Goal: Information Seeking & Learning: Learn about a topic

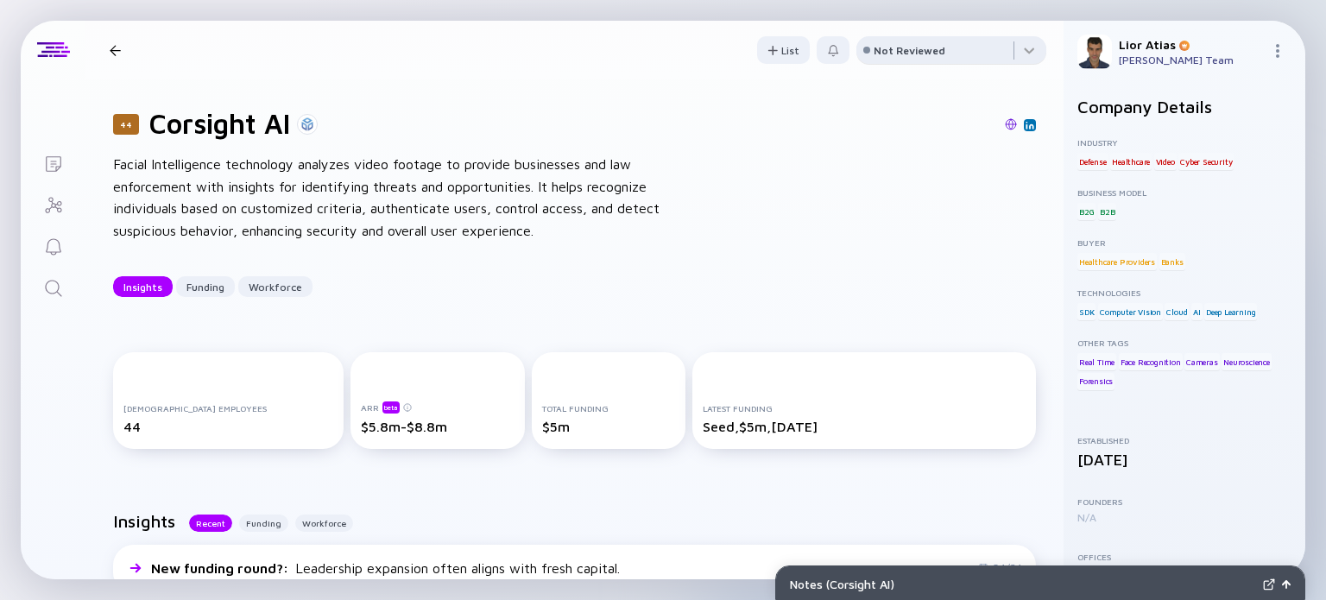
click at [886, 52] on div "Not Reviewed" at bounding box center [910, 50] width 72 height 13
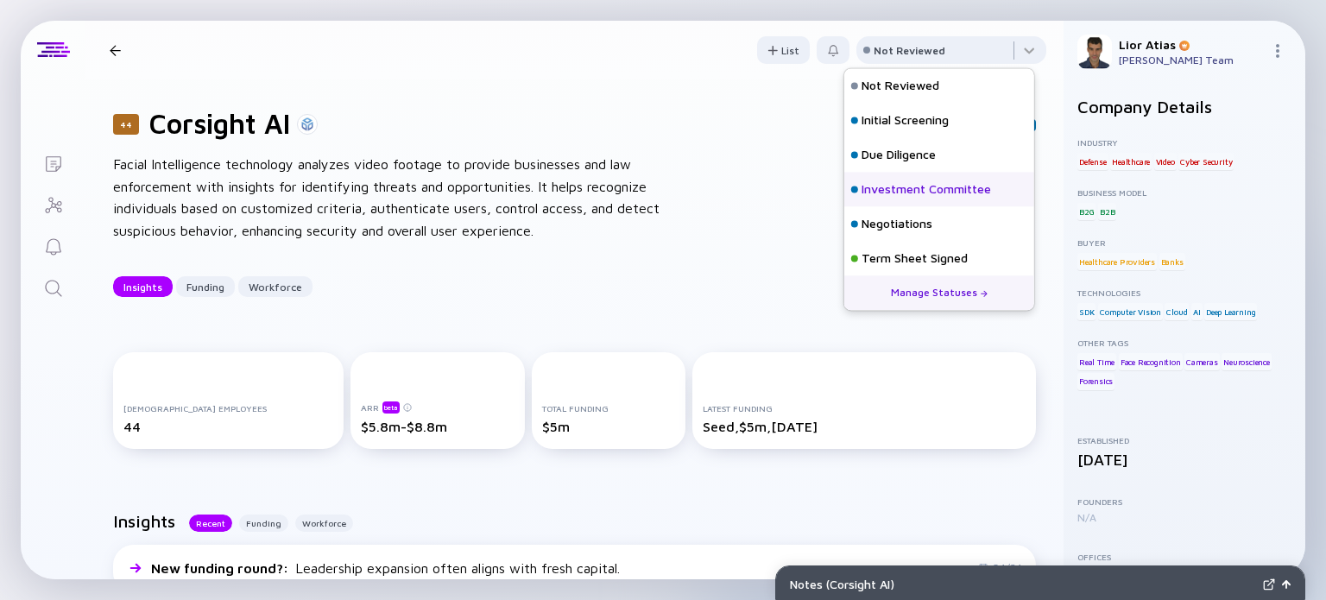
scroll to position [76, 0]
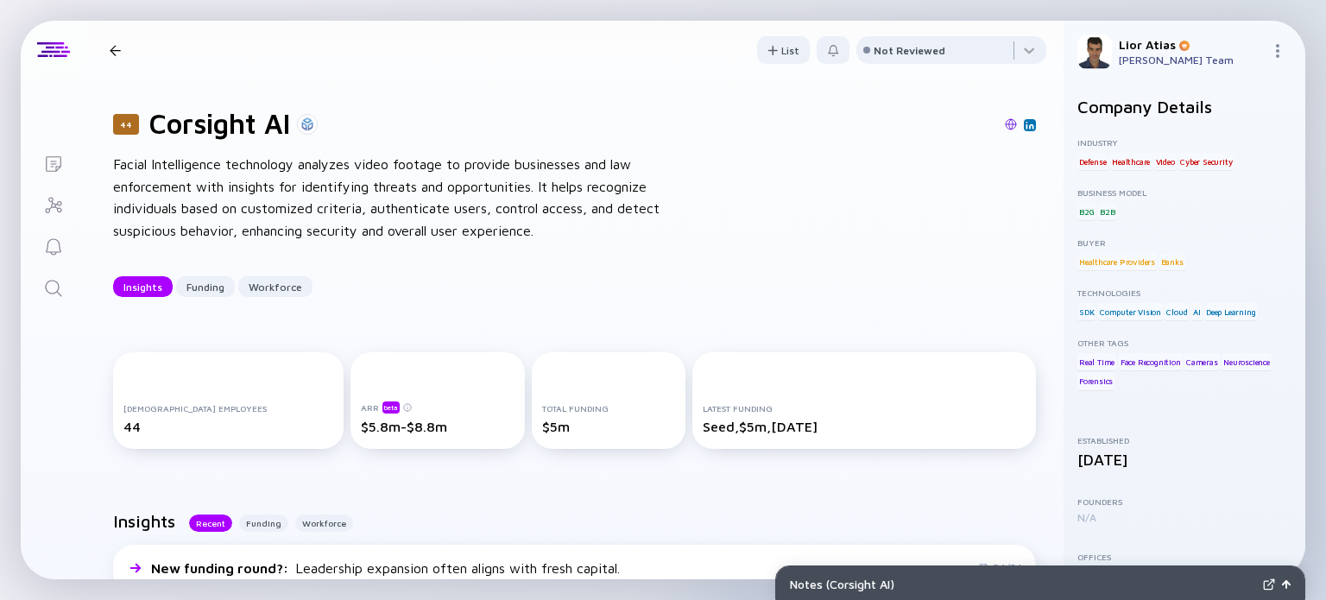
click at [739, 213] on div "44 Corsight AI Facial Intelligence technology analyzes video footage to provide…" at bounding box center [574, 201] width 978 height 245
click at [925, 43] on div at bounding box center [951, 53] width 190 height 35
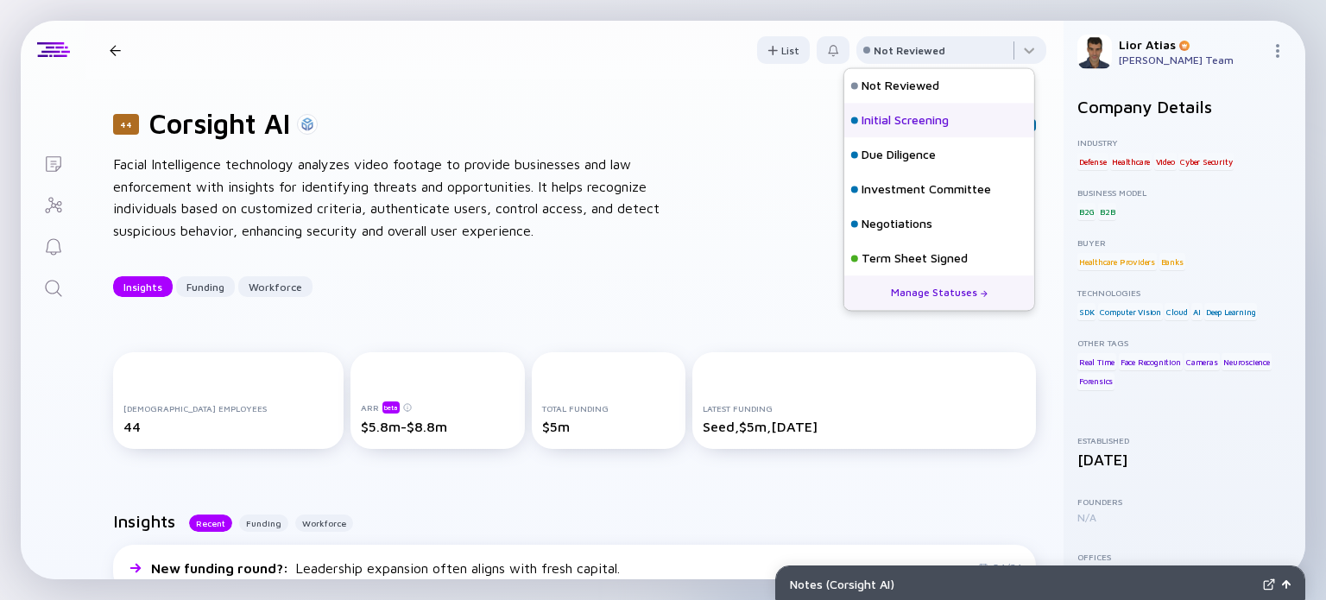
click at [900, 113] on div "Initial Screening" at bounding box center [904, 120] width 87 height 17
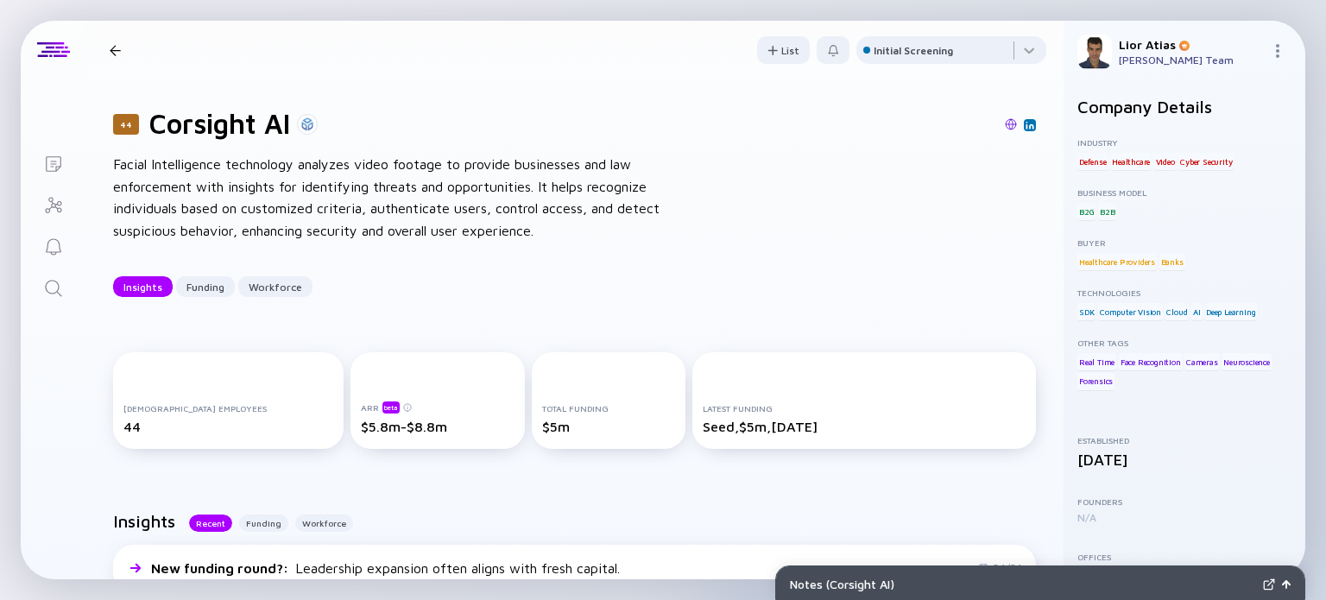
click at [124, 49] on div at bounding box center [115, 50] width 25 height 11
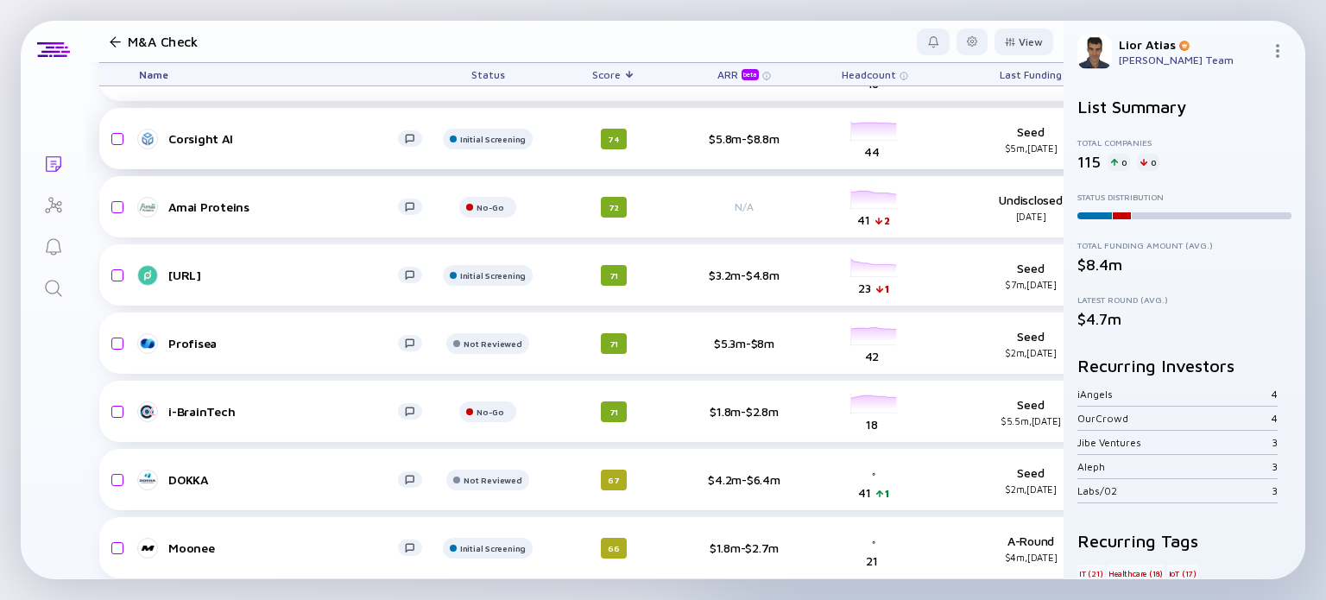
scroll to position [174, 0]
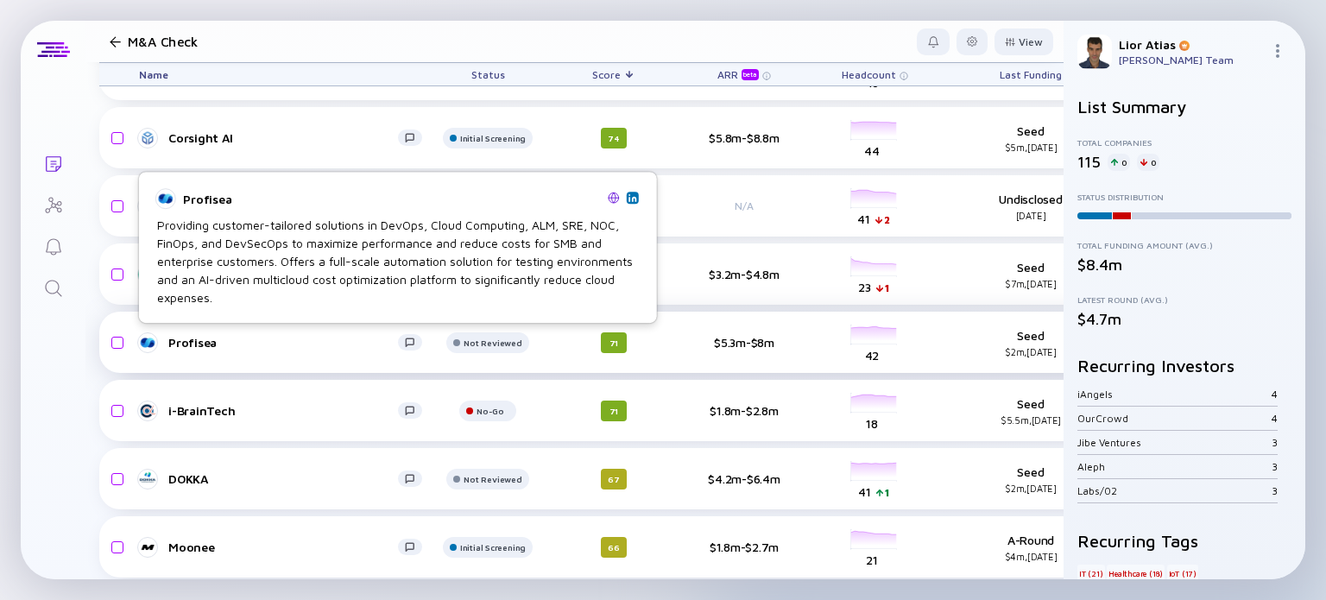
click at [195, 339] on div "Profisea" at bounding box center [283, 342] width 230 height 15
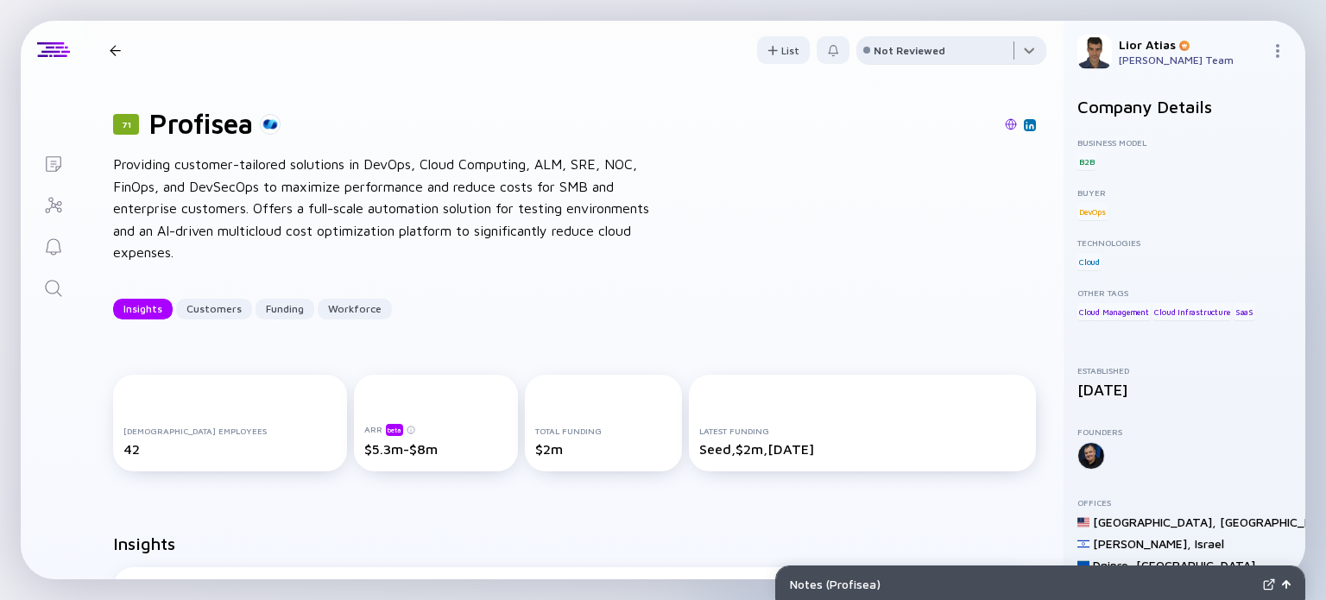
click at [948, 45] on div at bounding box center [951, 53] width 190 height 35
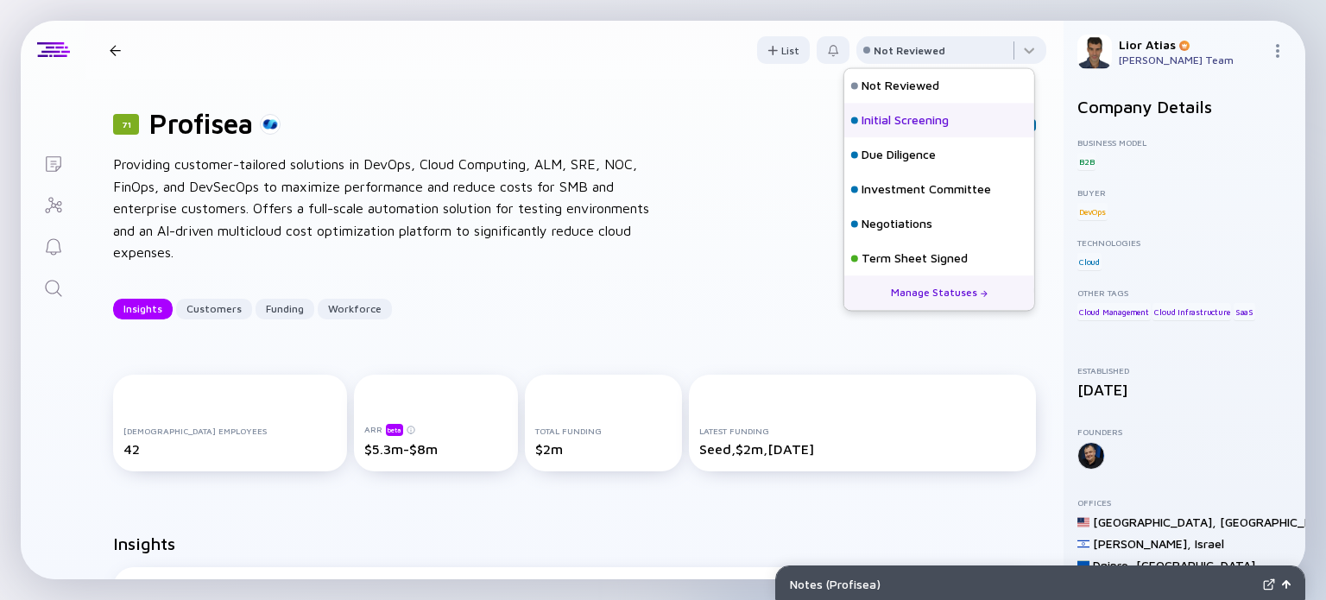
click at [905, 117] on div "Initial Screening" at bounding box center [904, 120] width 87 height 17
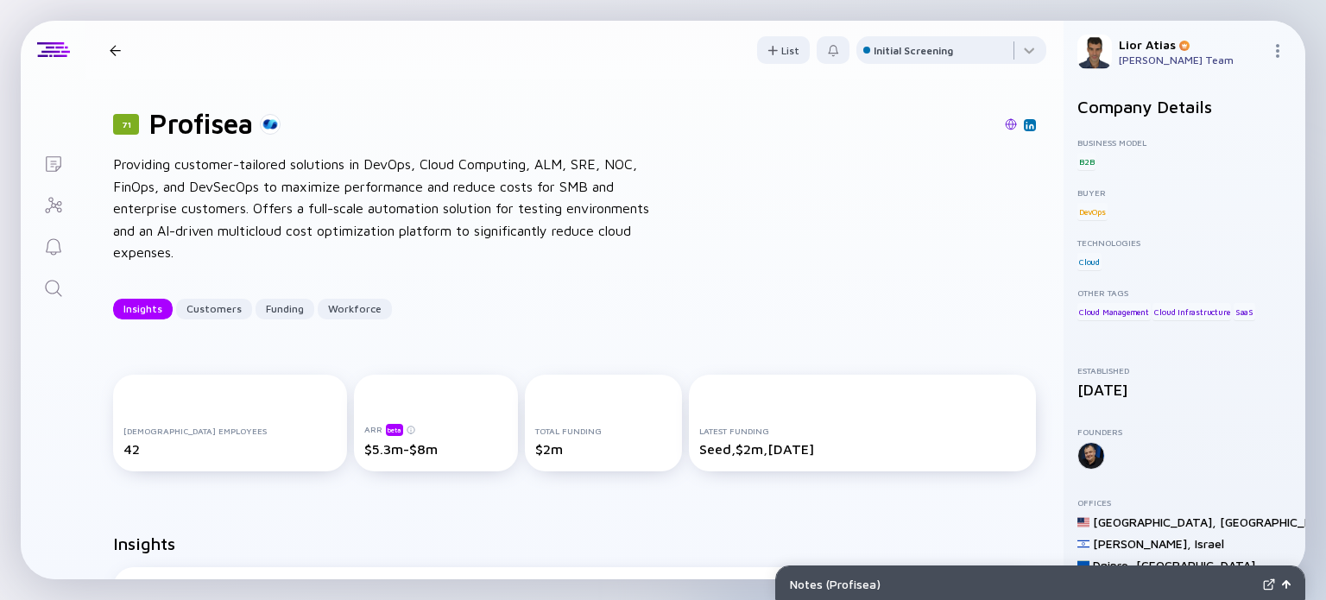
click at [120, 45] on div at bounding box center [115, 50] width 11 height 11
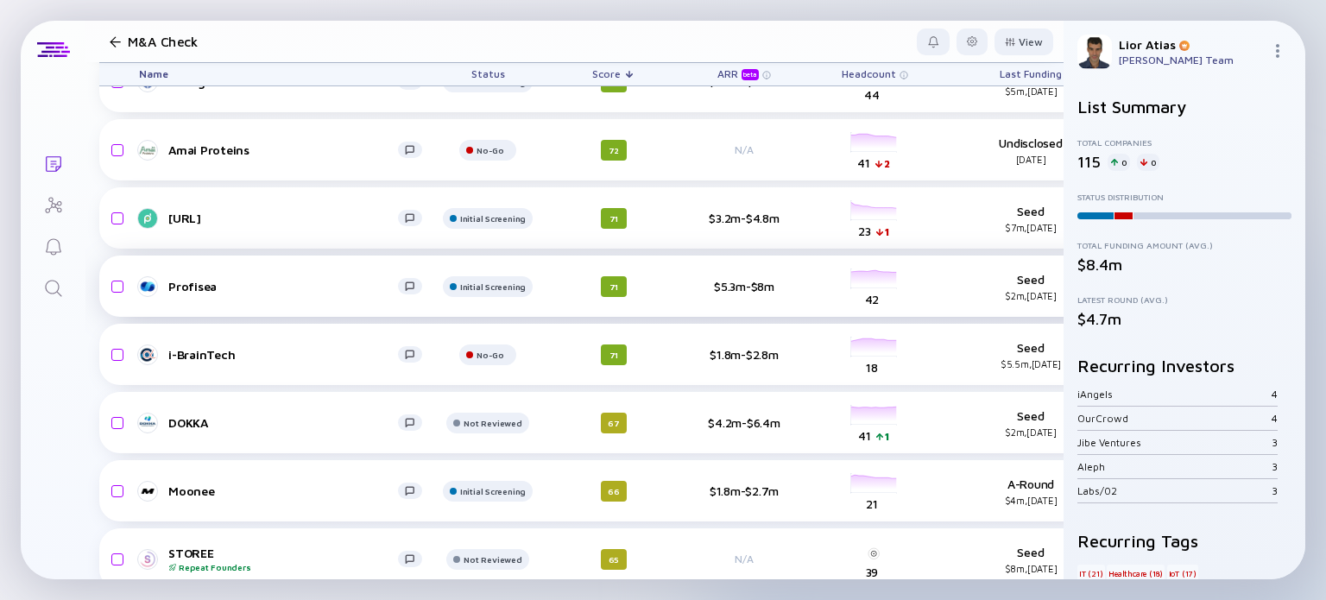
scroll to position [230, 0]
click at [257, 423] on div "DOKKA" at bounding box center [283, 423] width 230 height 15
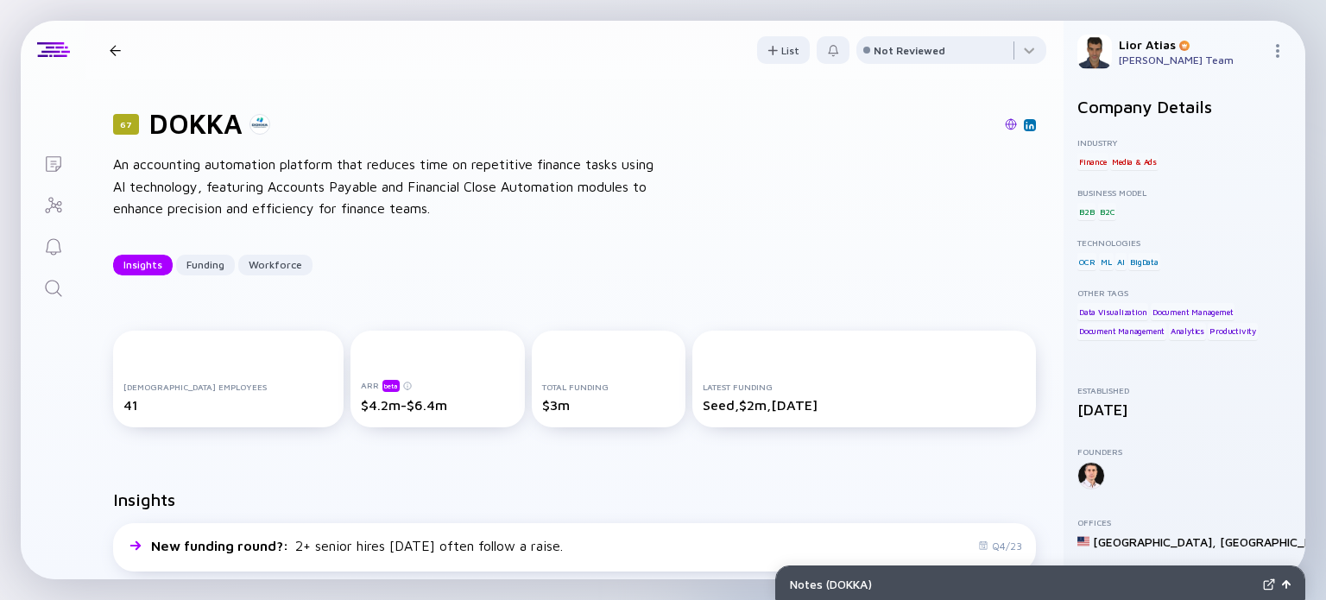
click at [667, 255] on div "Insights Funding Workforce" at bounding box center [574, 265] width 923 height 21
click at [981, 66] on div at bounding box center [951, 53] width 190 height 35
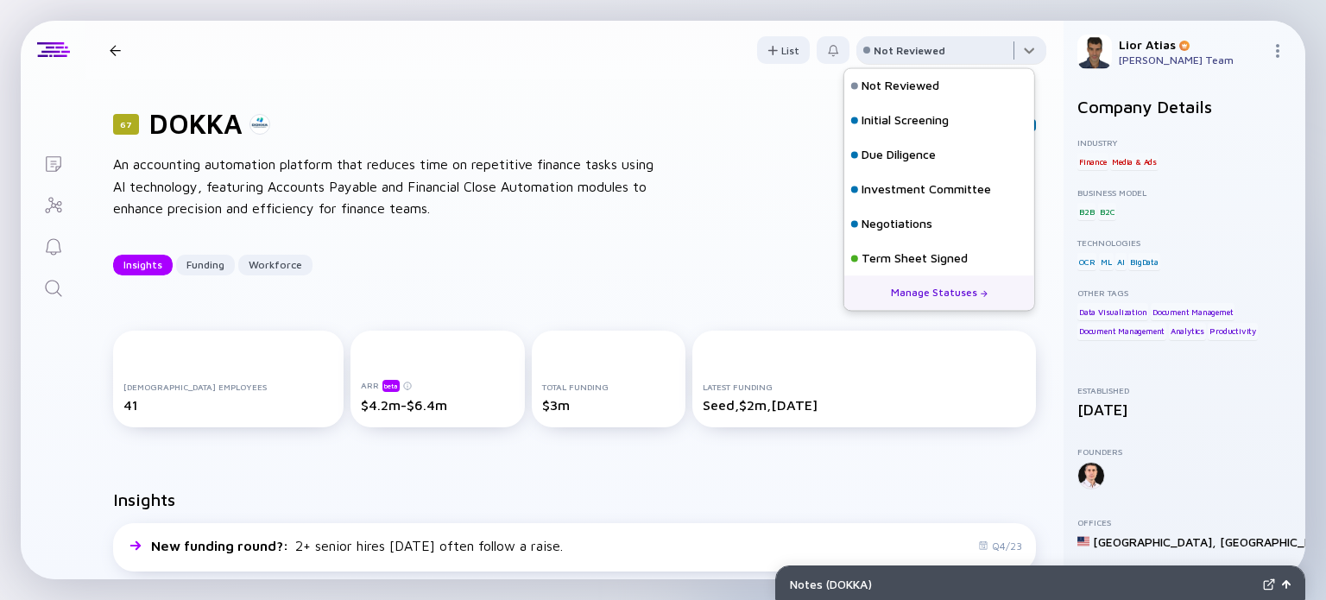
click at [948, 50] on div at bounding box center [951, 53] width 190 height 35
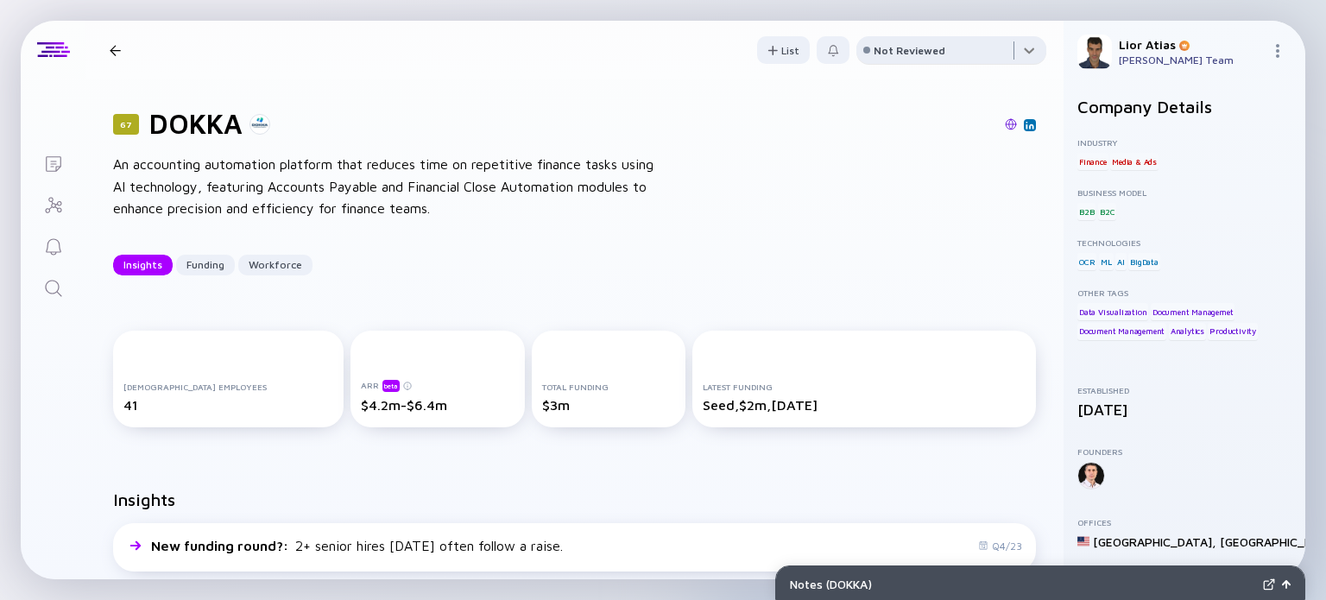
click at [948, 50] on div at bounding box center [951, 53] width 190 height 35
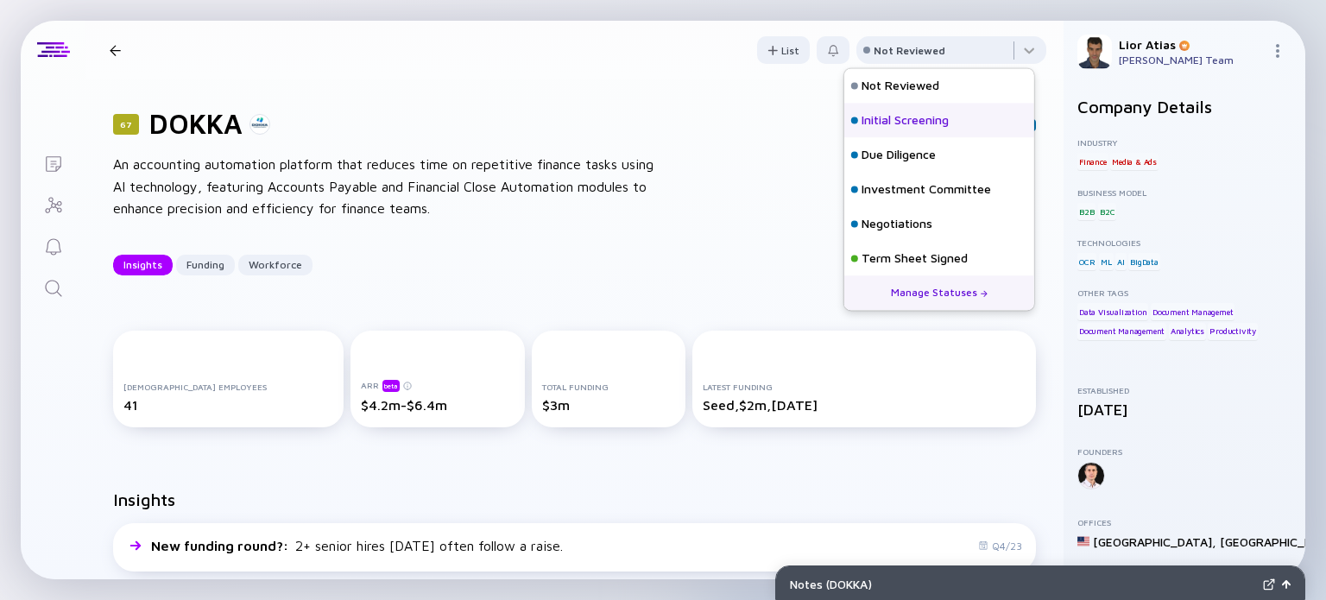
click at [919, 123] on div "Initial Screening" at bounding box center [904, 120] width 87 height 17
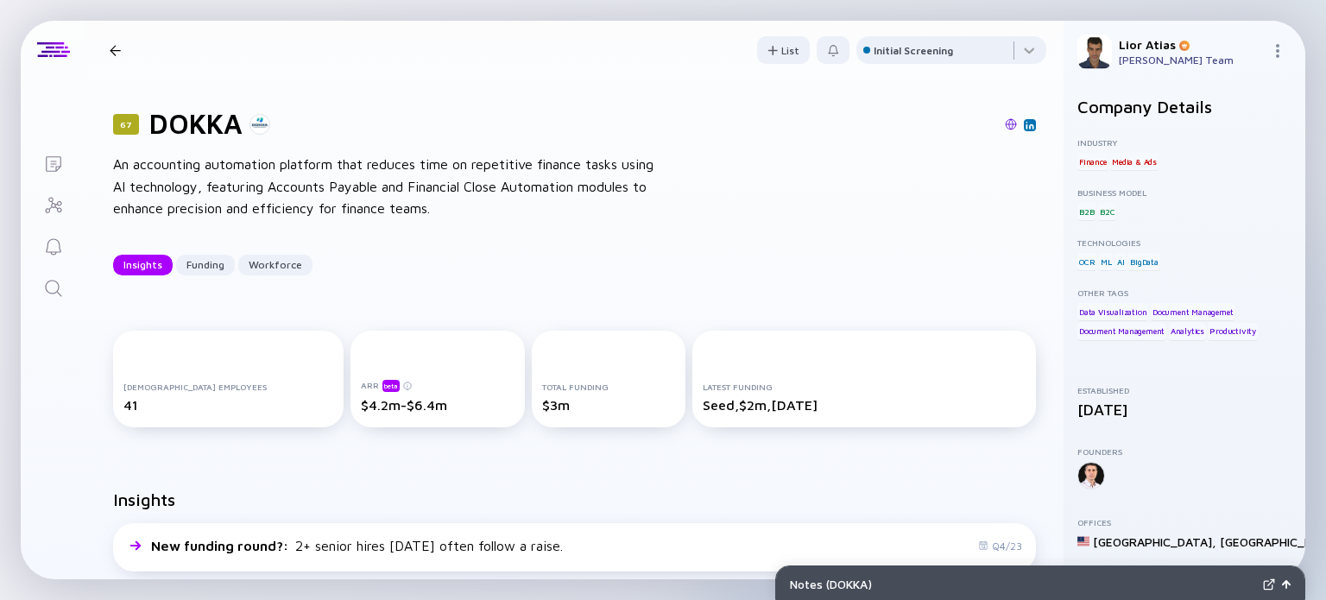
click at [113, 45] on div at bounding box center [115, 50] width 11 height 11
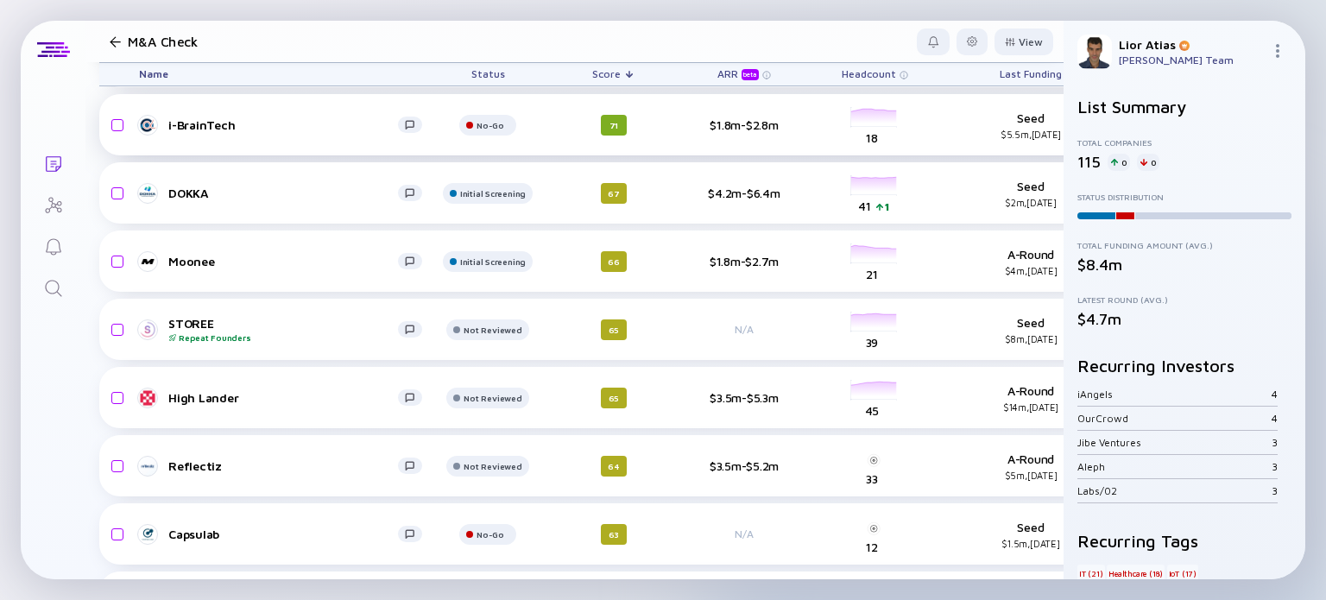
scroll to position [461, 0]
click at [285, 325] on div "STOREE Repeat Founders" at bounding box center [283, 328] width 230 height 27
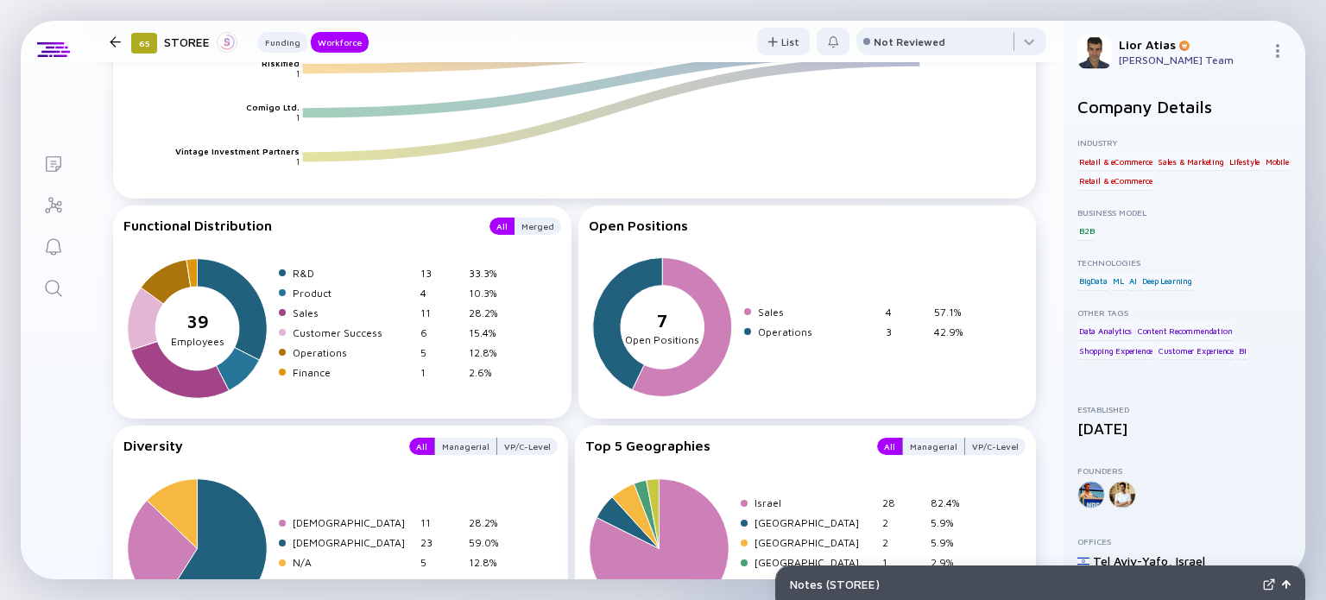
scroll to position [2103, 0]
click at [955, 44] on div at bounding box center [951, 45] width 190 height 35
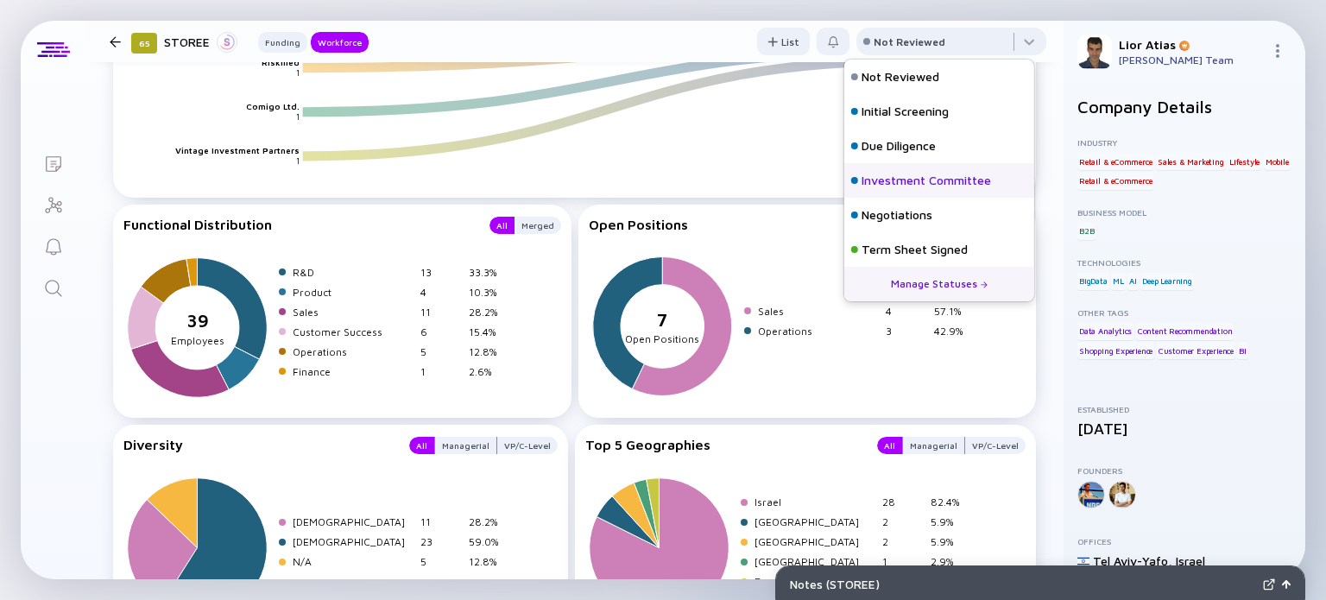
scroll to position [76, 0]
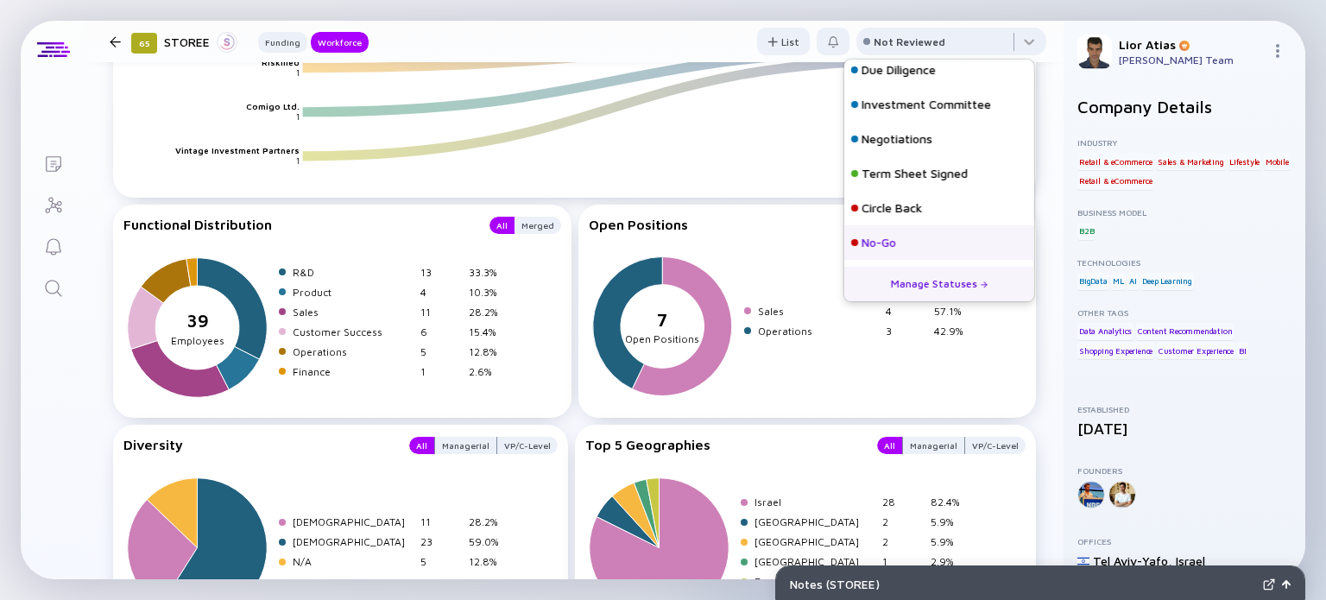
click at [891, 241] on div "No-Go" at bounding box center [878, 242] width 35 height 17
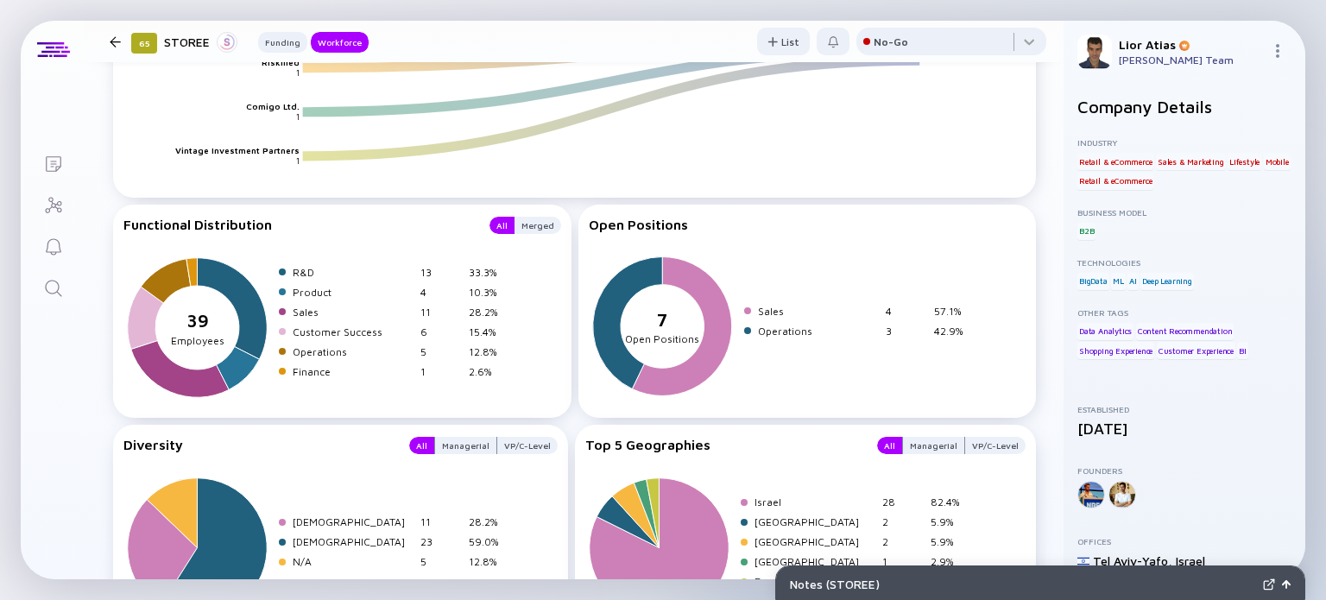
click at [108, 52] on div "65 STOREE Funding Workforce" at bounding box center [236, 41] width 266 height 23
click at [114, 47] on div "65 STOREE Funding Workforce" at bounding box center [236, 41] width 266 height 23
click at [117, 42] on div at bounding box center [115, 41] width 11 height 11
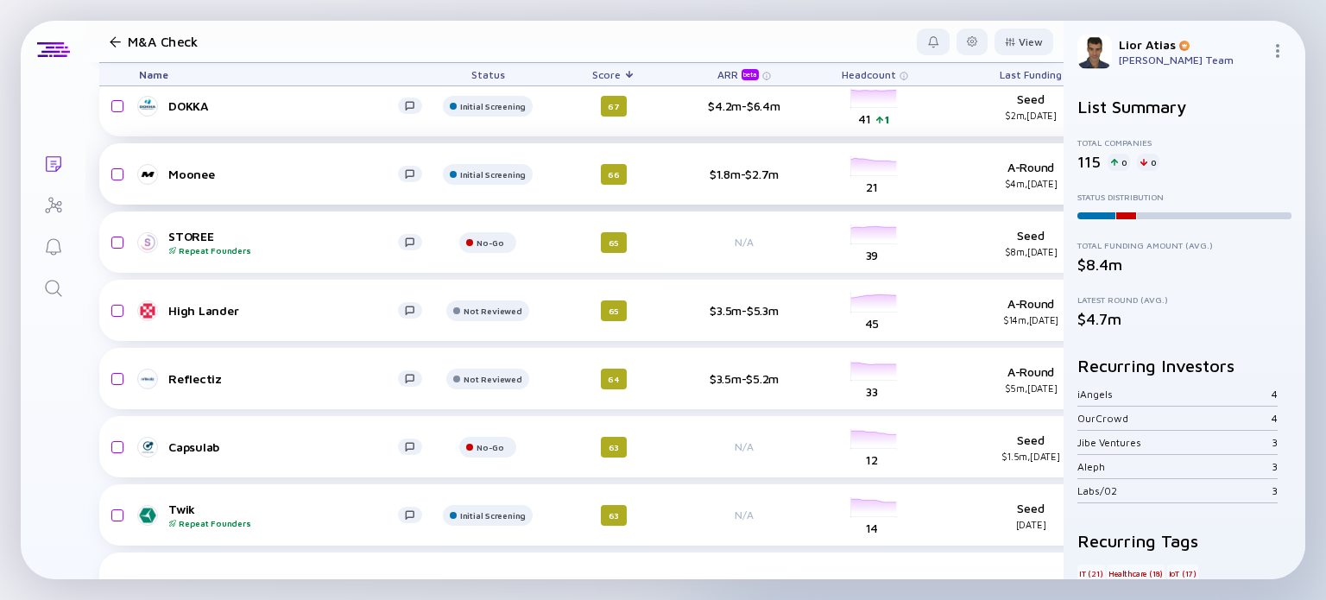
scroll to position [547, 0]
click at [277, 313] on div "High Lander" at bounding box center [283, 310] width 230 height 15
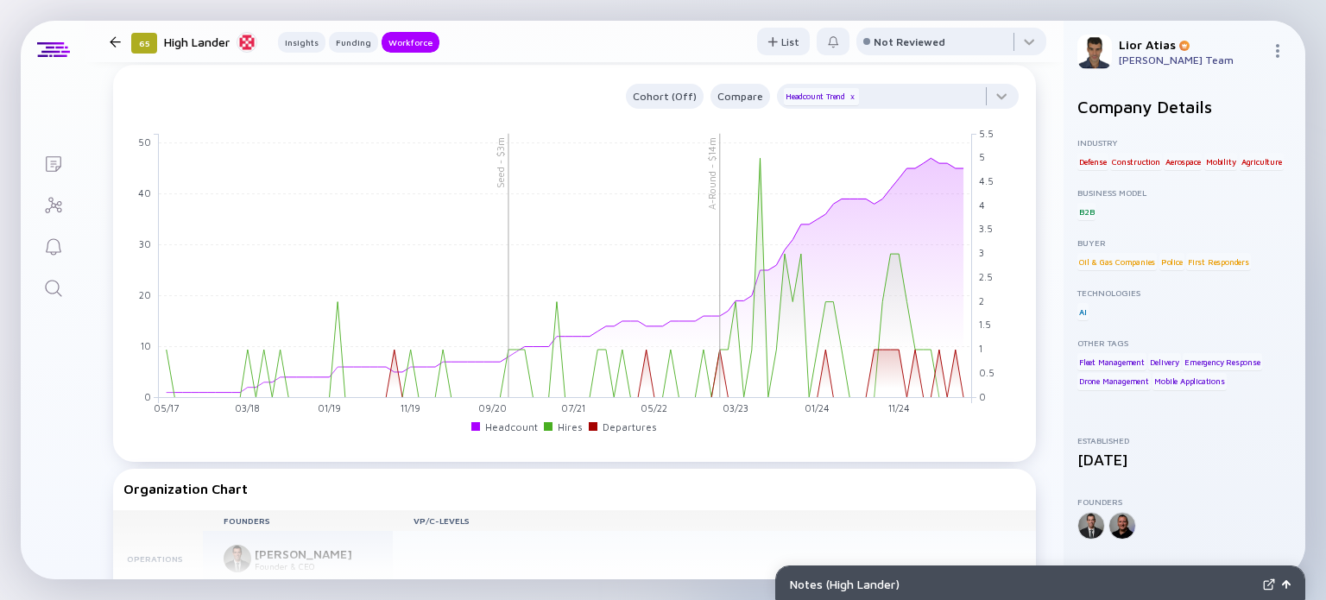
scroll to position [1349, 0]
click at [922, 47] on div "Not Reviewed" at bounding box center [951, 42] width 190 height 28
click at [1001, 46] on div at bounding box center [951, 45] width 190 height 35
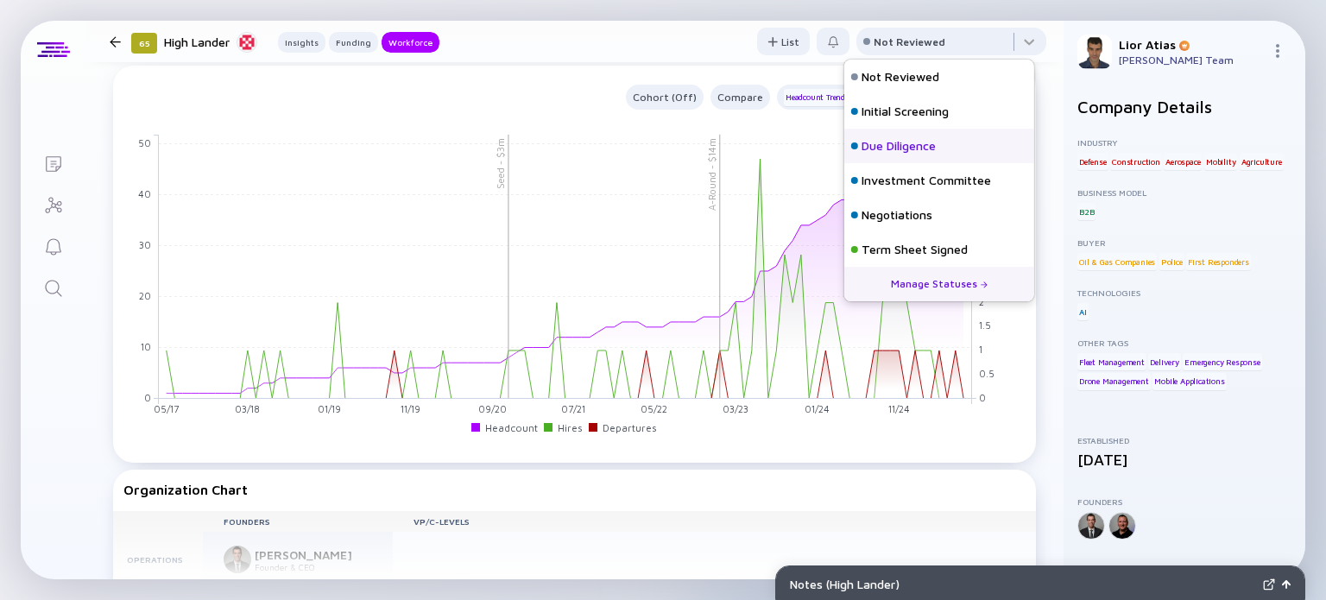
scroll to position [76, 0]
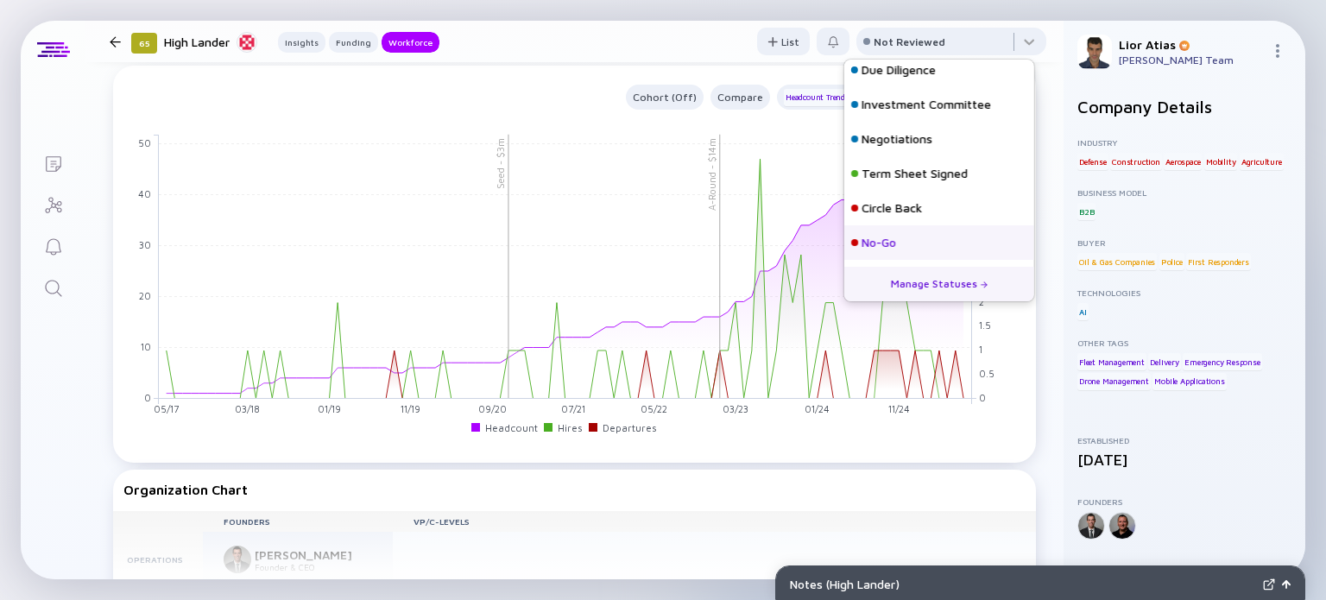
click at [907, 241] on div "No-Go" at bounding box center [939, 242] width 190 height 35
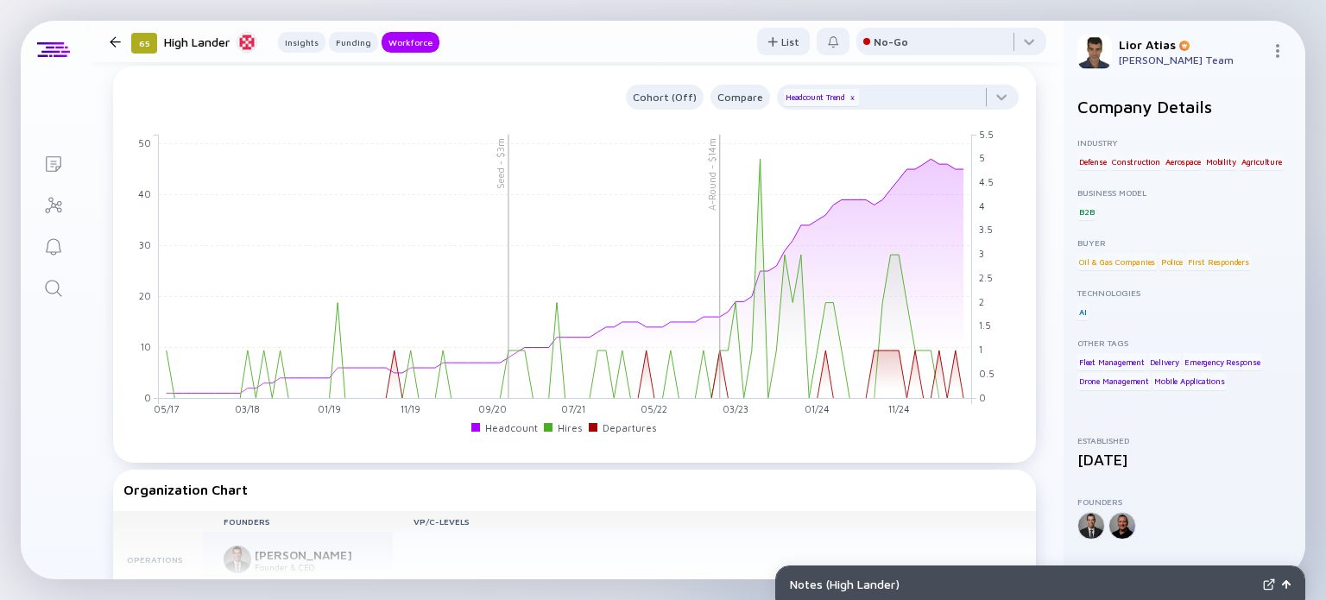
click at [117, 41] on div at bounding box center [115, 41] width 11 height 11
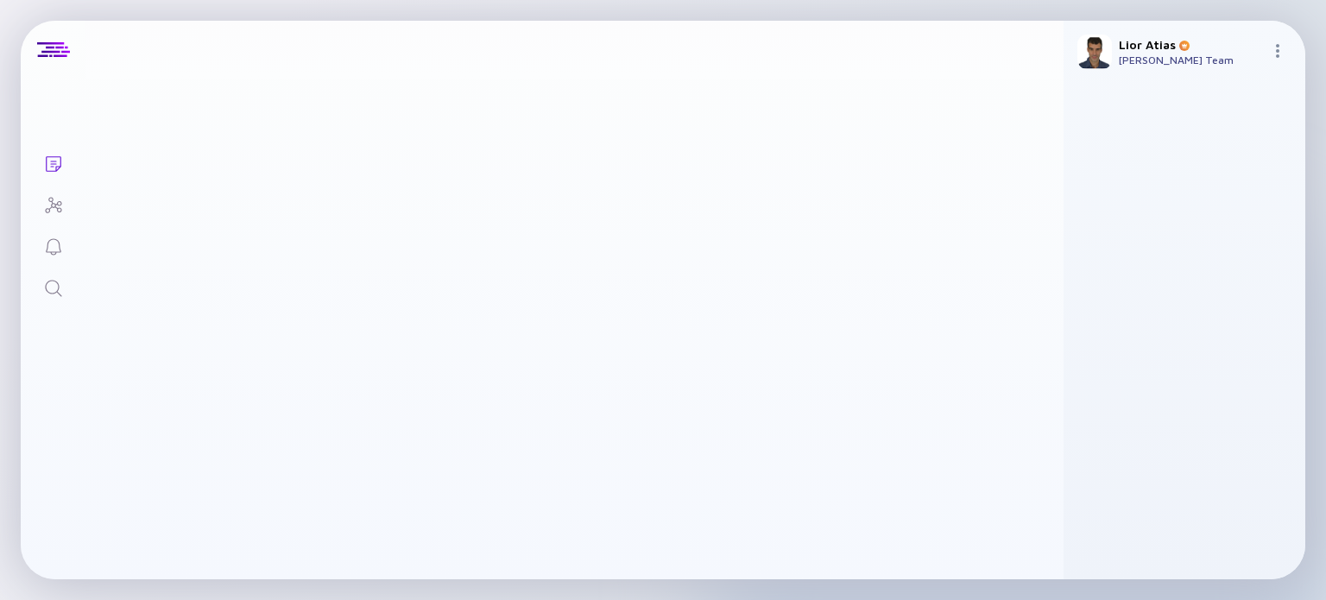
scroll to position [548, 0]
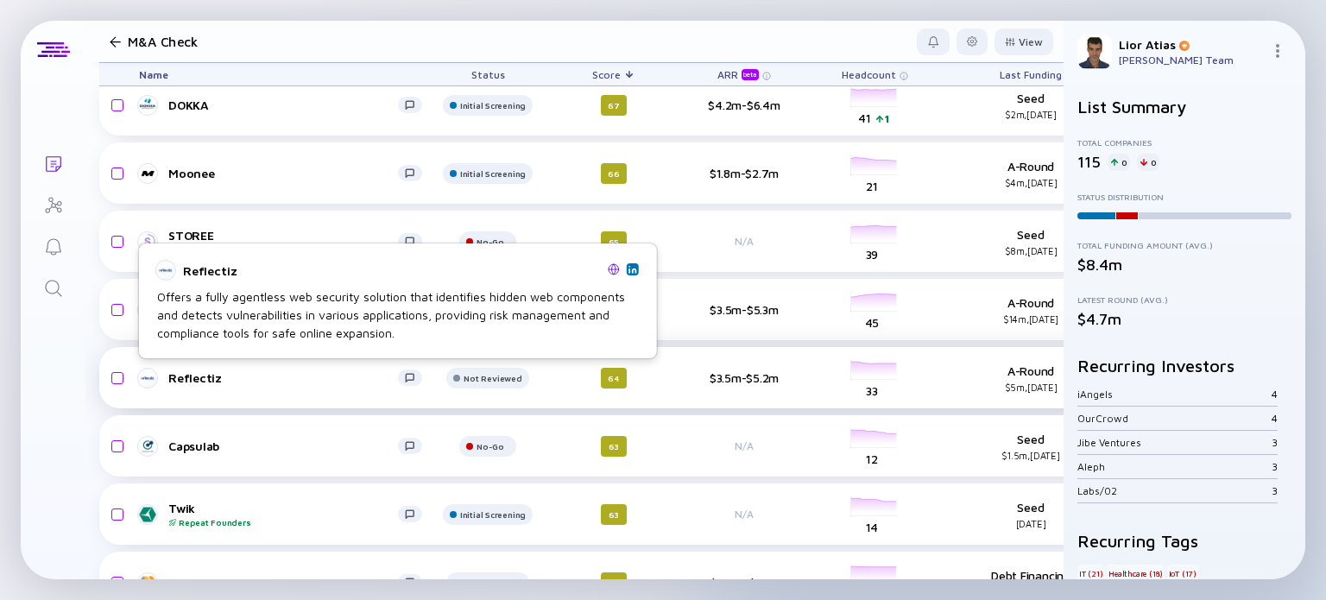
click at [262, 379] on div "Reflectiz" at bounding box center [283, 377] width 230 height 15
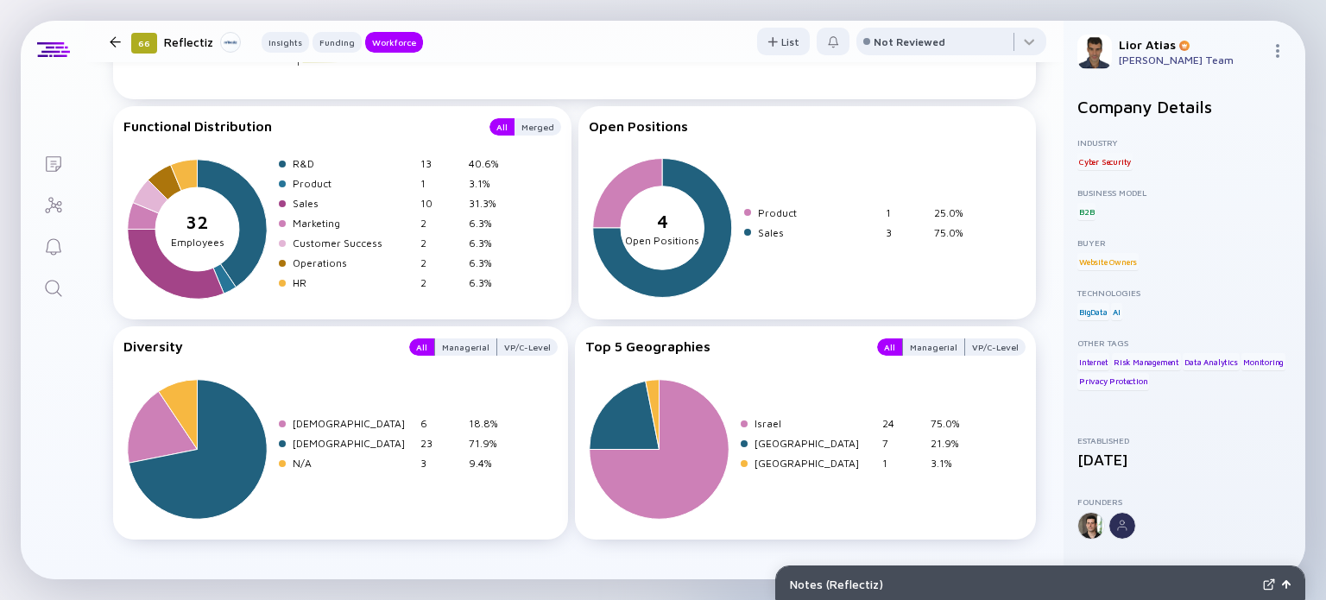
scroll to position [2279, 0]
click at [911, 34] on div at bounding box center [951, 45] width 190 height 35
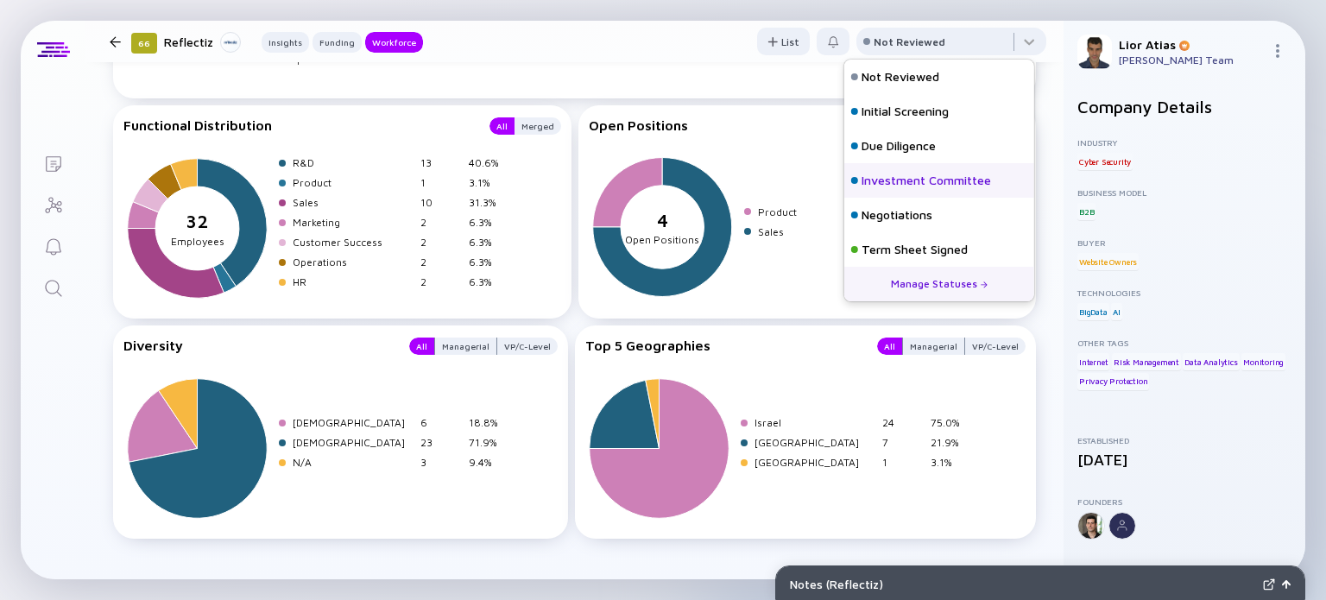
scroll to position [76, 0]
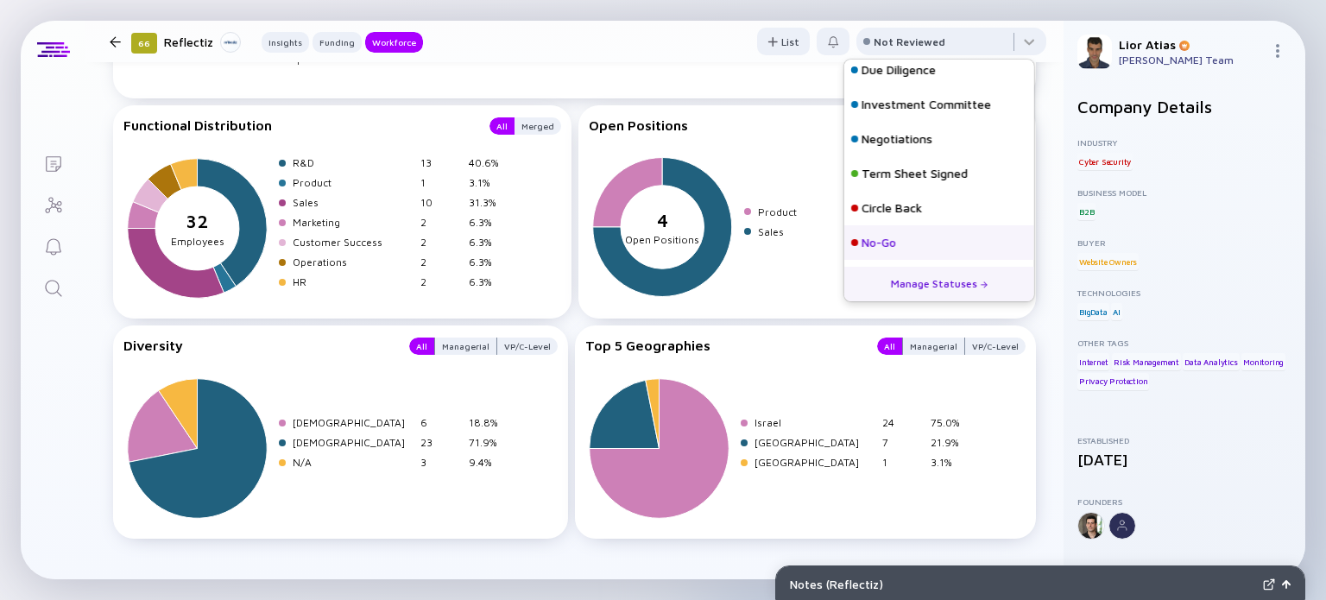
click at [925, 242] on div "No-Go" at bounding box center [939, 242] width 190 height 35
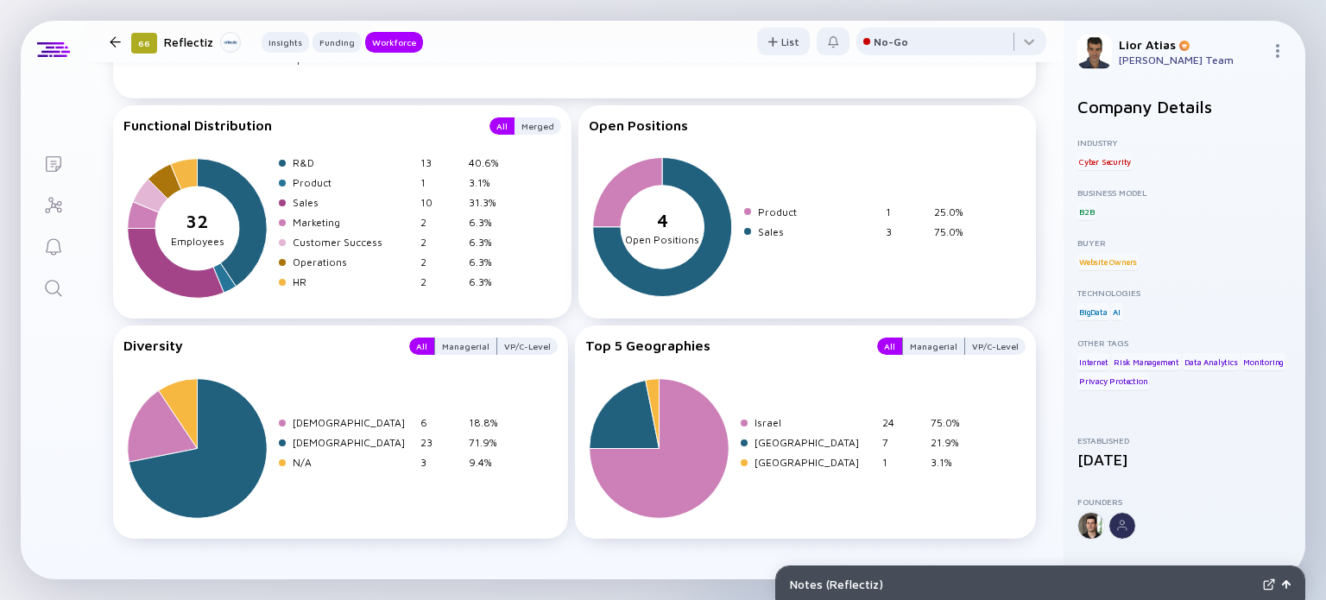
click at [117, 43] on div at bounding box center [115, 41] width 11 height 11
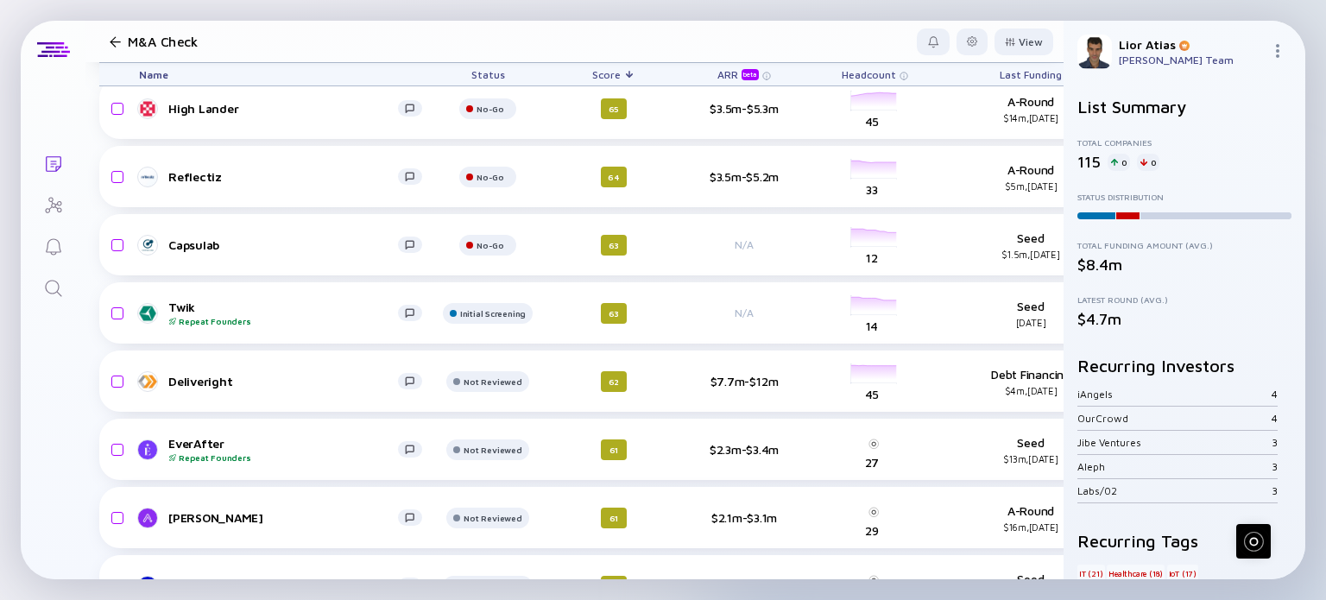
scroll to position [768, 0]
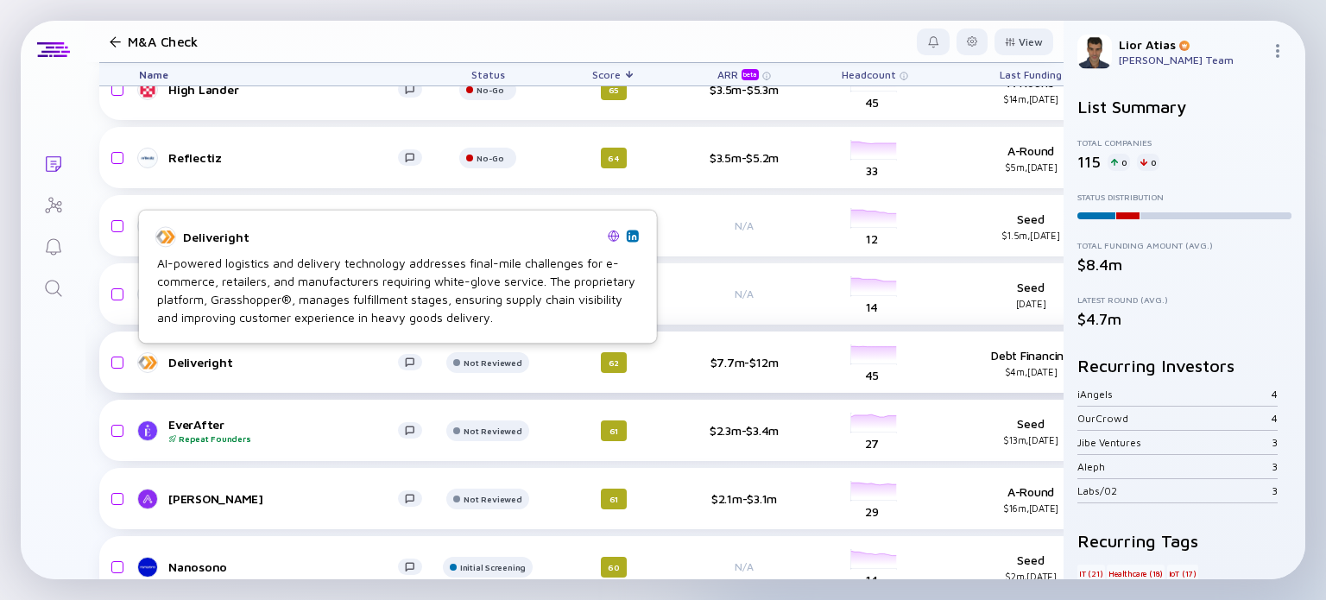
click at [287, 360] on div "Deliveright" at bounding box center [283, 362] width 230 height 15
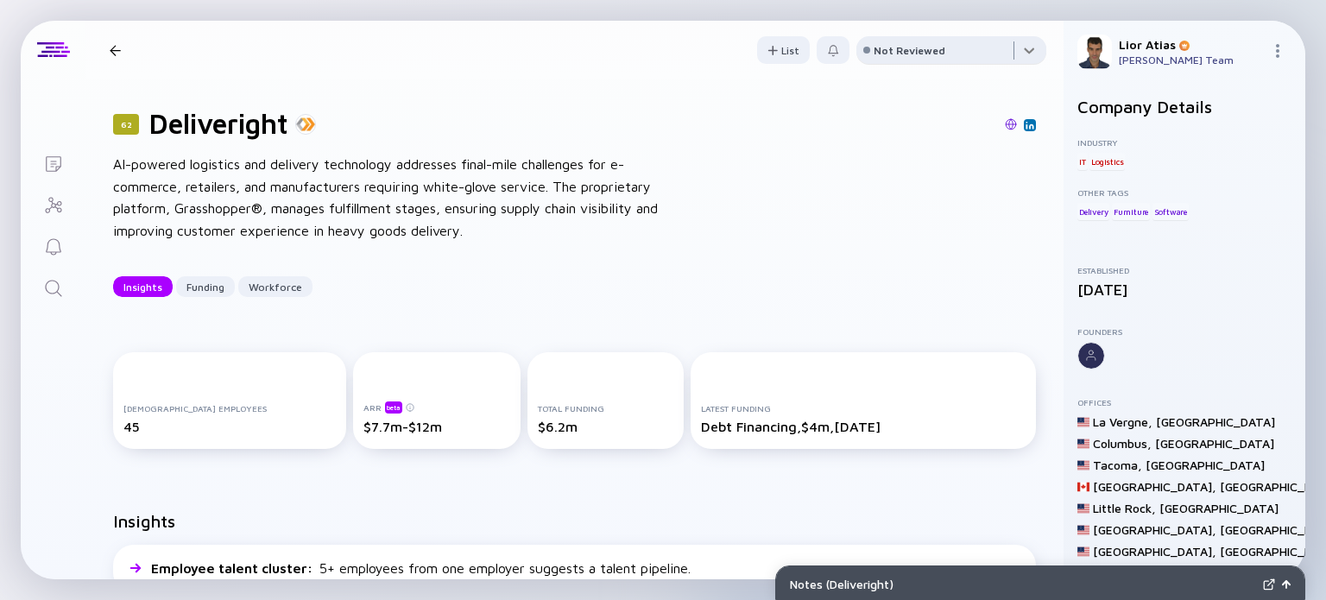
click at [932, 47] on div at bounding box center [951, 53] width 190 height 35
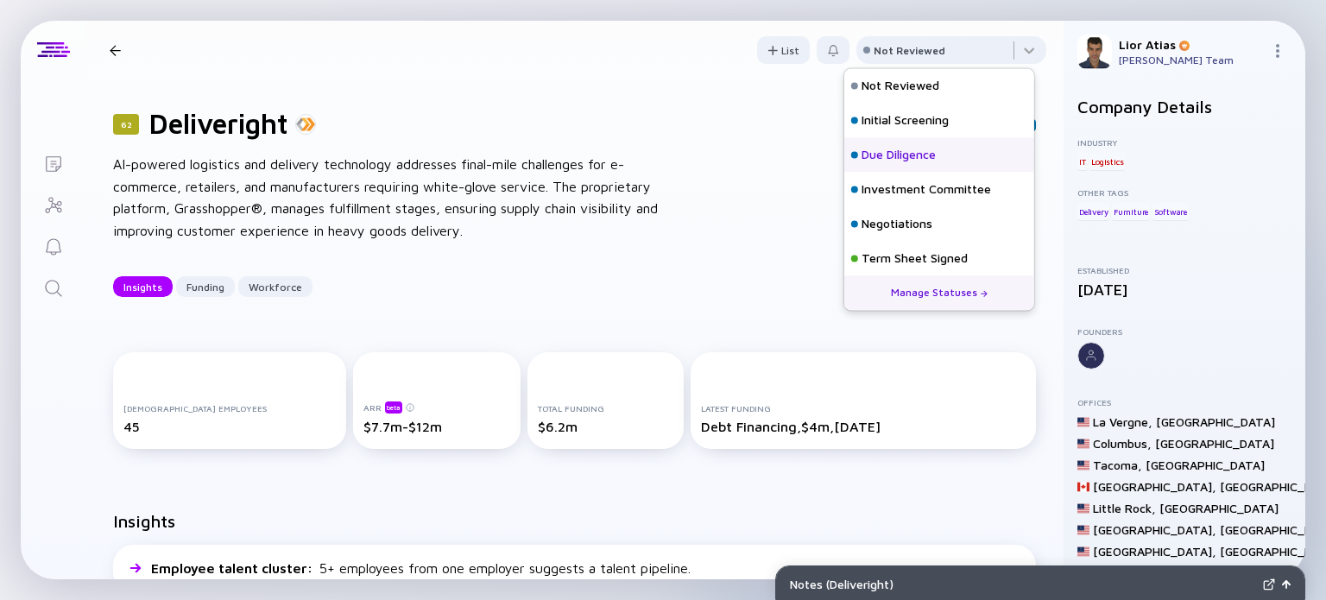
scroll to position [76, 0]
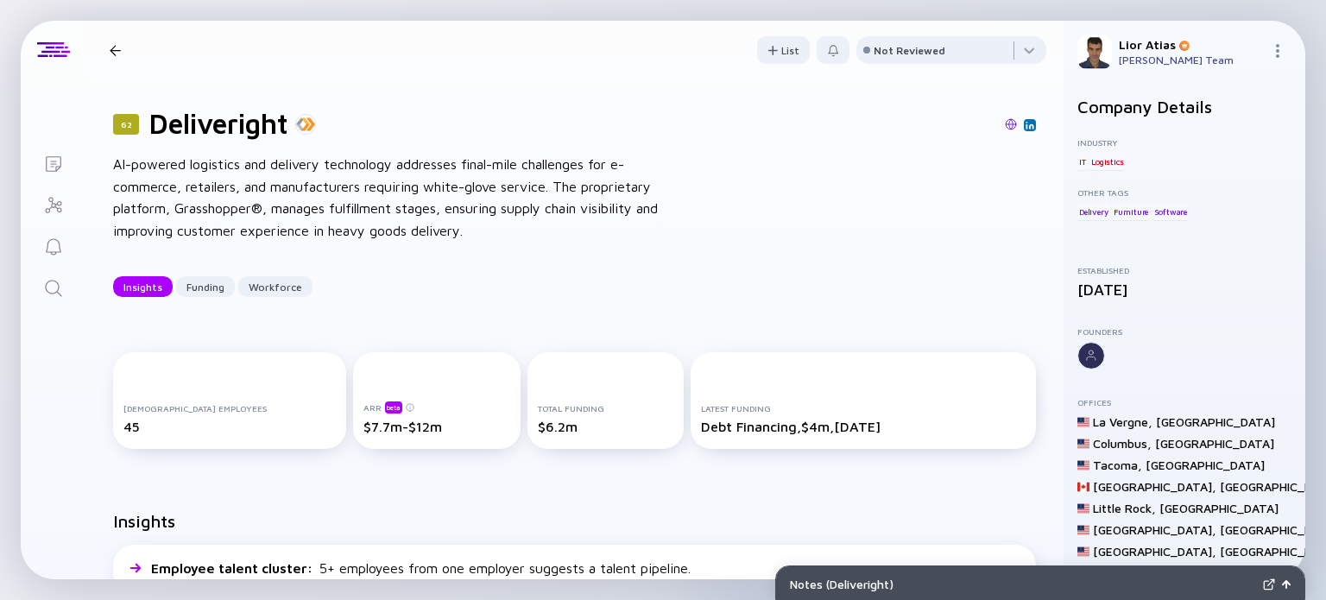
click at [762, 244] on div "62 Deliveright AI-powered logistics and delivery technology addresses final-mil…" at bounding box center [574, 201] width 978 height 245
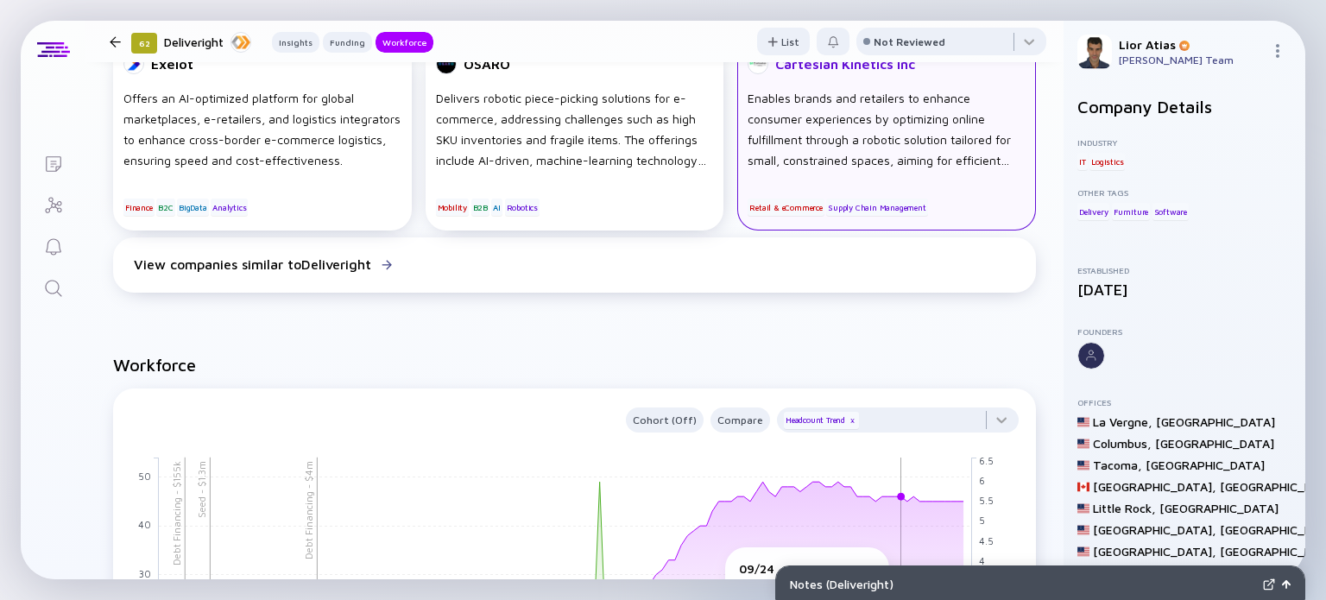
scroll to position [894, 0]
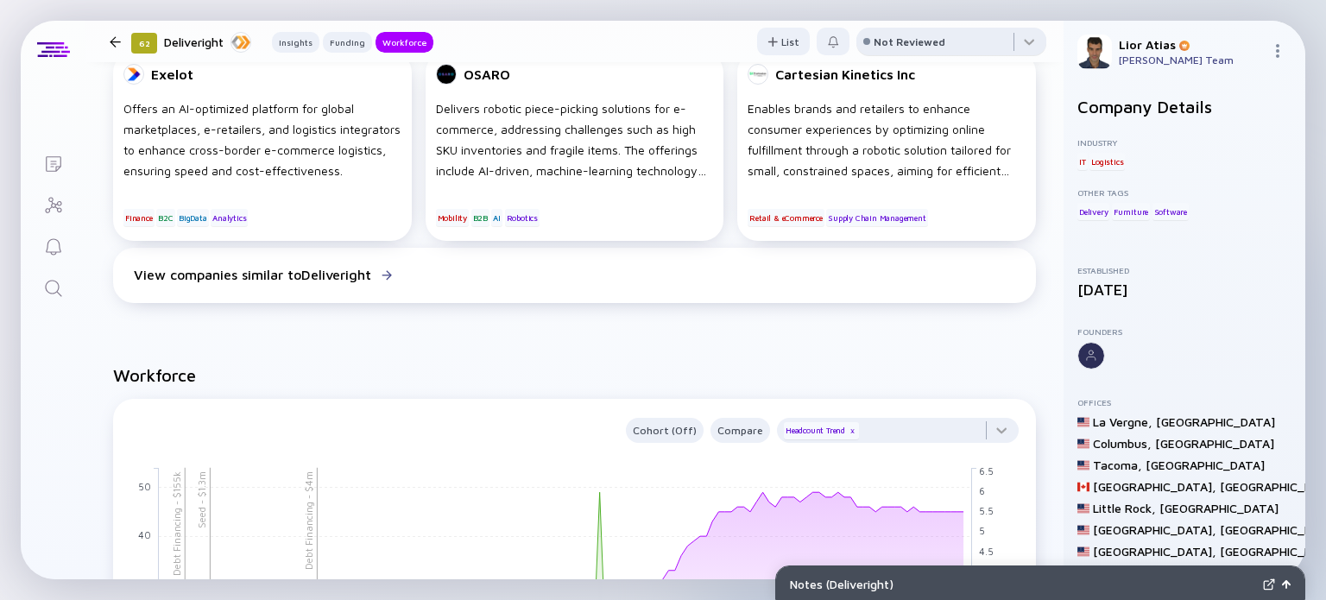
click at [913, 37] on div "Not Reviewed" at bounding box center [910, 41] width 72 height 13
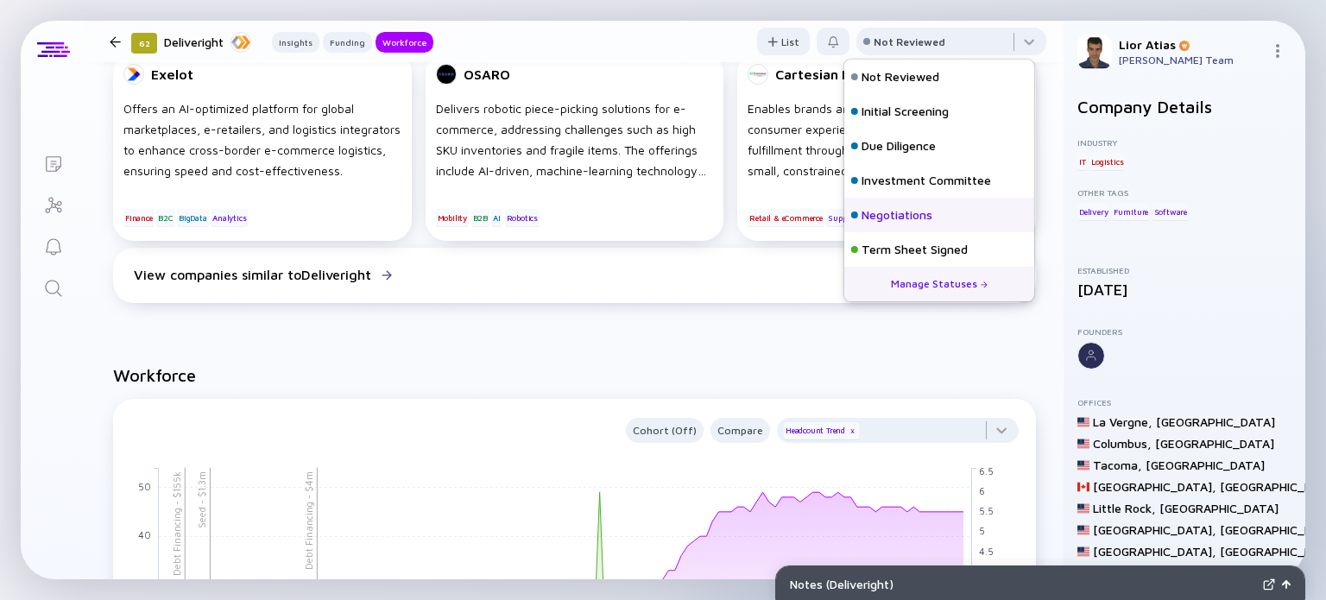
scroll to position [76, 0]
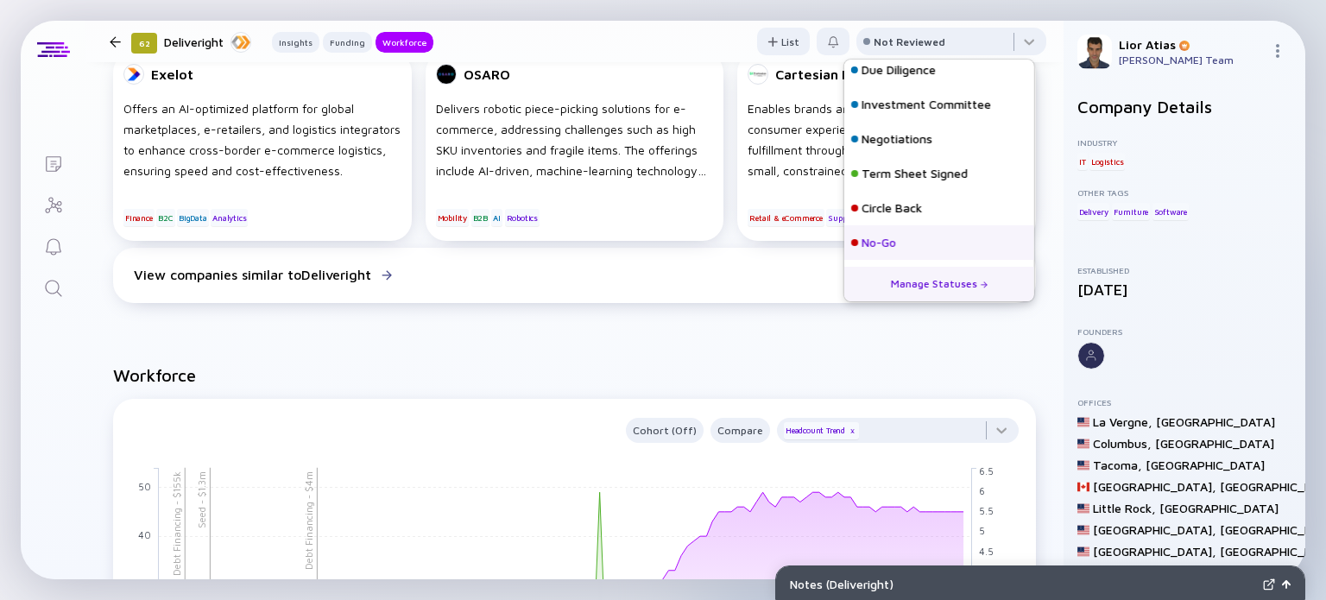
click at [894, 248] on div "No-Go" at bounding box center [878, 242] width 35 height 17
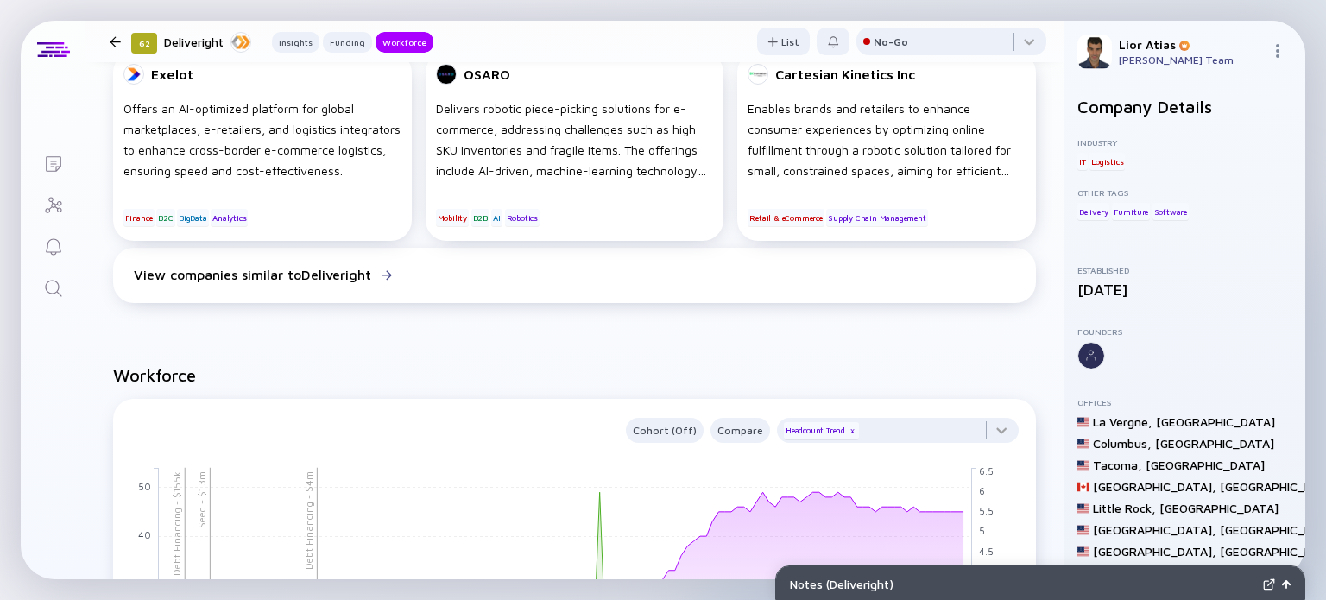
click at [118, 41] on div at bounding box center [115, 41] width 11 height 11
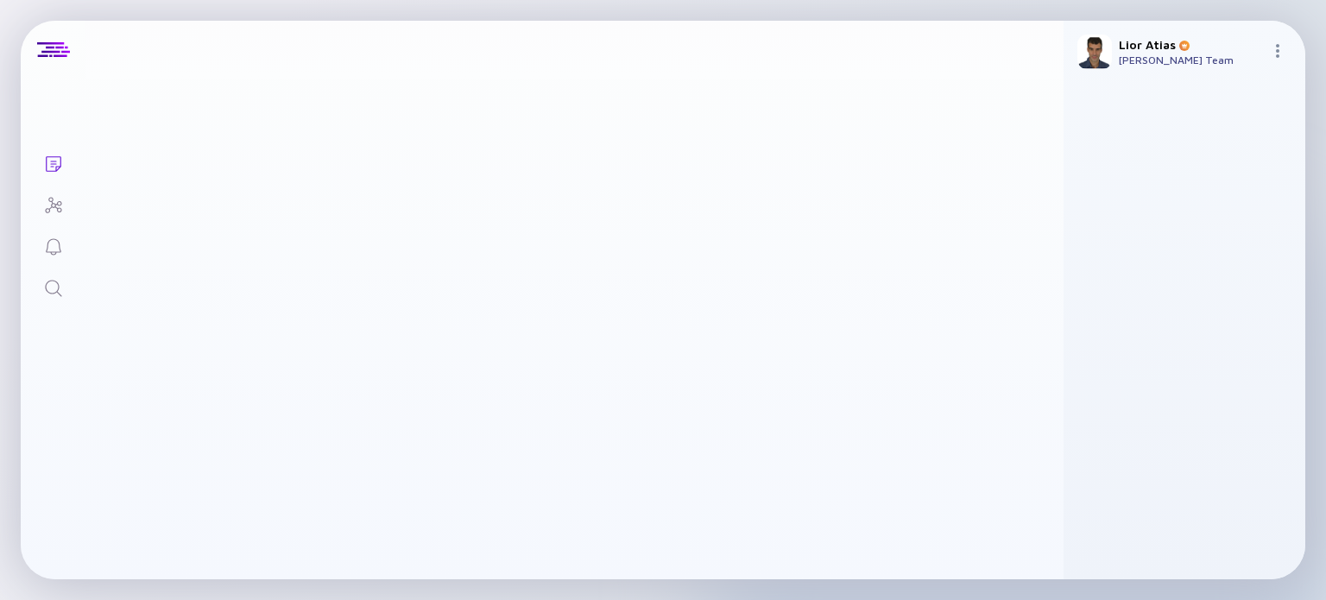
scroll to position [768, 0]
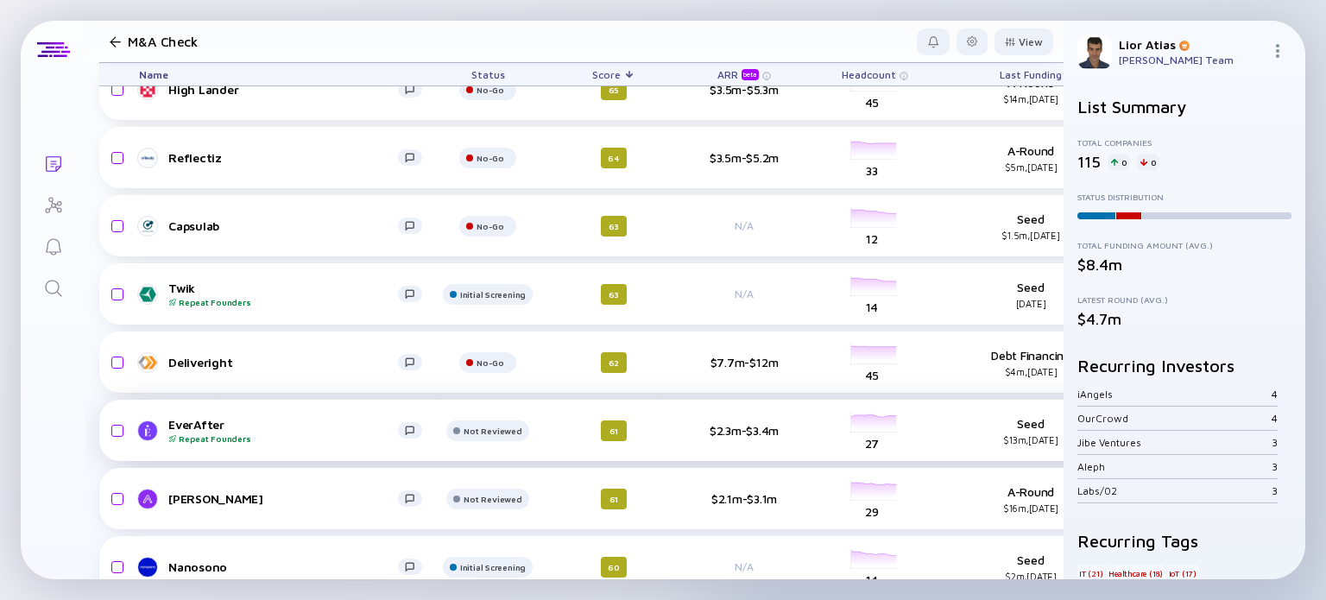
click at [304, 431] on div "EverAfter Repeat Founders" at bounding box center [283, 430] width 230 height 27
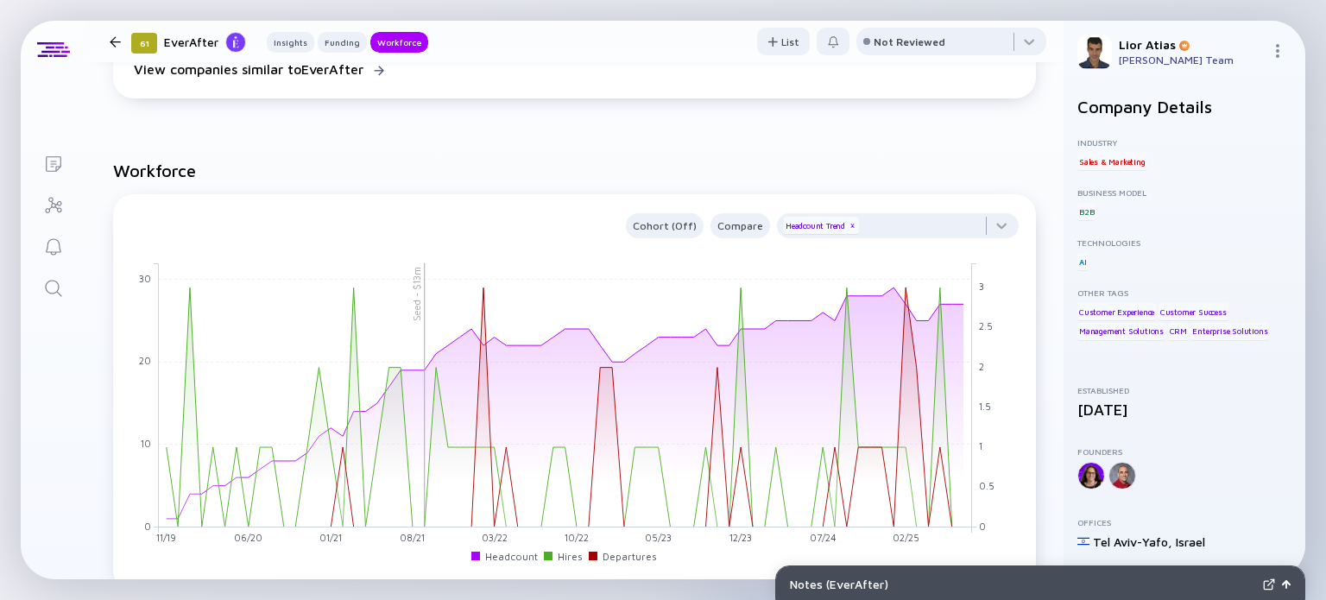
scroll to position [1183, 0]
click at [994, 325] on icon "Seed - $13m 11/19 12/19 01/20 02/20 03/20 04/20 05/20 06/20 07/20 08/20 09/20 1…" at bounding box center [564, 411] width 882 height 311
click at [967, 43] on div at bounding box center [951, 45] width 190 height 35
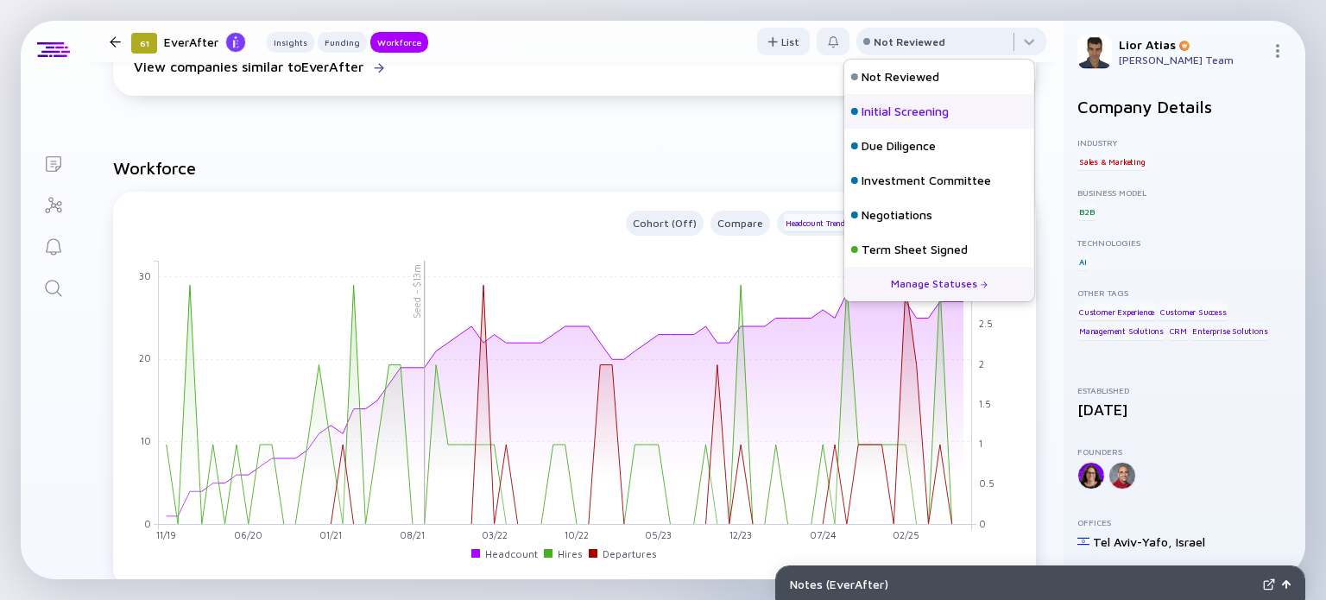
click at [930, 110] on div "Initial Screening" at bounding box center [904, 111] width 87 height 17
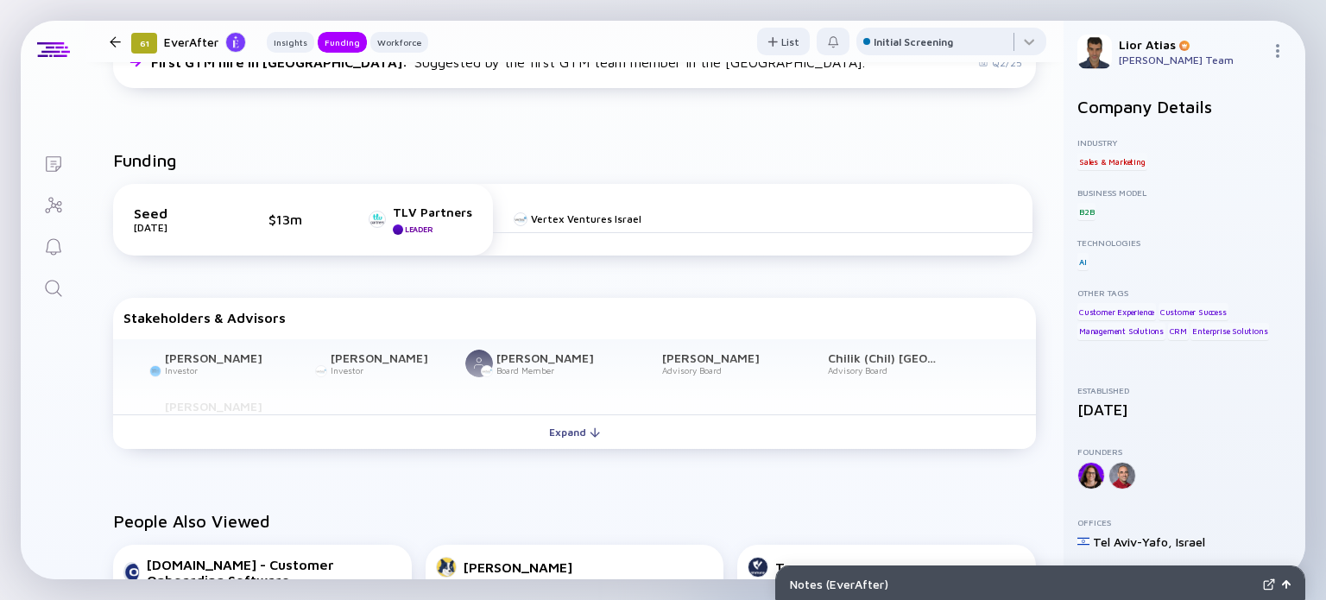
scroll to position [482, 0]
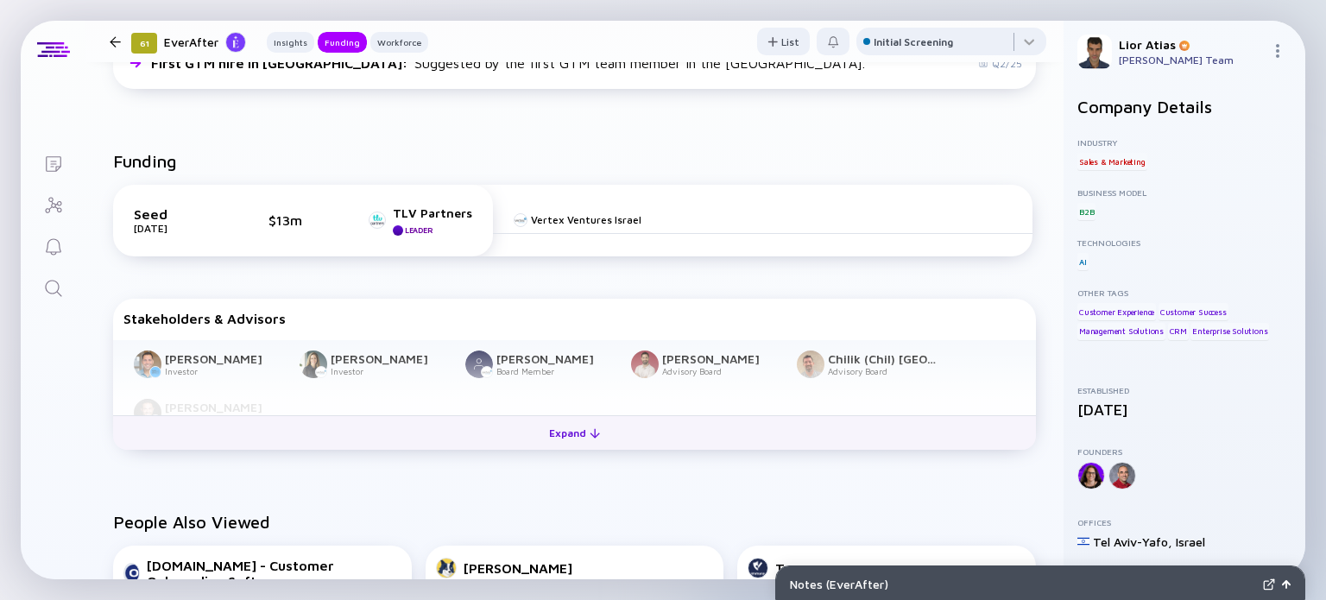
click at [553, 438] on div "Expand" at bounding box center [575, 432] width 72 height 27
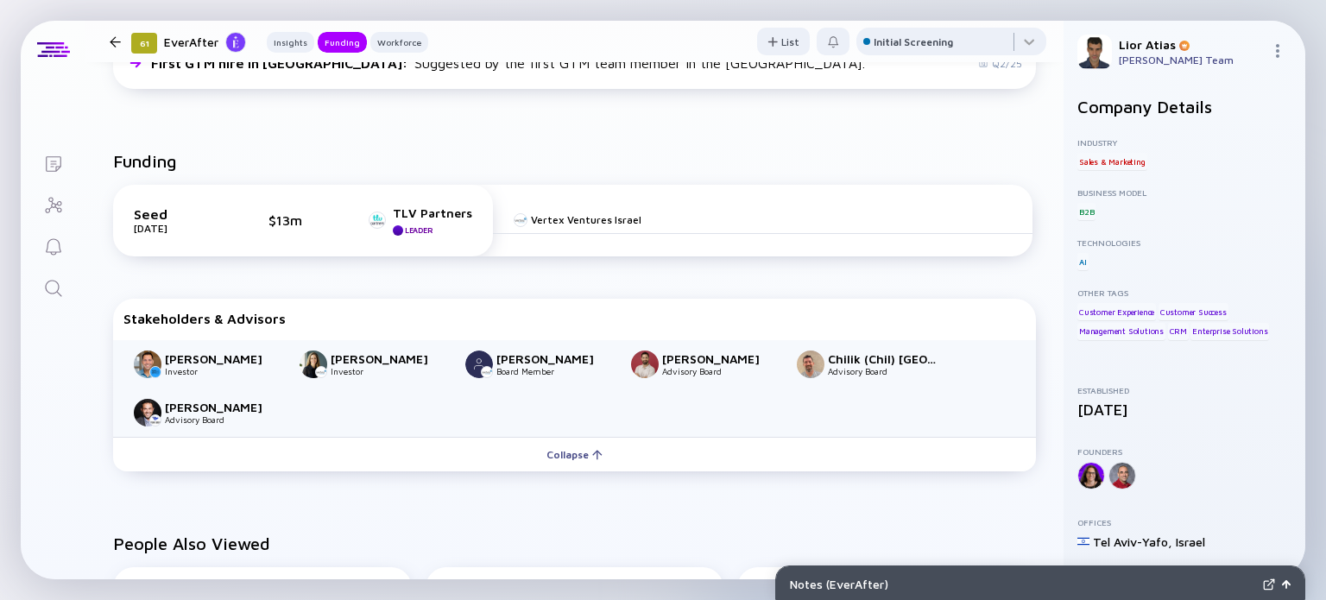
click at [123, 41] on div at bounding box center [115, 41] width 25 height 11
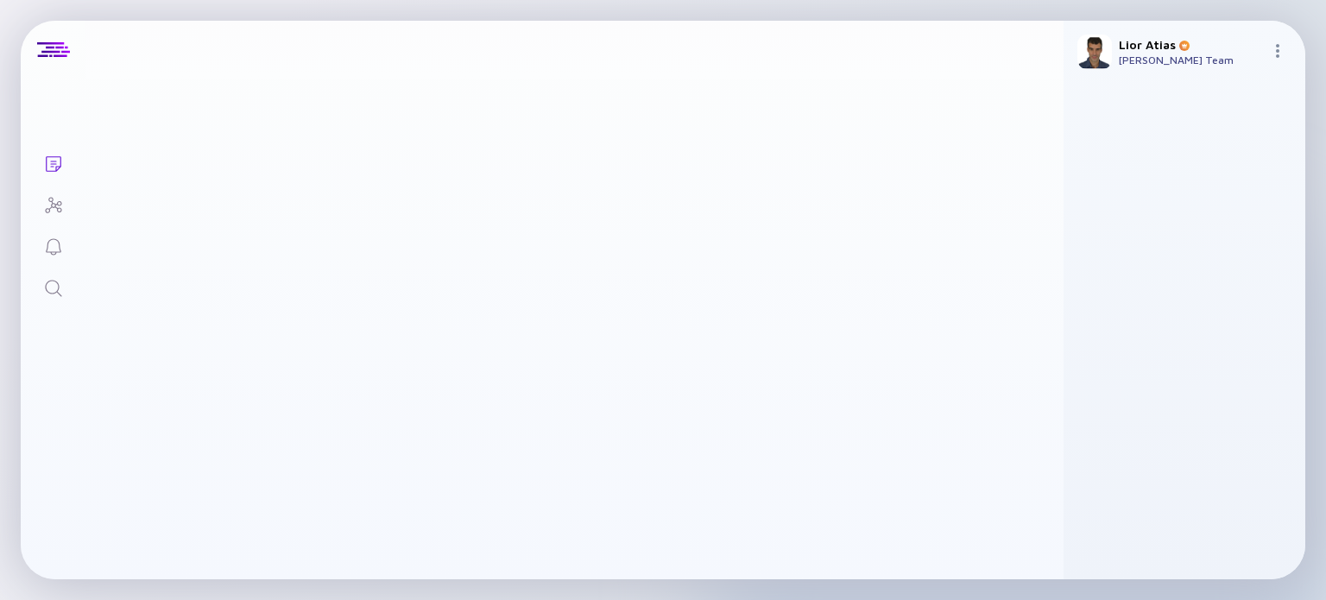
scroll to position [768, 0]
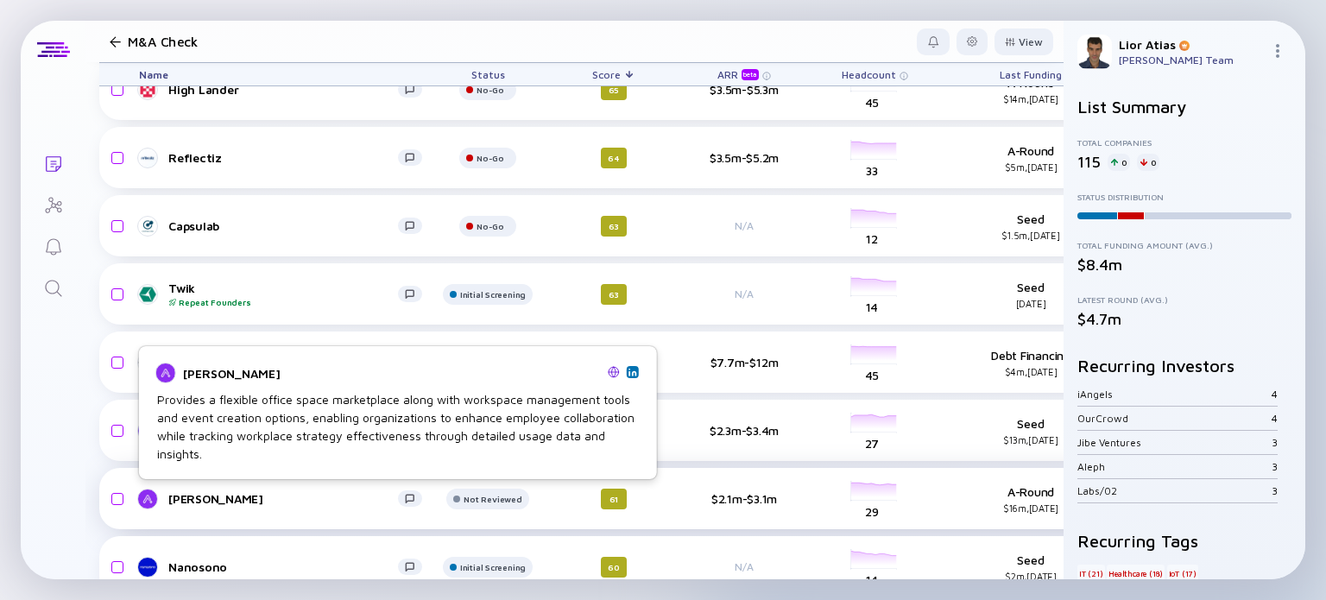
click at [293, 494] on div "Gable" at bounding box center [283, 498] width 230 height 15
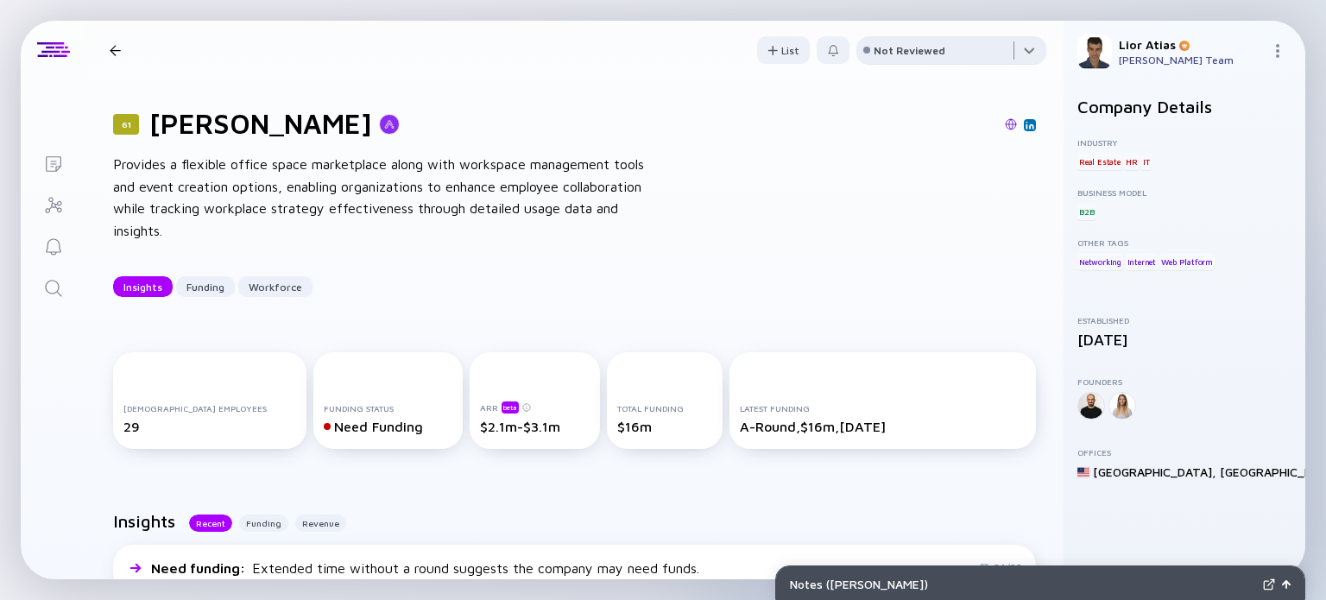
click at [976, 42] on div at bounding box center [951, 53] width 190 height 35
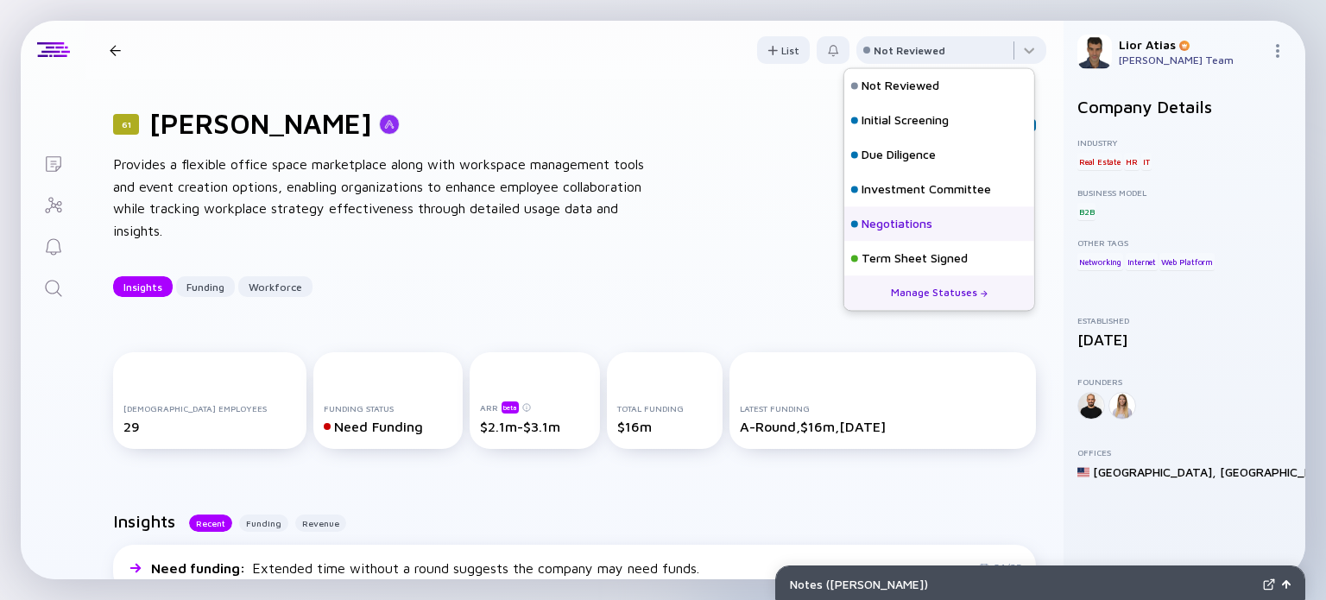
scroll to position [76, 0]
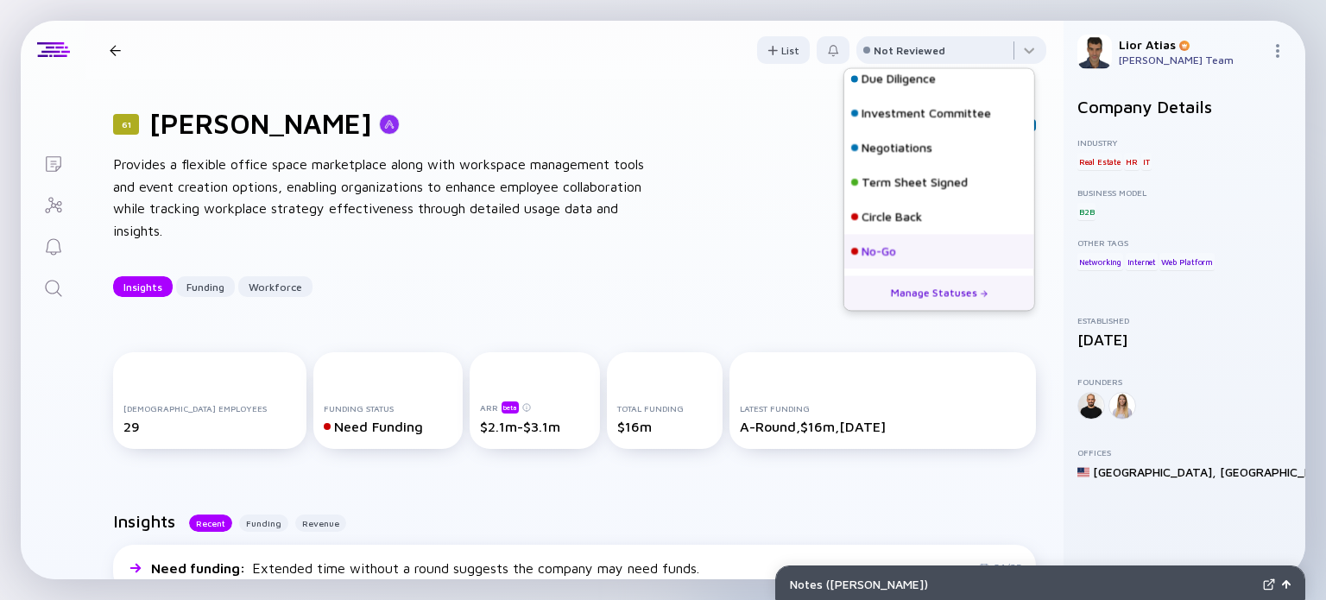
click at [889, 258] on div "No-Go" at bounding box center [878, 251] width 35 height 17
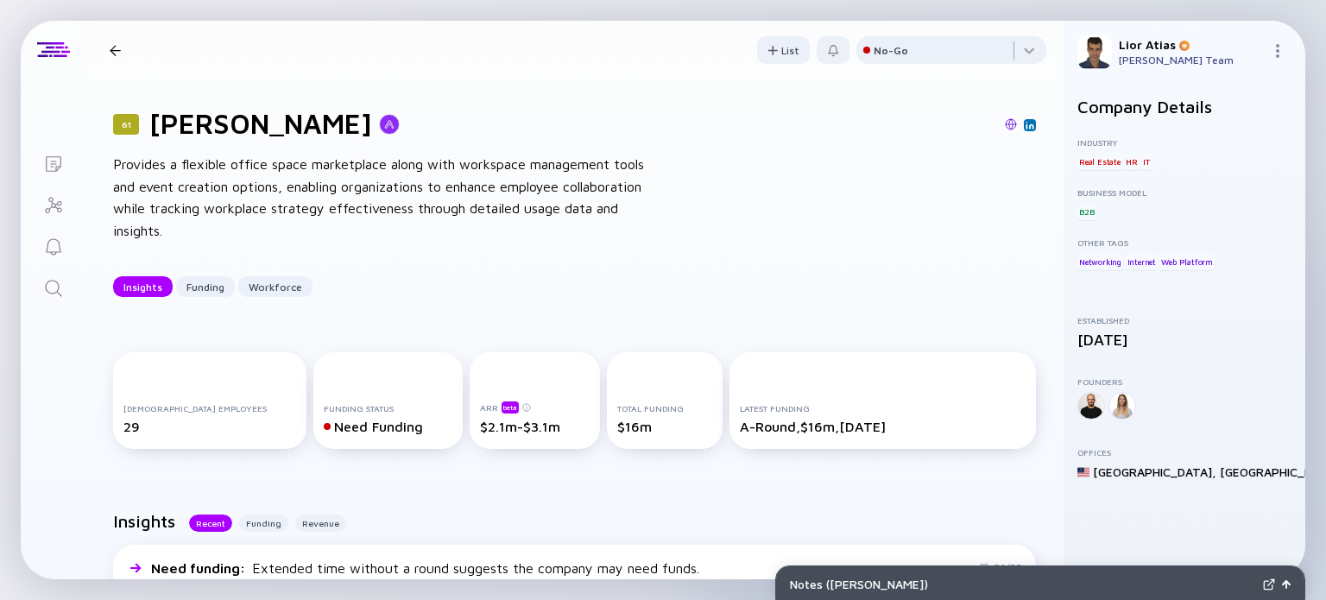
click at [117, 53] on div at bounding box center [115, 50] width 11 height 11
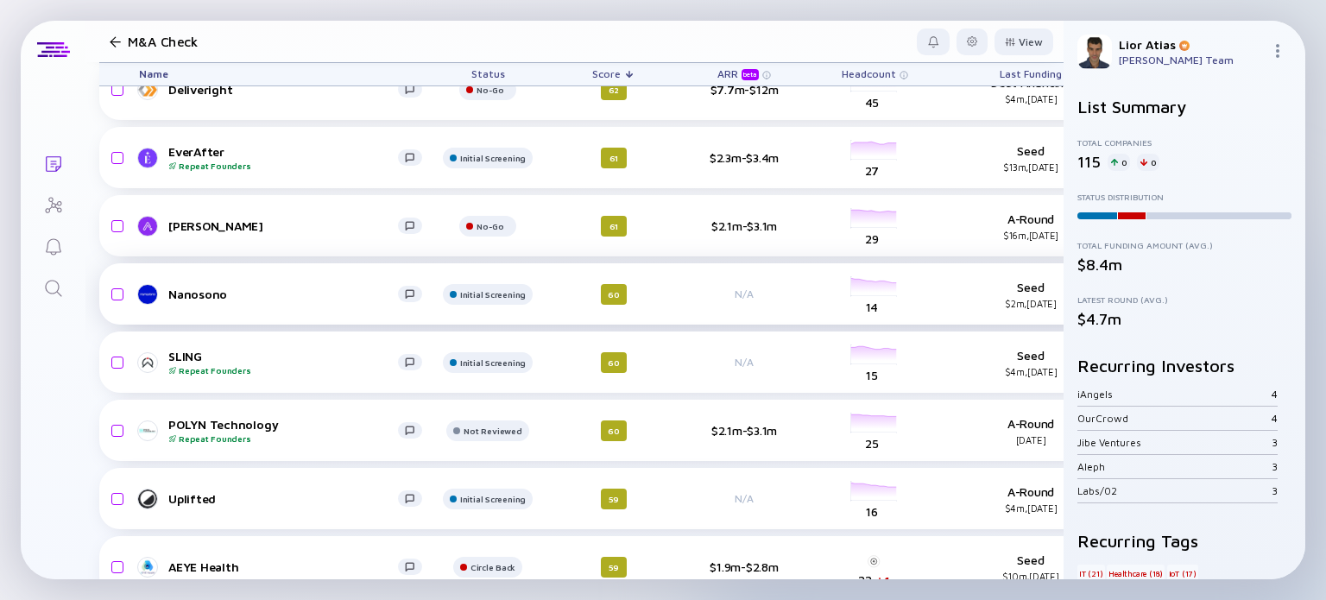
scroll to position [1119, 0]
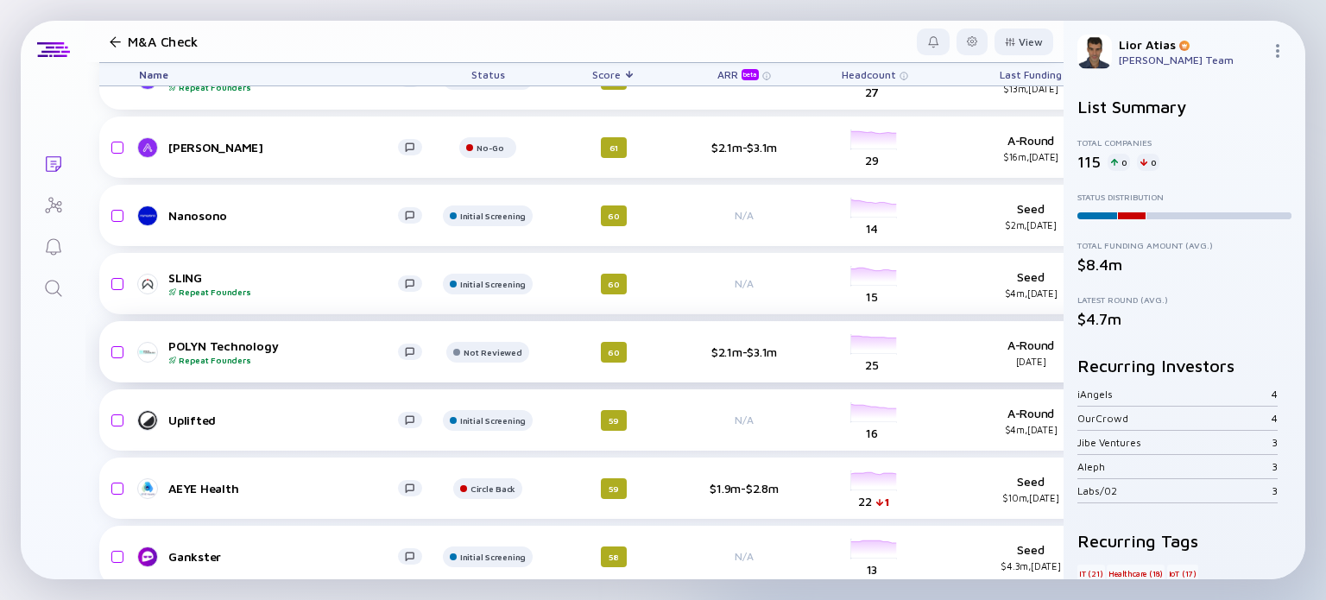
click at [296, 350] on div "POLYN Technology Repeat Founders" at bounding box center [283, 351] width 230 height 27
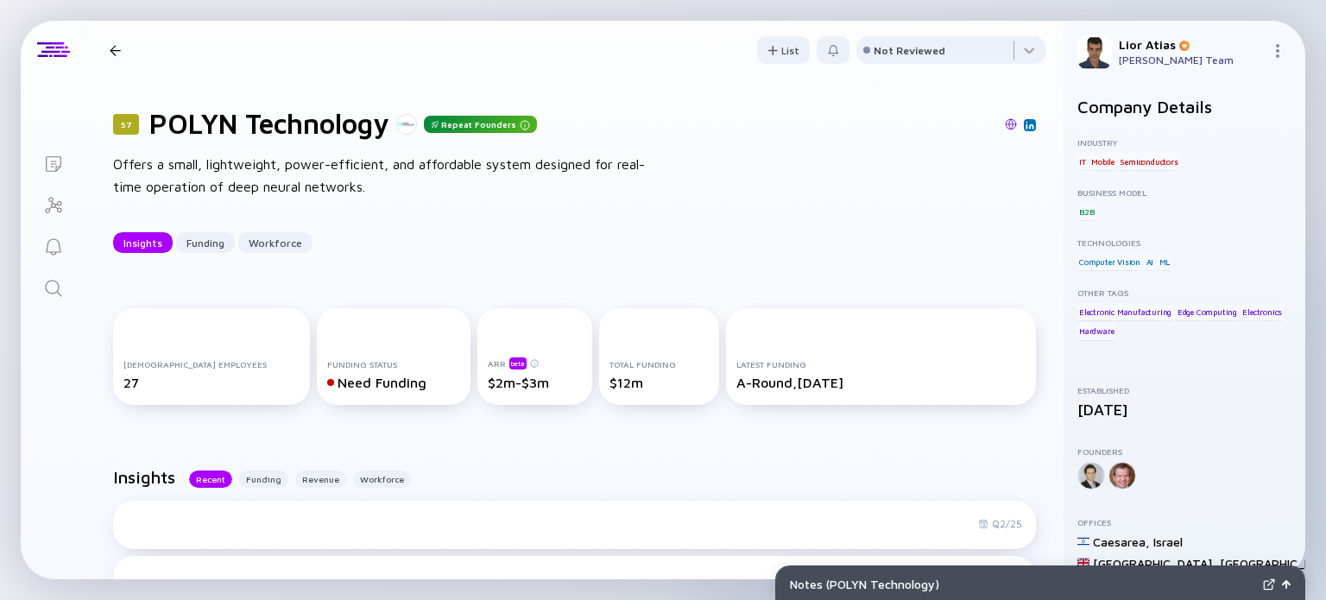
click at [483, 213] on div "57 POLYN Technology Repeat Founders Offers a small, lightweight, power-efficien…" at bounding box center [574, 179] width 978 height 201
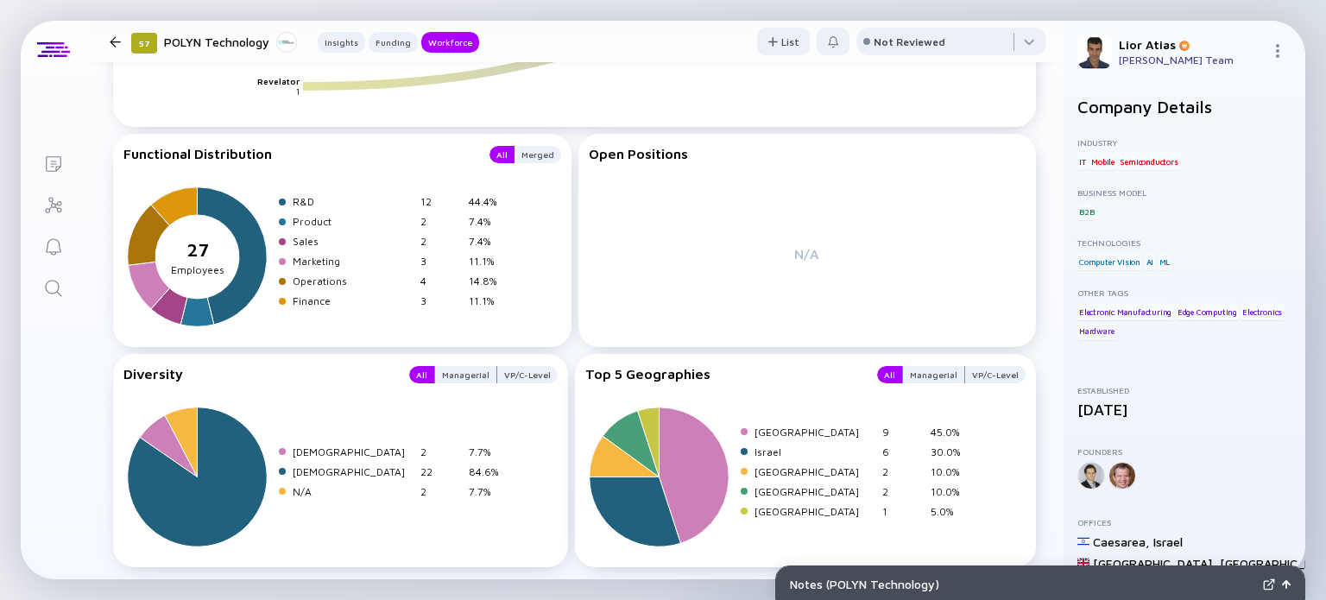
scroll to position [2463, 0]
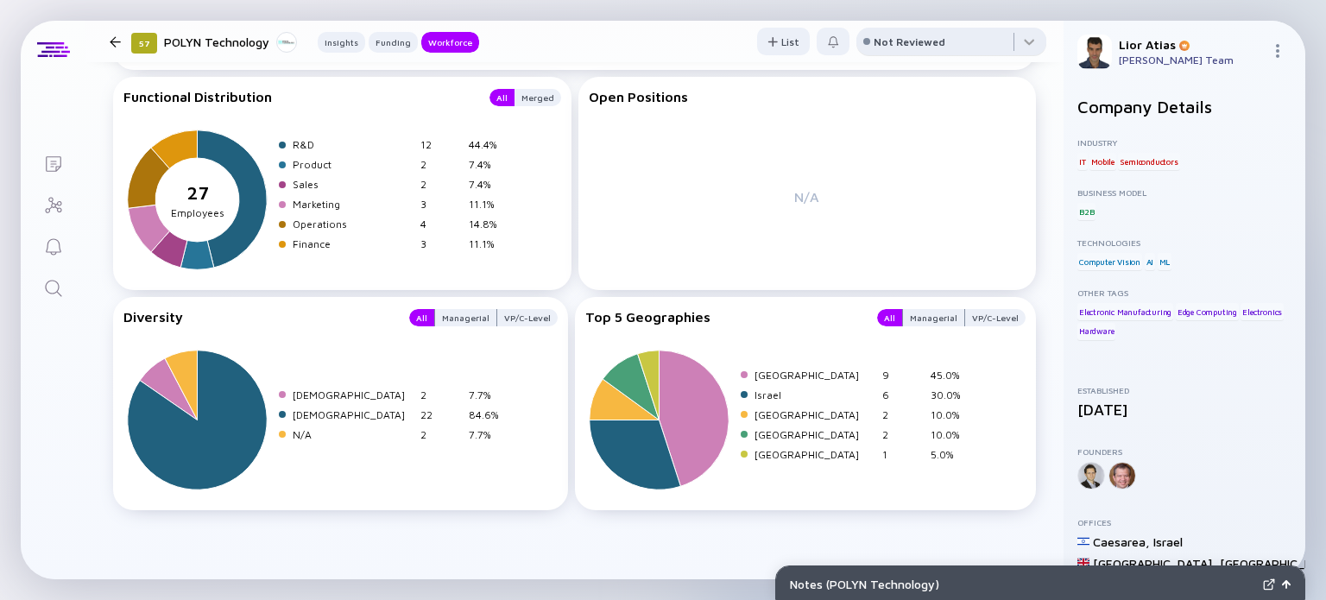
click at [885, 35] on div "Not Reviewed" at bounding box center [910, 41] width 72 height 13
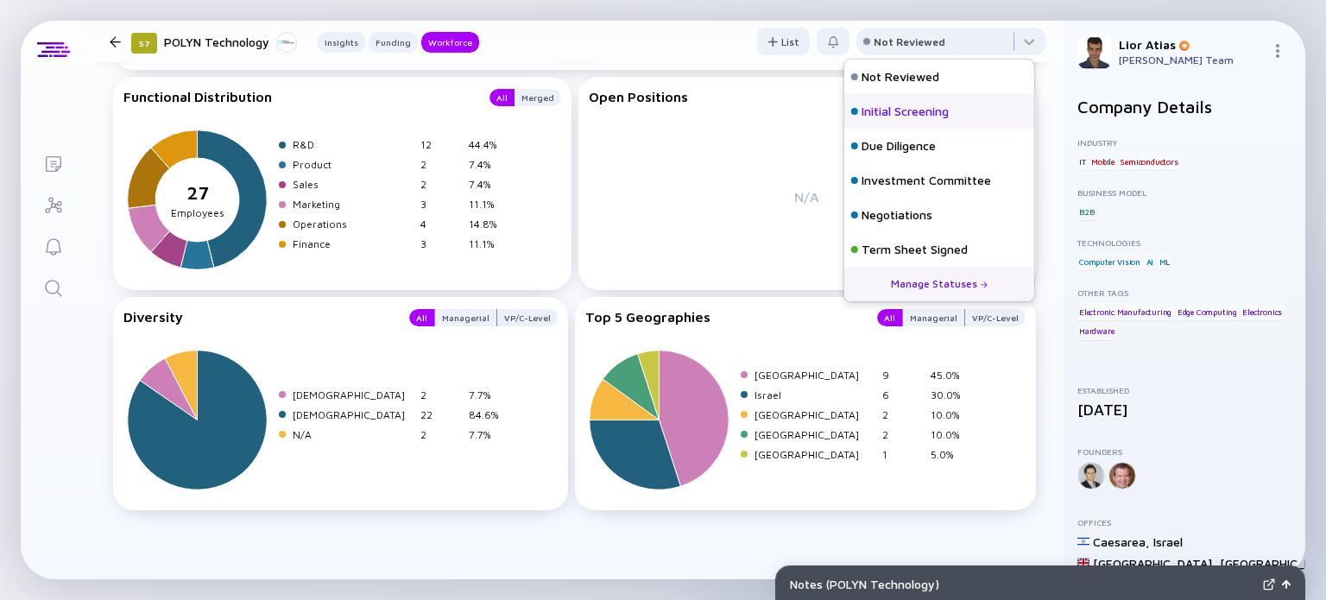
click at [924, 127] on div "Initial Screening" at bounding box center [939, 111] width 190 height 35
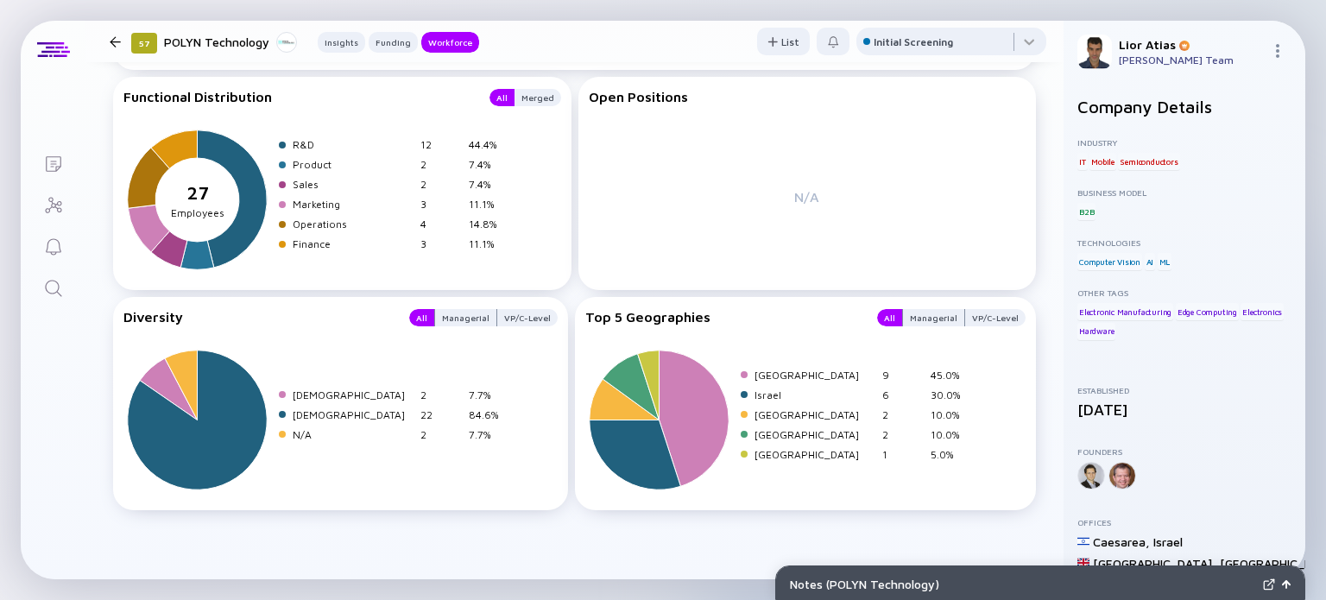
click at [108, 36] on div at bounding box center [115, 41] width 25 height 11
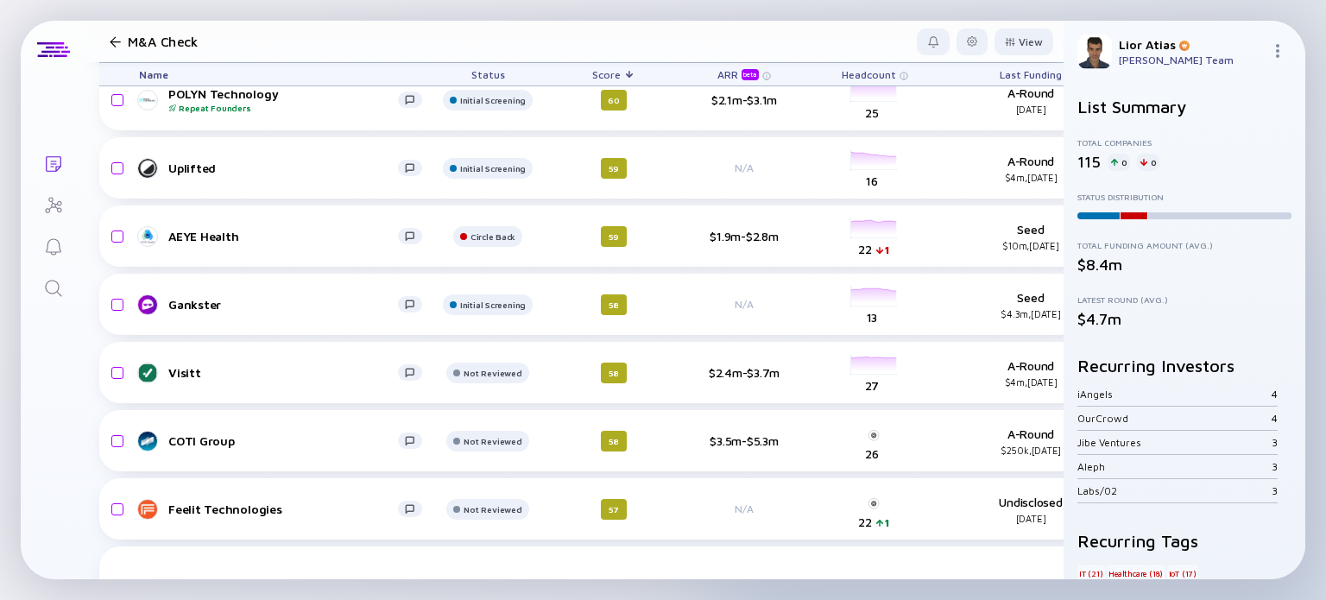
scroll to position [1387, 0]
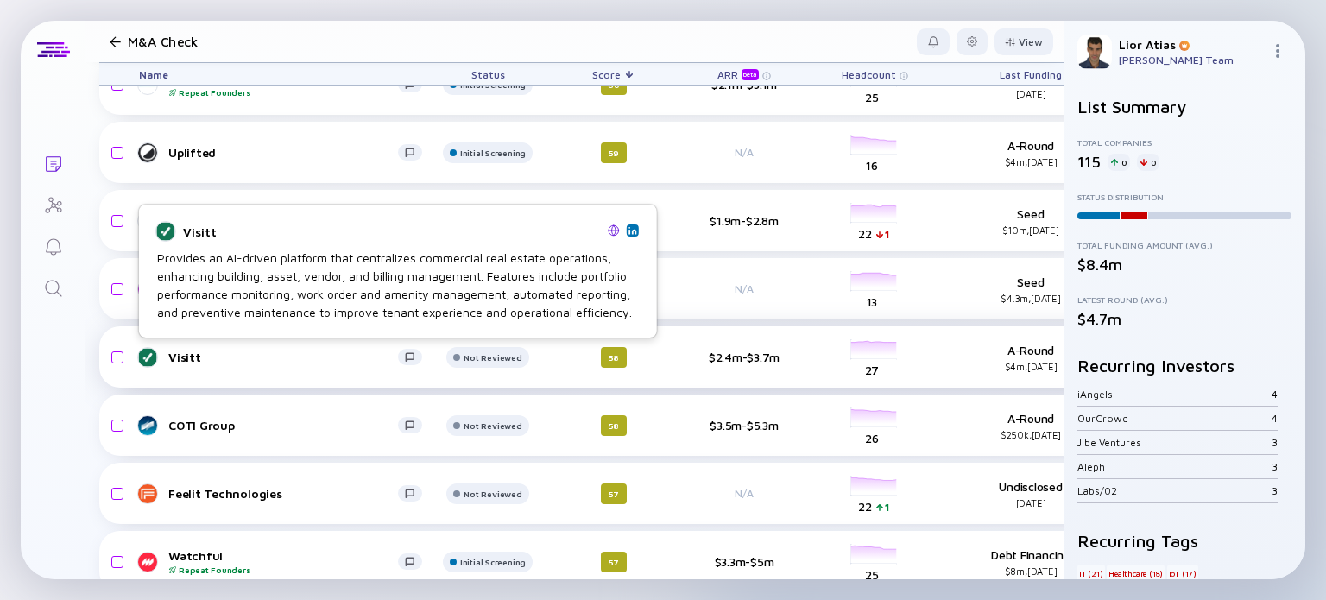
click at [299, 366] on link "Visitt" at bounding box center [287, 357] width 297 height 21
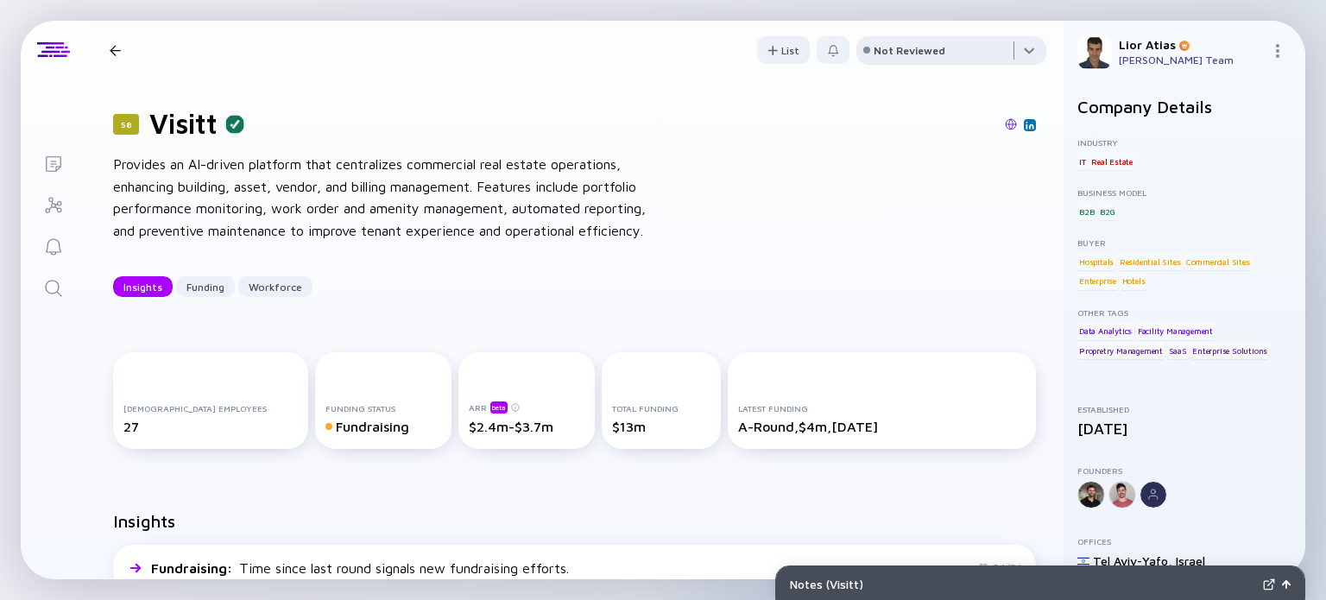
click at [961, 47] on div at bounding box center [951, 53] width 190 height 35
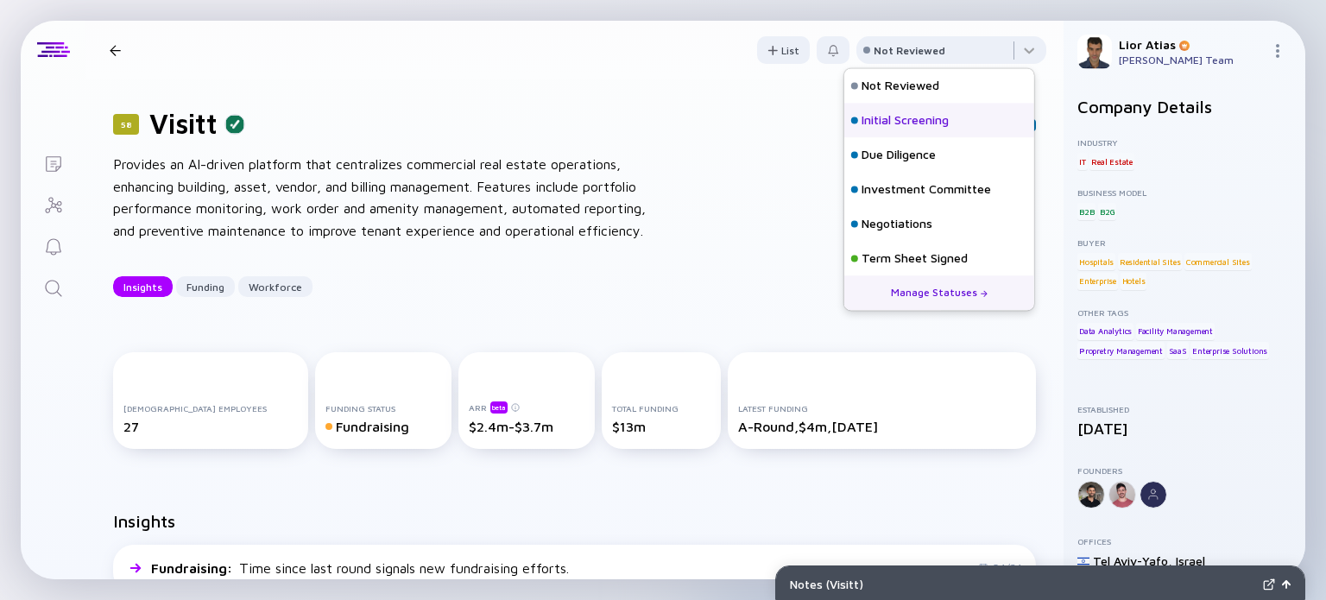
click at [923, 112] on div "Initial Screening" at bounding box center [904, 120] width 87 height 17
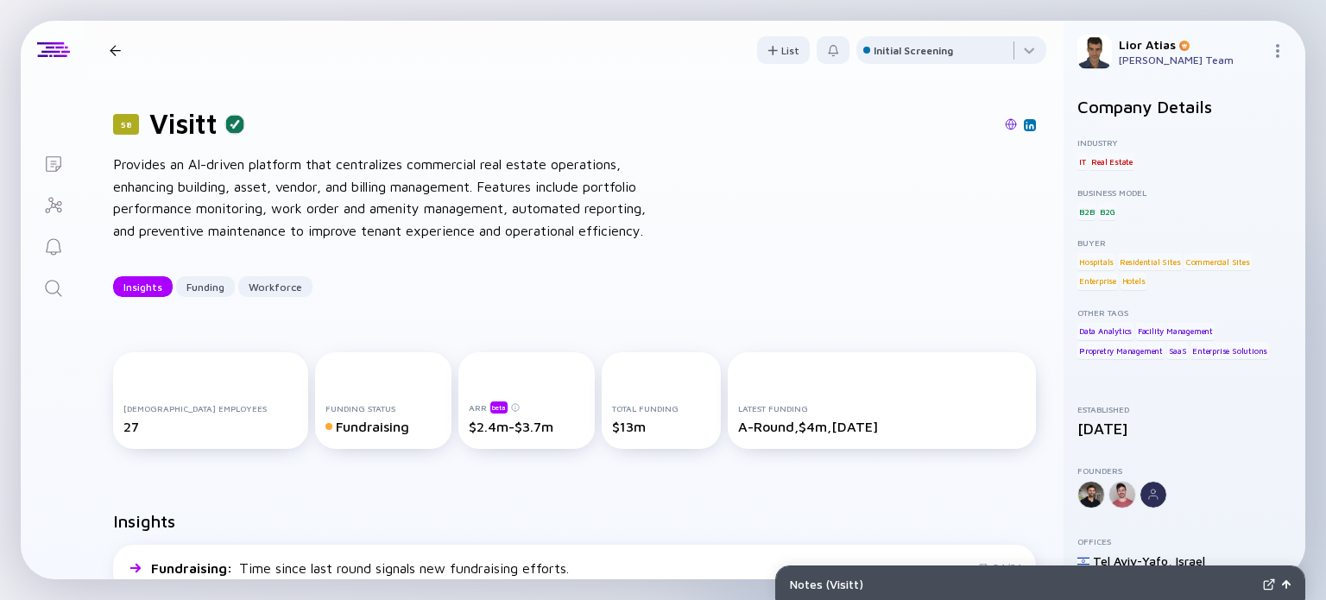
click at [120, 45] on div at bounding box center [115, 50] width 11 height 11
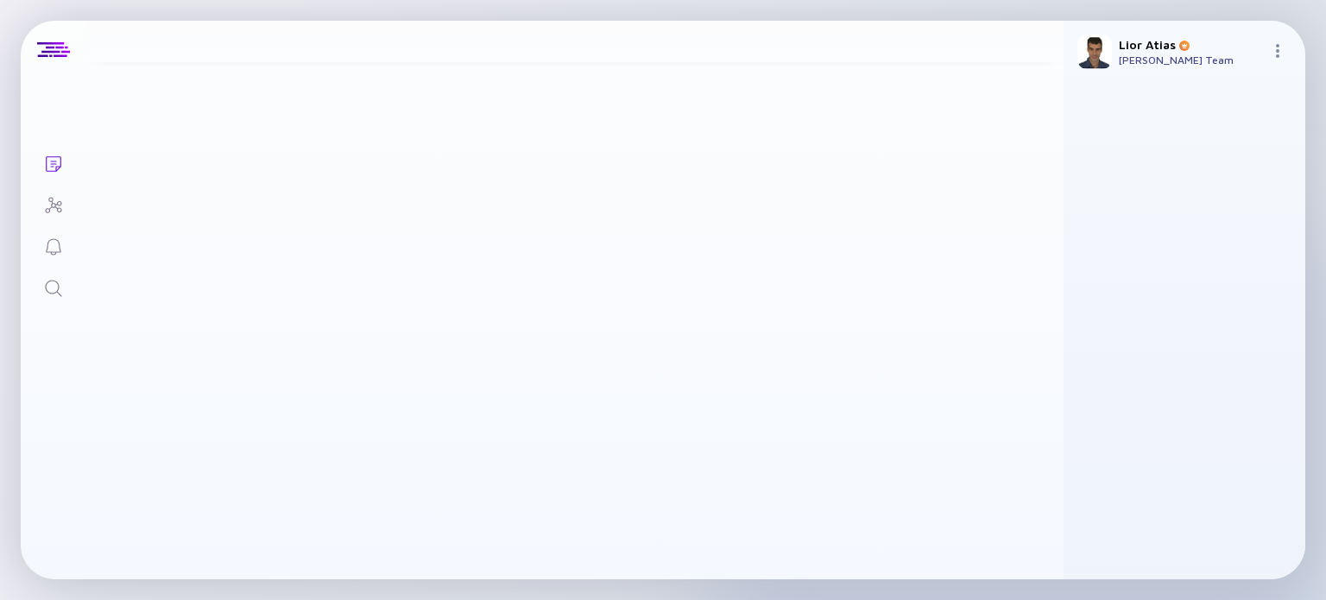
scroll to position [1387, 0]
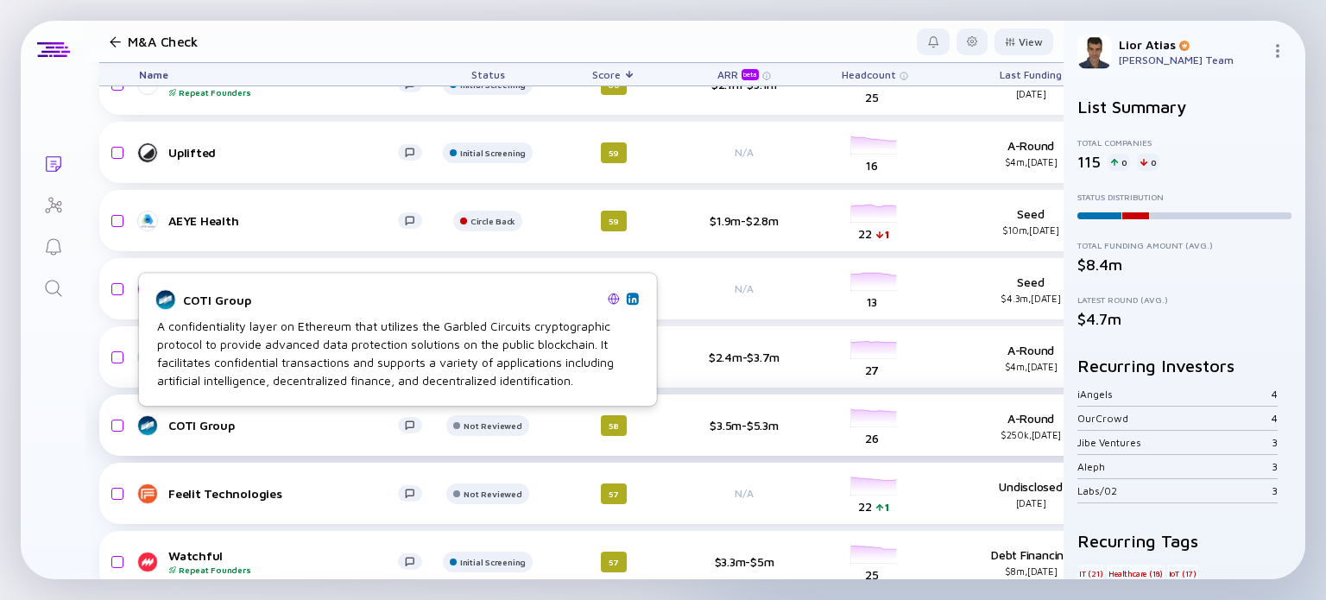
click at [293, 430] on div "COTI Group" at bounding box center [283, 425] width 230 height 15
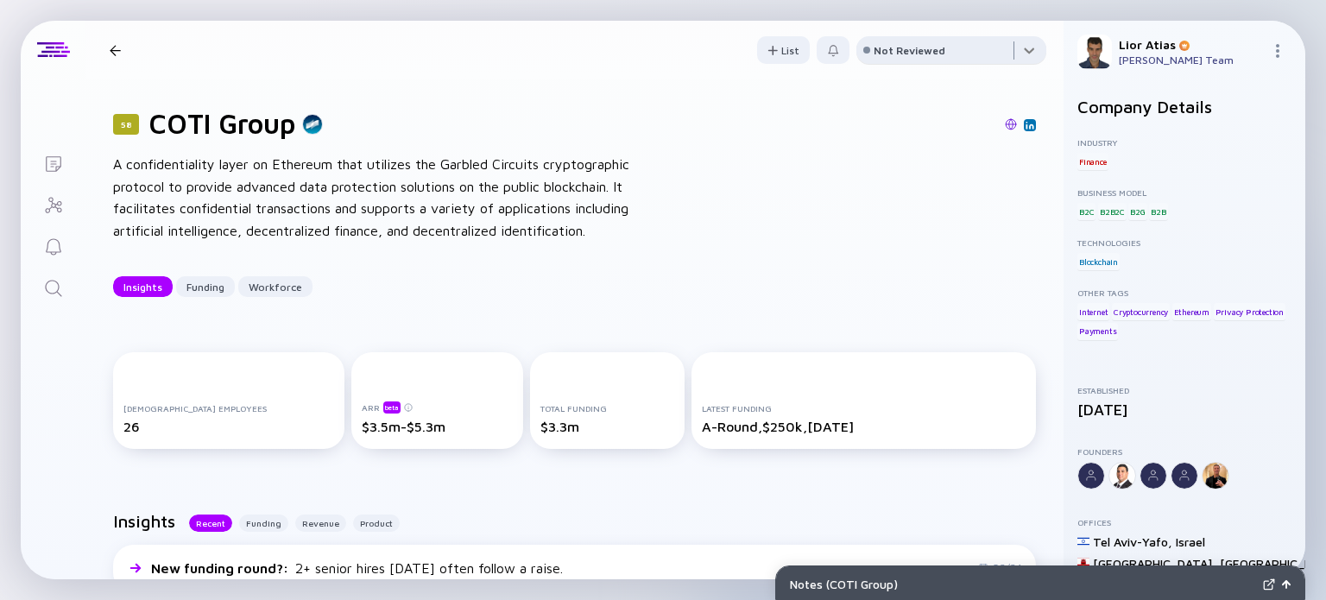
click at [968, 54] on div at bounding box center [951, 53] width 190 height 35
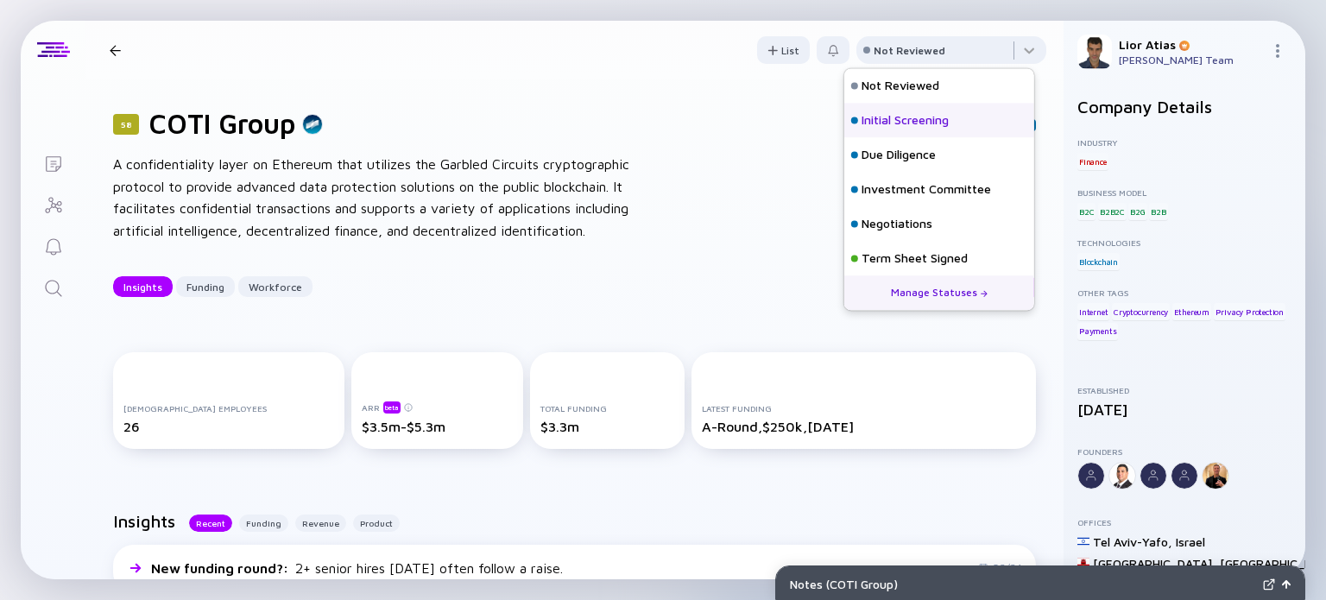
click at [914, 118] on div "Initial Screening" at bounding box center [904, 120] width 87 height 17
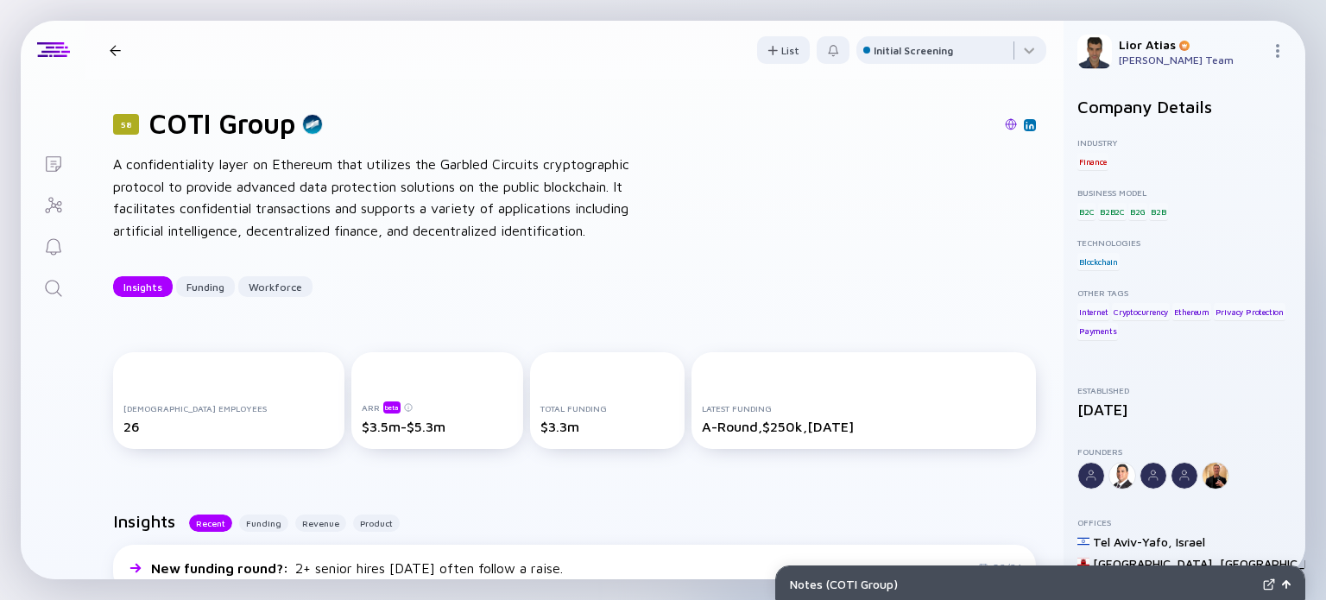
click at [117, 45] on div at bounding box center [115, 50] width 11 height 11
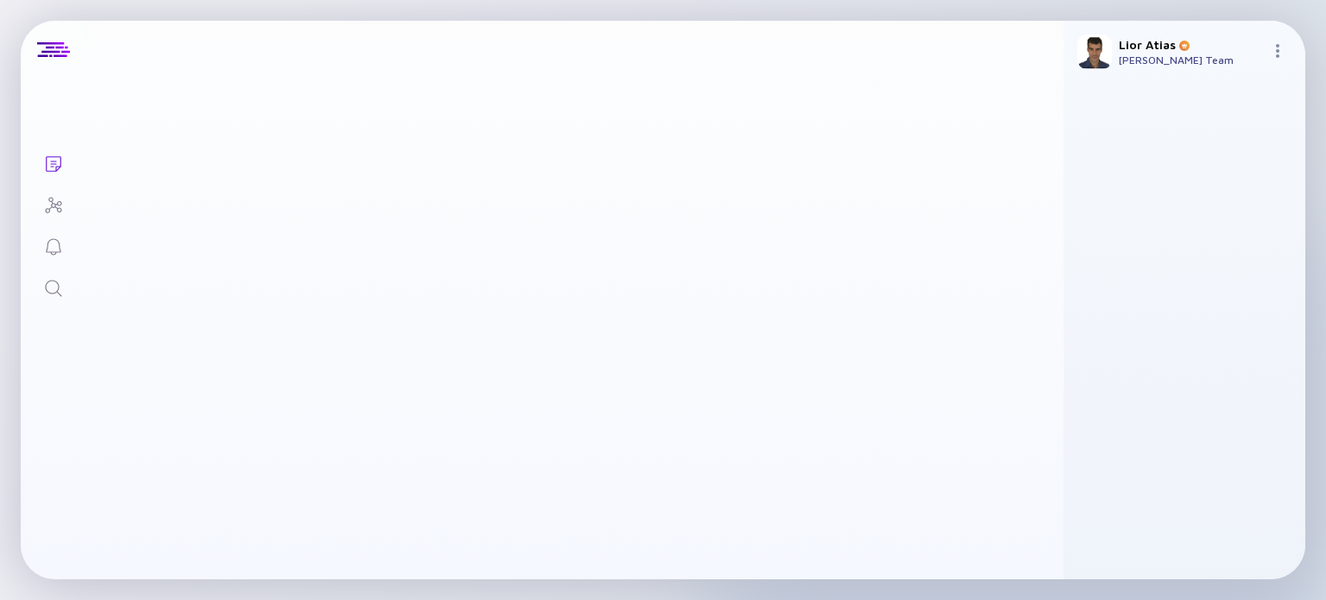
scroll to position [1387, 0]
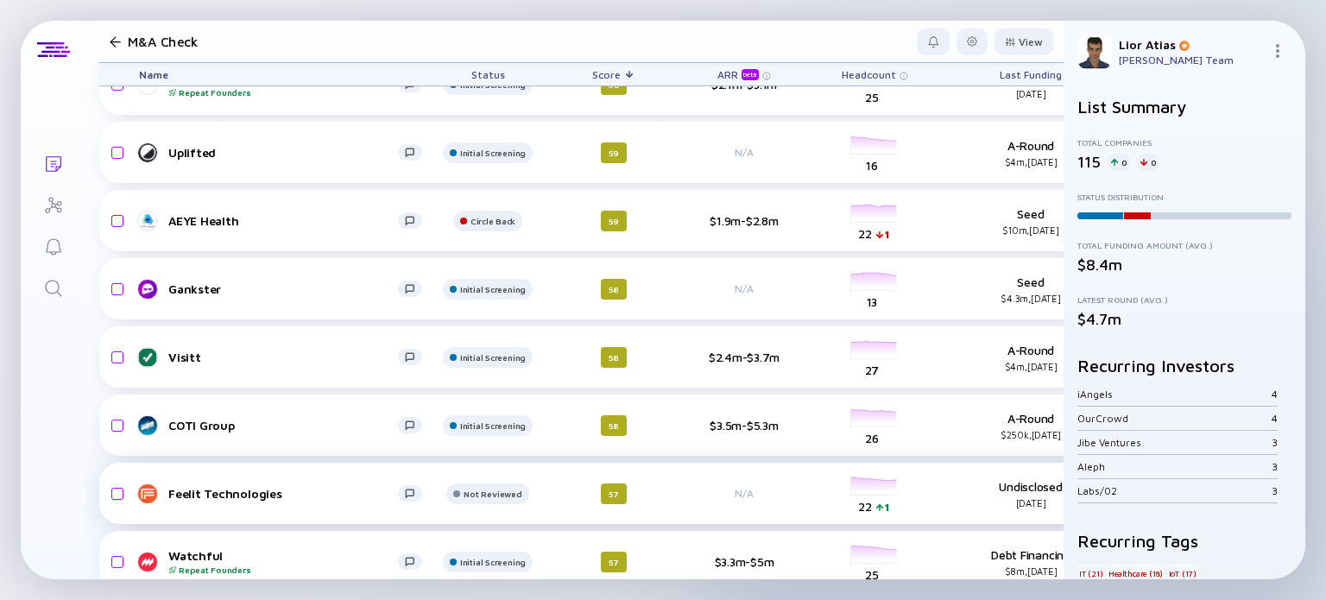
click at [339, 496] on div "Feelit Technologies" at bounding box center [283, 493] width 230 height 15
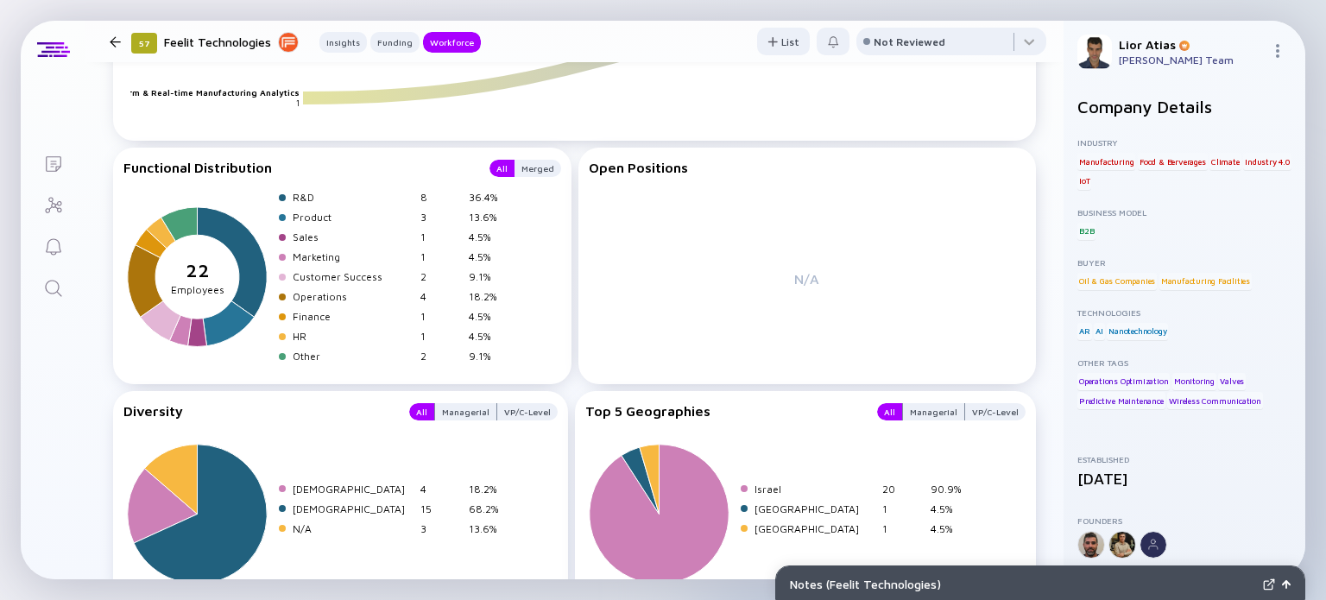
scroll to position [2313, 0]
click at [905, 44] on div "Not Reviewed" at bounding box center [910, 41] width 72 height 13
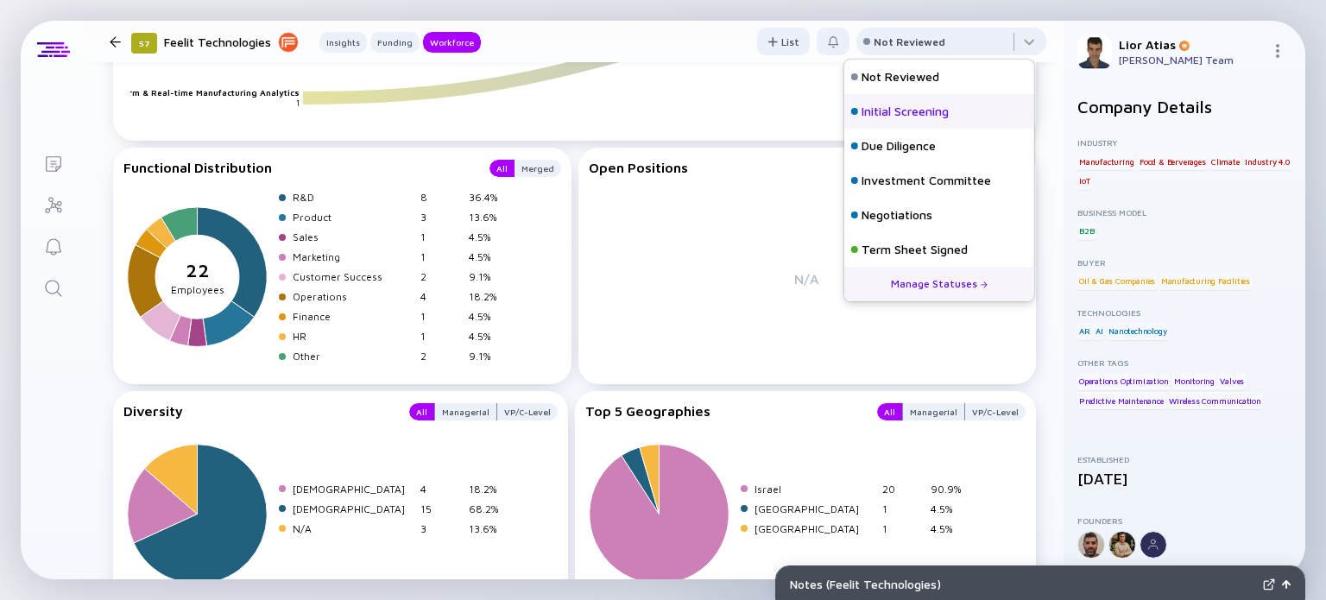
drag, startPoint x: 913, startPoint y: 83, endPoint x: 908, endPoint y: 110, distance: 27.3
click at [908, 110] on div "Not Reviewed Initial Screening Due Diligence Investment Committee Negotiations …" at bounding box center [939, 198] width 190 height 276
click at [908, 110] on div "Initial Screening" at bounding box center [904, 111] width 87 height 17
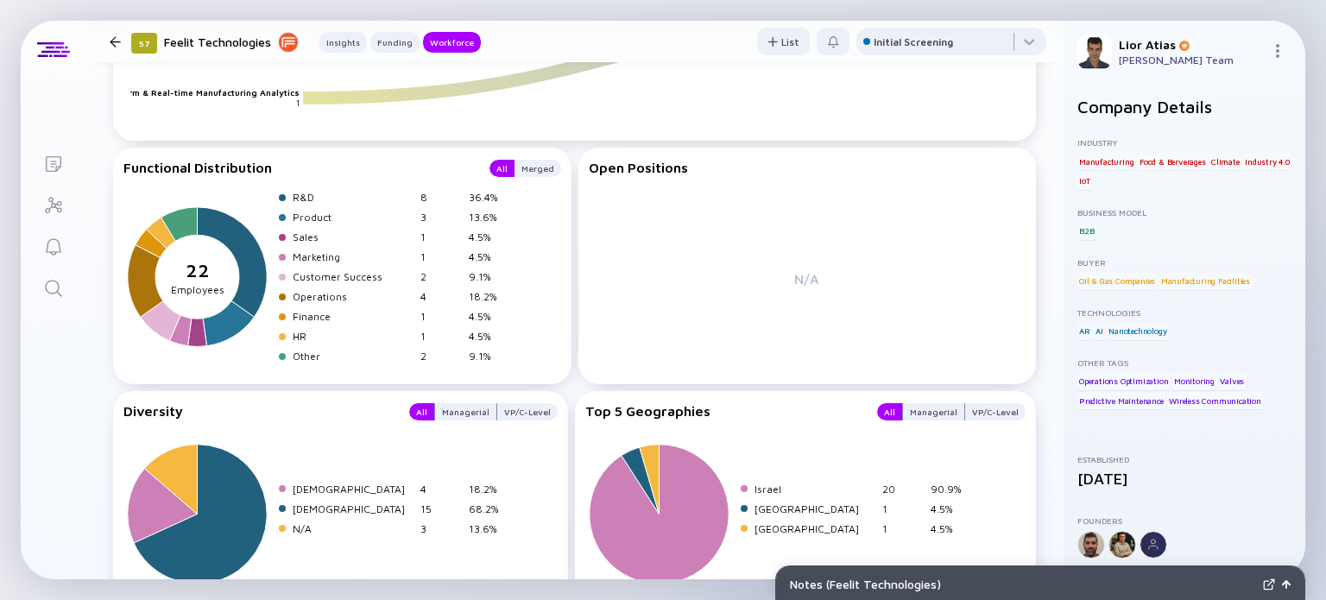
click at [112, 41] on div at bounding box center [115, 41] width 11 height 11
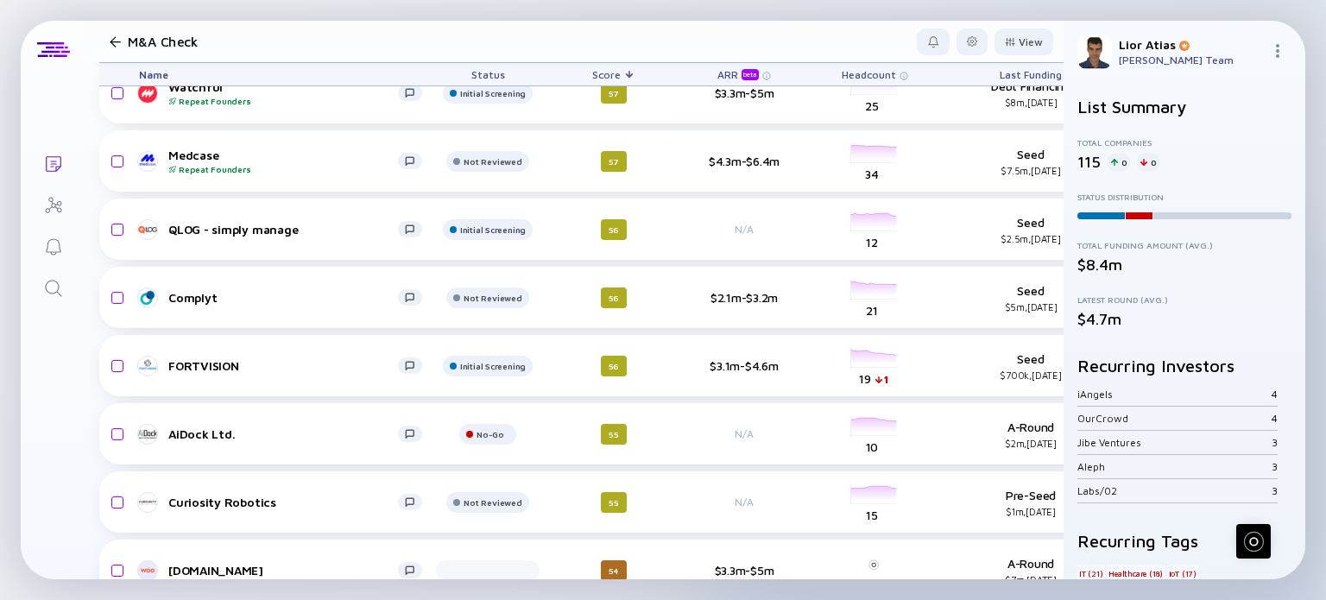
scroll to position [1858, 0]
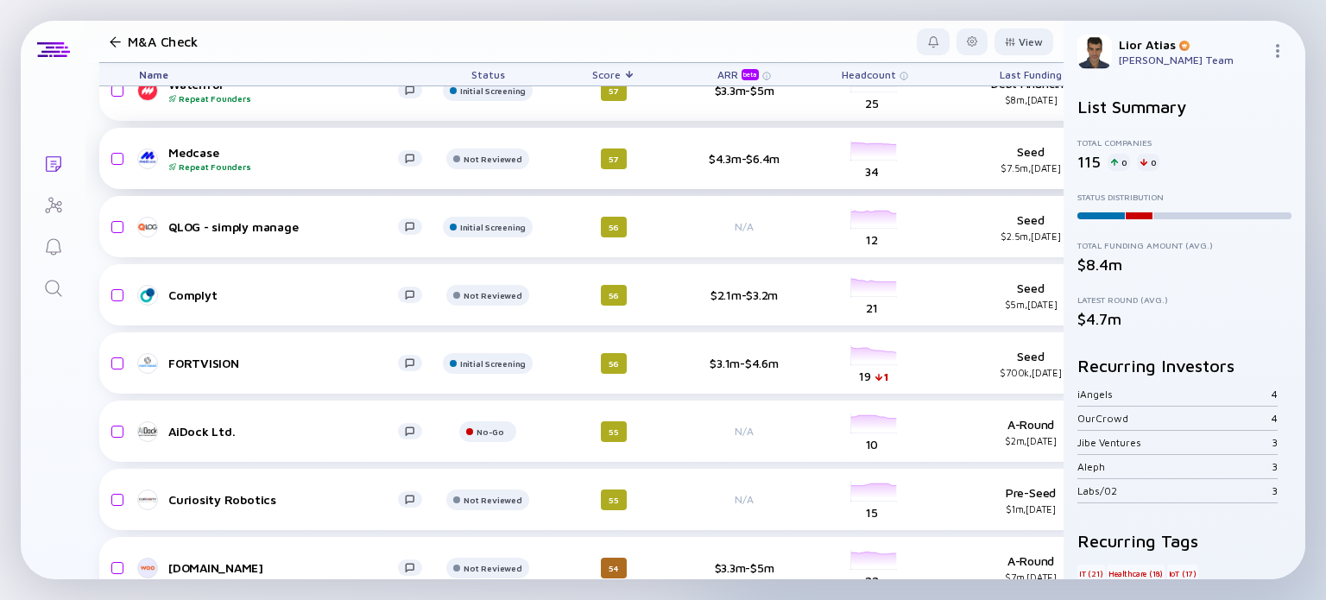
click at [255, 151] on div "Medcase Repeat Founders" at bounding box center [283, 158] width 230 height 27
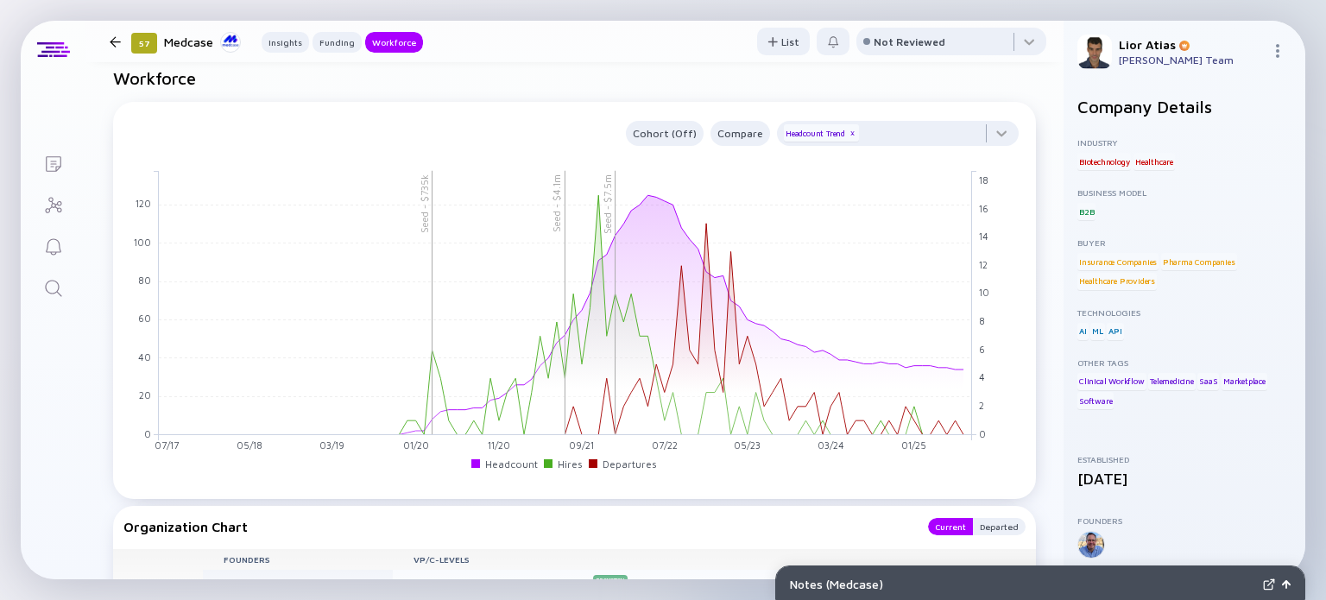
scroll to position [1398, 0]
click at [917, 46] on div "Not Reviewed" at bounding box center [910, 41] width 72 height 13
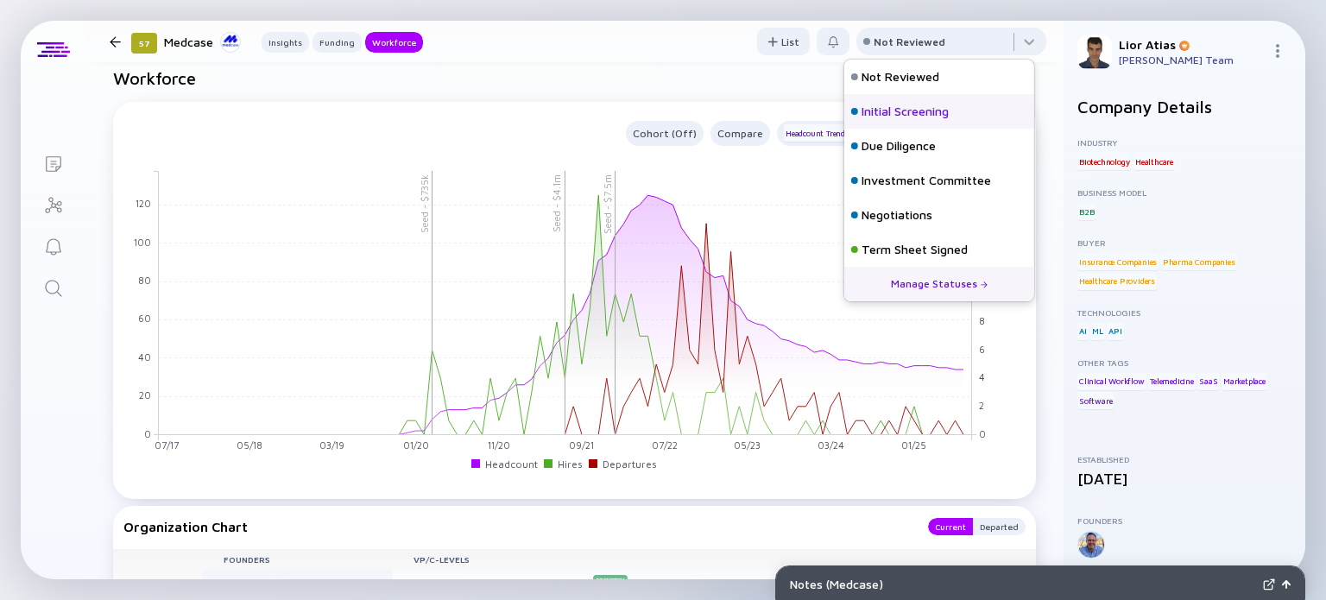
click at [922, 109] on div "Initial Screening" at bounding box center [904, 111] width 87 height 17
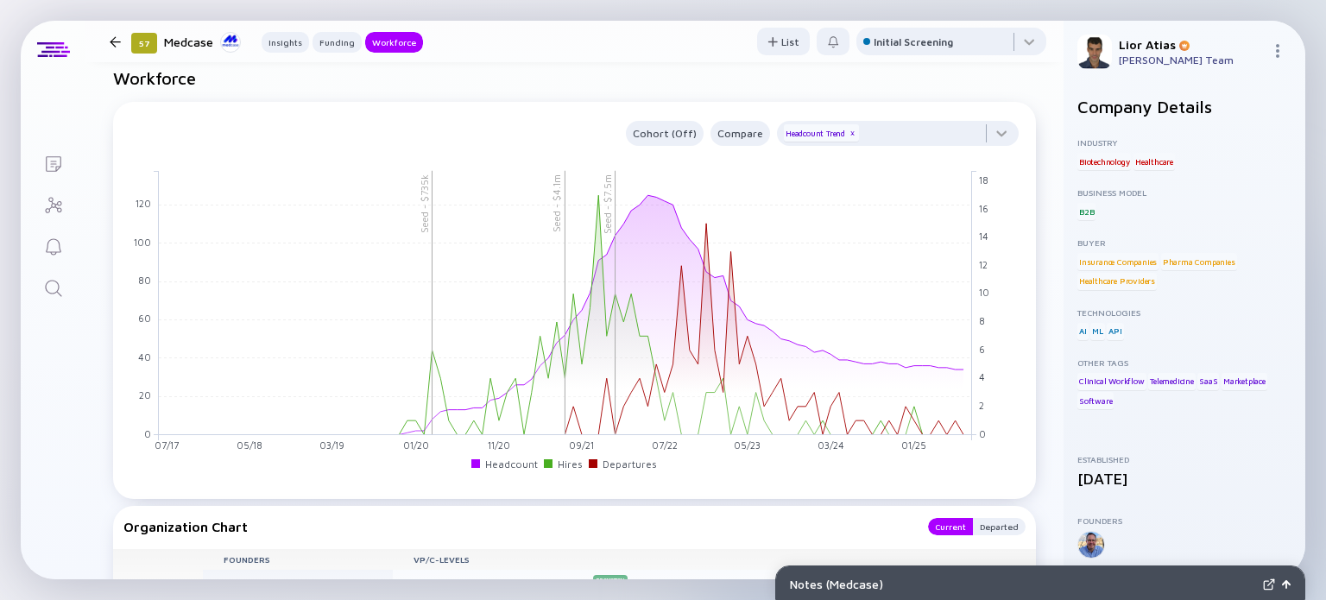
click at [107, 44] on div at bounding box center [115, 41] width 25 height 11
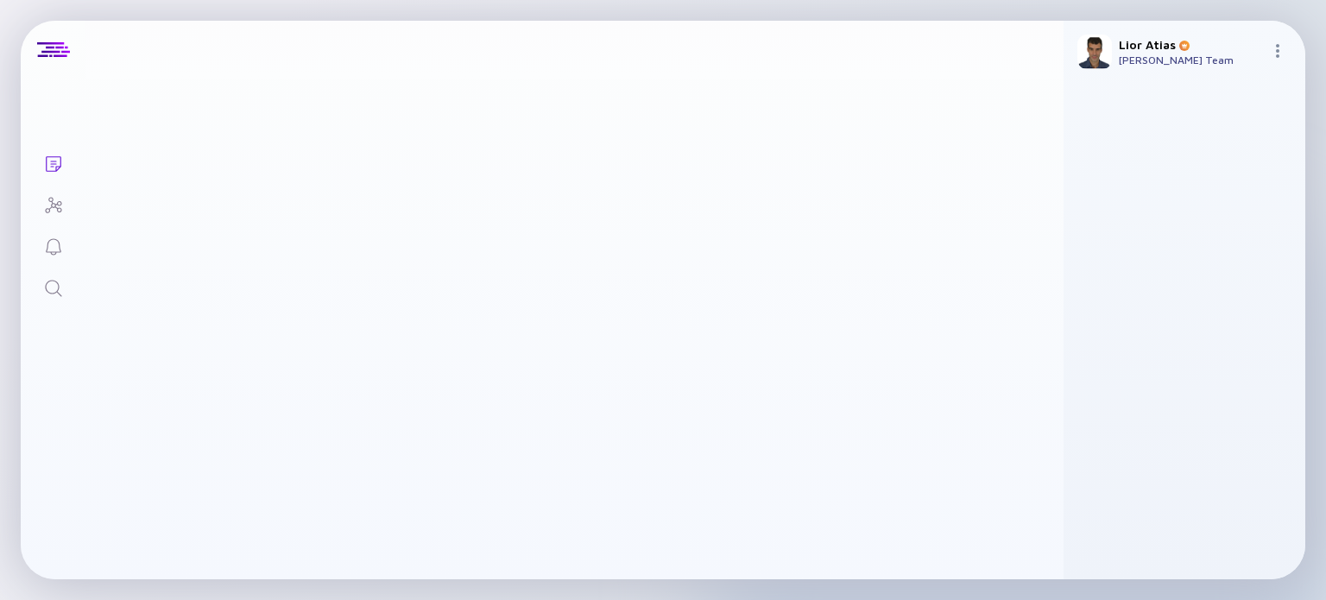
scroll to position [1858, 0]
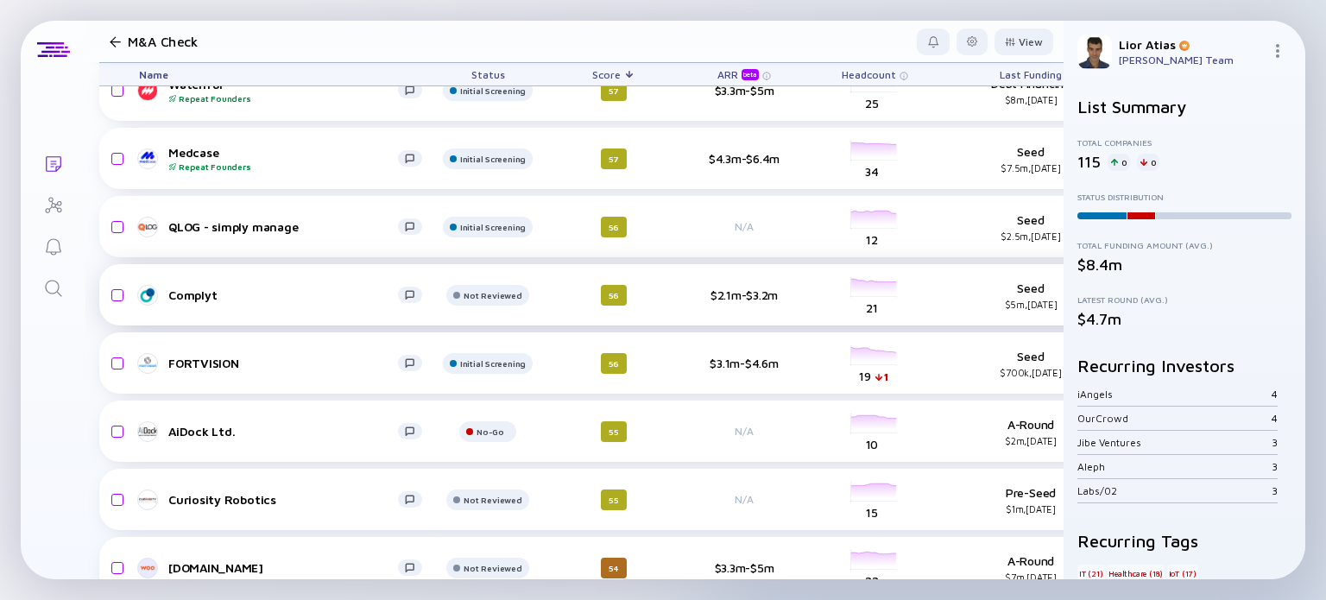
click at [277, 292] on div "Complyt" at bounding box center [283, 294] width 230 height 15
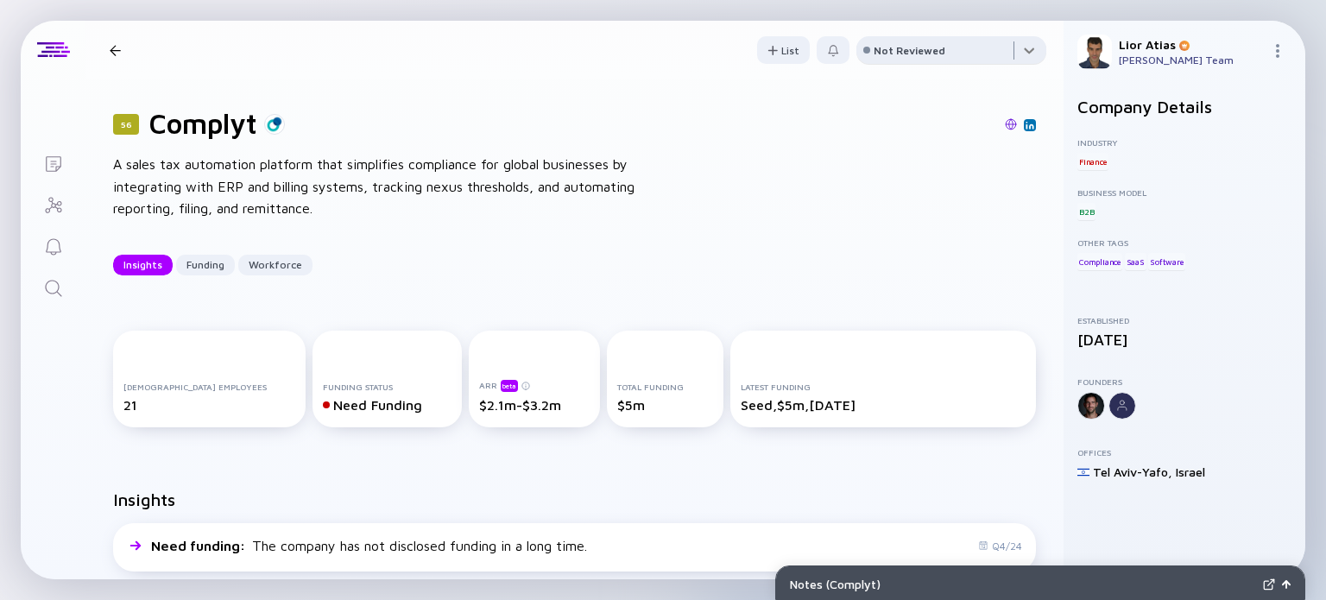
click at [992, 54] on div at bounding box center [951, 53] width 190 height 35
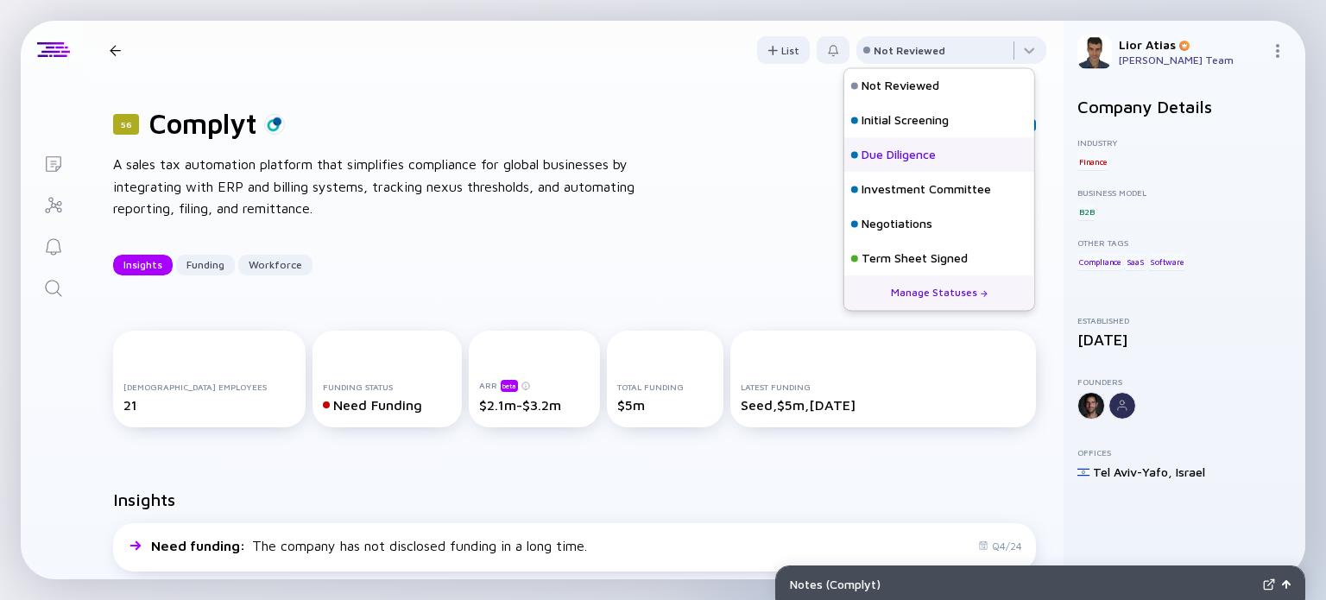
scroll to position [76, 0]
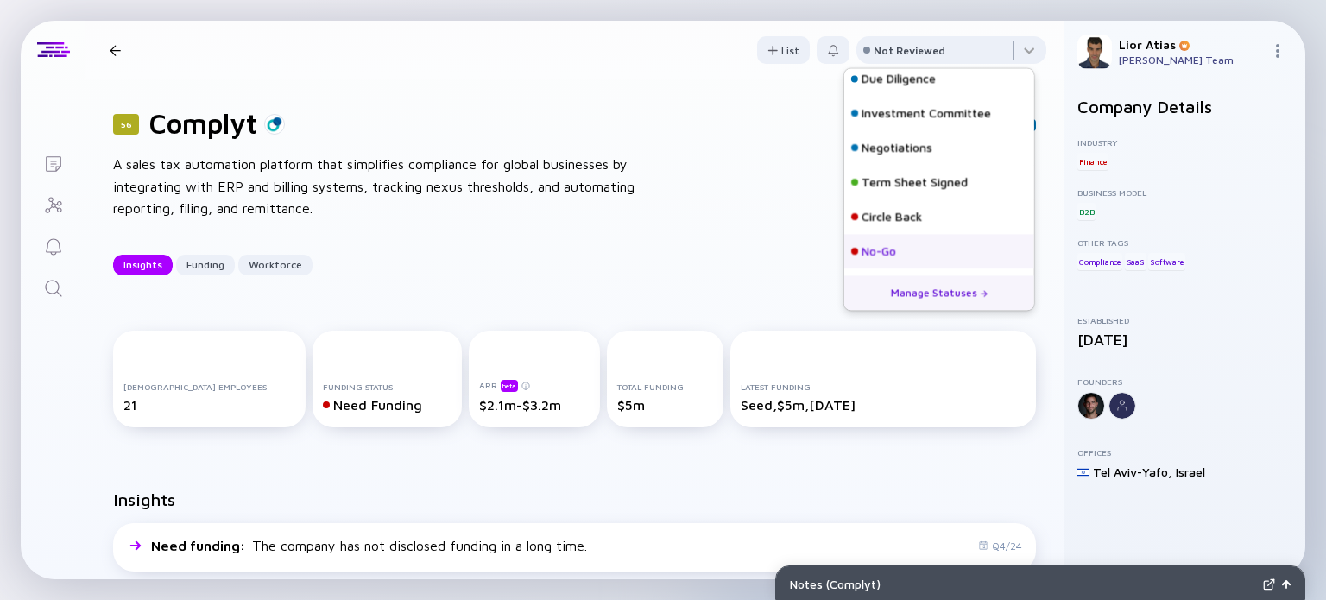
click at [915, 261] on div "No-Go" at bounding box center [939, 251] width 190 height 35
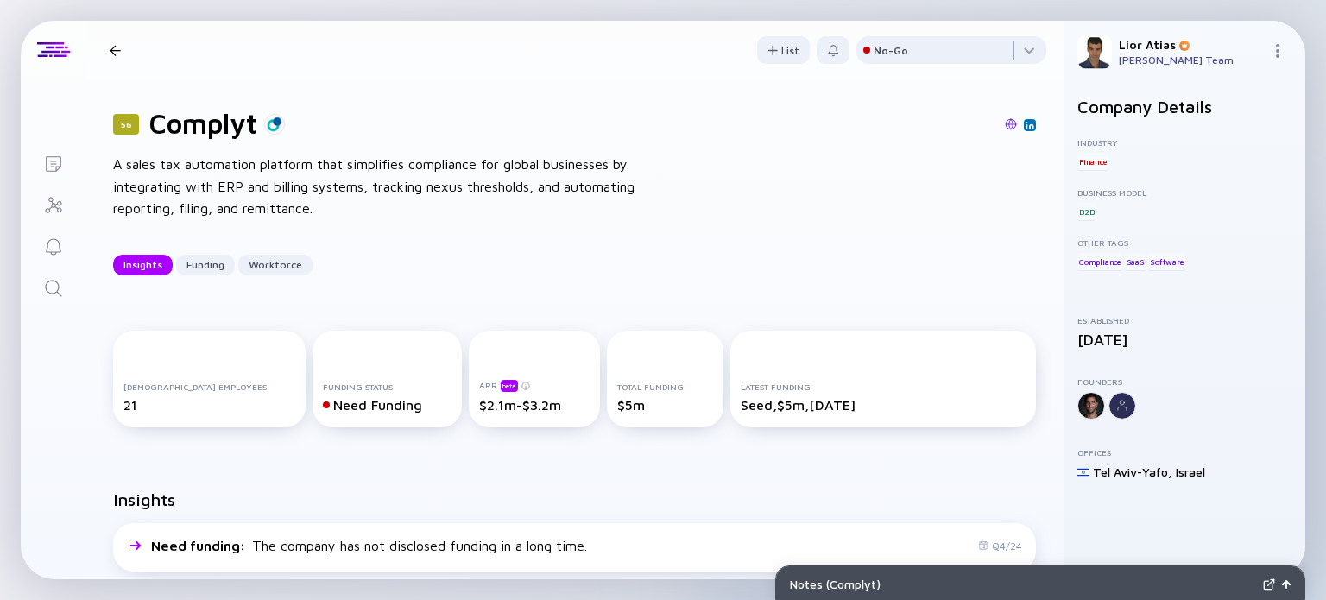
click at [109, 41] on div "56 Complyt Insights Funding Workforce" at bounding box center [262, 50] width 318 height 23
click at [110, 47] on div at bounding box center [115, 50] width 11 height 11
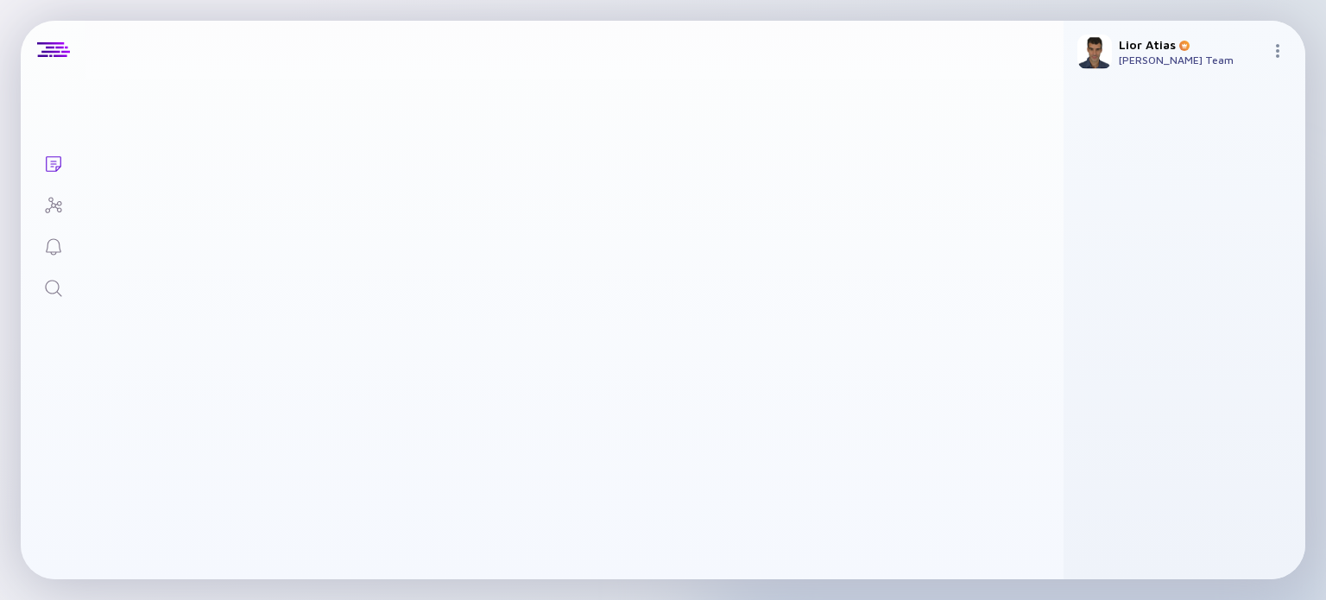
scroll to position [1858, 0]
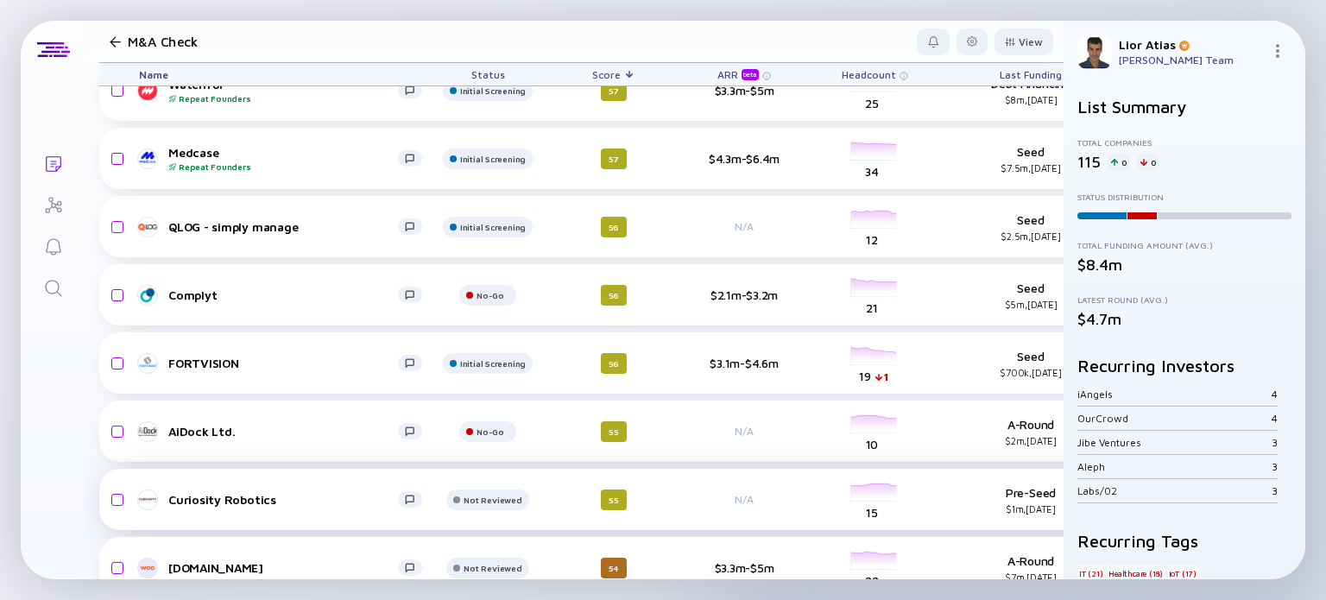
click at [281, 496] on div "Curiosity Robotics" at bounding box center [283, 499] width 230 height 15
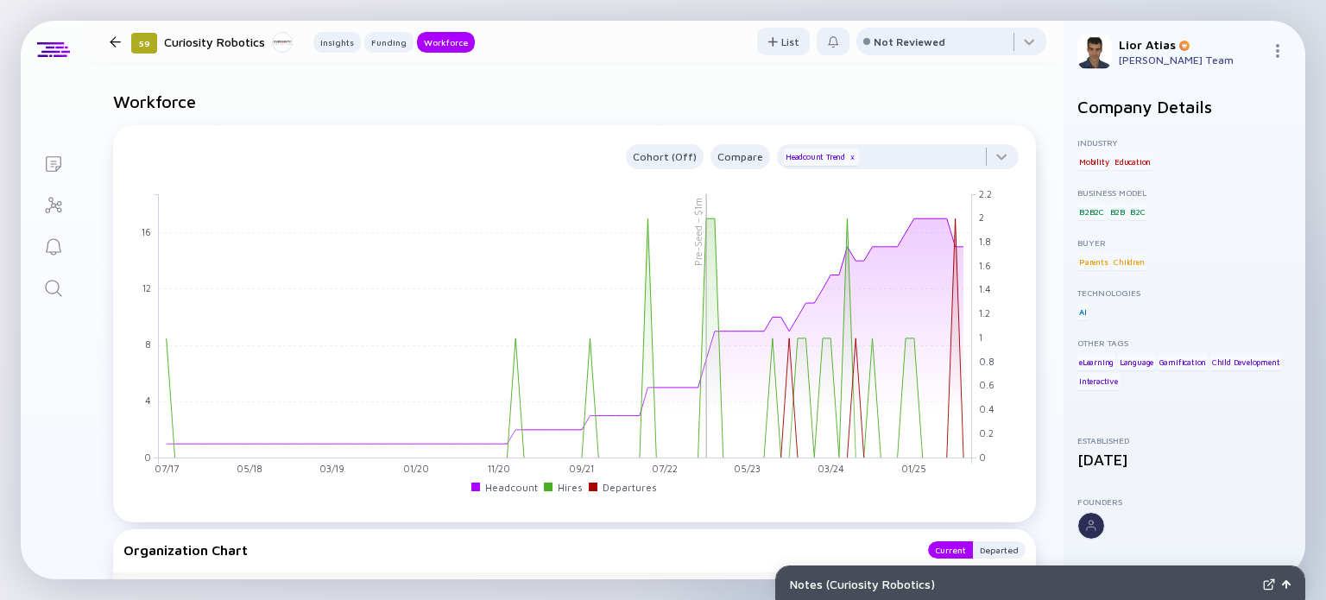
scroll to position [1257, 0]
click at [900, 32] on div at bounding box center [951, 45] width 190 height 35
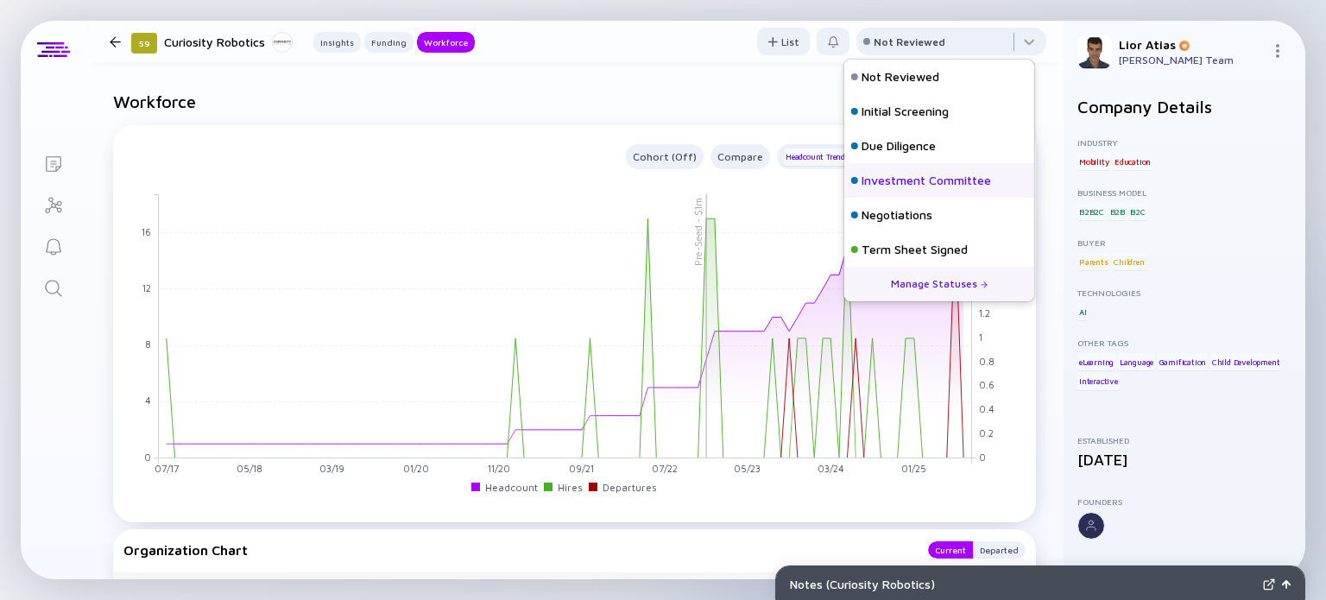
scroll to position [76, 0]
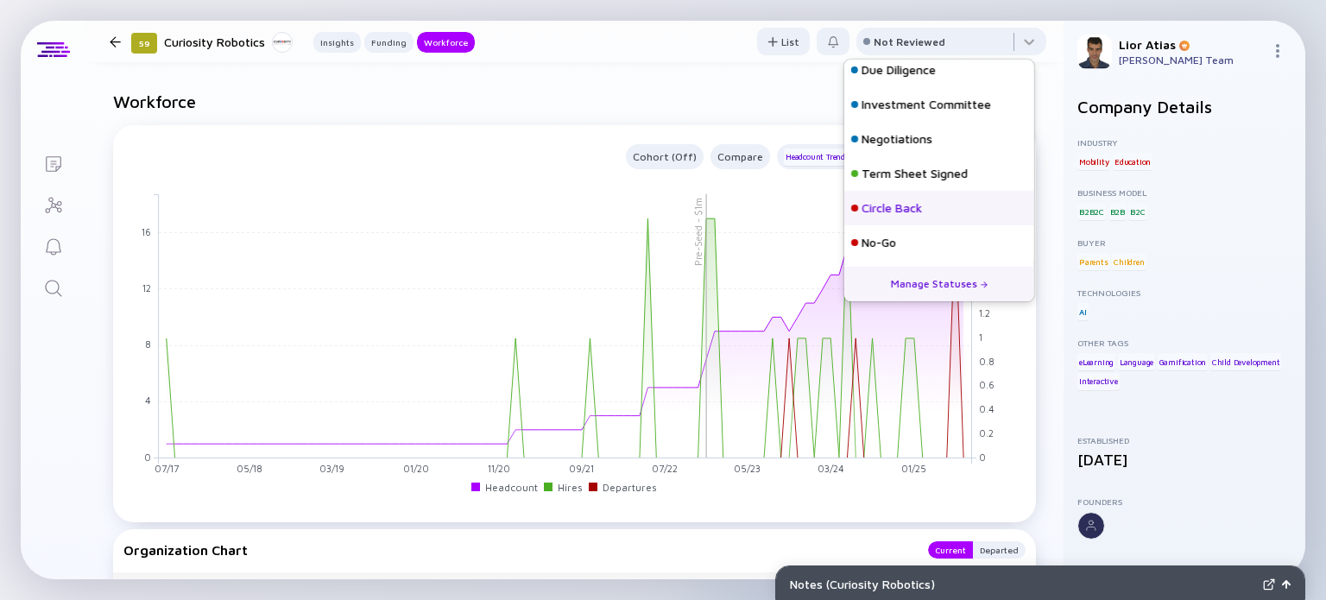
click at [905, 217] on div "Circle Back" at bounding box center [939, 208] width 190 height 35
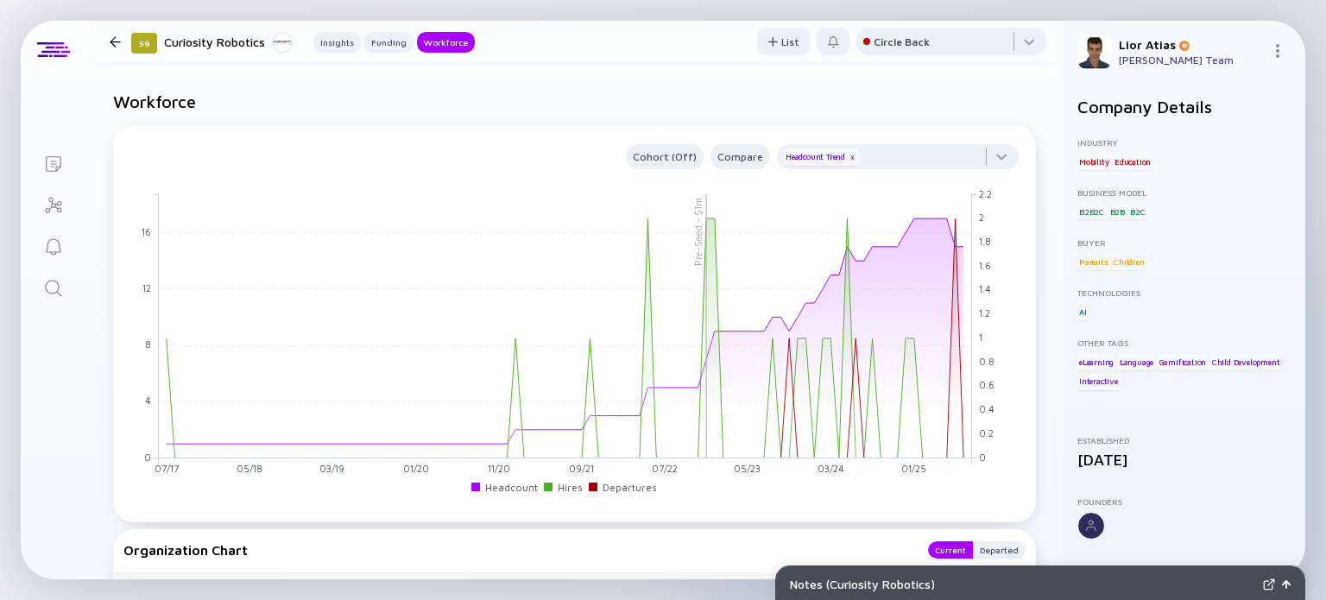
click at [119, 33] on div "59 Curiosity Robotics Insights Funding Workforce" at bounding box center [289, 41] width 372 height 23
click at [119, 43] on div at bounding box center [115, 41] width 11 height 11
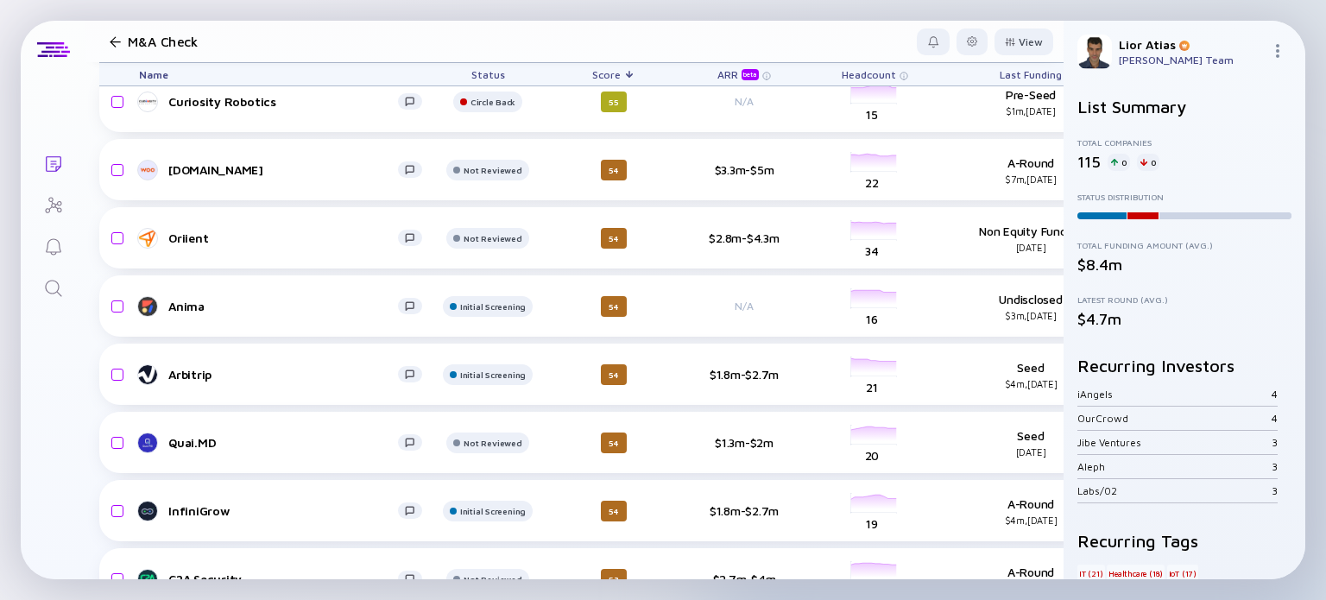
scroll to position [2255, 0]
click at [262, 175] on div "Woo.io" at bounding box center [283, 170] width 230 height 15
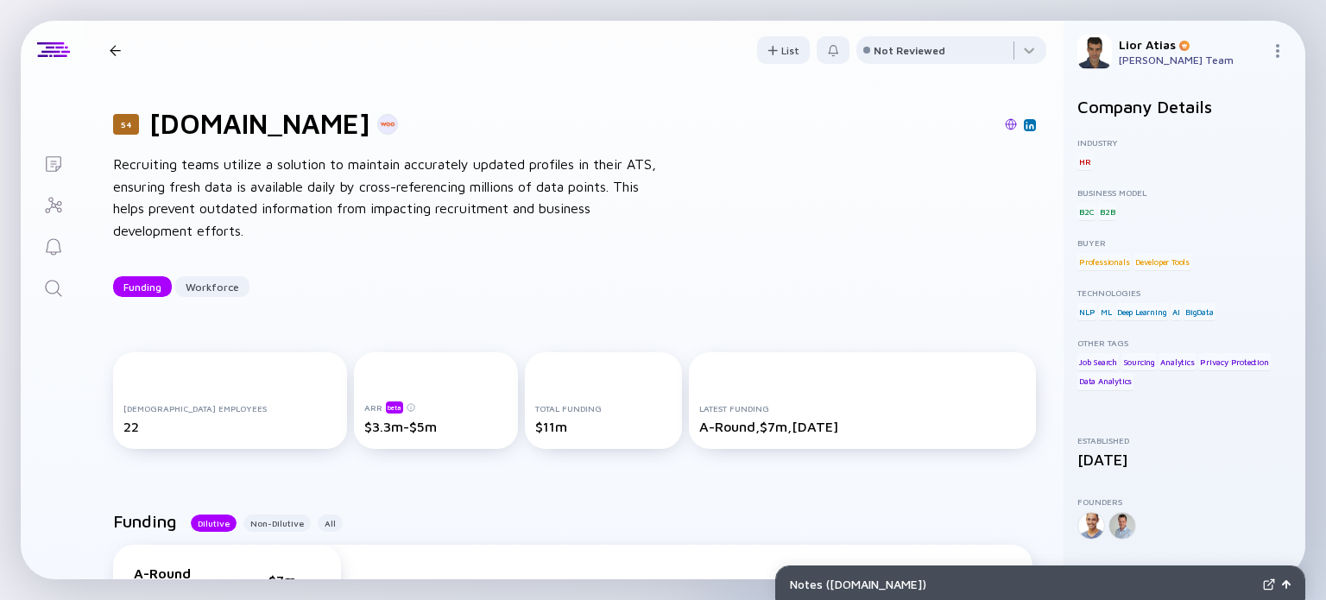
click at [345, 213] on div "Recruiting teams utilize a solution to maintain accurately updated profiles in …" at bounding box center [389, 198] width 552 height 88
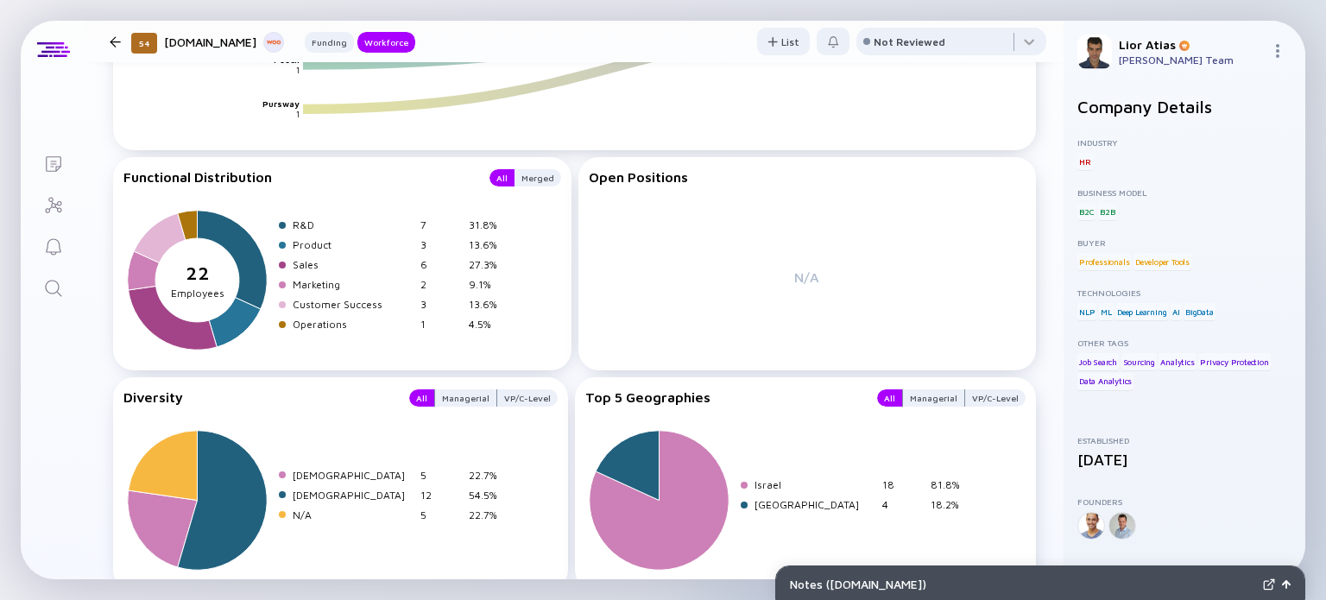
scroll to position [2180, 0]
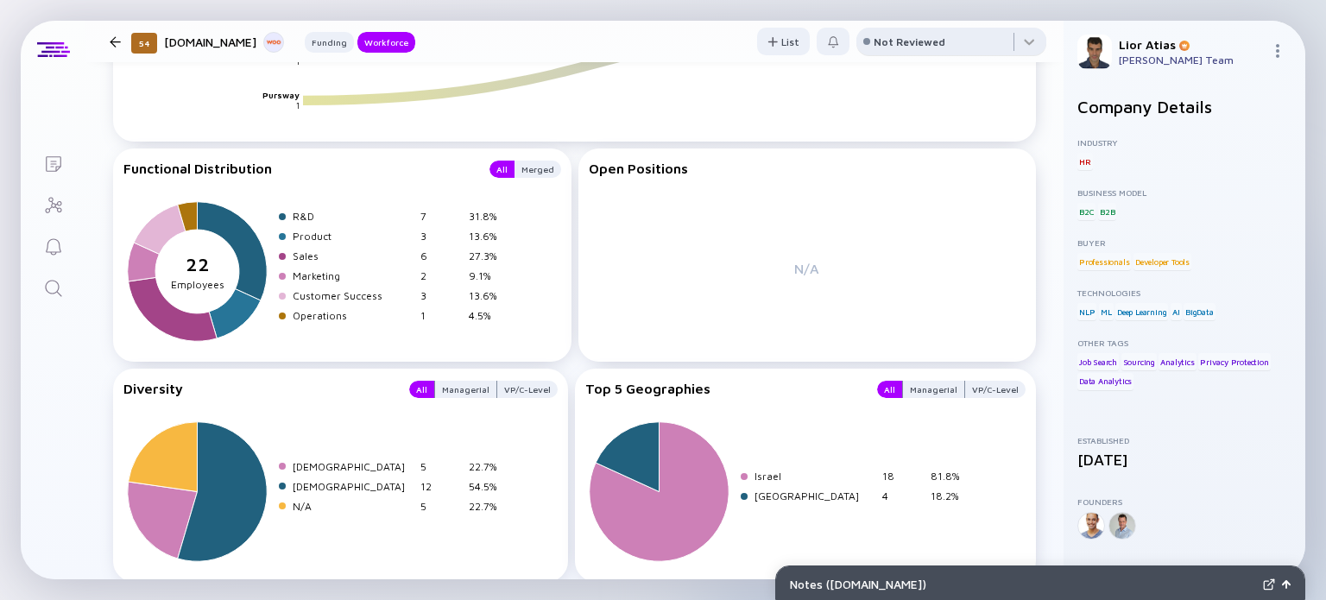
click at [899, 40] on div "Not Reviewed" at bounding box center [910, 41] width 72 height 13
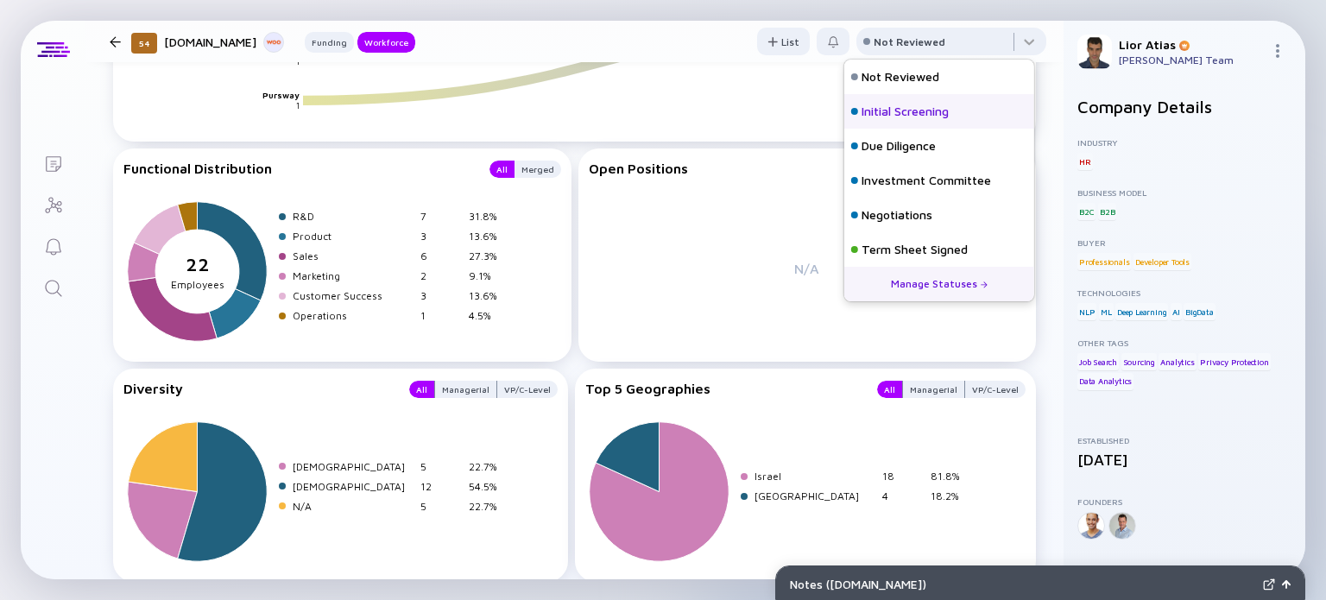
click at [909, 118] on div "Initial Screening" at bounding box center [904, 111] width 87 height 17
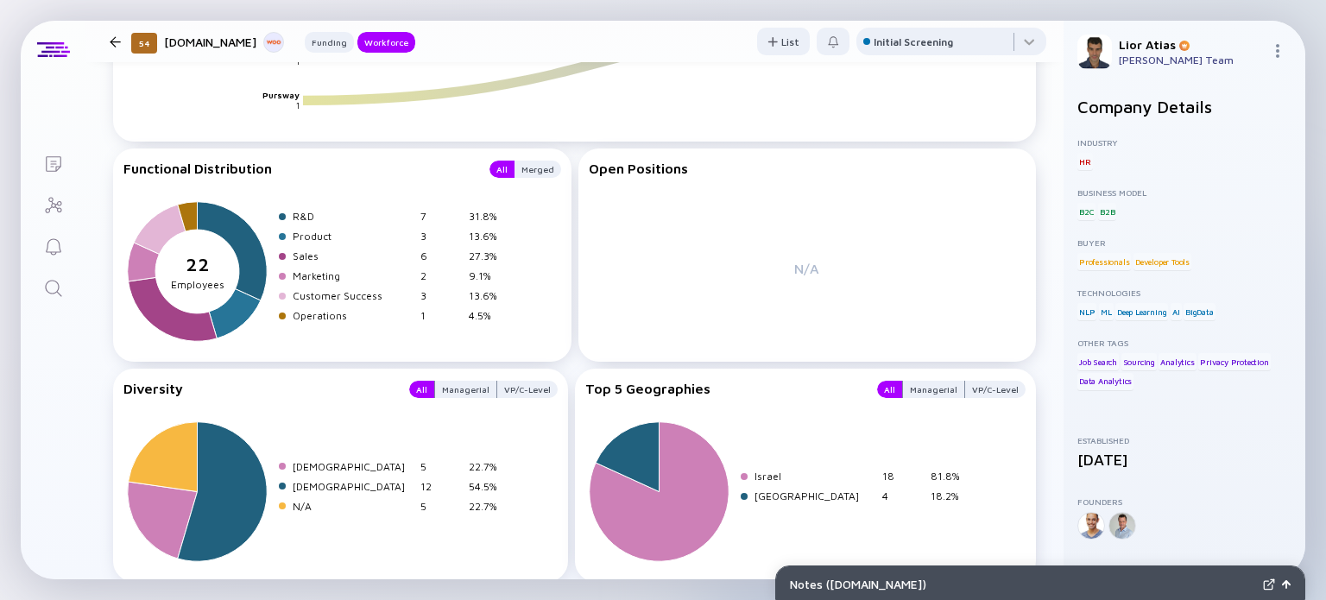
click at [117, 47] on div at bounding box center [115, 41] width 11 height 11
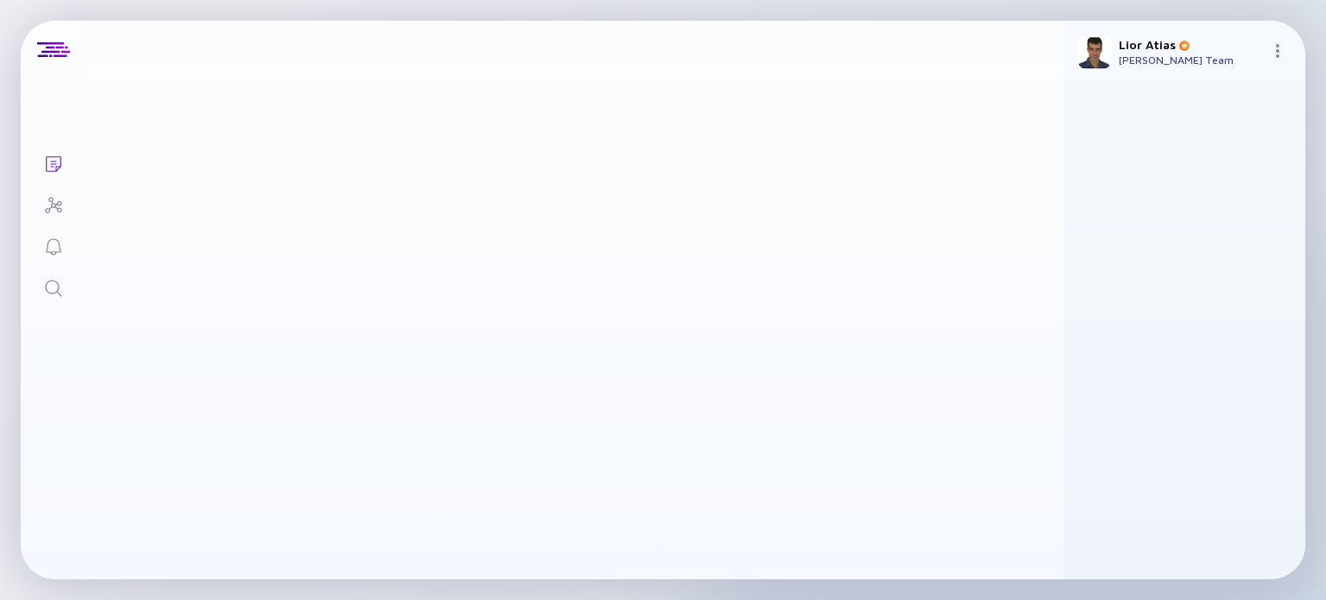
scroll to position [2255, 0]
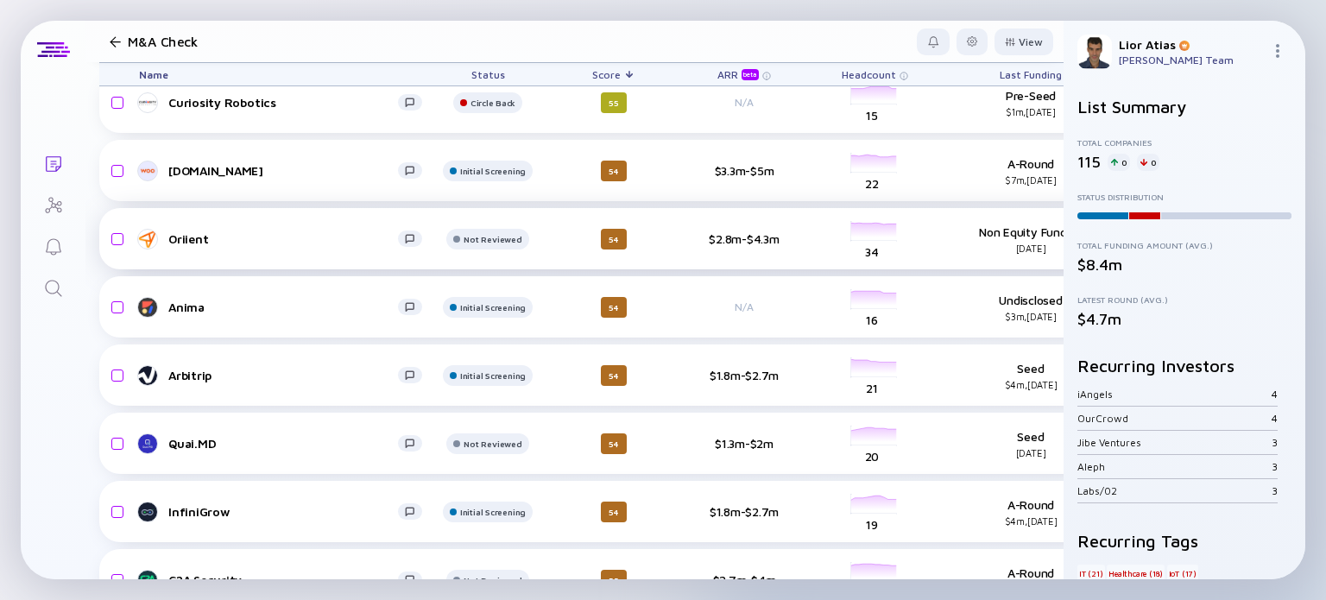
click at [259, 239] on div "Oriient" at bounding box center [283, 238] width 230 height 15
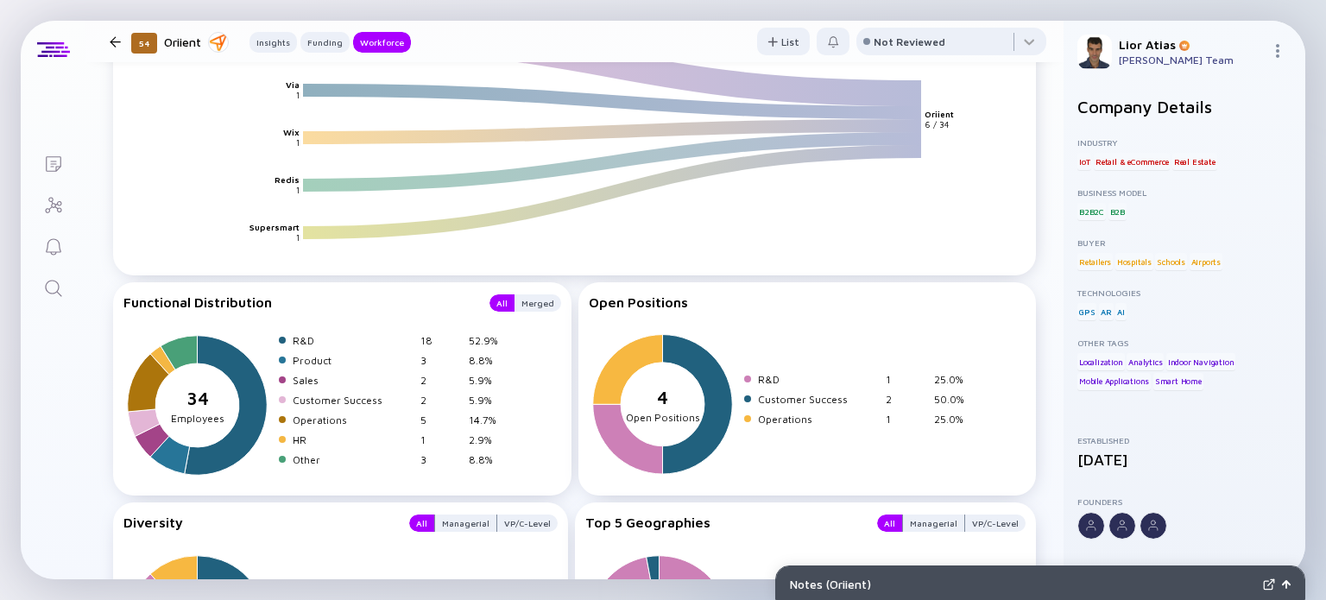
scroll to position [2357, 0]
click at [984, 30] on div at bounding box center [951, 45] width 190 height 35
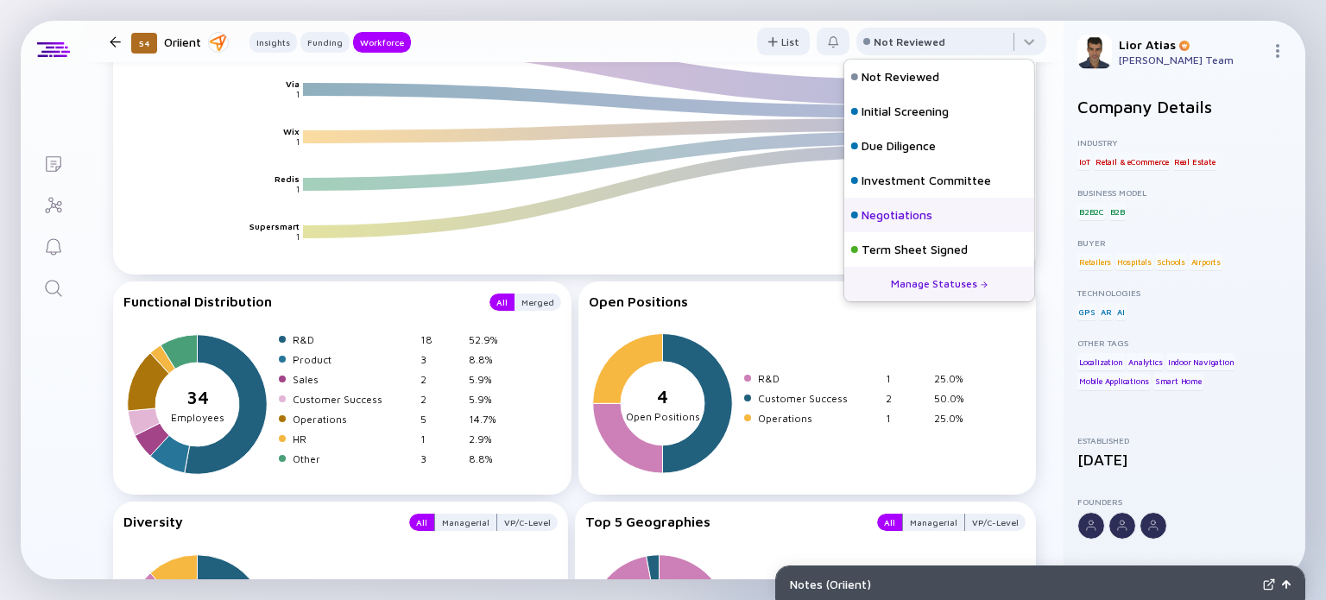
scroll to position [76, 0]
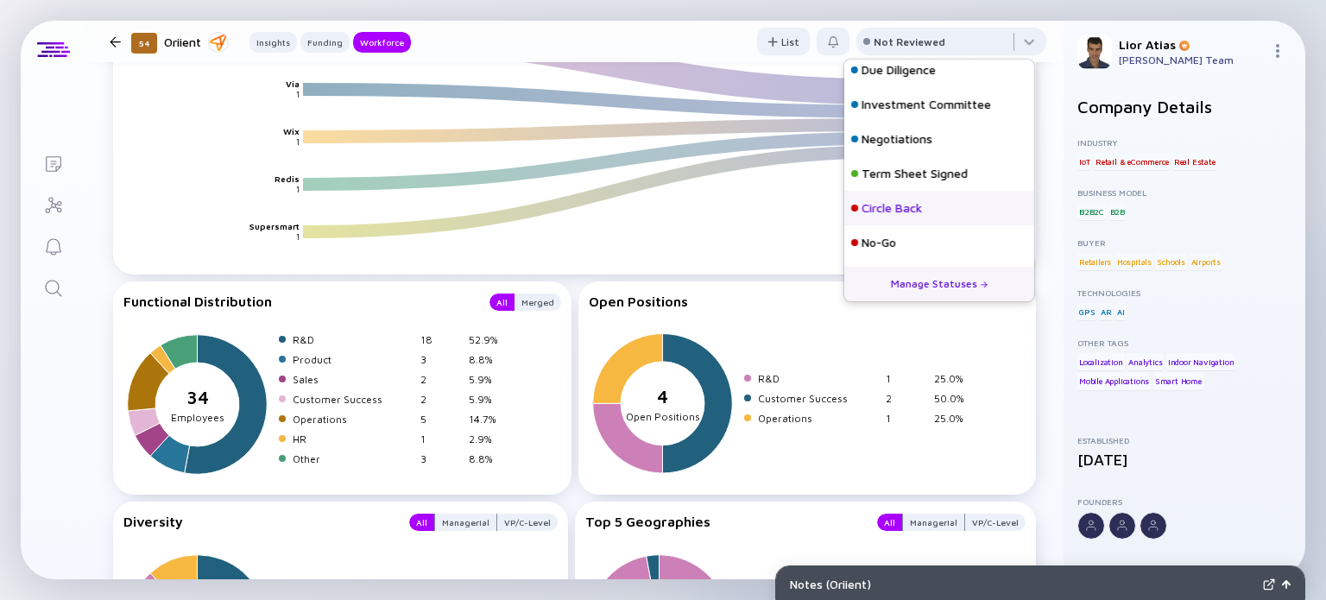
click at [908, 211] on div "Circle Back" at bounding box center [891, 207] width 60 height 17
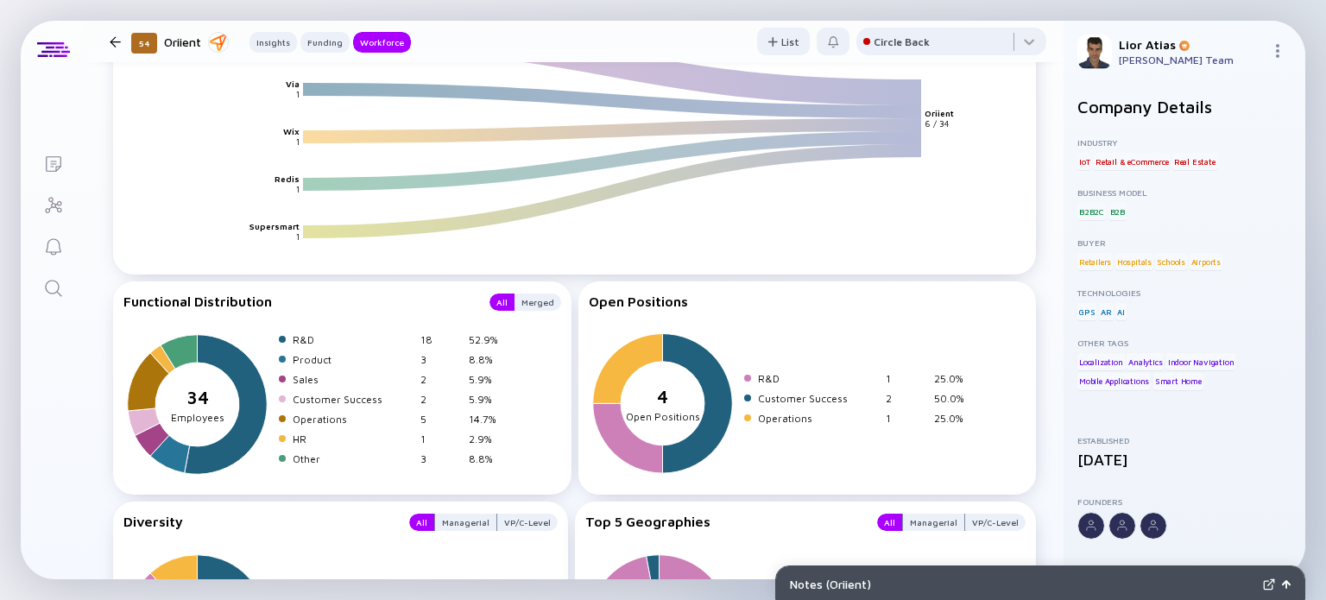
click at [116, 47] on div "54 Oriient Insights Funding Workforce" at bounding box center [257, 41] width 308 height 23
click at [110, 44] on div at bounding box center [115, 41] width 11 height 11
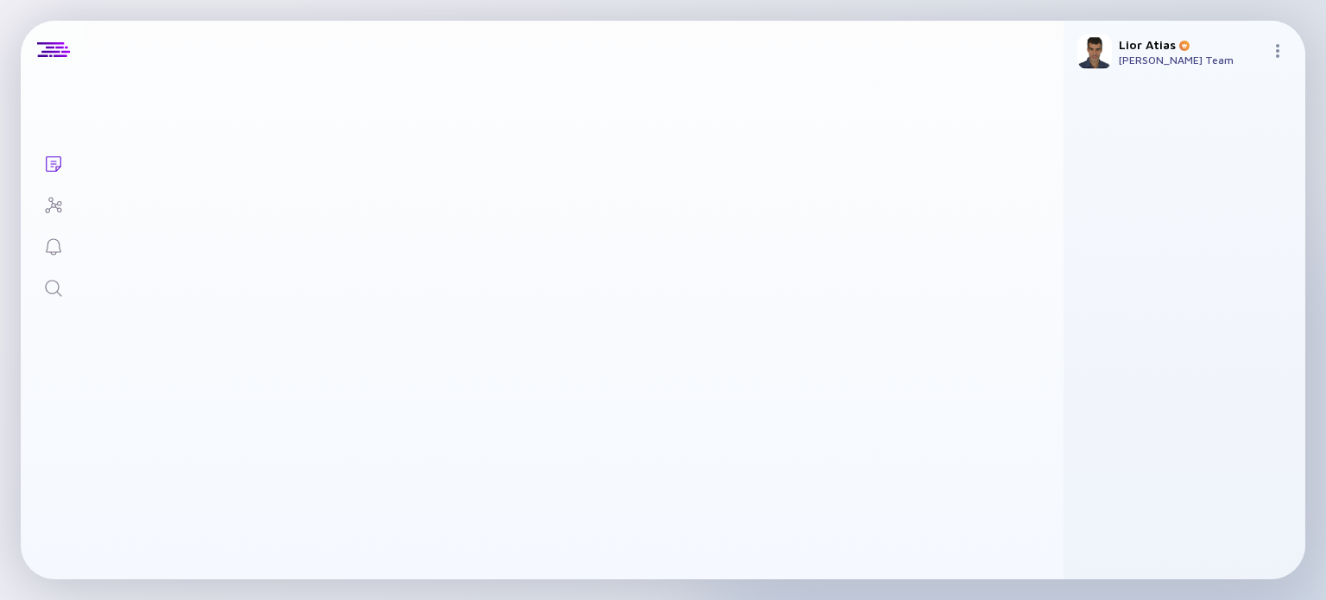
scroll to position [2255, 0]
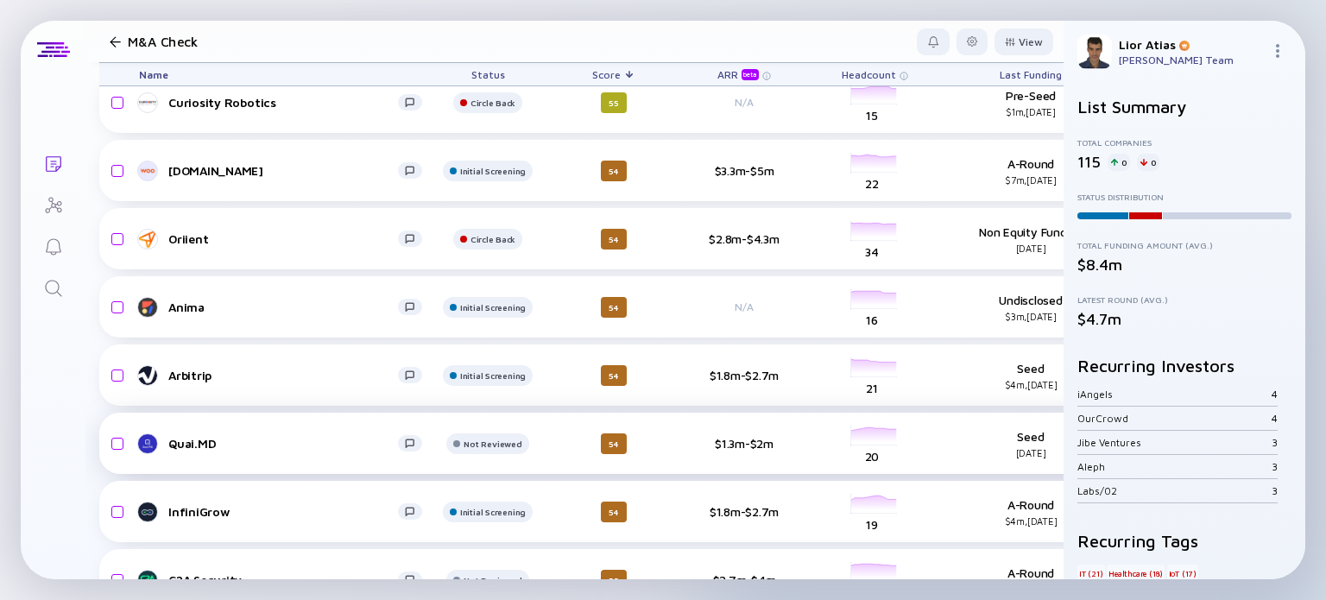
click at [267, 445] on div "Quai.MD" at bounding box center [283, 443] width 230 height 15
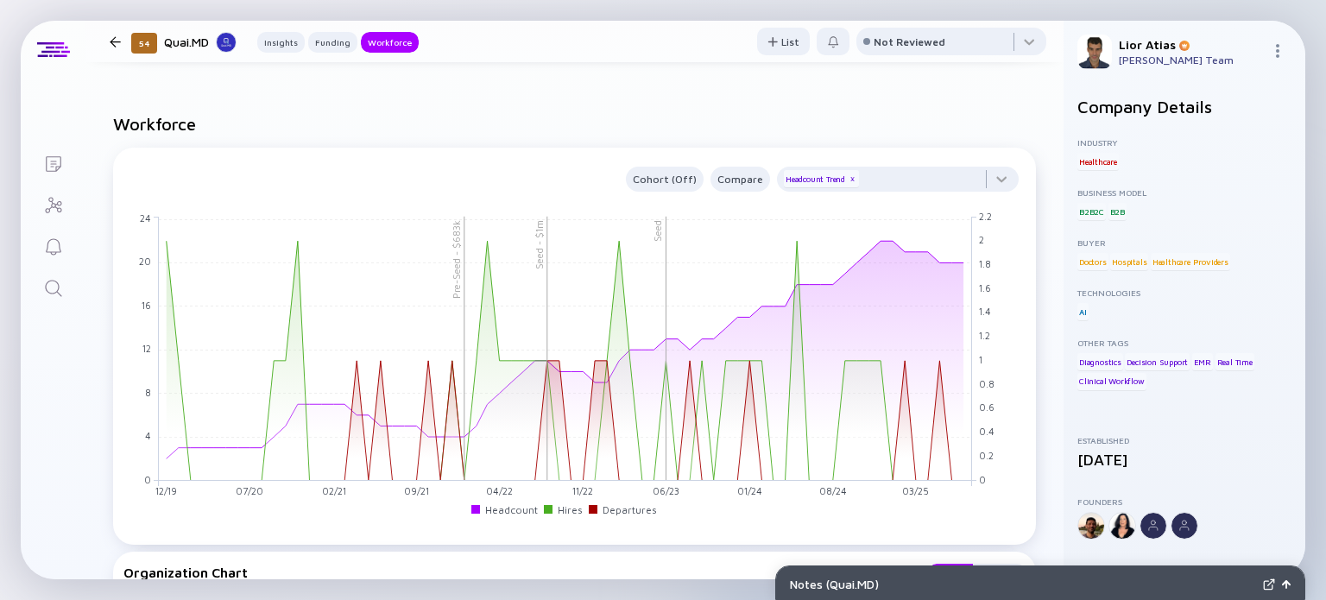
scroll to position [1412, 0]
click at [932, 37] on div at bounding box center [951, 45] width 190 height 35
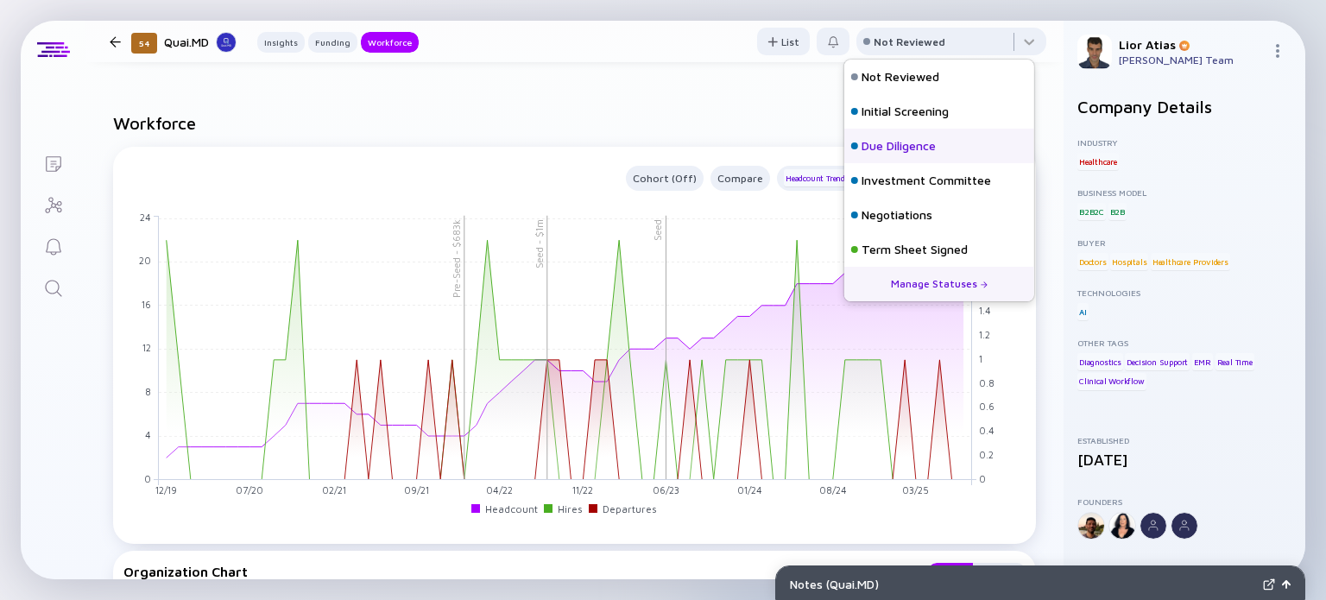
scroll to position [76, 0]
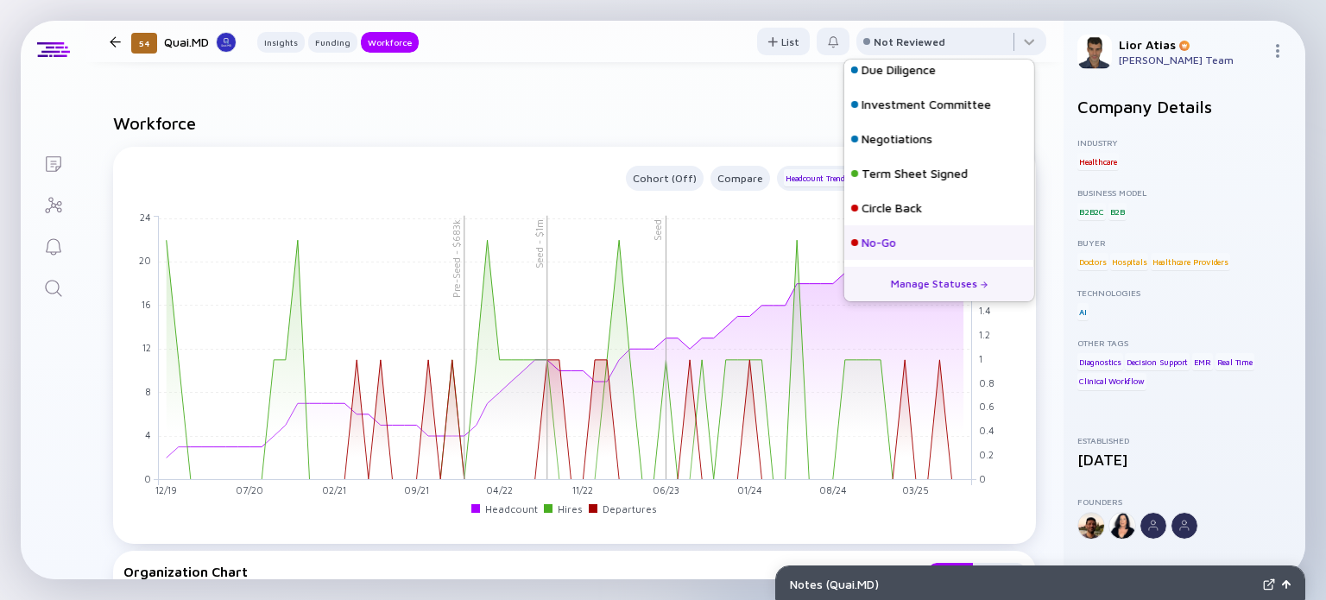
click at [874, 243] on div "No-Go" at bounding box center [878, 242] width 35 height 17
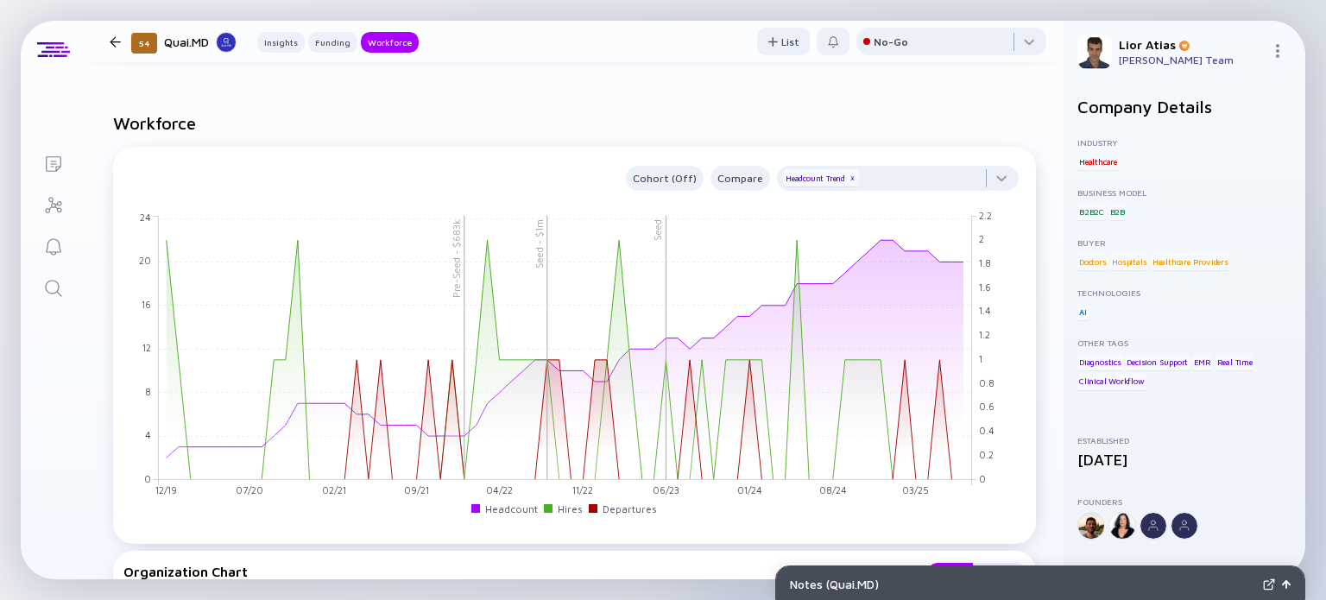
click at [115, 41] on div at bounding box center [115, 41] width 11 height 11
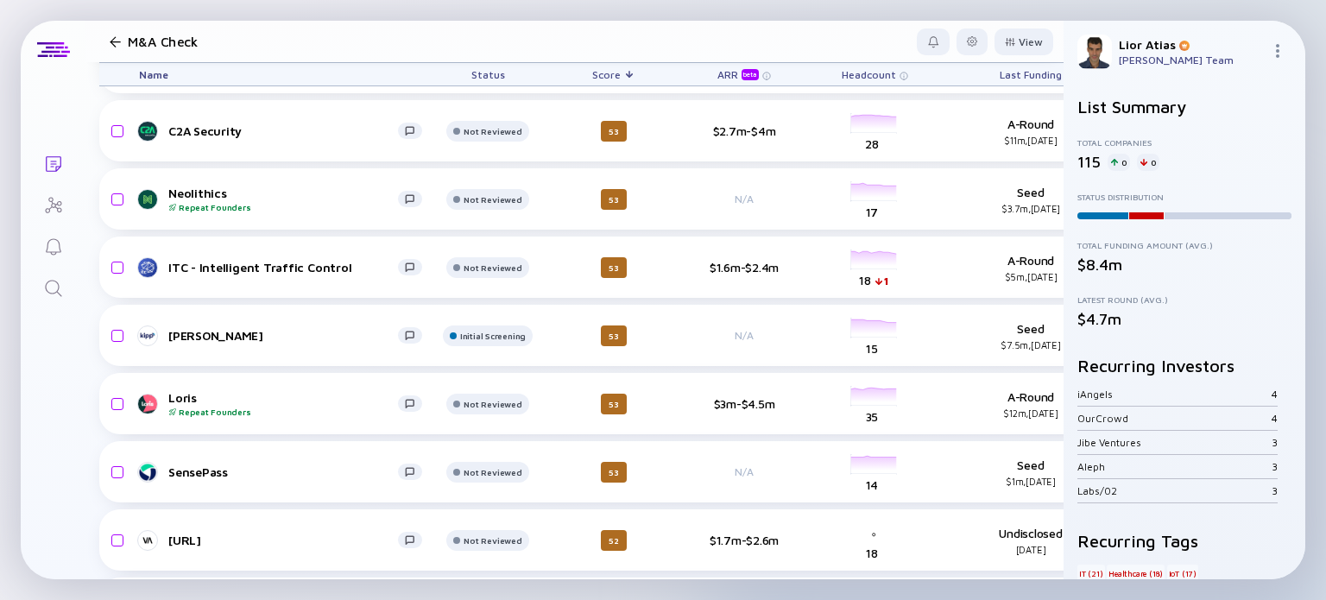
scroll to position [2709, 0]
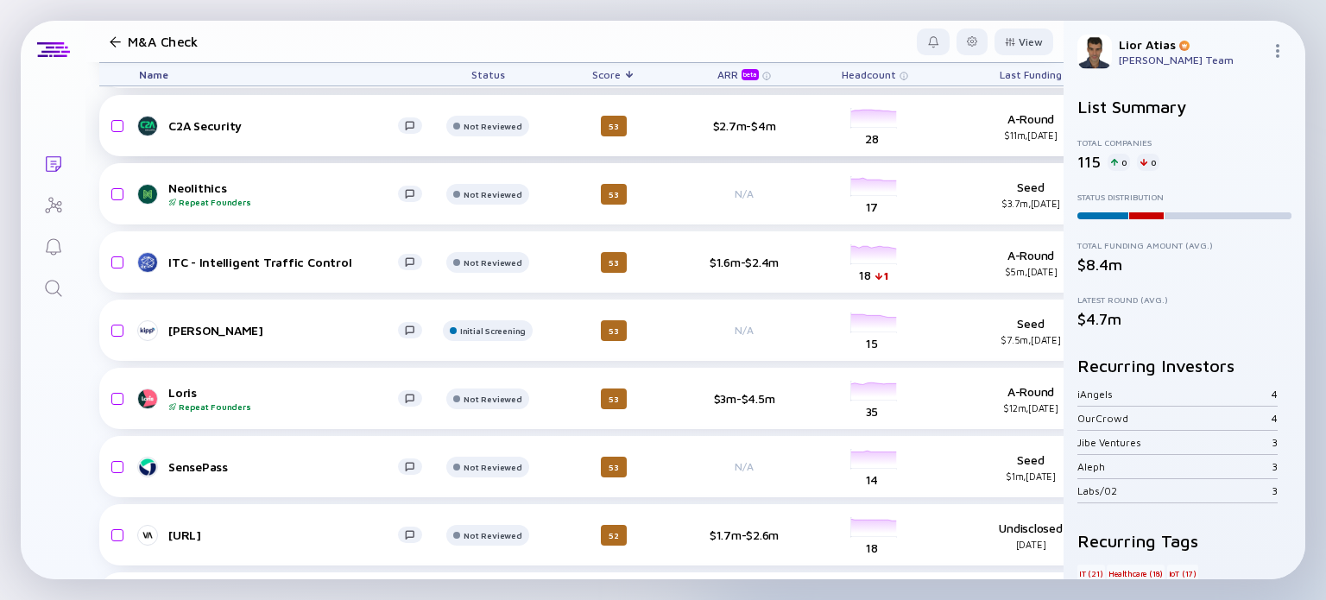
click at [218, 128] on div "C2A Security" at bounding box center [283, 125] width 230 height 15
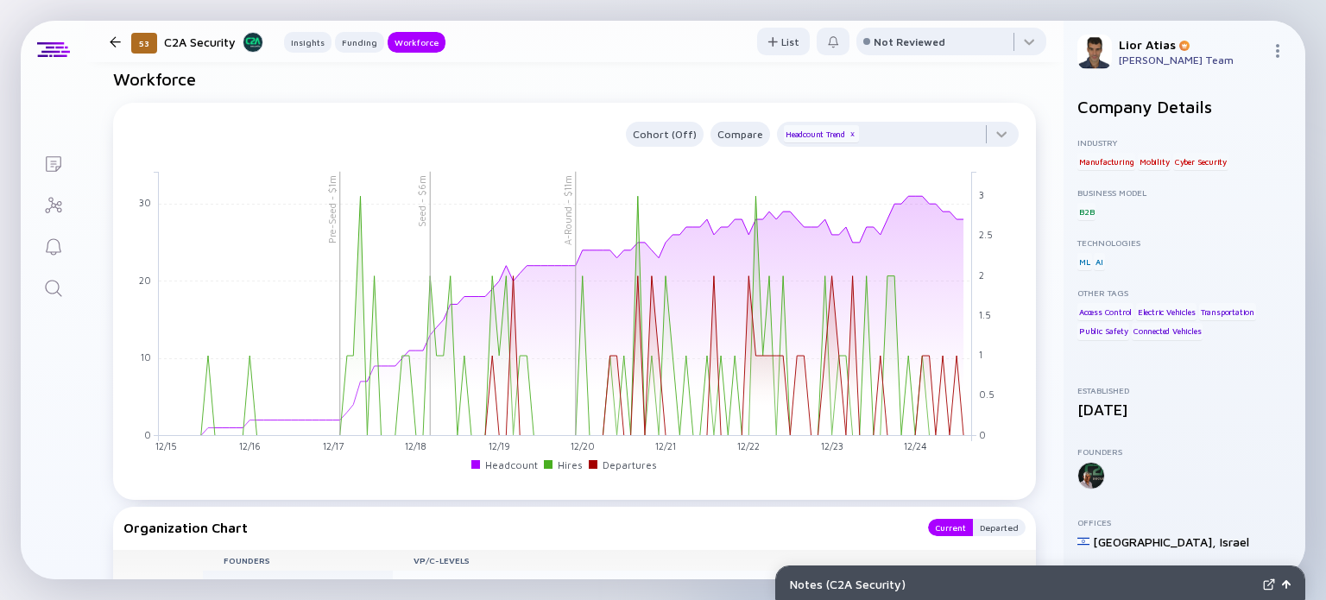
scroll to position [1461, 0]
click at [989, 231] on tspan "2.5" at bounding box center [986, 236] width 14 height 11
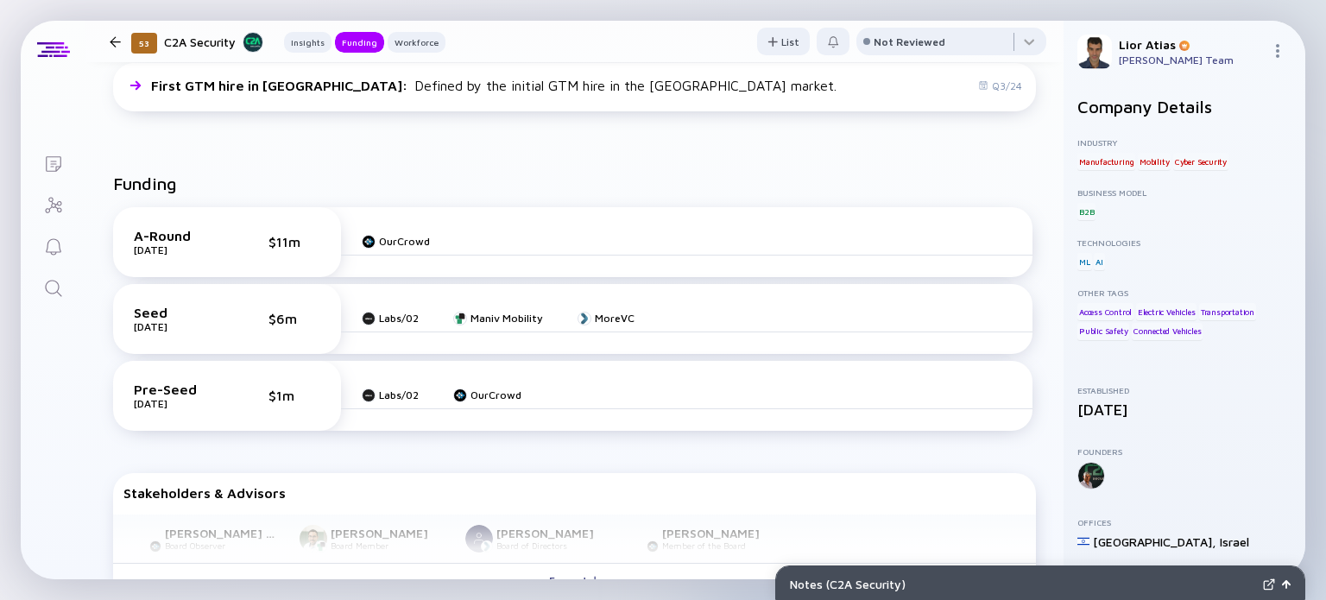
scroll to position [527, 0]
click at [935, 53] on div at bounding box center [951, 45] width 190 height 35
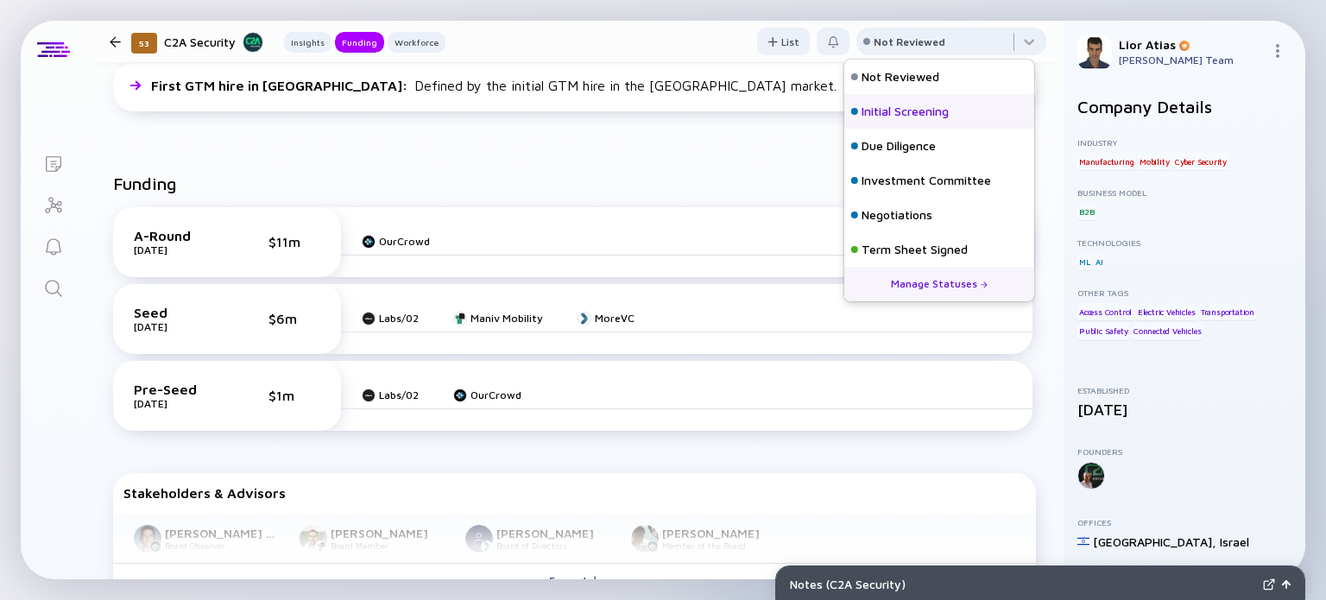
click at [924, 103] on div "Initial Screening" at bounding box center [904, 111] width 87 height 17
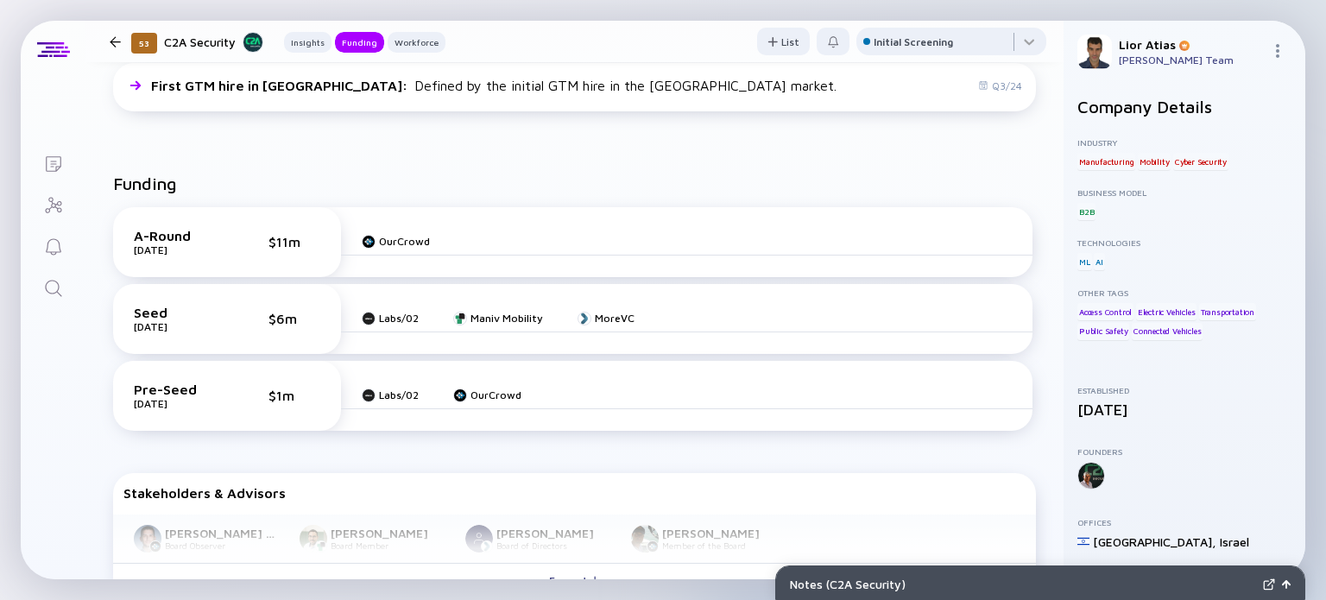
click at [112, 36] on div at bounding box center [115, 41] width 11 height 11
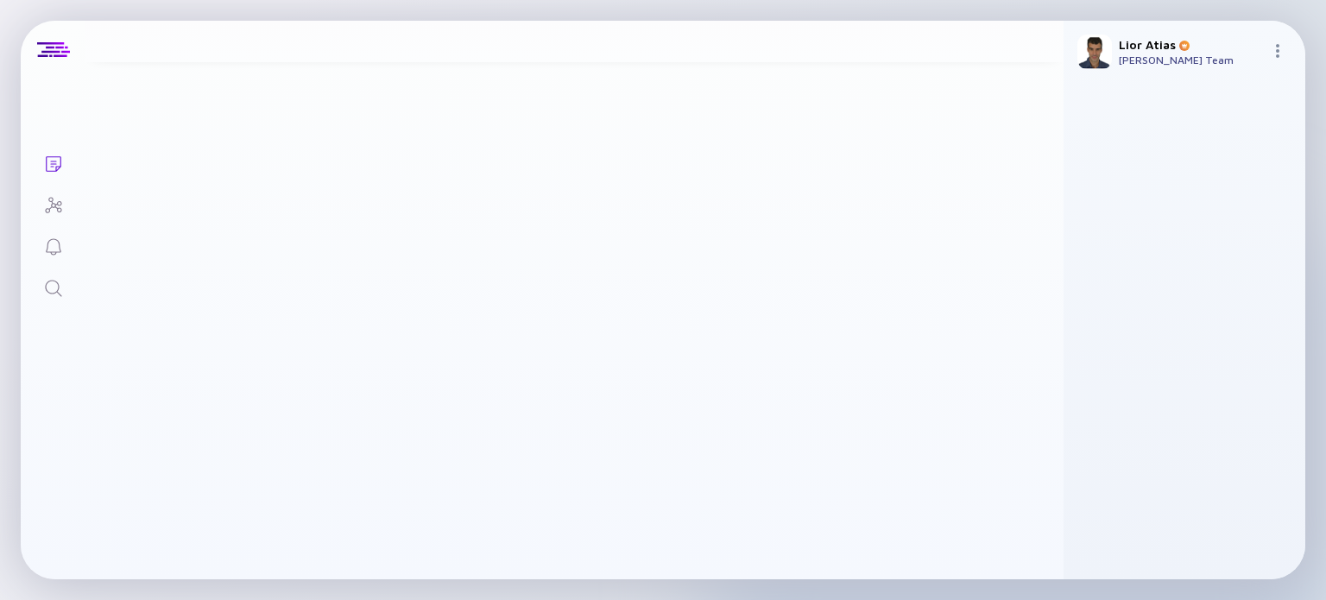
scroll to position [2710, 0]
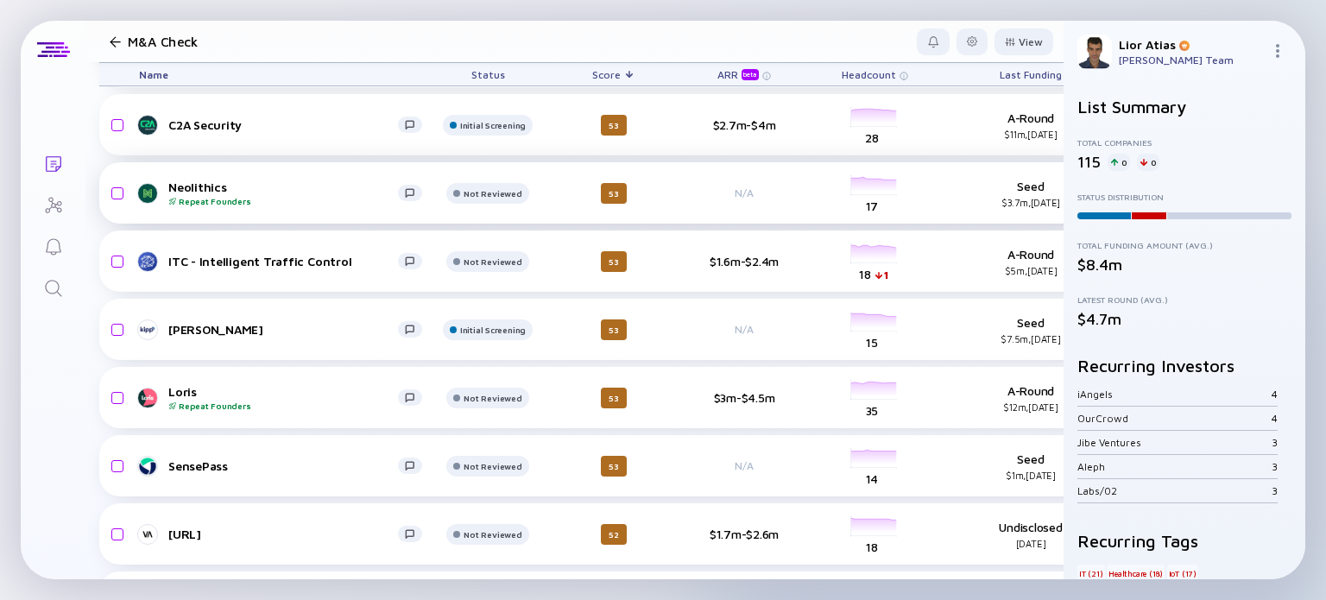
click at [233, 190] on div "Neolithics Repeat Founders" at bounding box center [283, 193] width 230 height 27
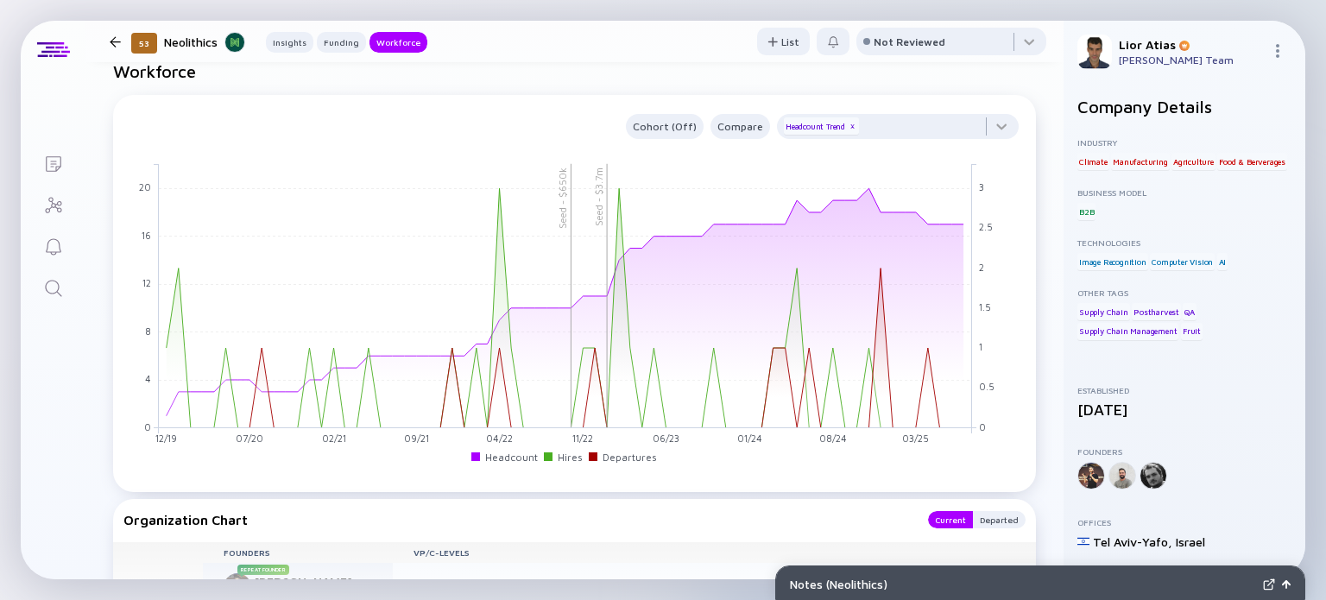
scroll to position [1340, 0]
click at [942, 56] on div at bounding box center [951, 45] width 190 height 35
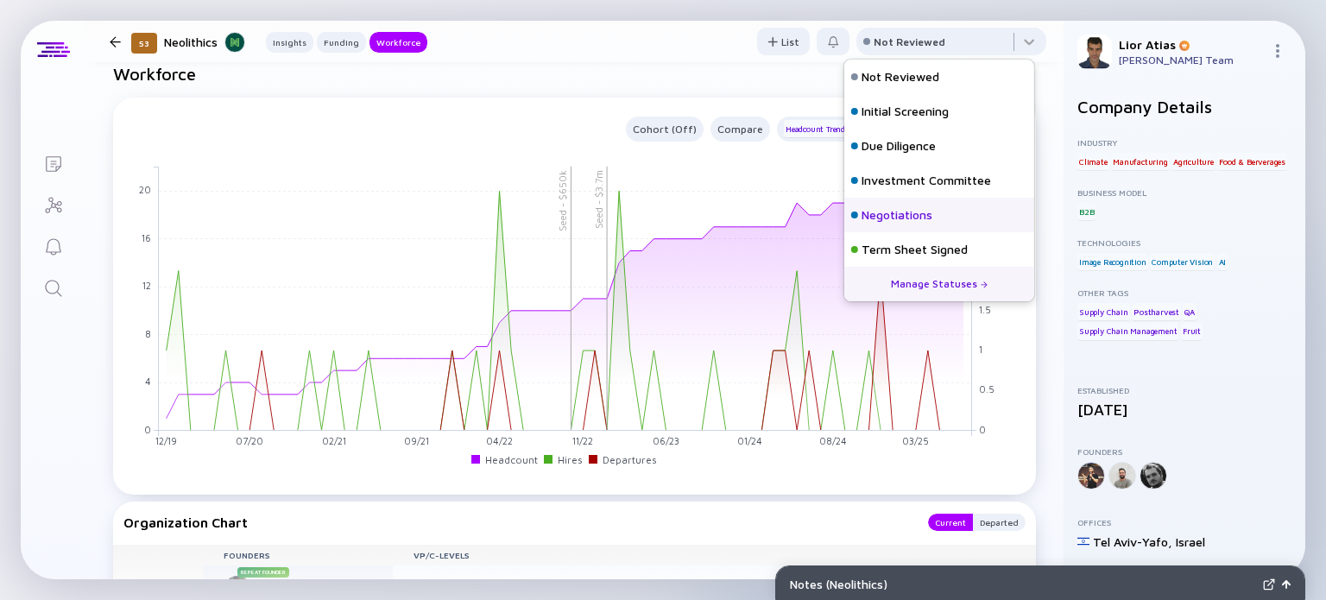
scroll to position [76, 0]
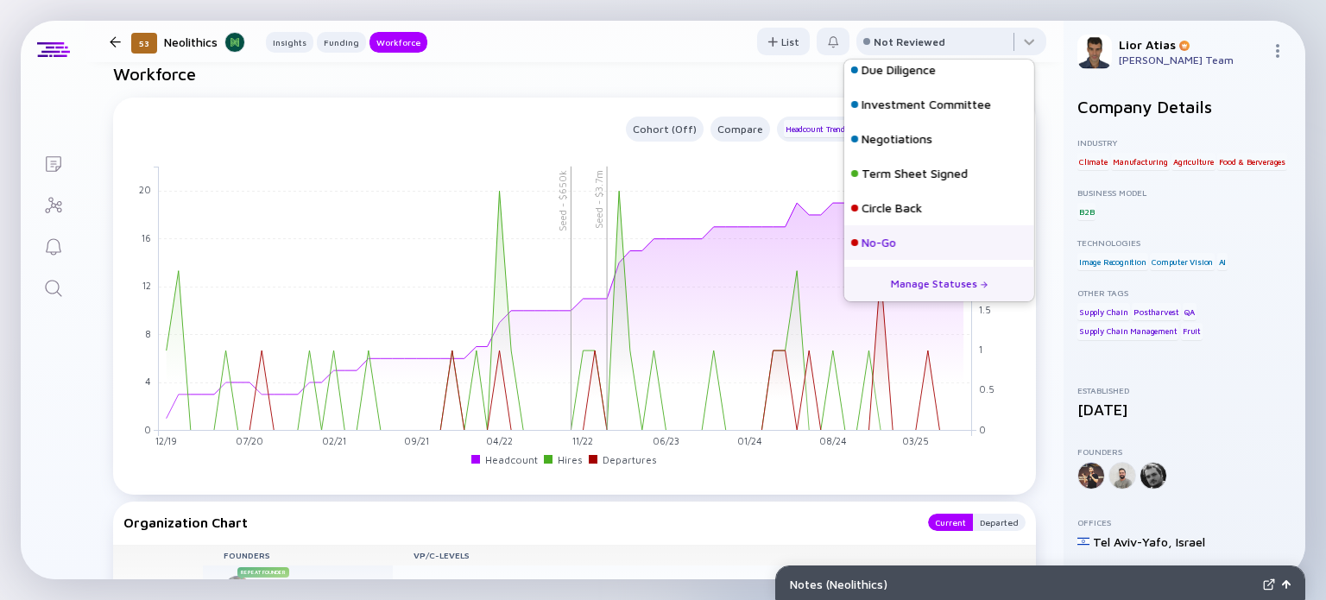
click at [890, 245] on div "No-Go" at bounding box center [878, 242] width 35 height 17
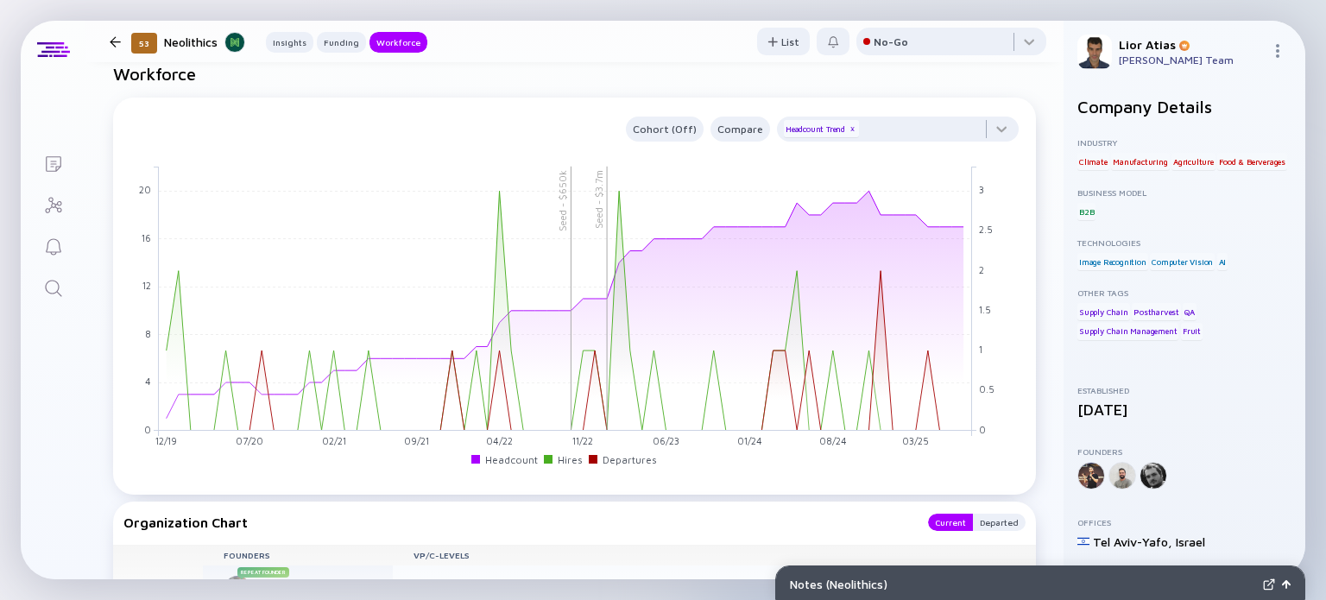
click at [118, 35] on div "53 Neolithics Insights Funding Workforce" at bounding box center [265, 41] width 325 height 23
click at [117, 39] on div at bounding box center [115, 41] width 11 height 11
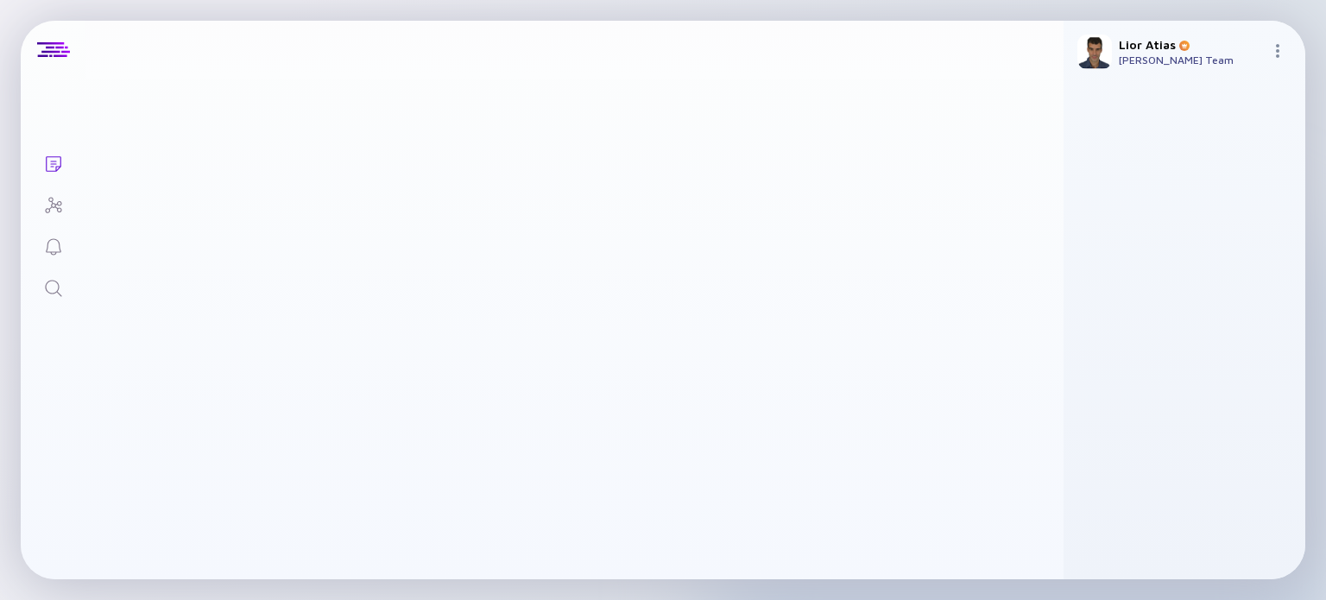
scroll to position [2710, 0]
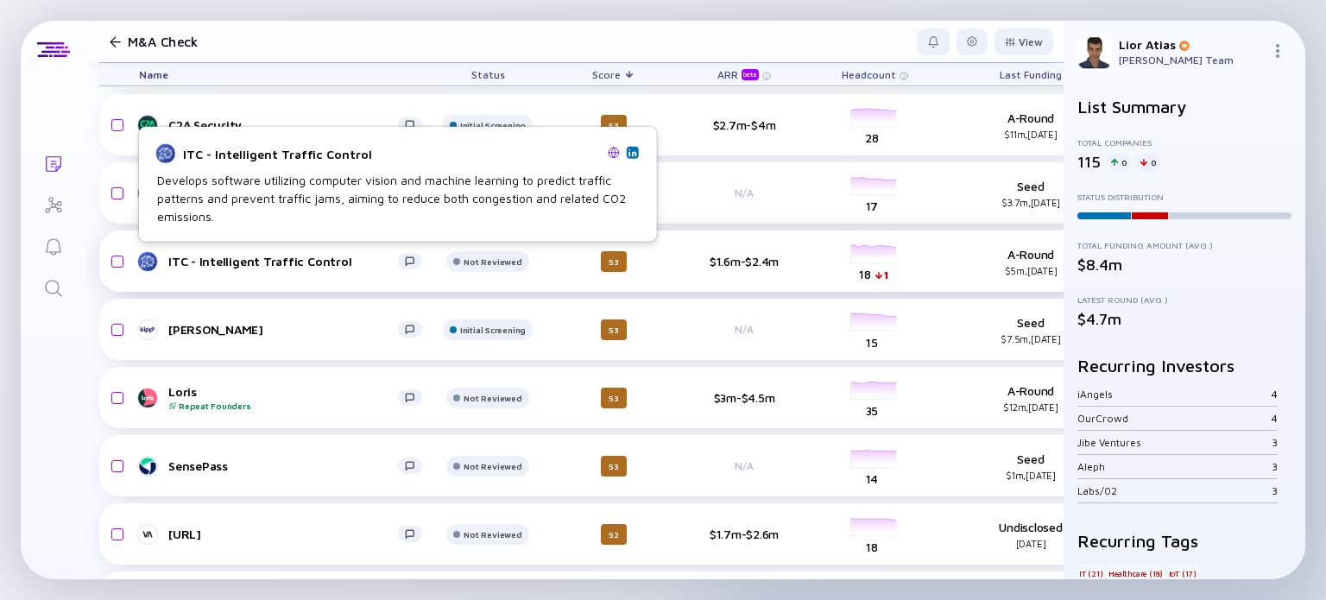
click at [277, 268] on link "ITC - Intelligent Traffic Control" at bounding box center [287, 261] width 297 height 21
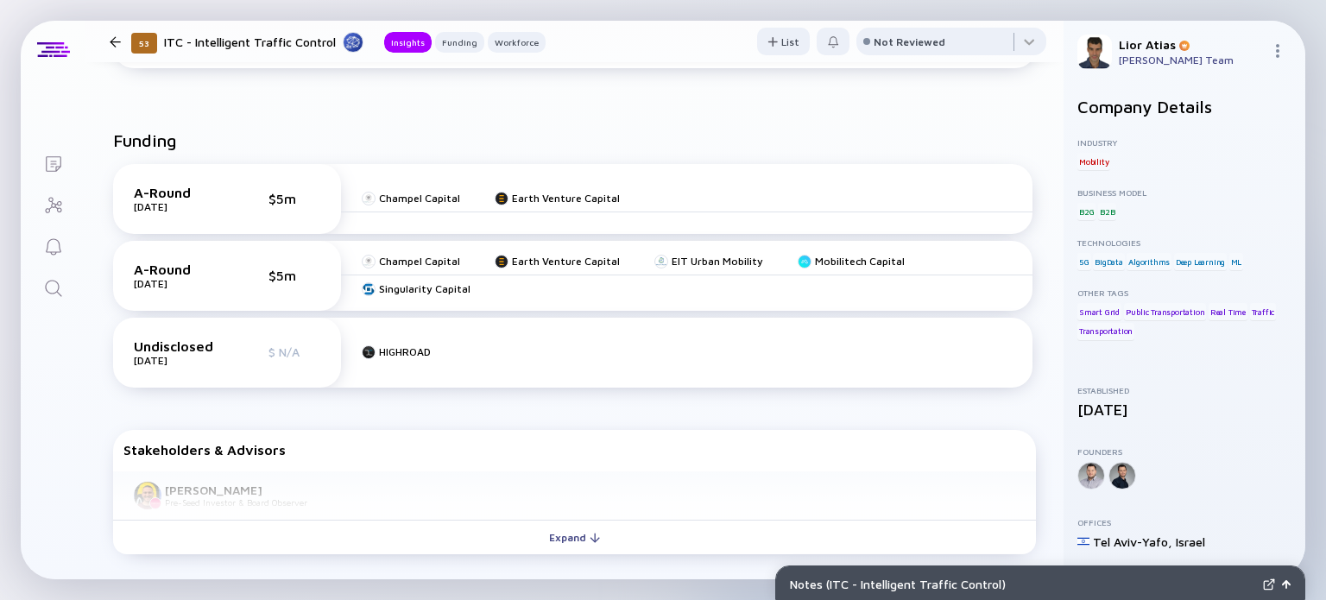
scroll to position [235, 0]
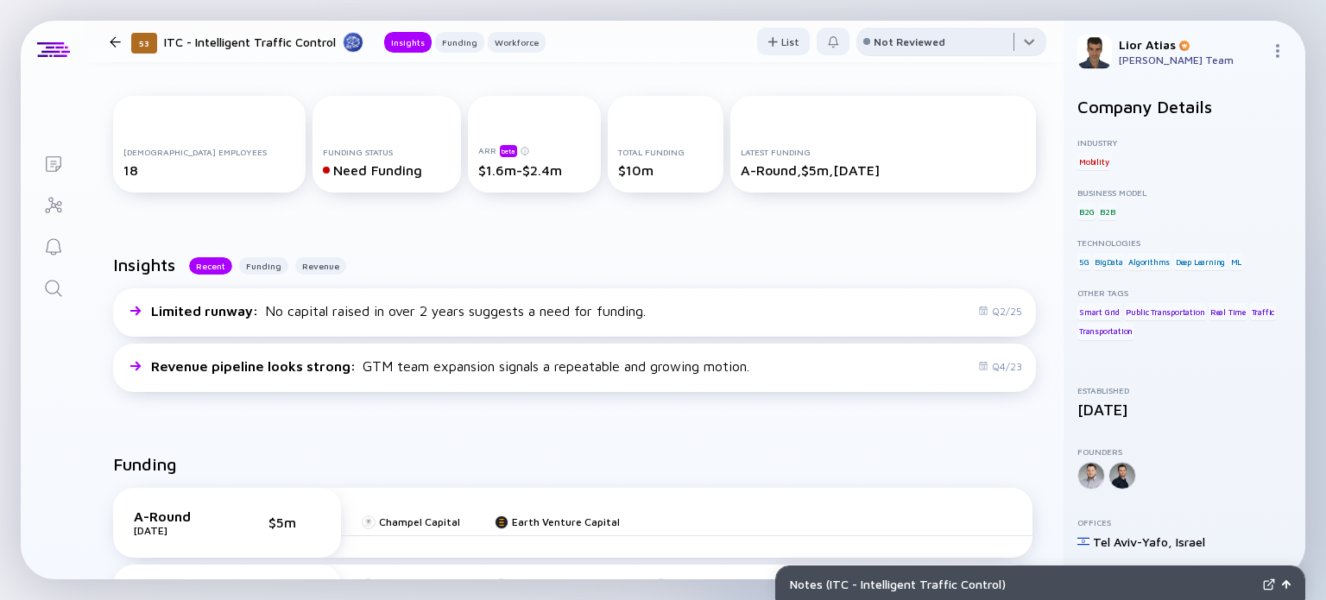
click at [974, 47] on div at bounding box center [951, 45] width 190 height 35
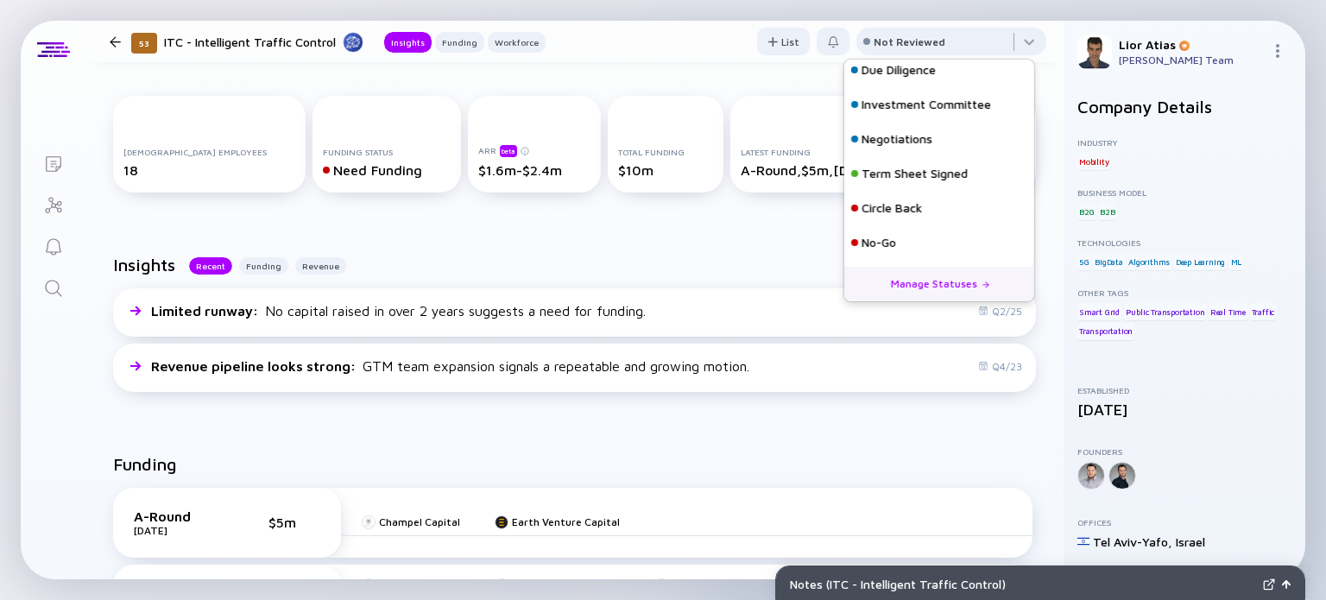
scroll to position [75, 0]
click at [903, 219] on div "Circle Back" at bounding box center [939, 209] width 190 height 35
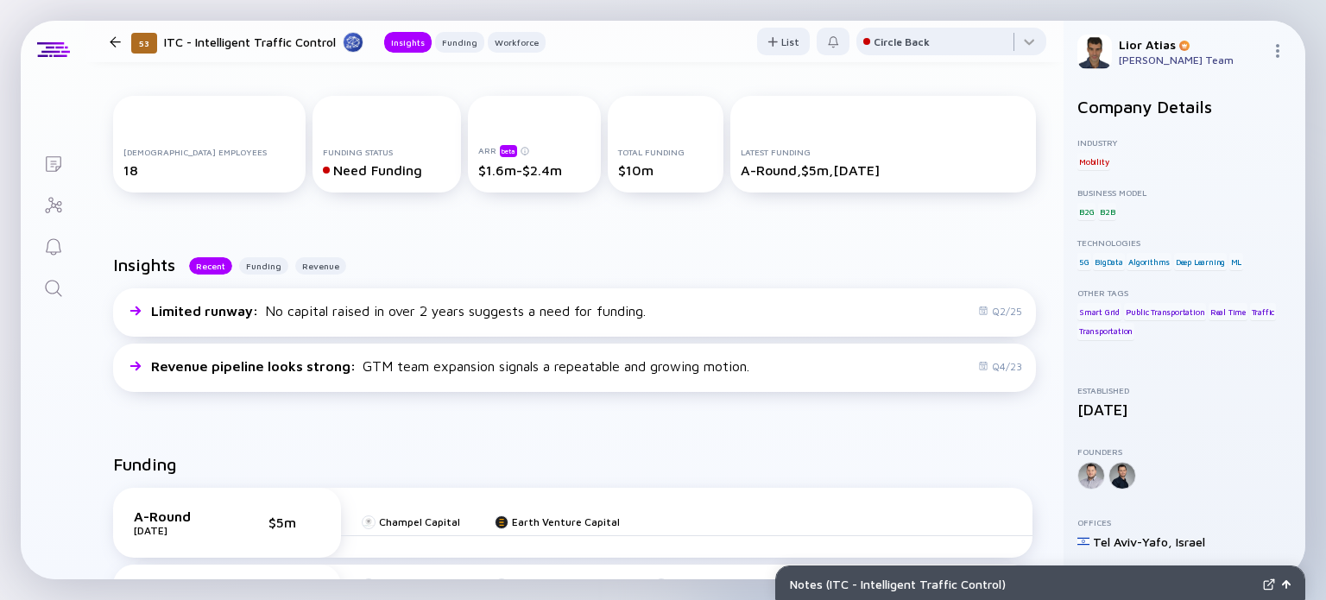
click at [124, 51] on div "53 ITC - Intelligent Traffic Control Insights Funding Workforce" at bounding box center [324, 41] width 443 height 23
click at [120, 42] on div at bounding box center [115, 41] width 11 height 11
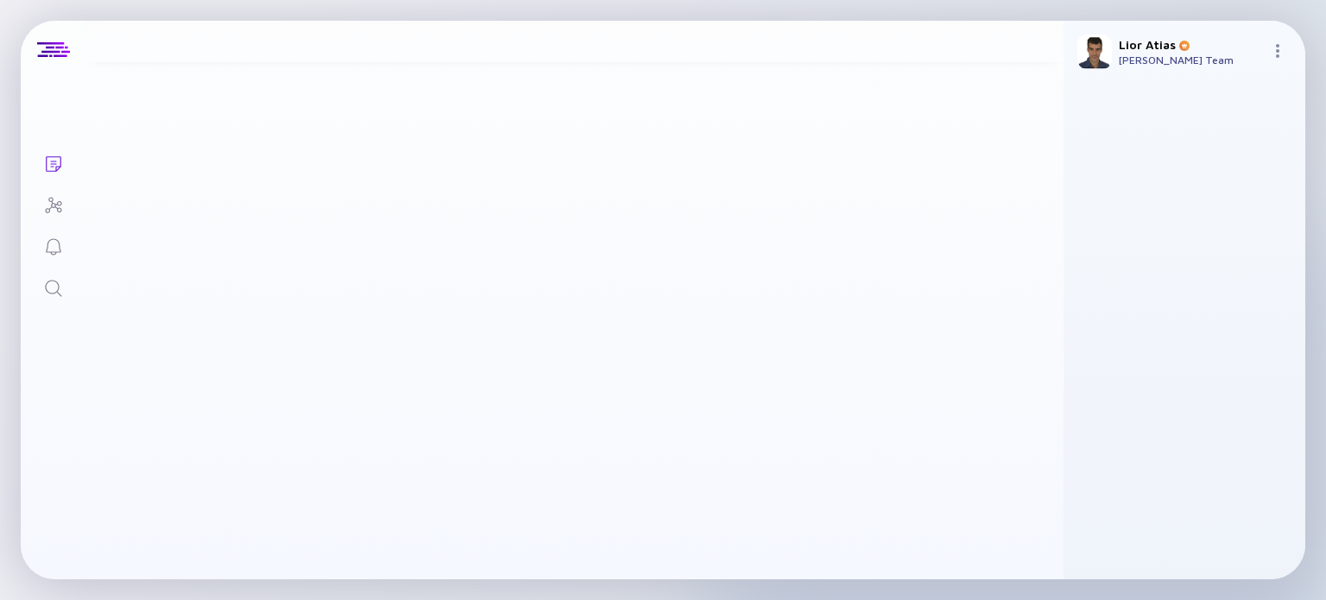
scroll to position [2711, 0]
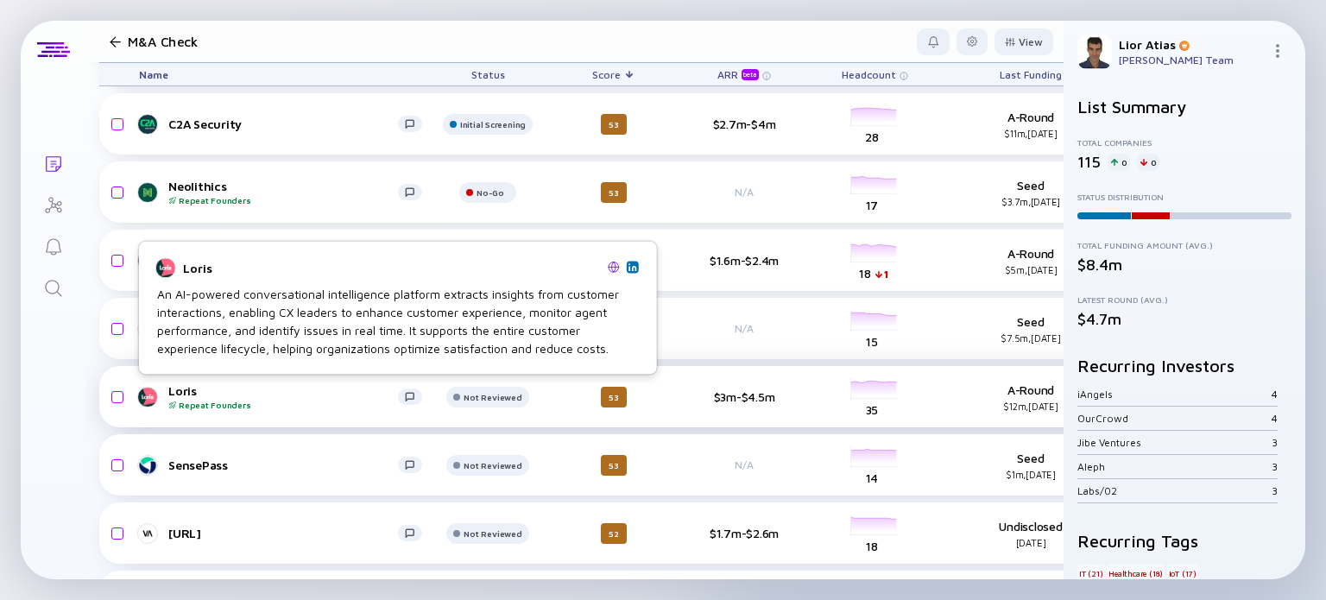
click at [284, 396] on div "Loris Repeat Founders" at bounding box center [283, 396] width 230 height 27
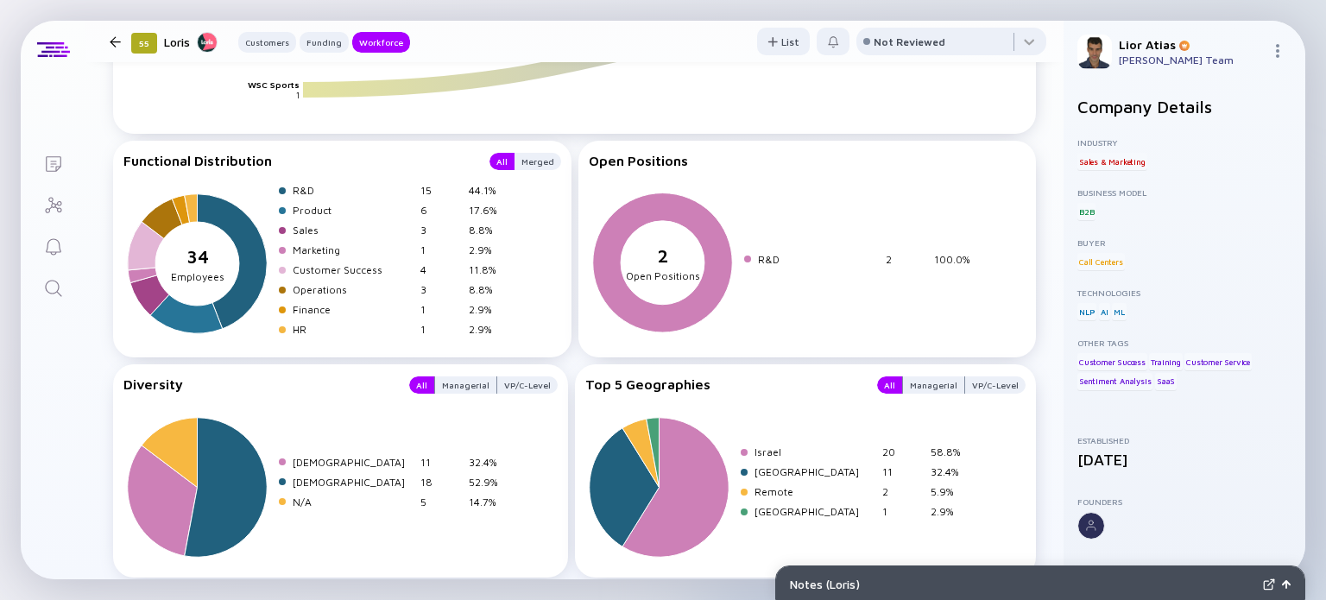
scroll to position [2265, 0]
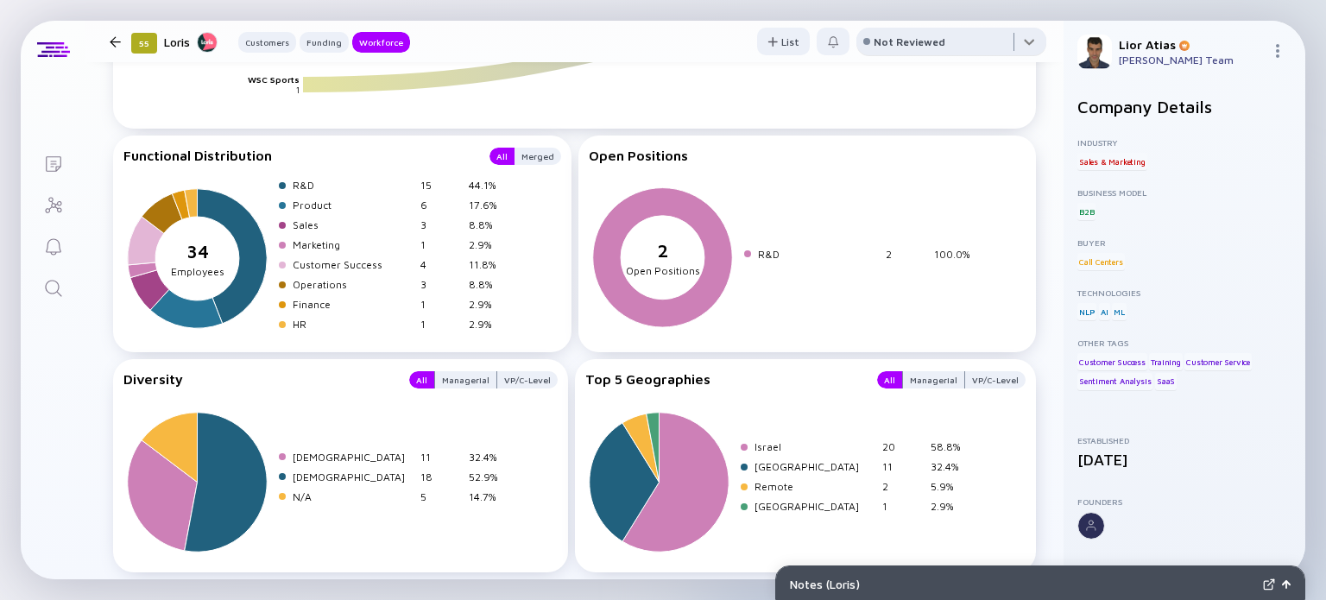
click at [930, 37] on div at bounding box center [951, 45] width 190 height 35
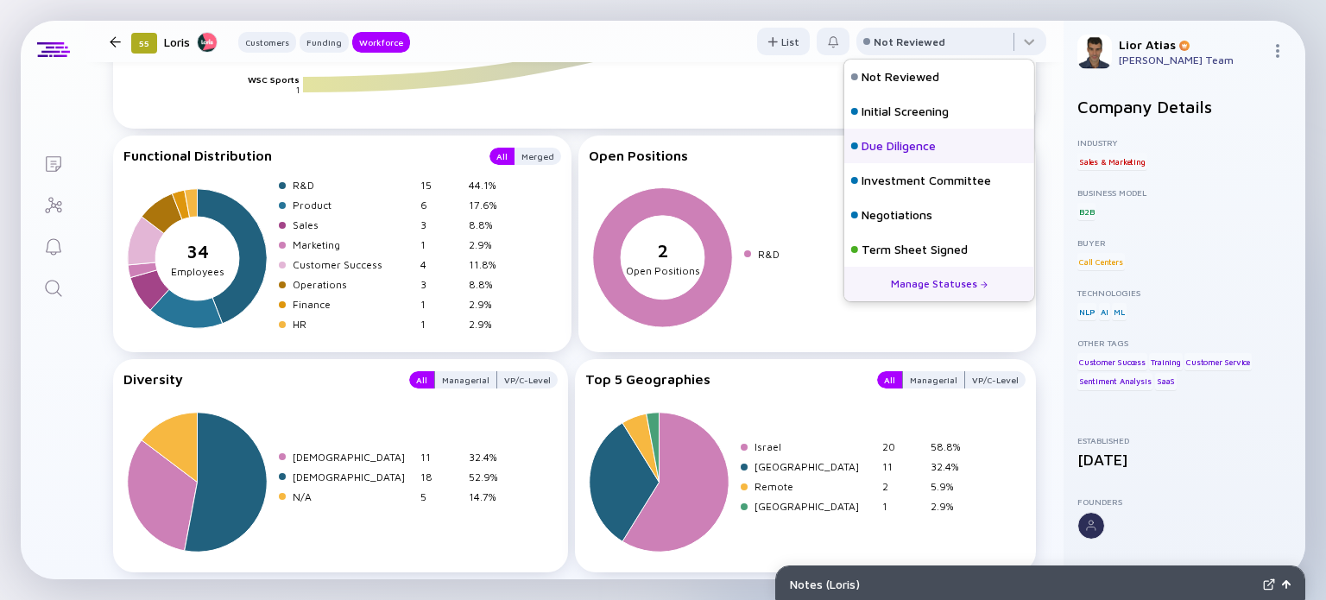
scroll to position [76, 0]
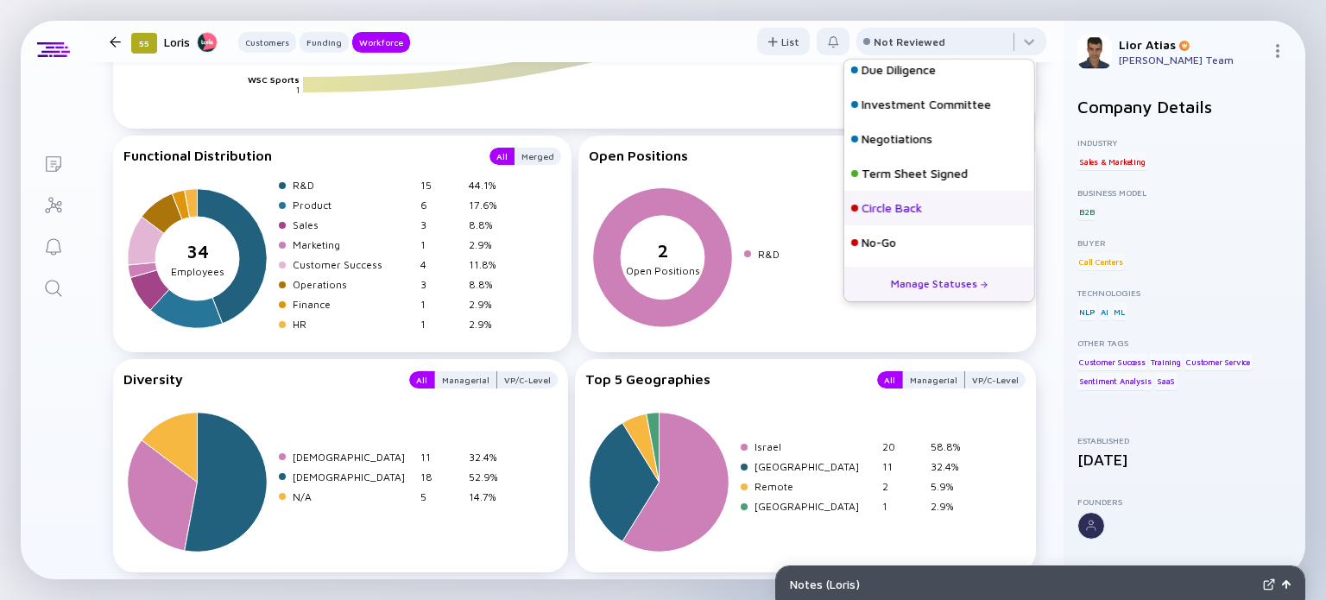
click at [905, 203] on div "Circle Back" at bounding box center [891, 207] width 60 height 17
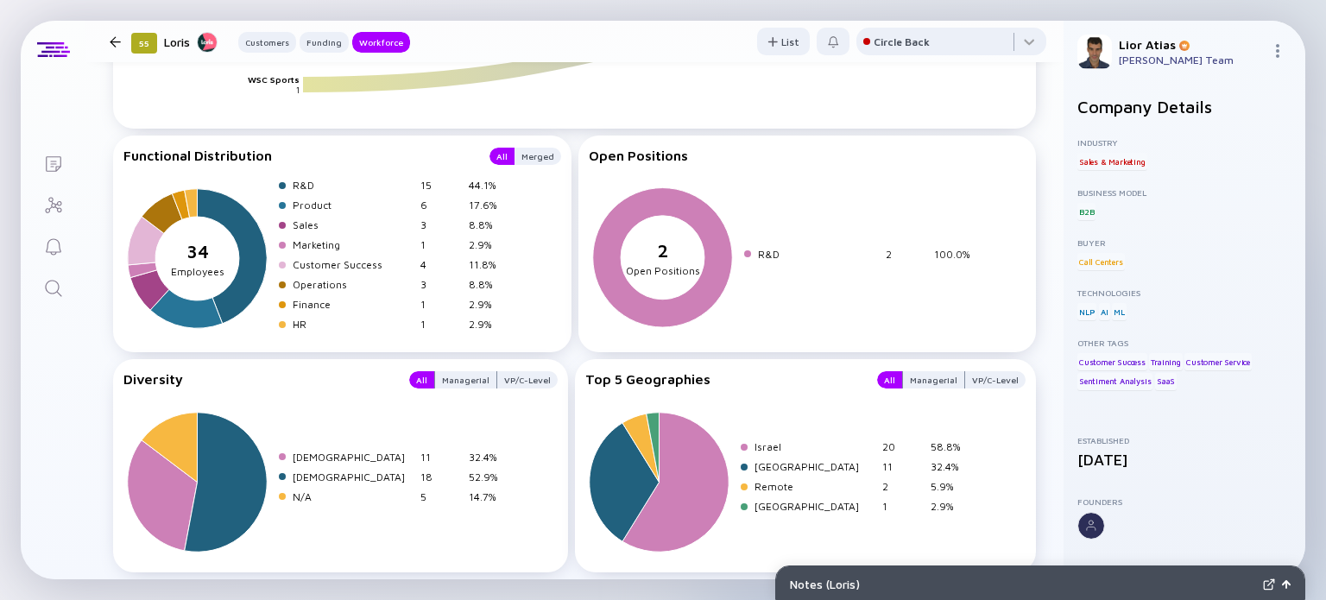
click at [111, 47] on div at bounding box center [115, 41] width 11 height 11
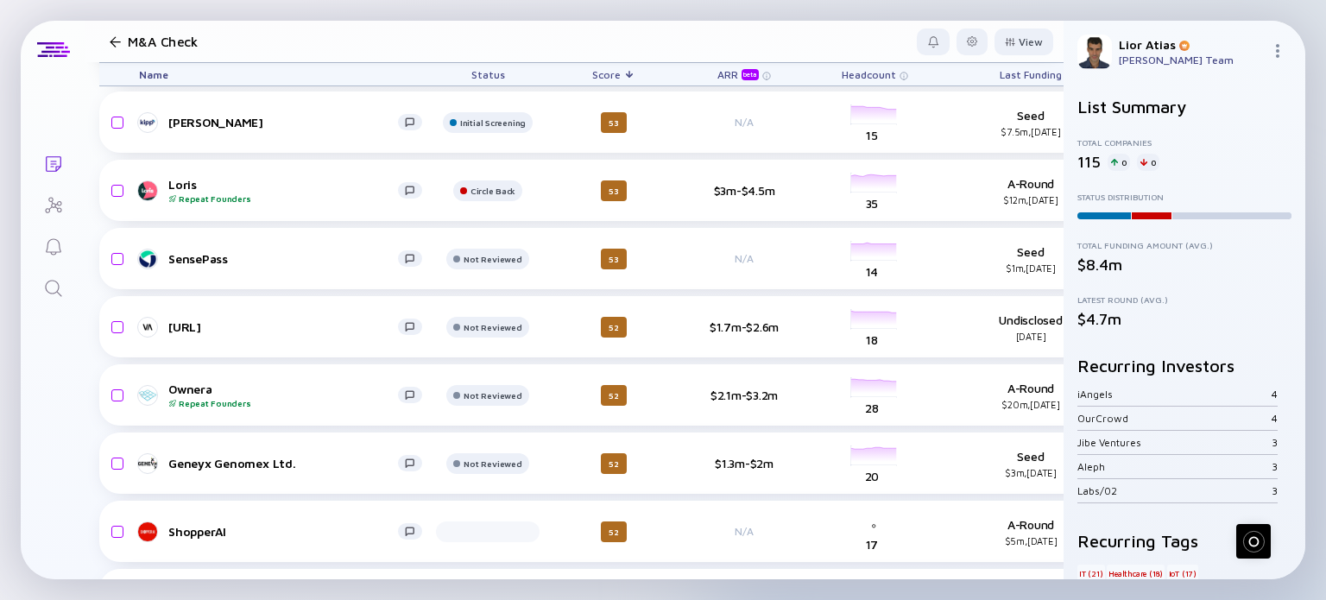
scroll to position [2921, 0]
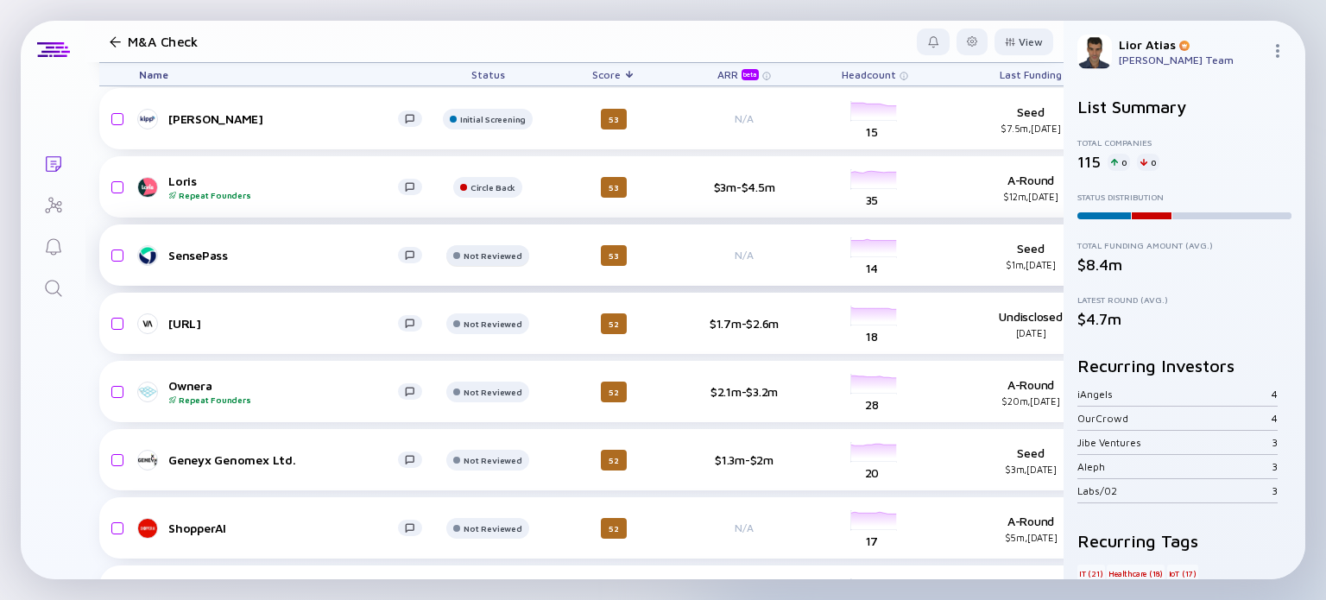
click at [489, 56] on div "Not Reviewed" at bounding box center [492, 51] width 45 height 10
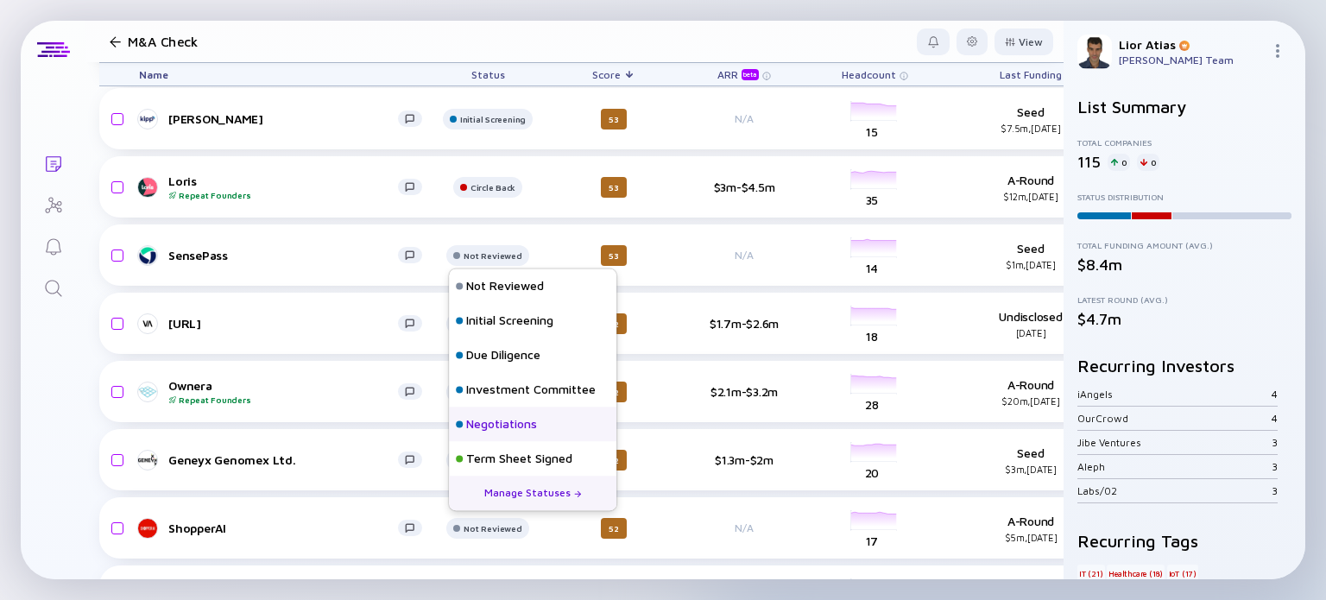
scroll to position [76, 0]
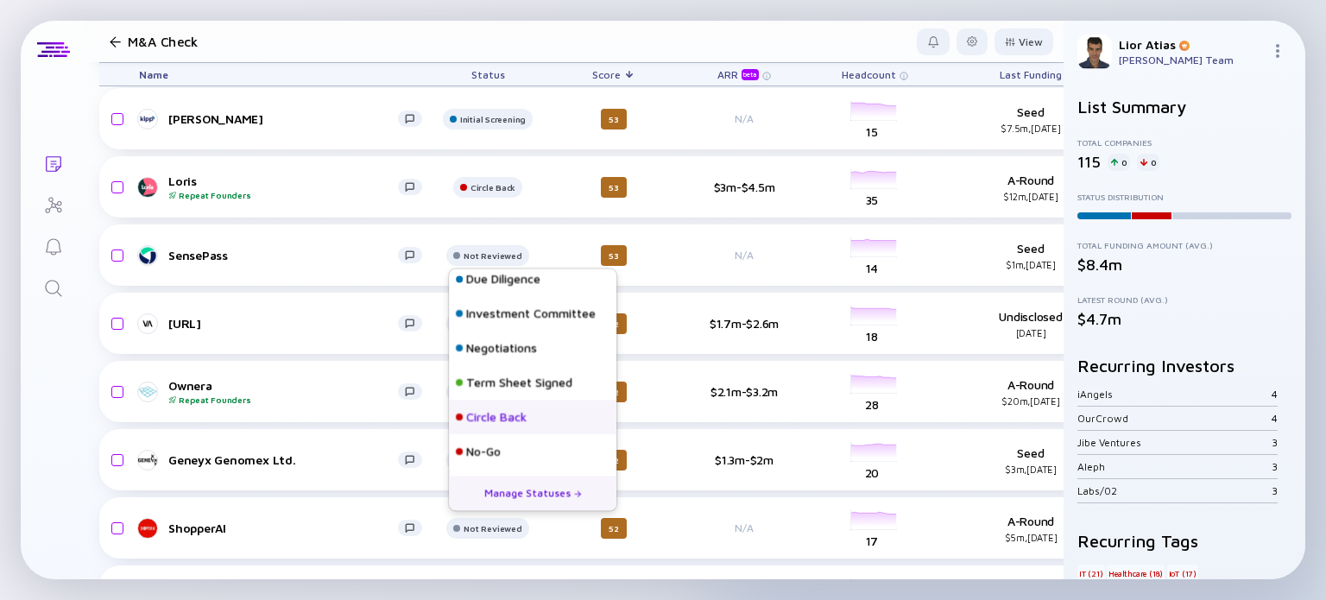
click at [511, 424] on div "Circle Back" at bounding box center [496, 417] width 60 height 17
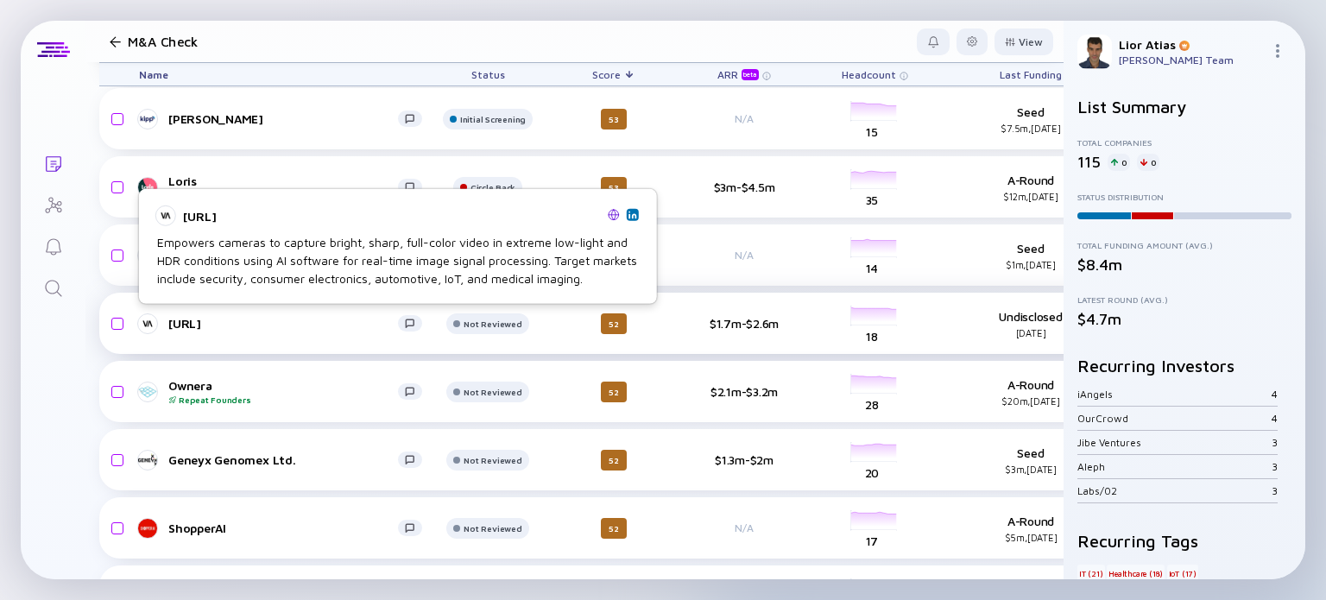
click at [194, 319] on div "Visionary.ai" at bounding box center [283, 323] width 230 height 15
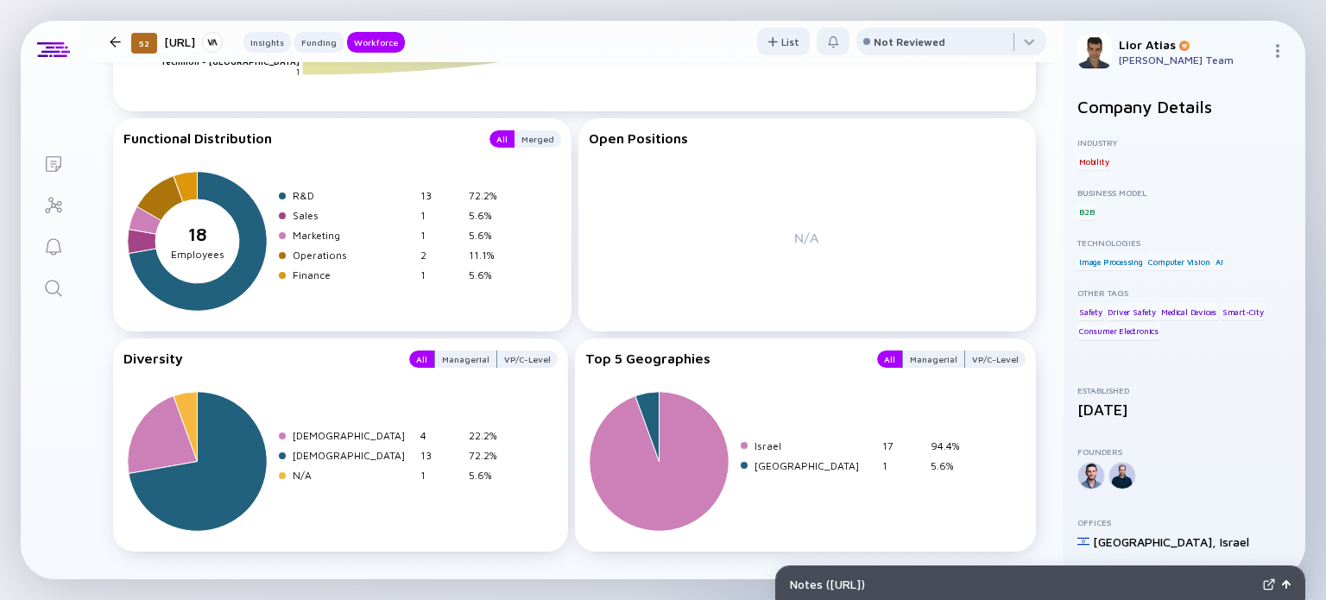
scroll to position [2393, 0]
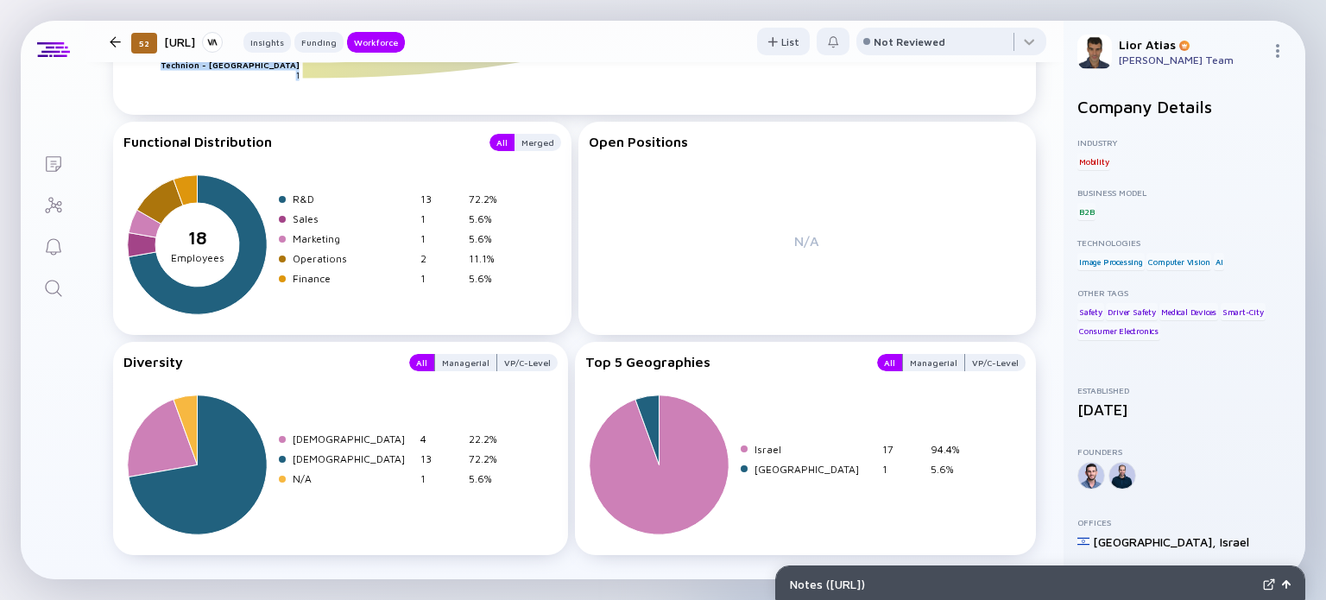
drag, startPoint x: 990, startPoint y: 38, endPoint x: 940, endPoint y: 63, distance: 56.0
click at [940, 63] on div "52 Visionary.ai Insights Funding Workforce List Not Reviewed 52 Visionary.ai Em…" at bounding box center [574, 300] width 978 height 558
click at [960, 46] on div at bounding box center [951, 45] width 190 height 35
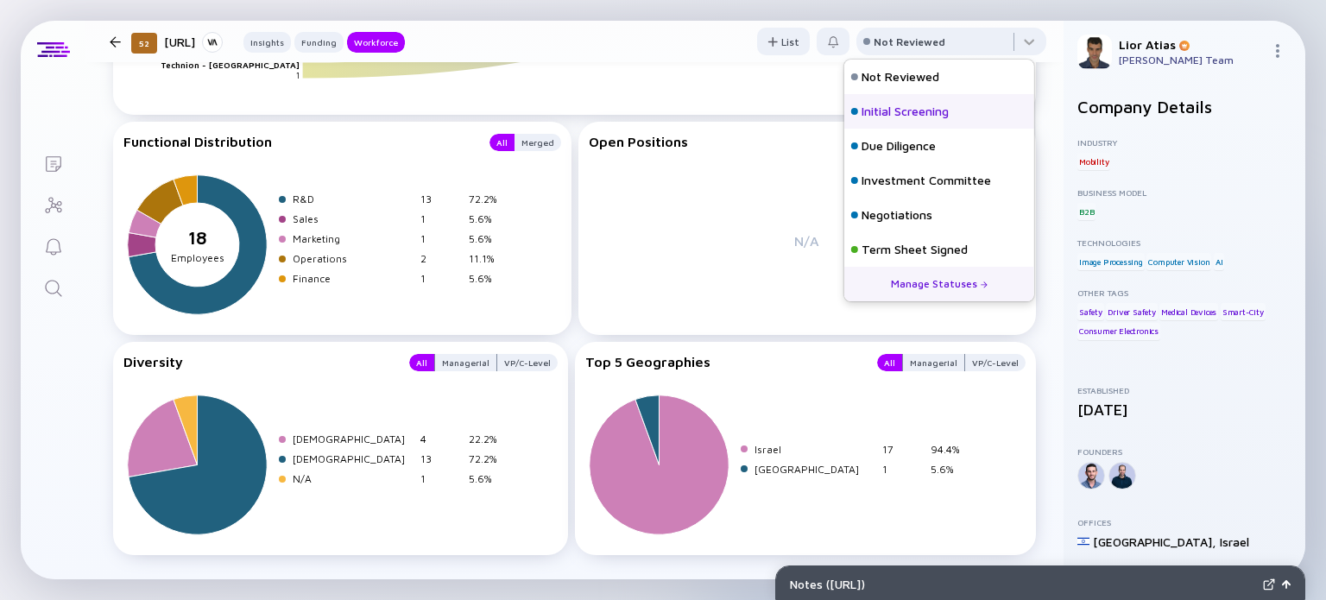
click at [937, 109] on div "Initial Screening" at bounding box center [904, 111] width 87 height 17
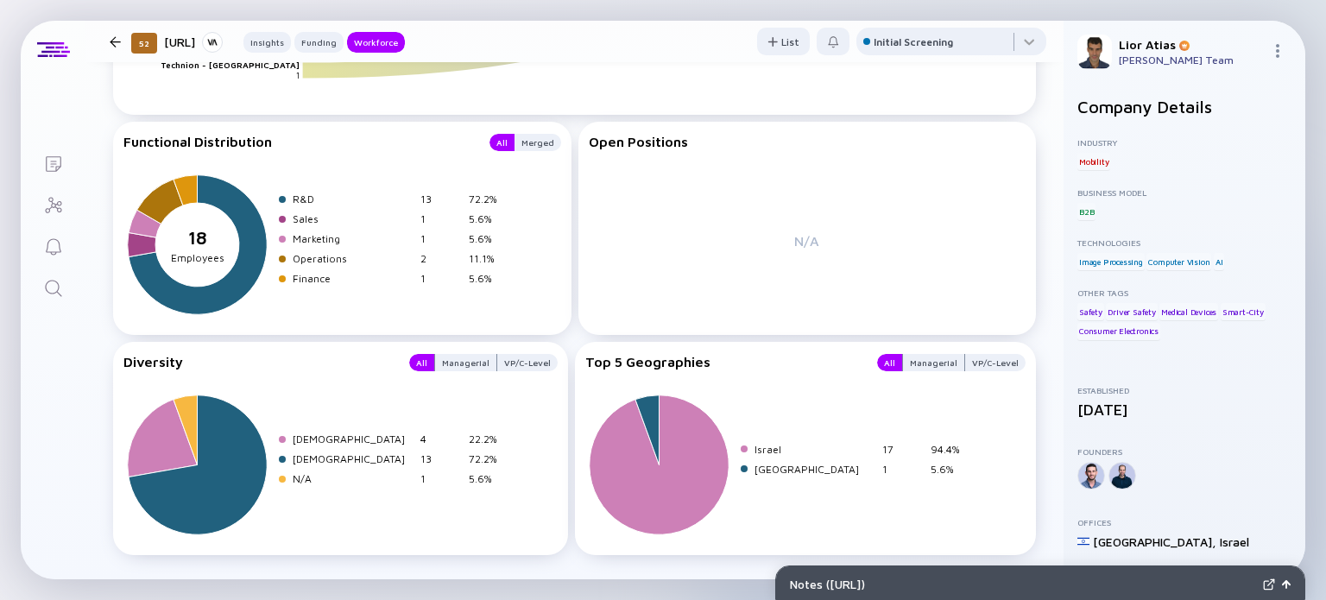
click at [110, 41] on div at bounding box center [115, 41] width 11 height 11
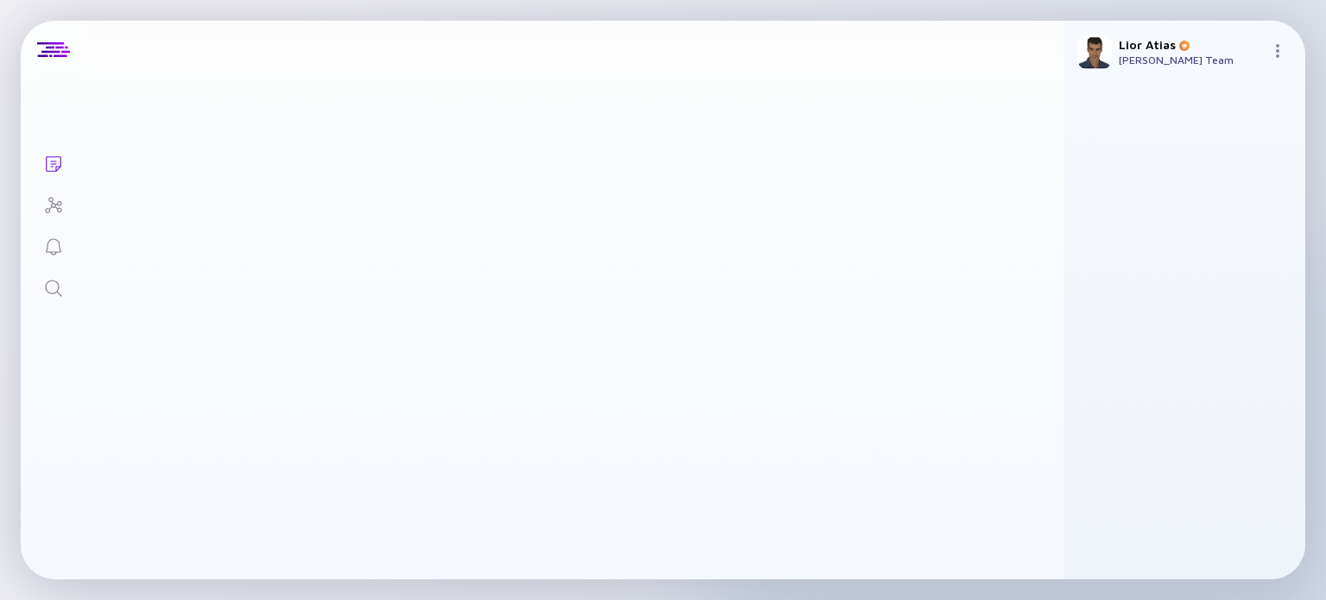
scroll to position [2921, 0]
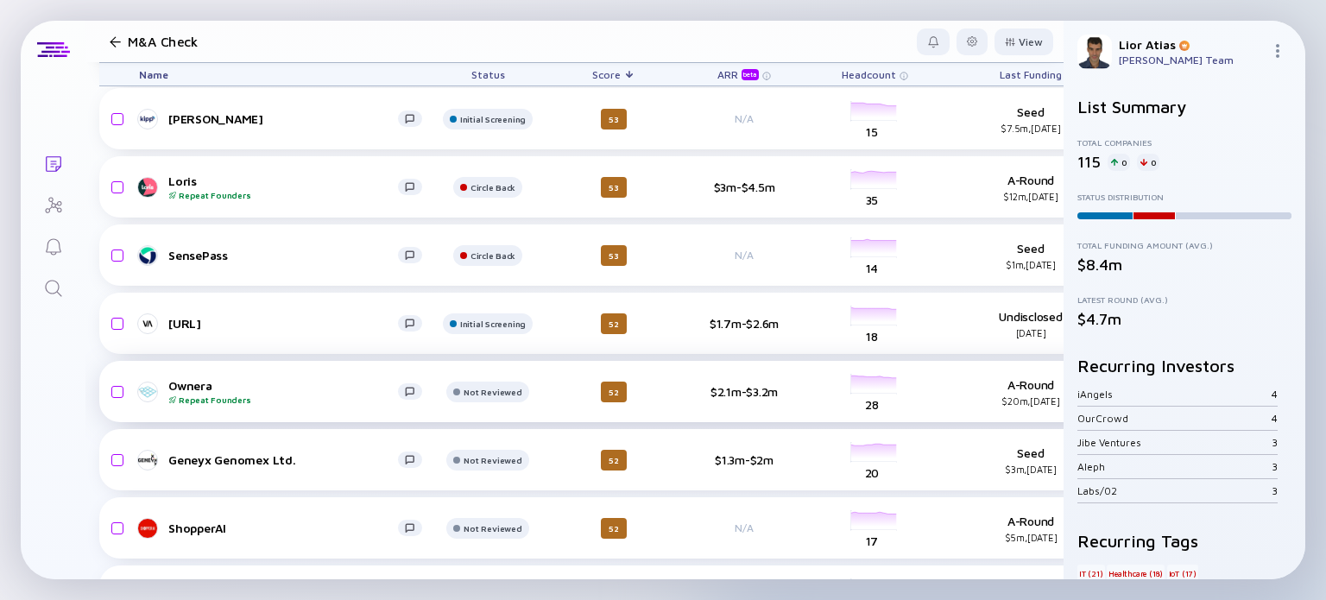
click at [287, 392] on div "Ownera Repeat Founders" at bounding box center [283, 391] width 230 height 27
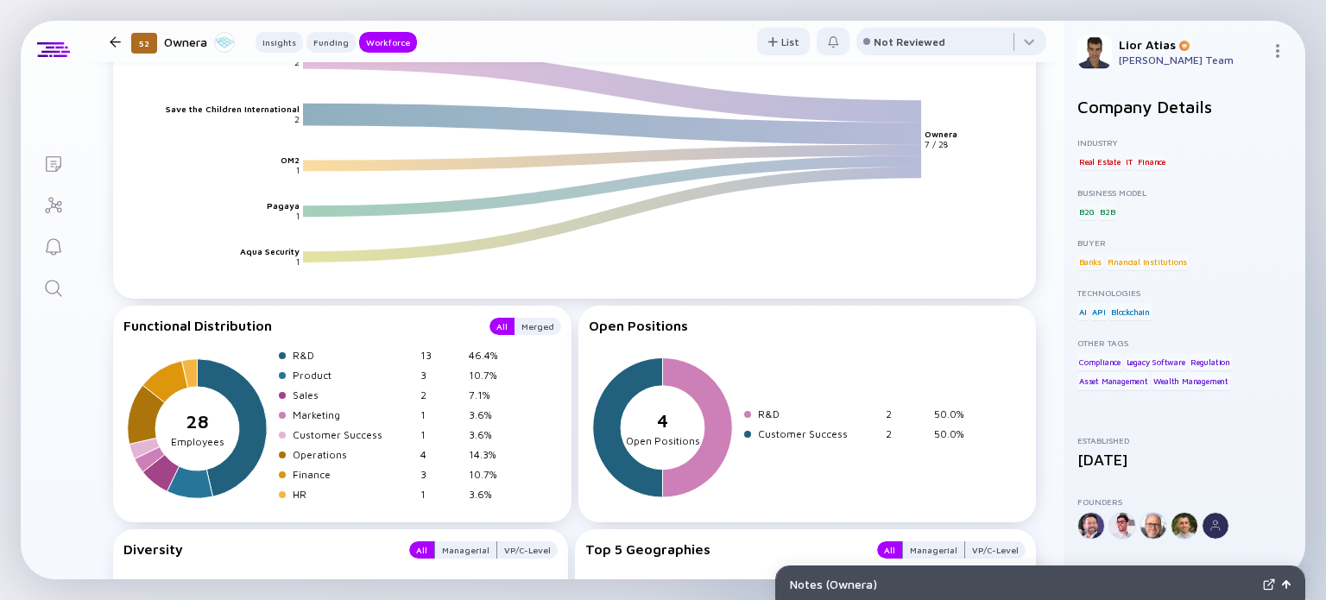
scroll to position [1971, 0]
click at [1009, 31] on div at bounding box center [951, 45] width 190 height 35
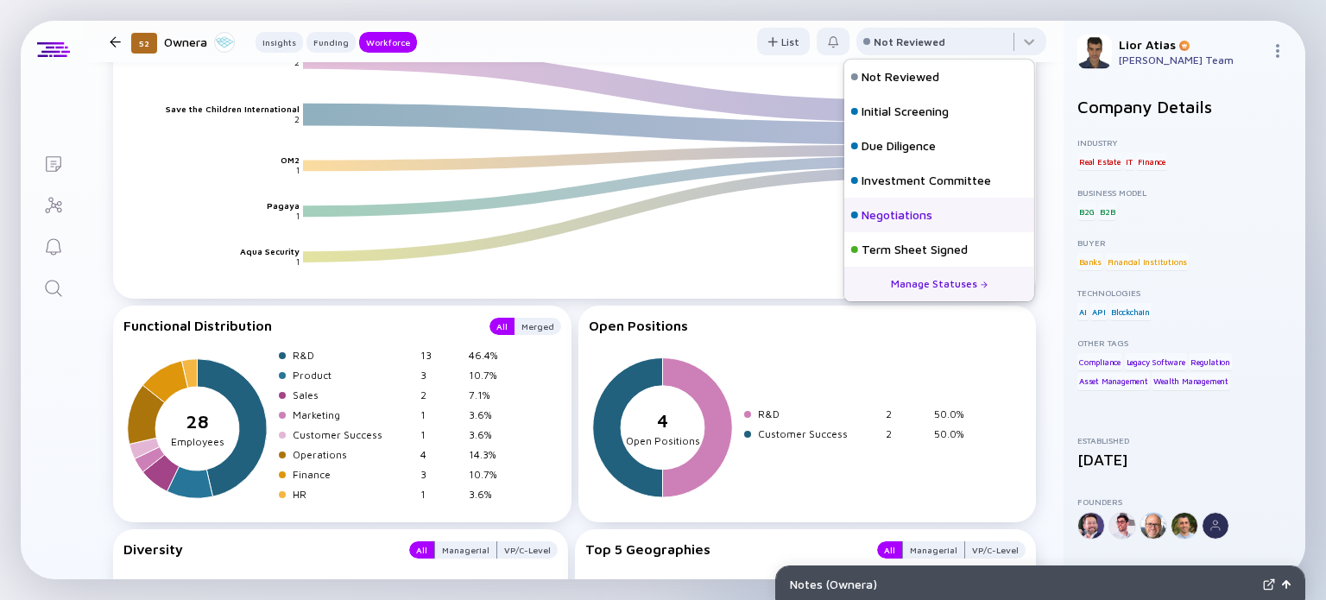
scroll to position [76, 0]
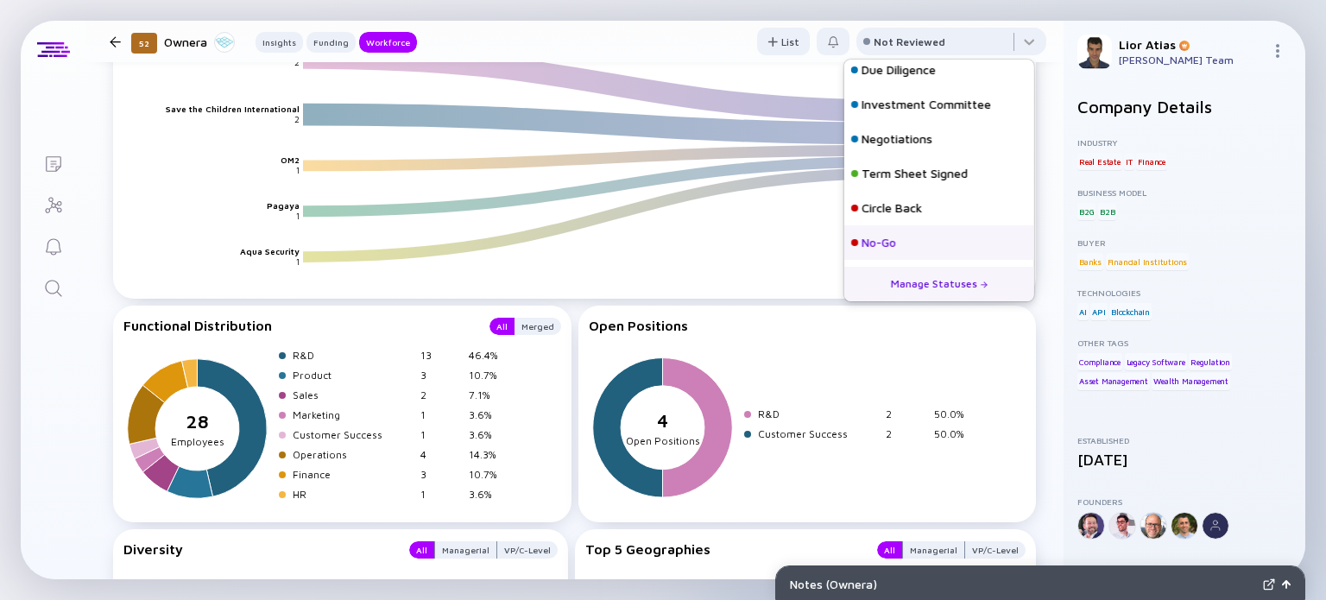
click at [943, 236] on div "No-Go" at bounding box center [939, 242] width 190 height 35
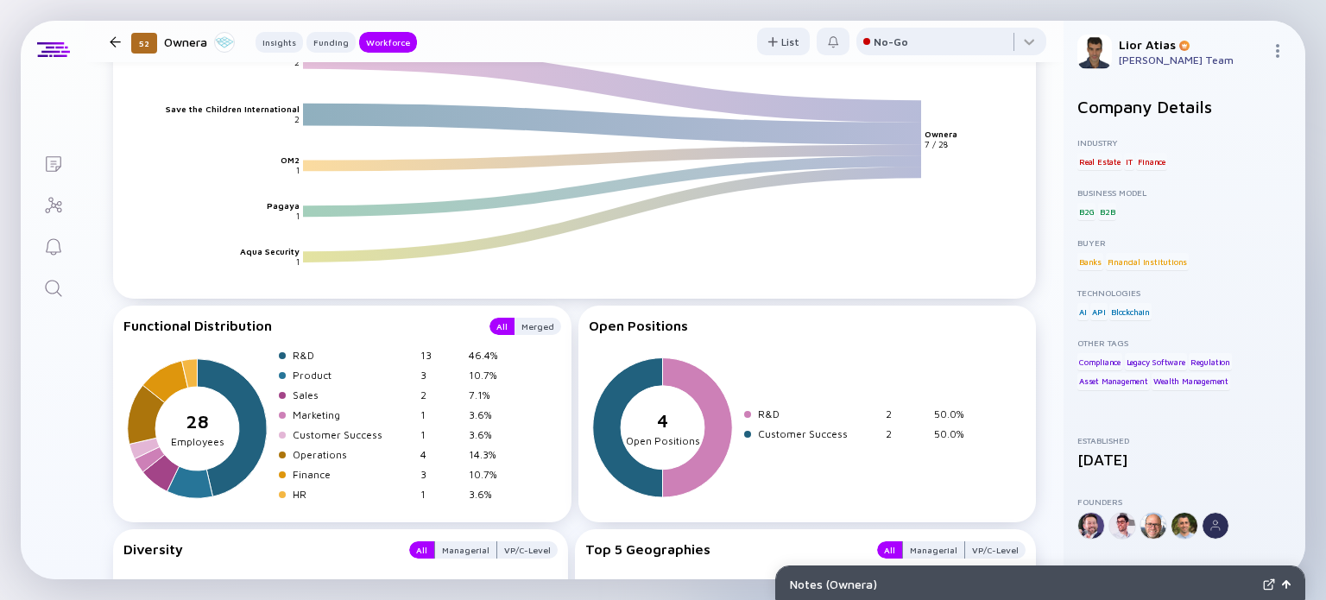
click at [123, 51] on div "52 Ownera Insights Funding Workforce" at bounding box center [260, 41] width 314 height 23
click at [117, 42] on div at bounding box center [115, 41] width 11 height 11
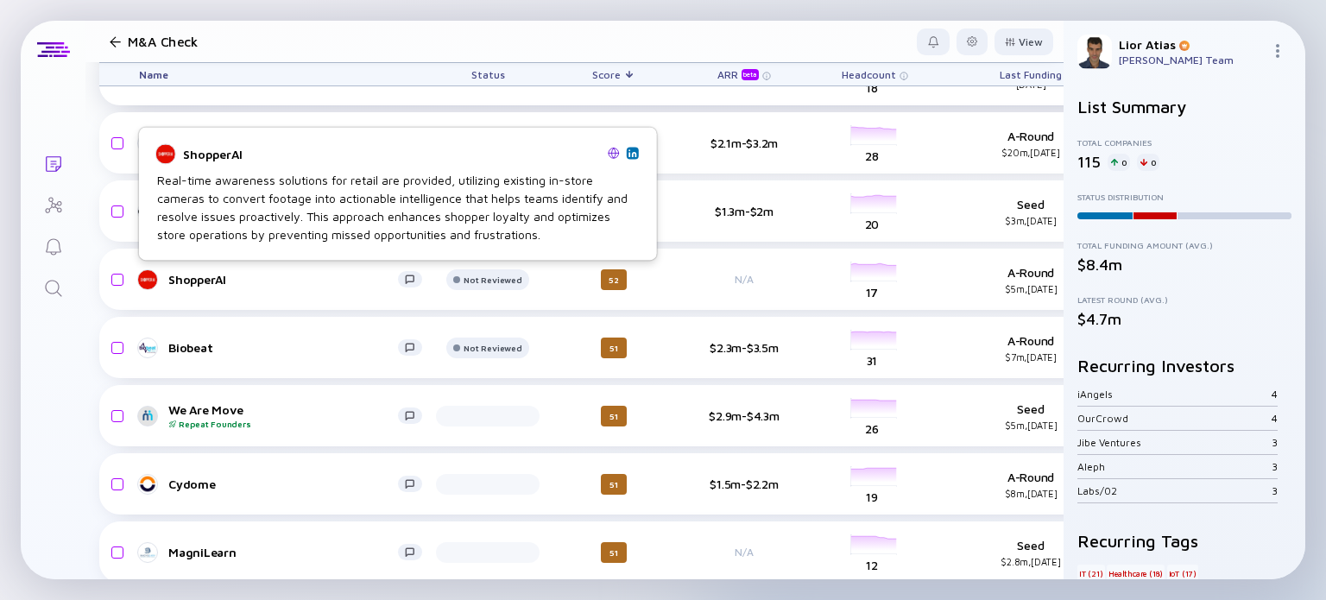
scroll to position [3171, 0]
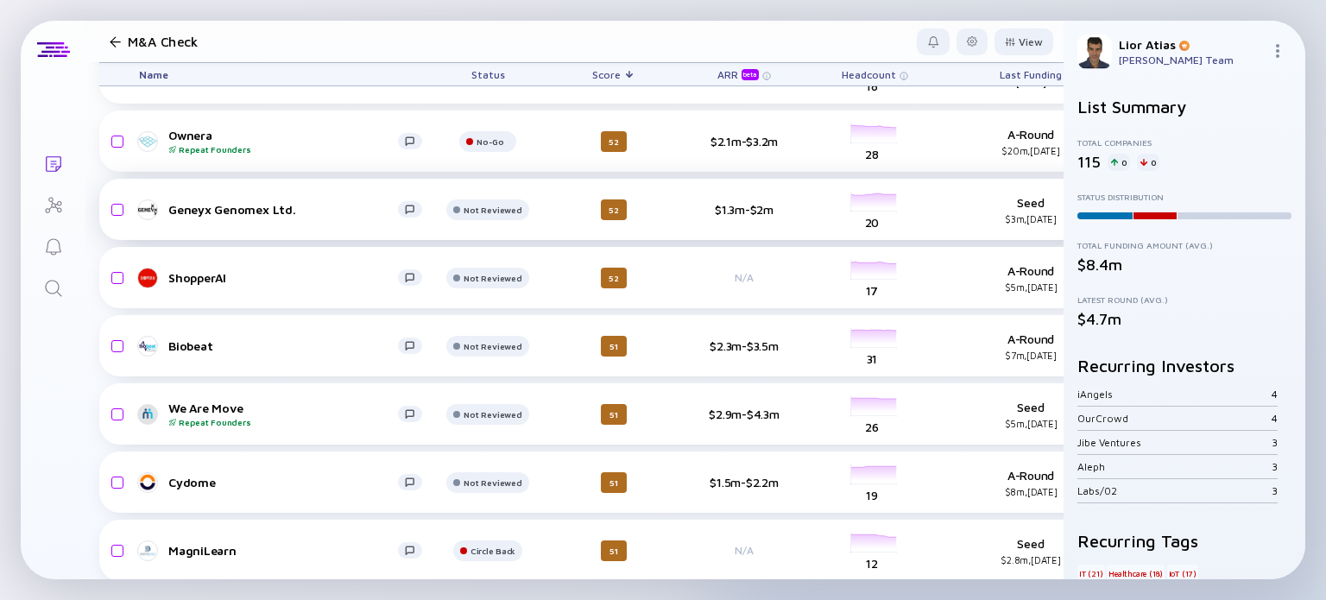
click at [273, 204] on div "Geneyx Genomex Ltd." at bounding box center [283, 209] width 230 height 15
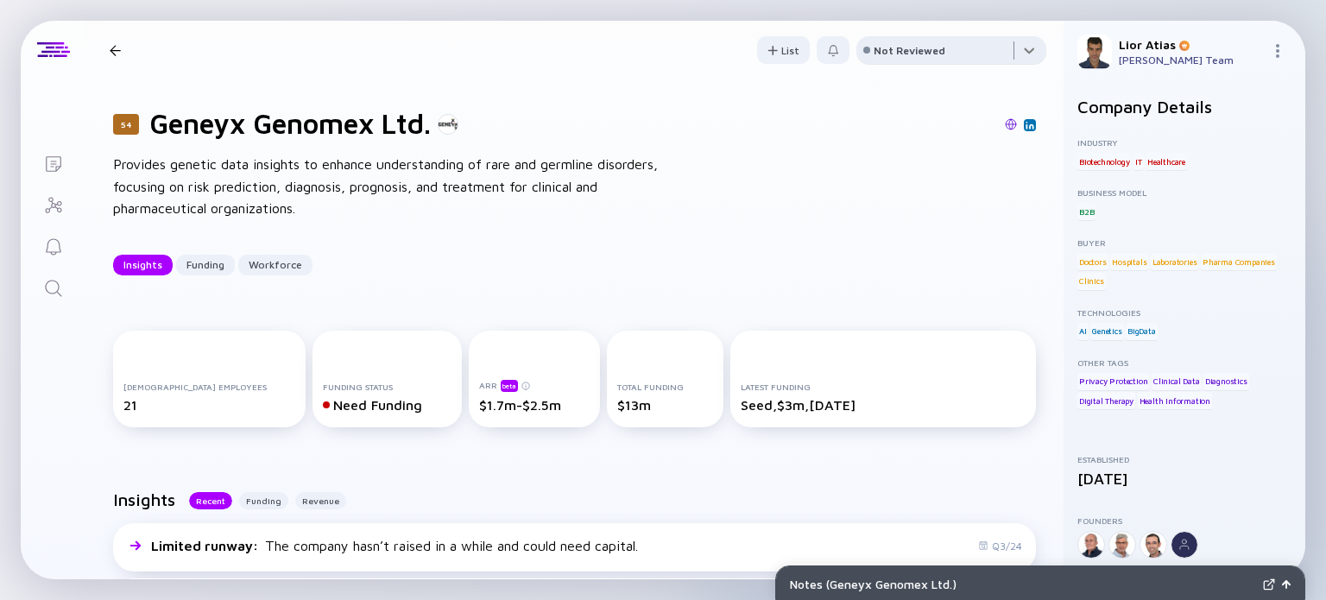
click at [990, 44] on div at bounding box center [951, 53] width 190 height 35
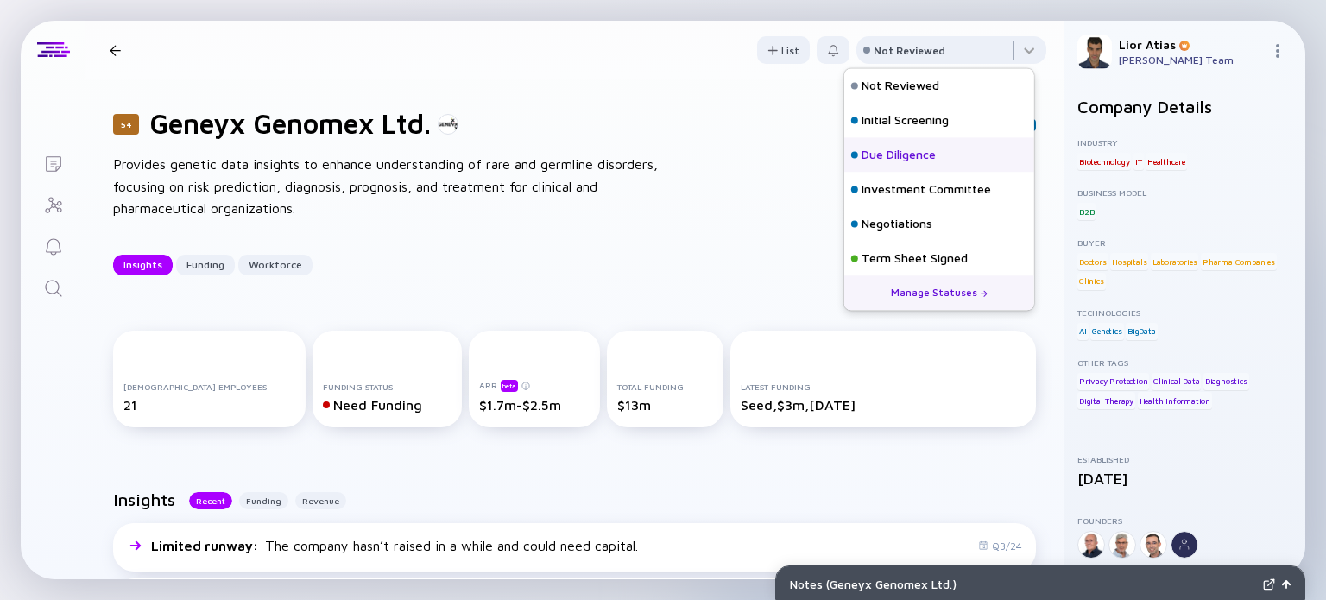
scroll to position [76, 0]
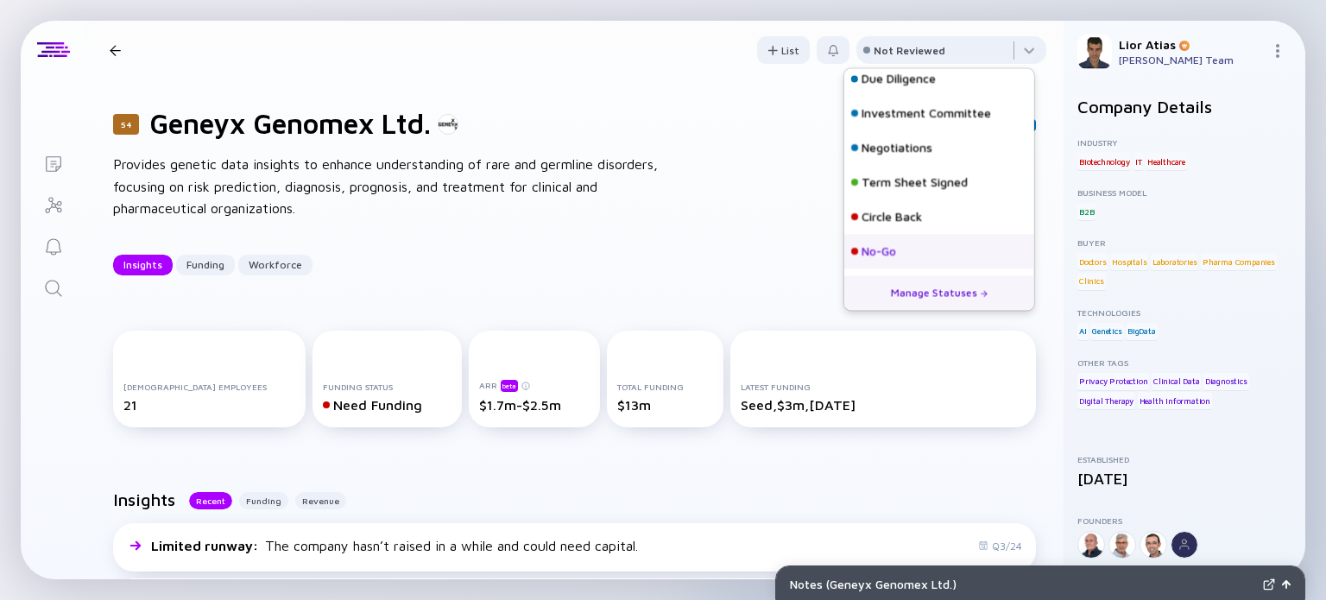
click at [896, 246] on div "No-Go" at bounding box center [878, 251] width 35 height 17
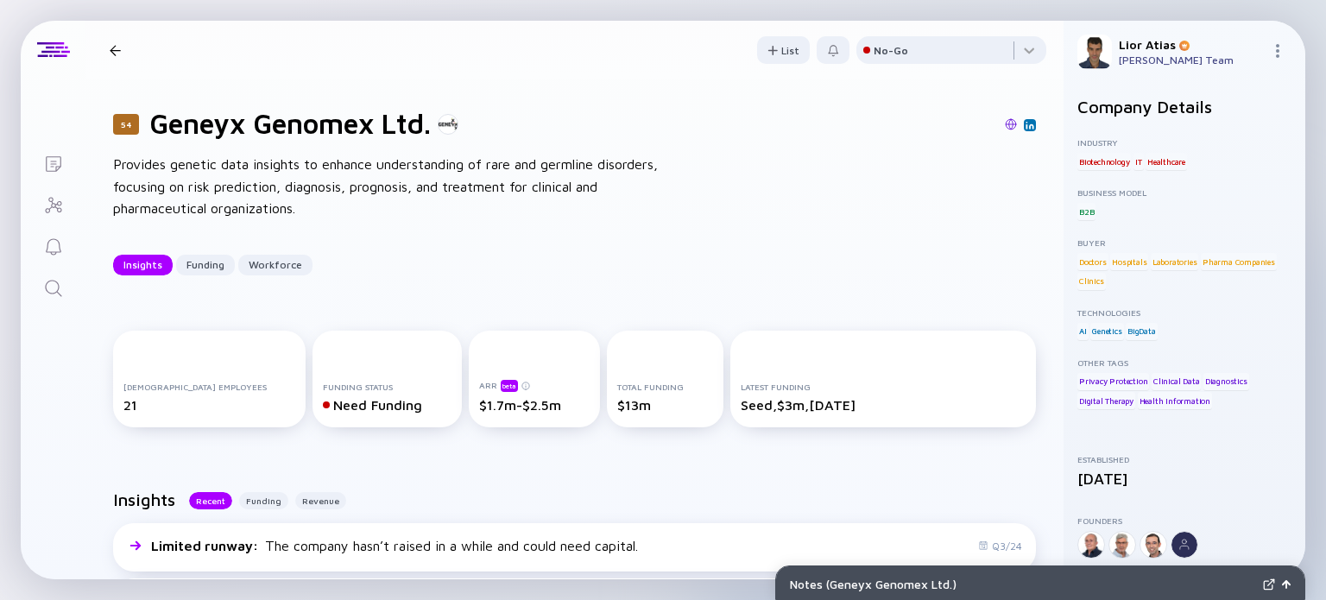
click at [97, 54] on header "54 Geneyx Genomex Ltd. Insights Funding Workforce List No-Go" at bounding box center [574, 50] width 978 height 59
click at [111, 52] on div at bounding box center [115, 50] width 11 height 11
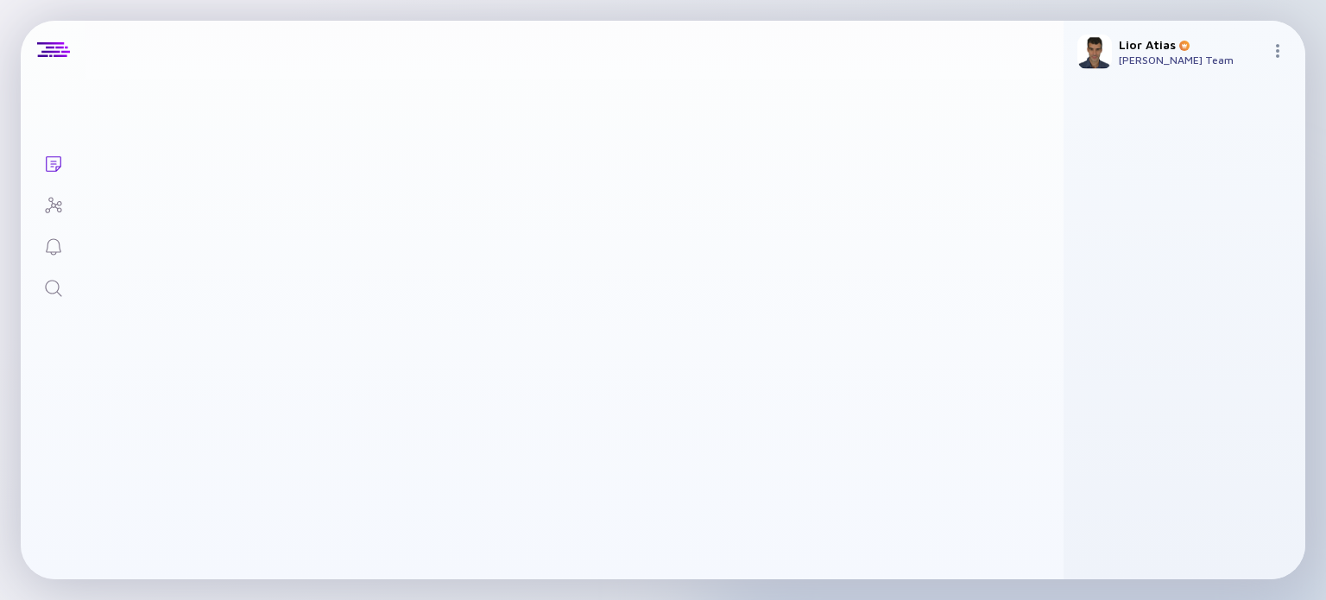
scroll to position [3171, 0]
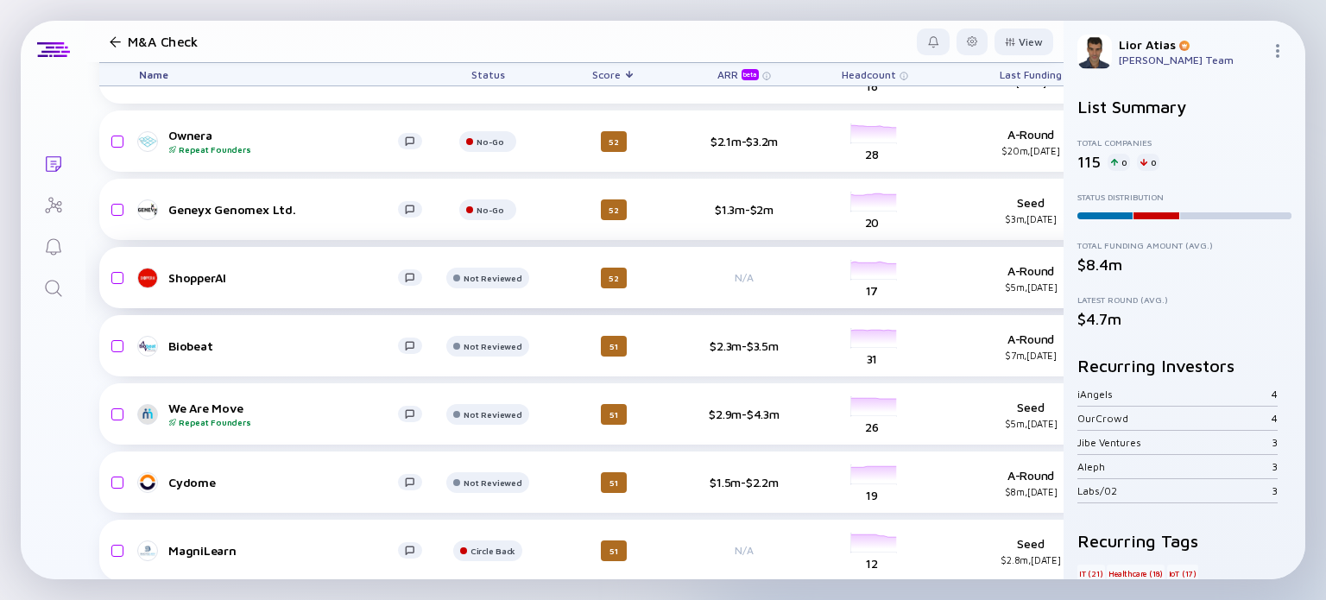
click at [252, 280] on div "ShopperAI" at bounding box center [283, 277] width 230 height 15
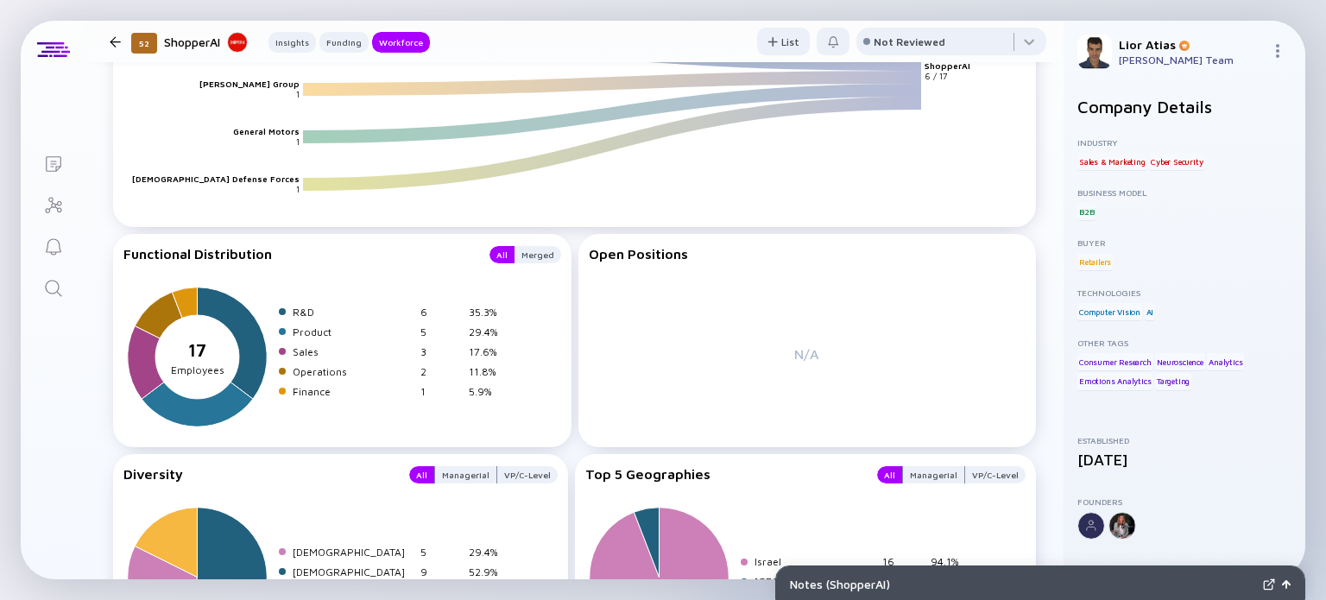
scroll to position [2148, 0]
click at [974, 36] on div at bounding box center [951, 45] width 190 height 35
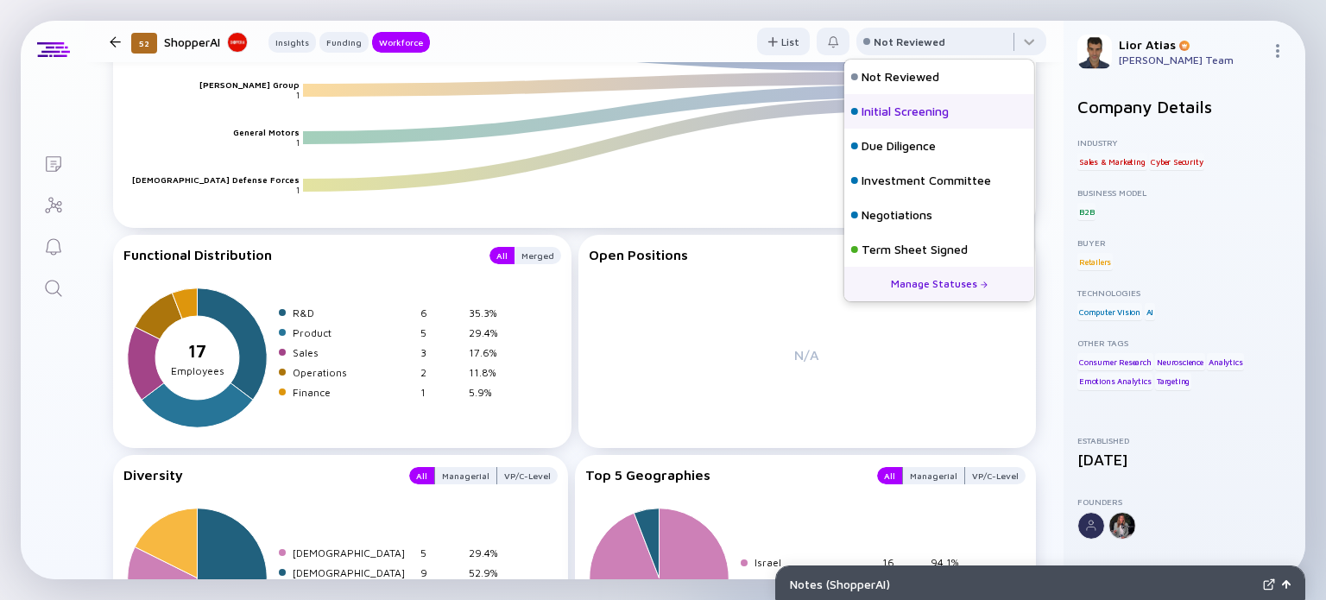
click at [949, 103] on div "Initial Screening" at bounding box center [904, 111] width 87 height 17
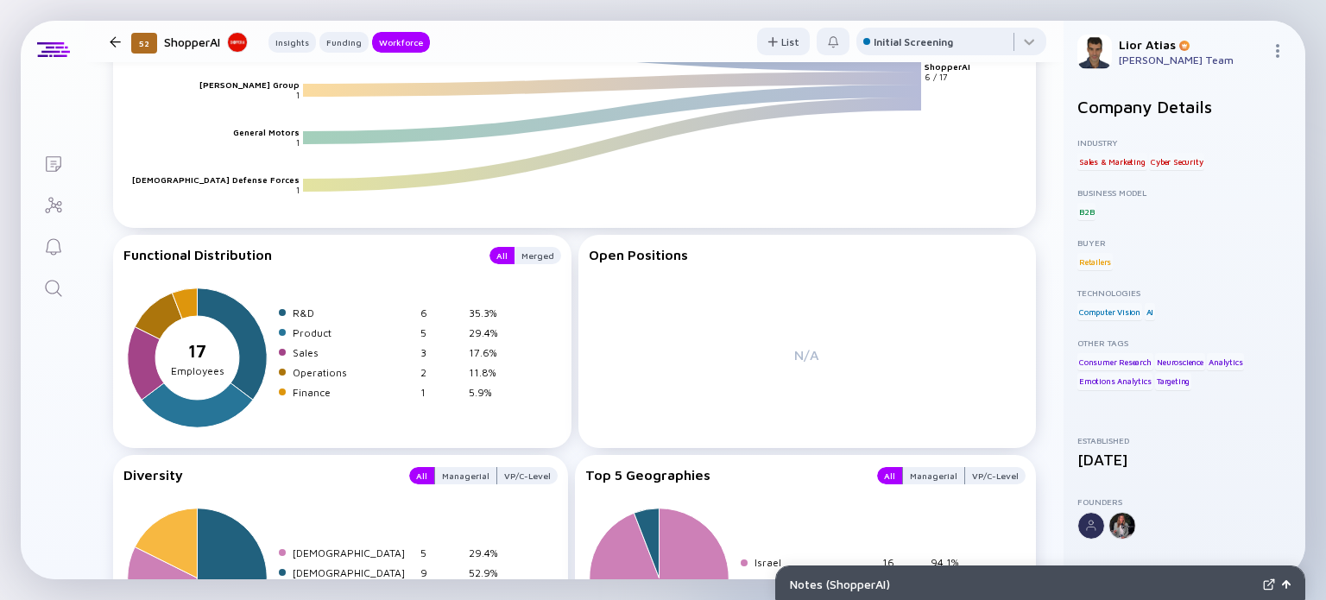
click at [111, 44] on div at bounding box center [115, 41] width 11 height 11
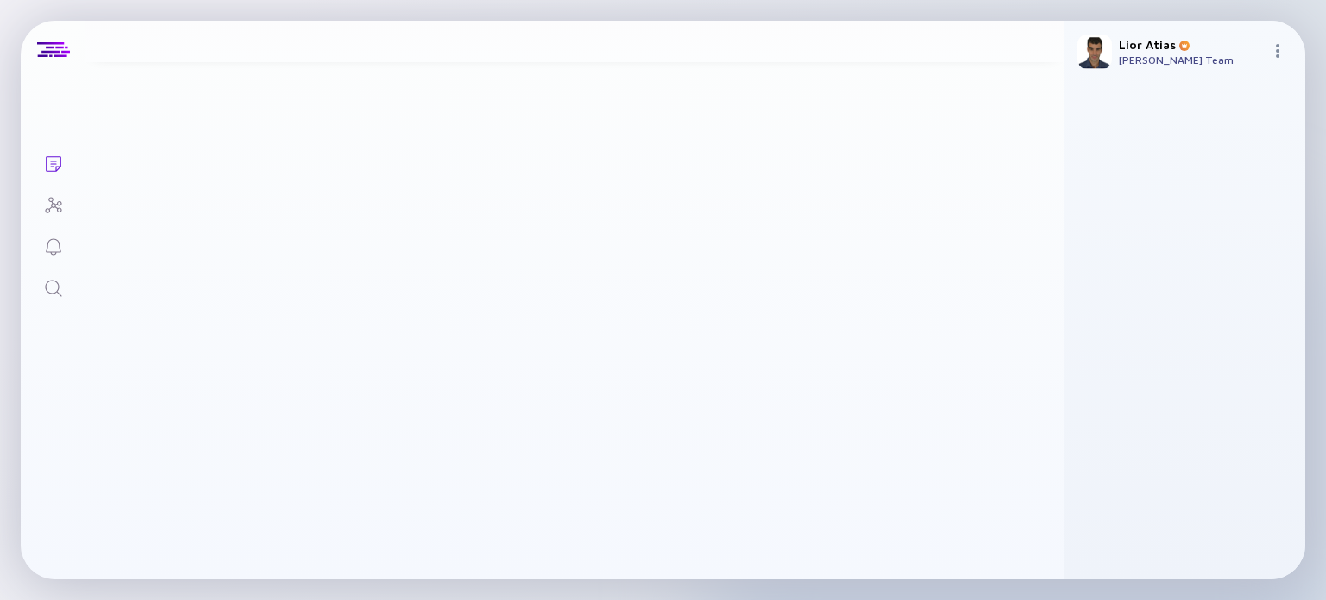
scroll to position [3171, 0]
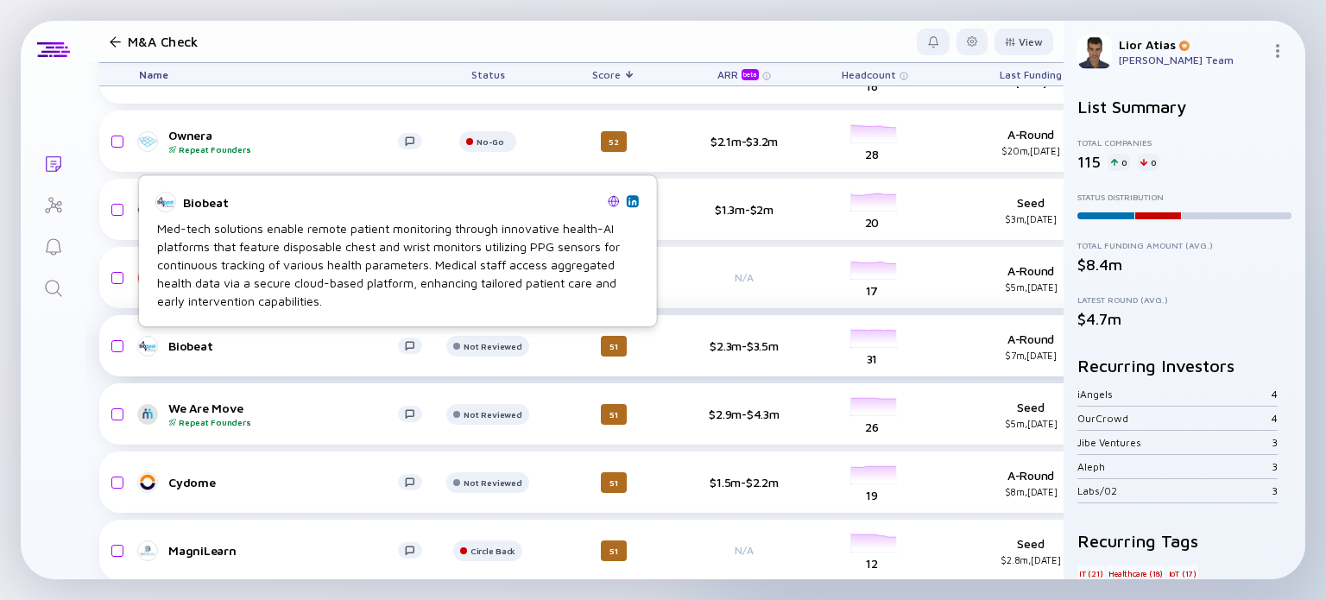
click at [249, 336] on link "Biobeat" at bounding box center [287, 346] width 297 height 21
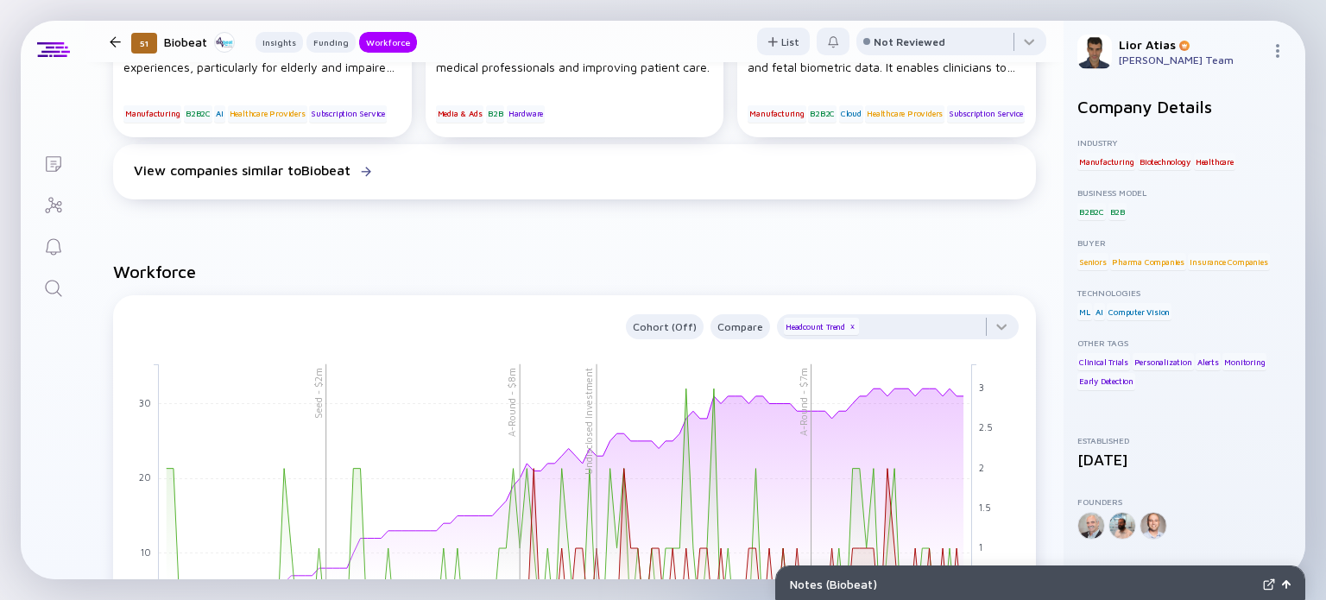
scroll to position [1303, 0]
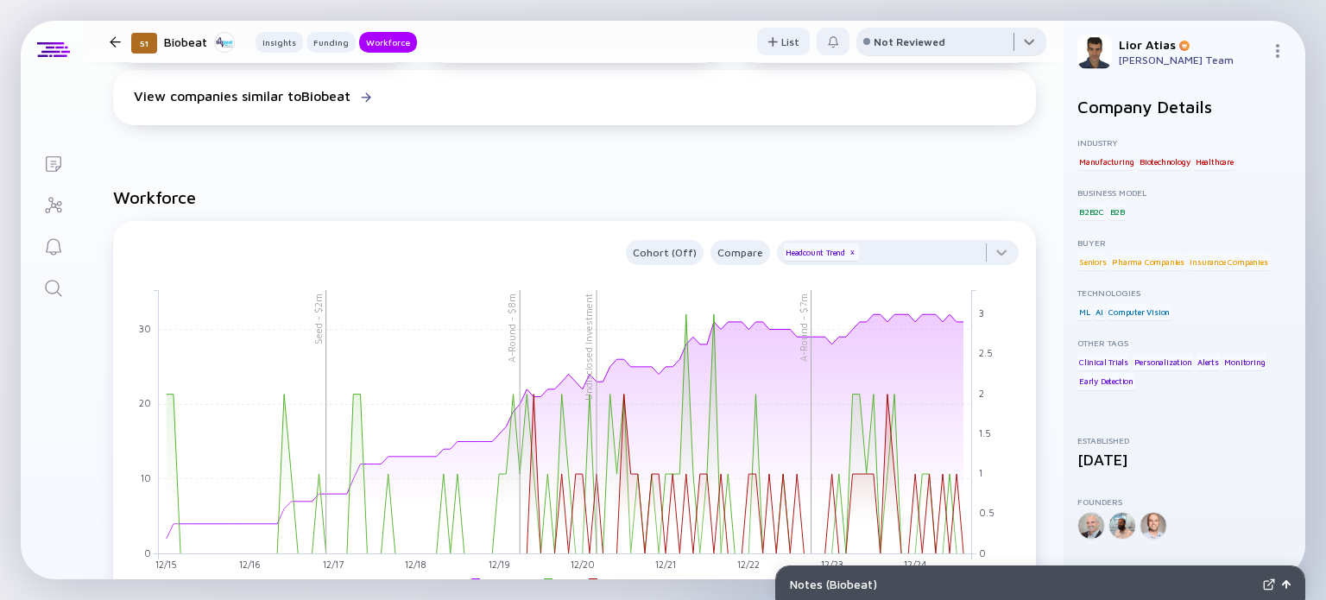
click at [943, 42] on div at bounding box center [951, 45] width 190 height 35
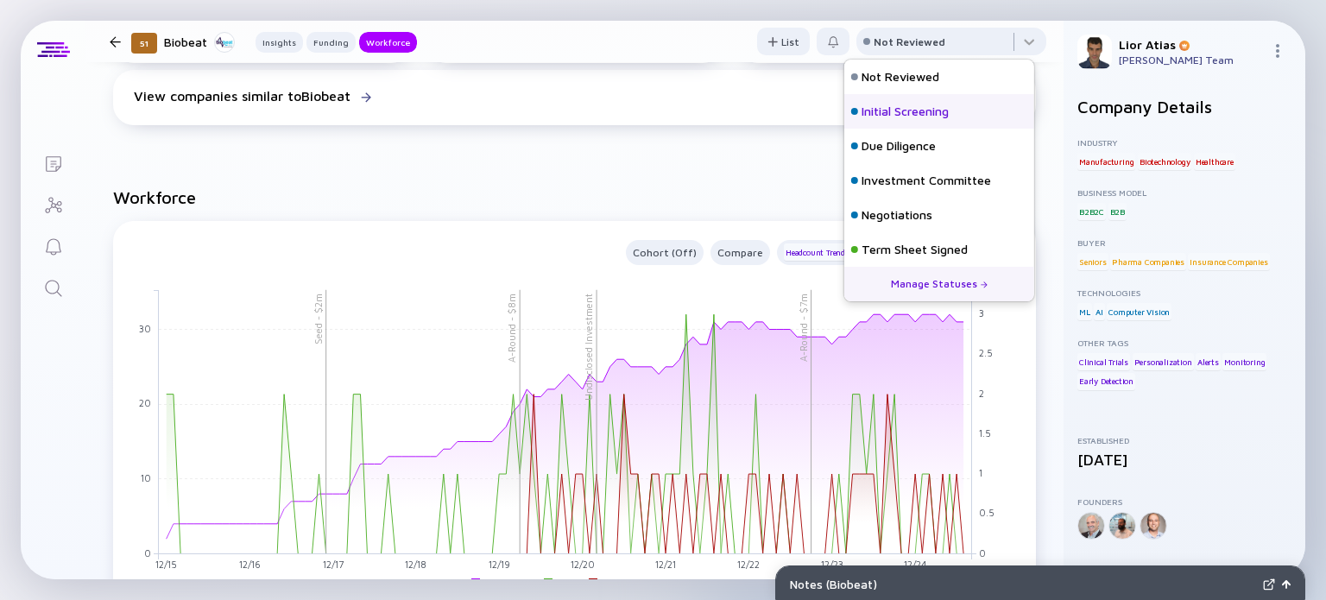
scroll to position [76, 0]
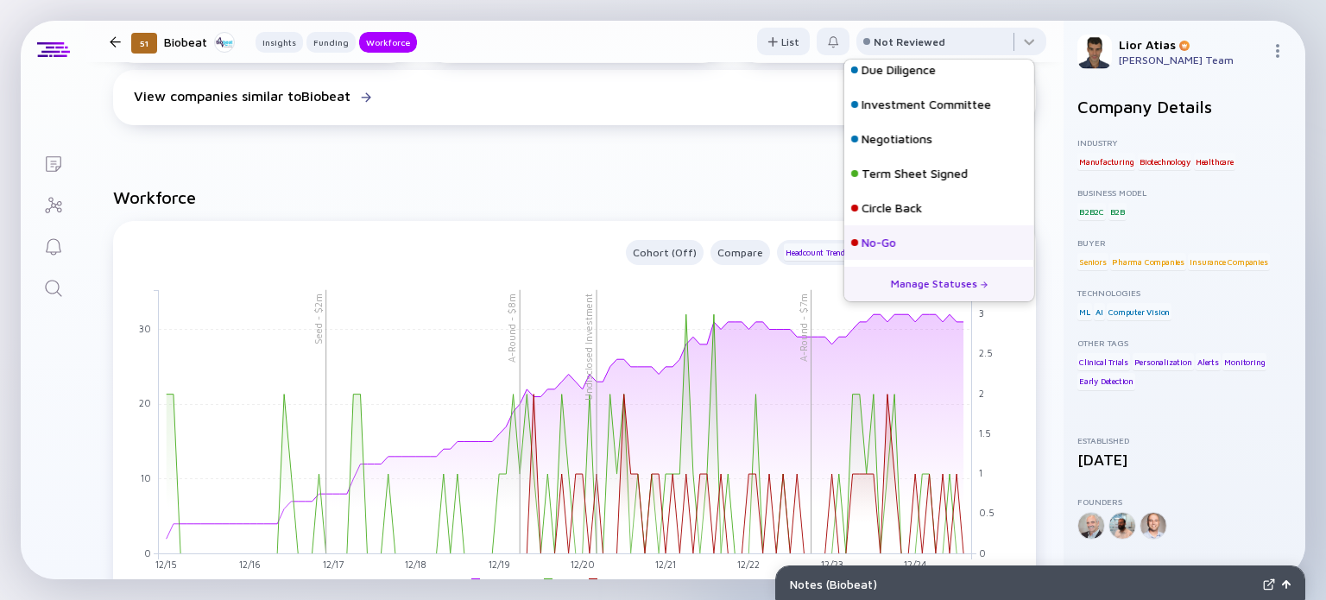
click at [925, 230] on div "No-Go" at bounding box center [939, 242] width 190 height 35
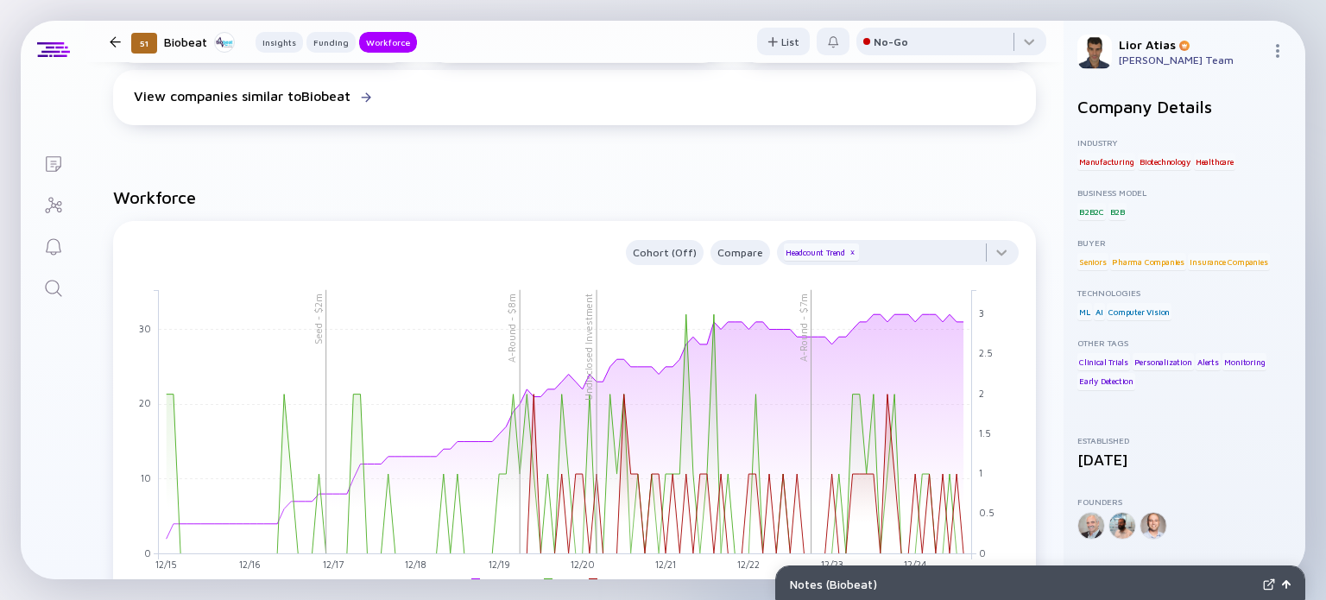
click at [119, 41] on div at bounding box center [115, 41] width 11 height 11
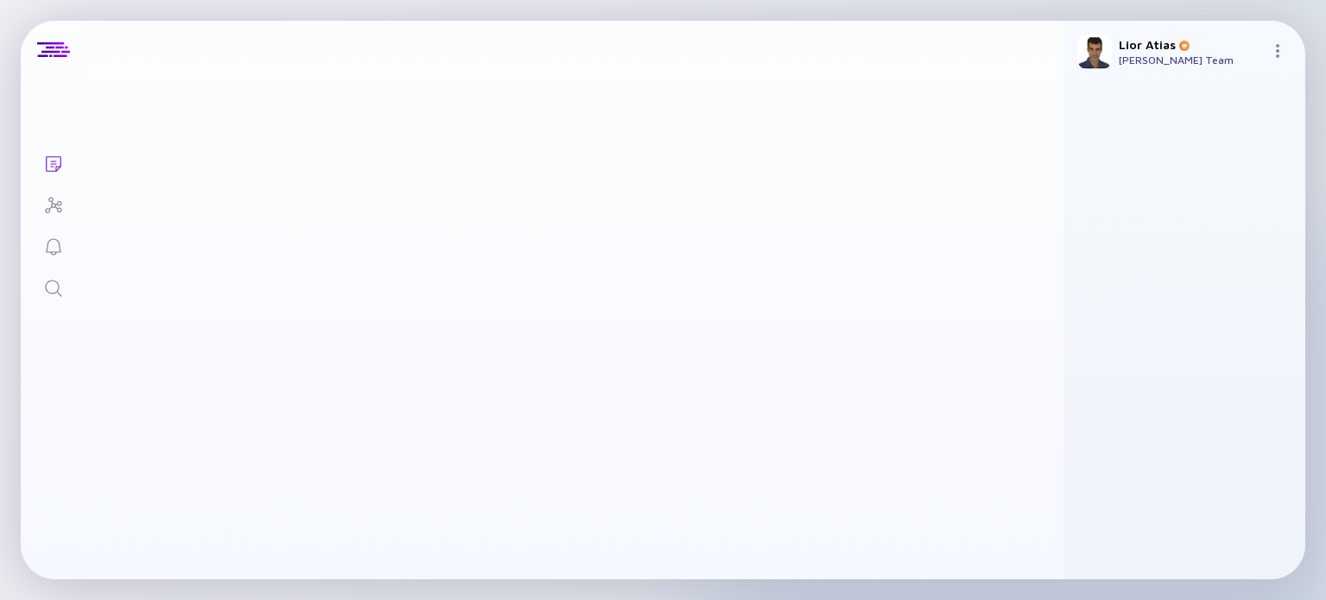
scroll to position [3171, 0]
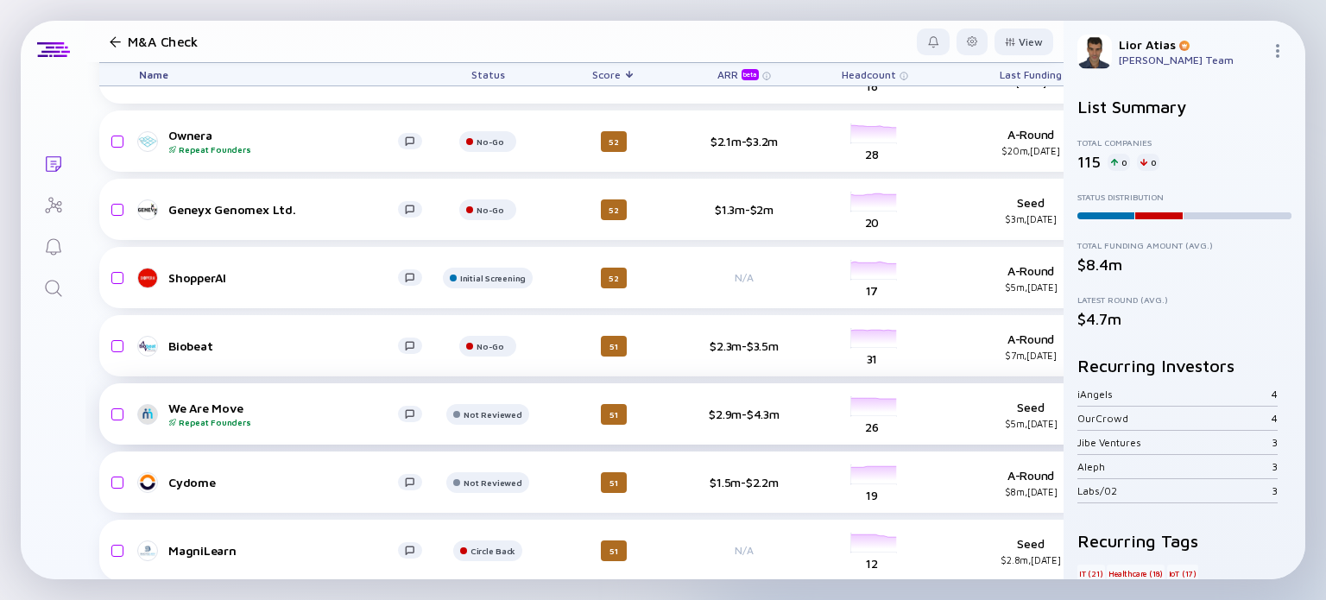
click at [276, 407] on div "We Are Move Repeat Founders" at bounding box center [283, 413] width 230 height 27
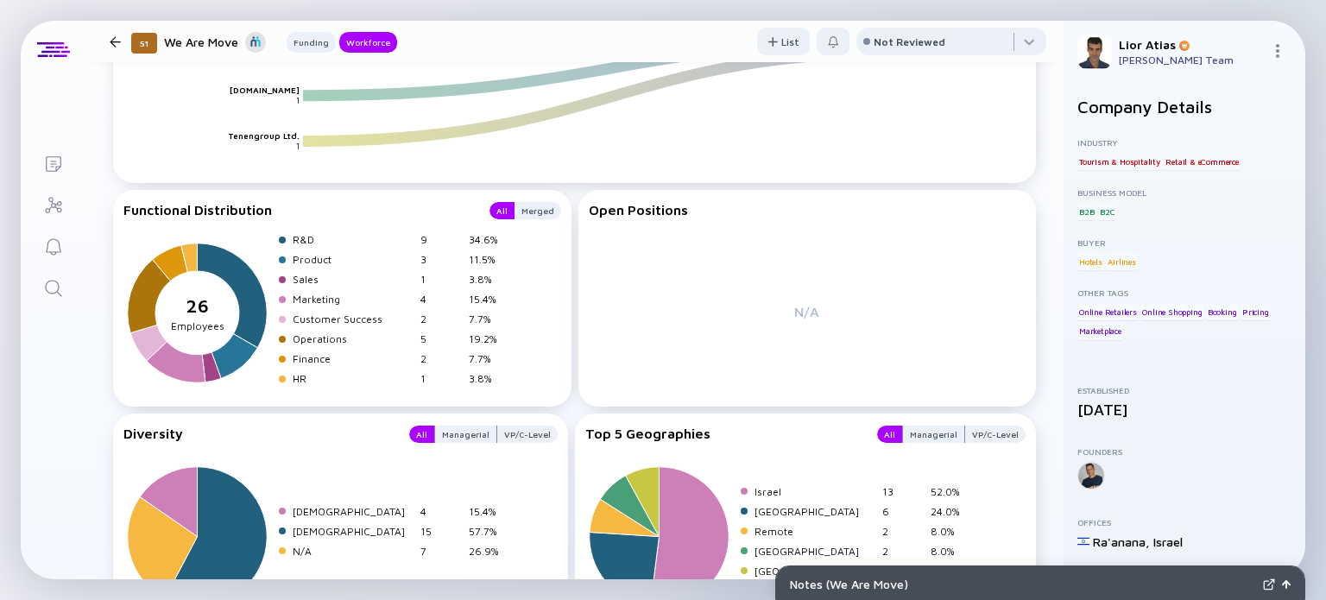
scroll to position [1737, 0]
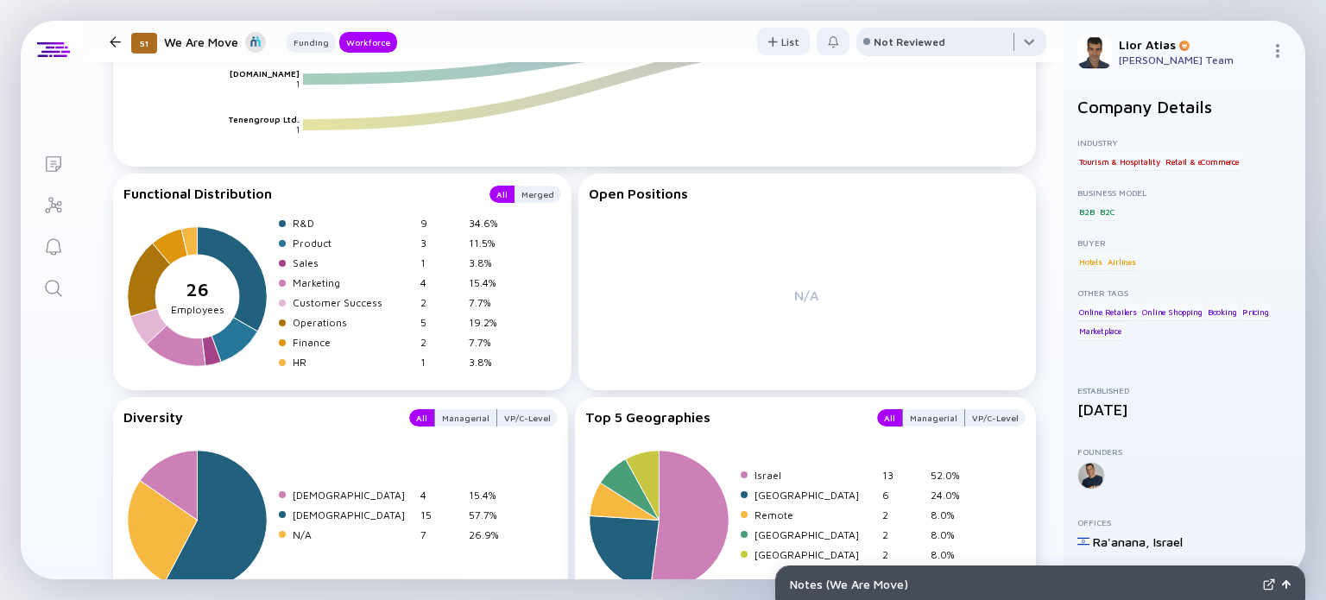
click at [962, 52] on div at bounding box center [951, 45] width 190 height 35
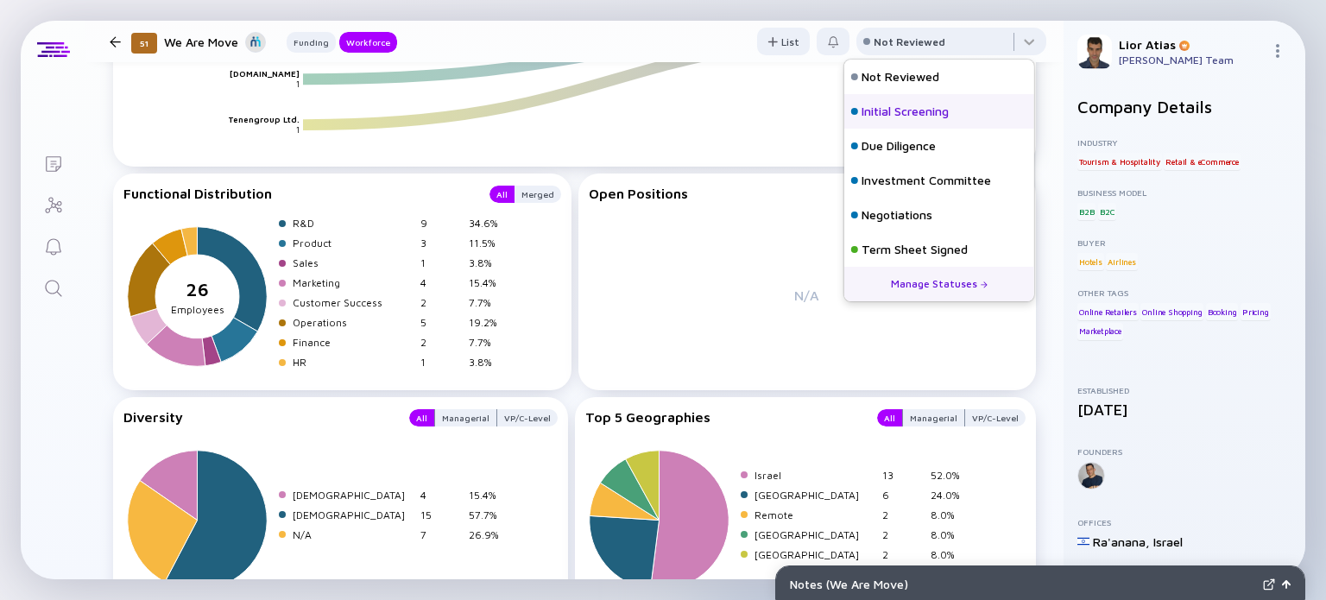
click at [925, 104] on div "Initial Screening" at bounding box center [904, 111] width 87 height 17
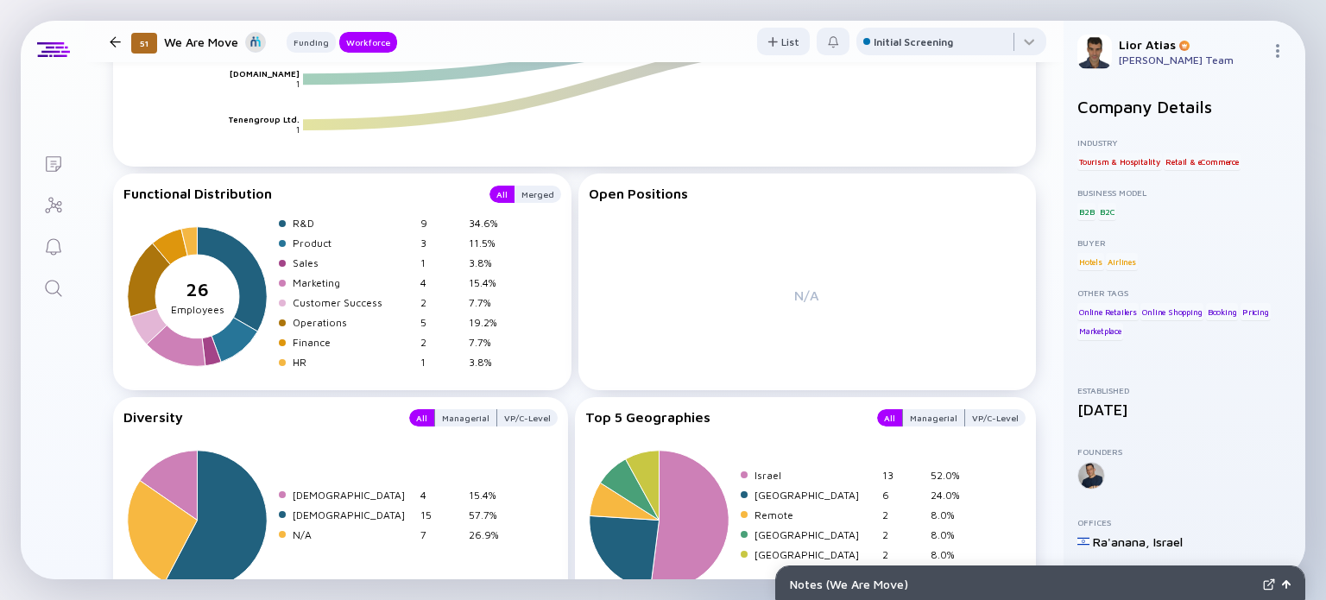
click at [121, 39] on div at bounding box center [115, 41] width 25 height 11
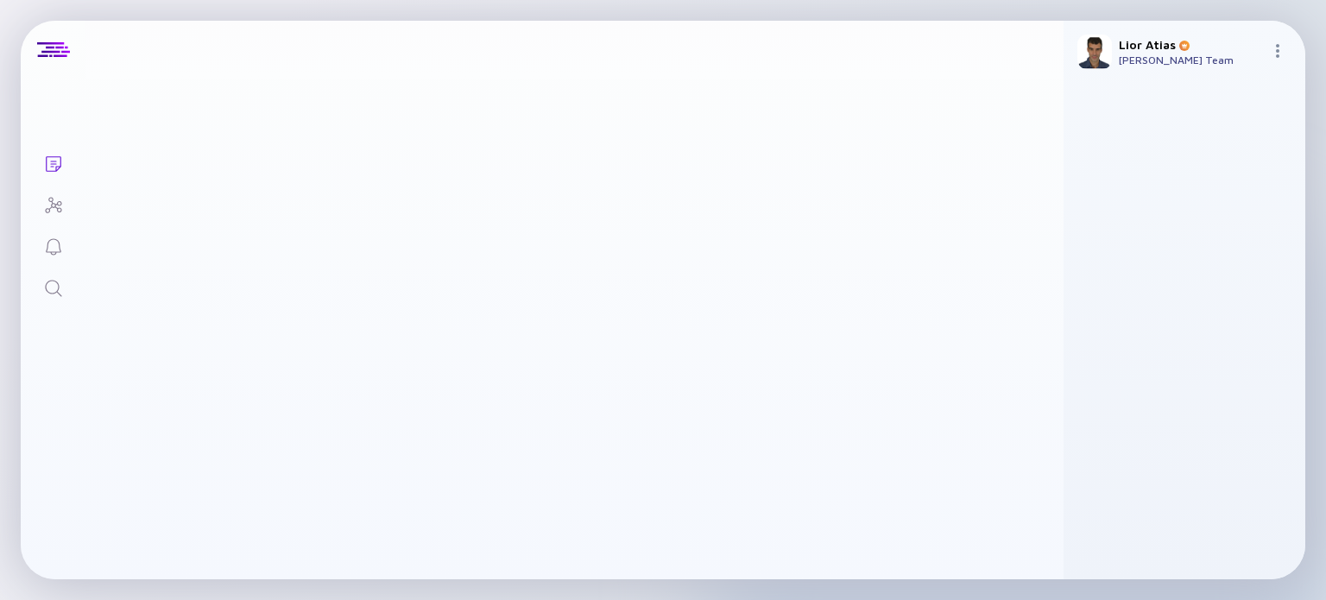
scroll to position [3171, 0]
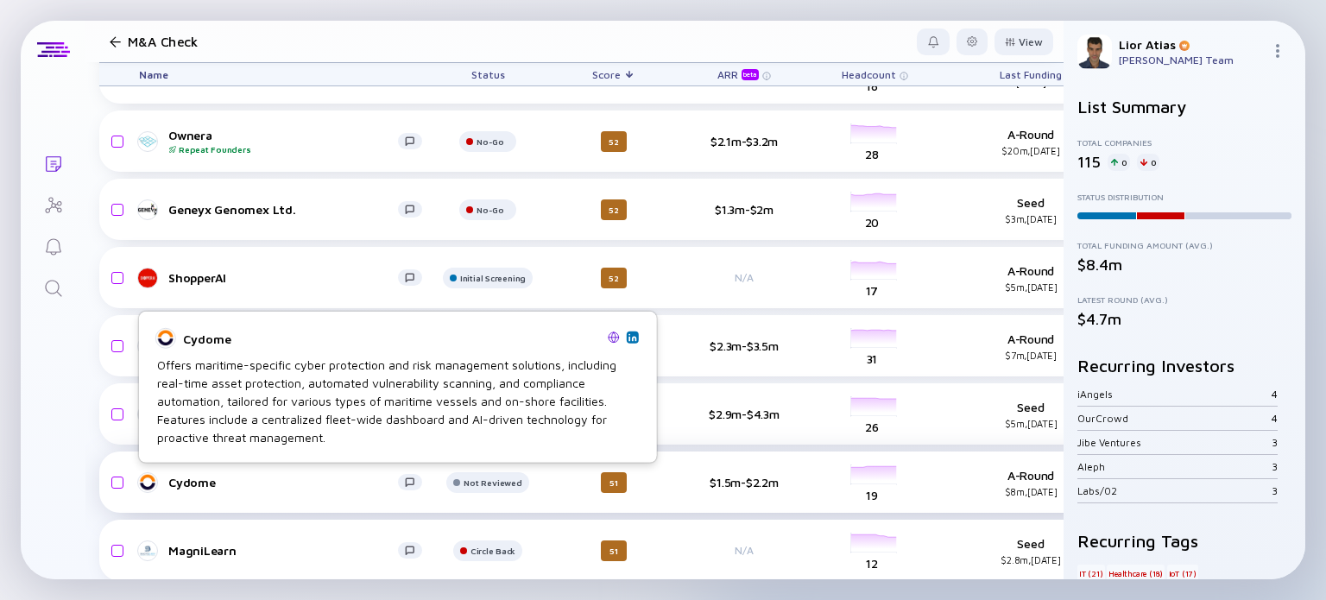
click at [318, 485] on div "Cydome" at bounding box center [283, 482] width 230 height 15
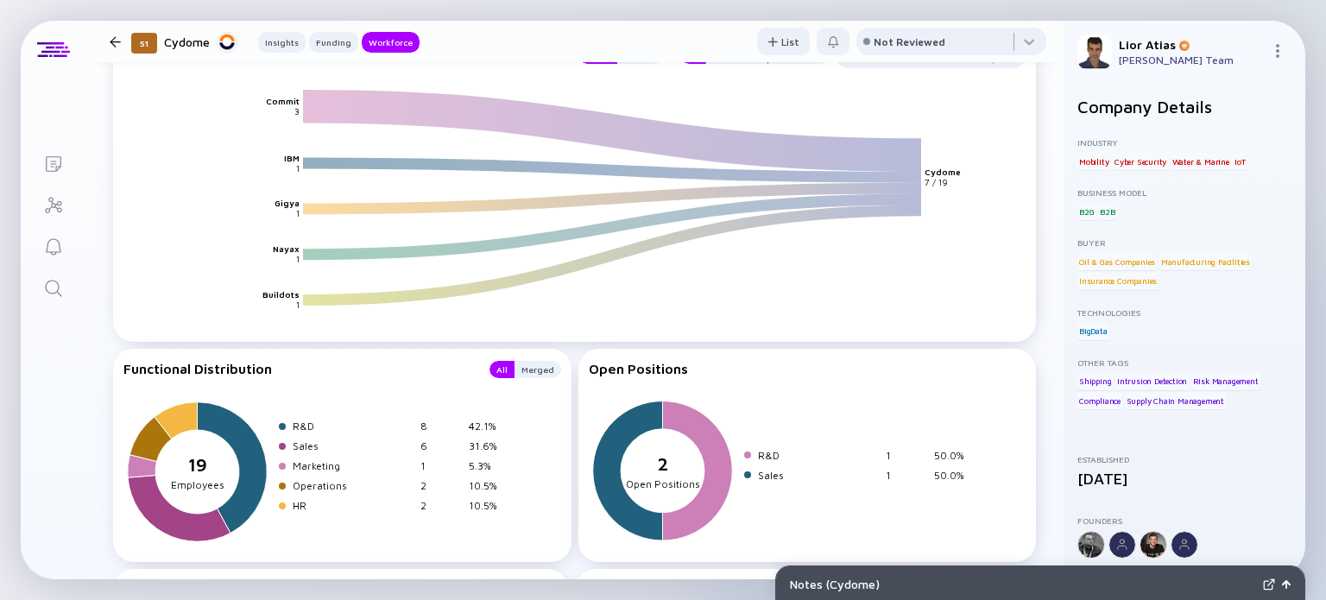
scroll to position [2216, 0]
click at [962, 49] on div at bounding box center [951, 45] width 190 height 35
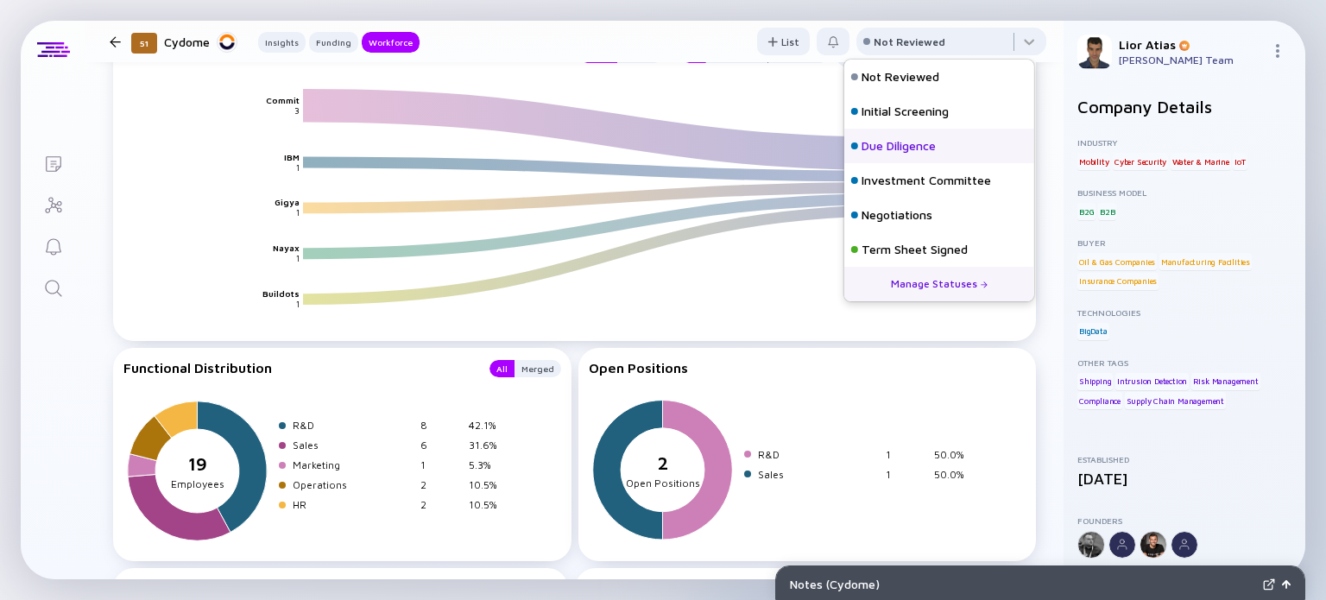
scroll to position [76, 0]
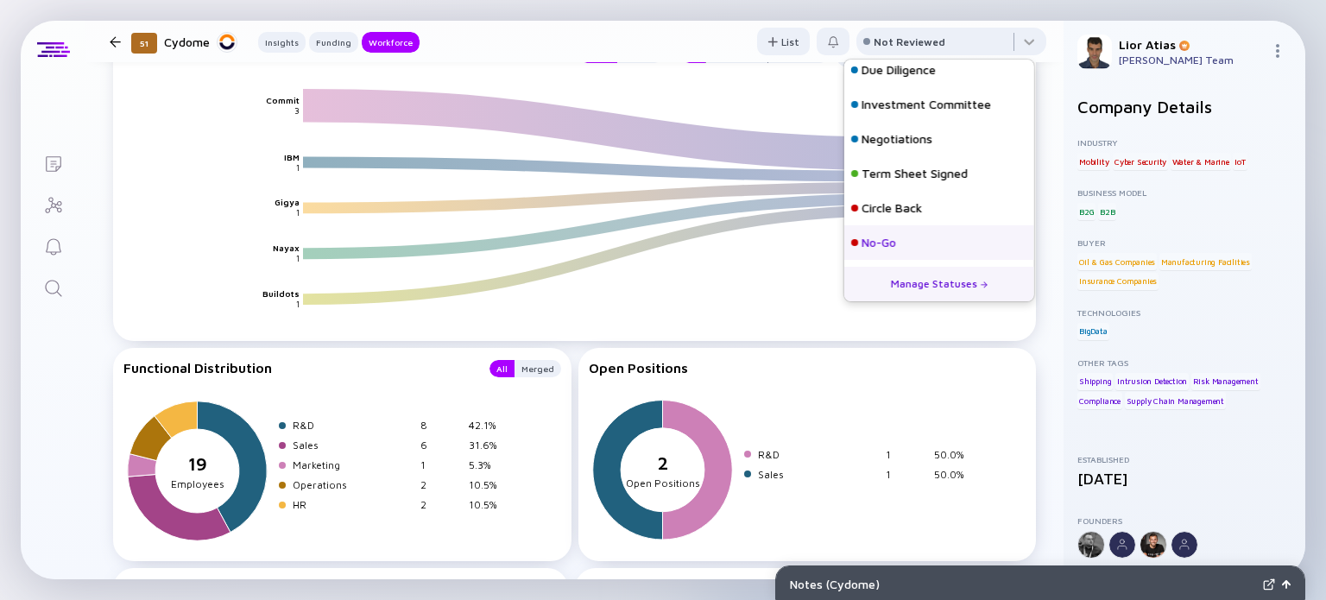
click at [912, 241] on div "No-Go" at bounding box center [939, 242] width 190 height 35
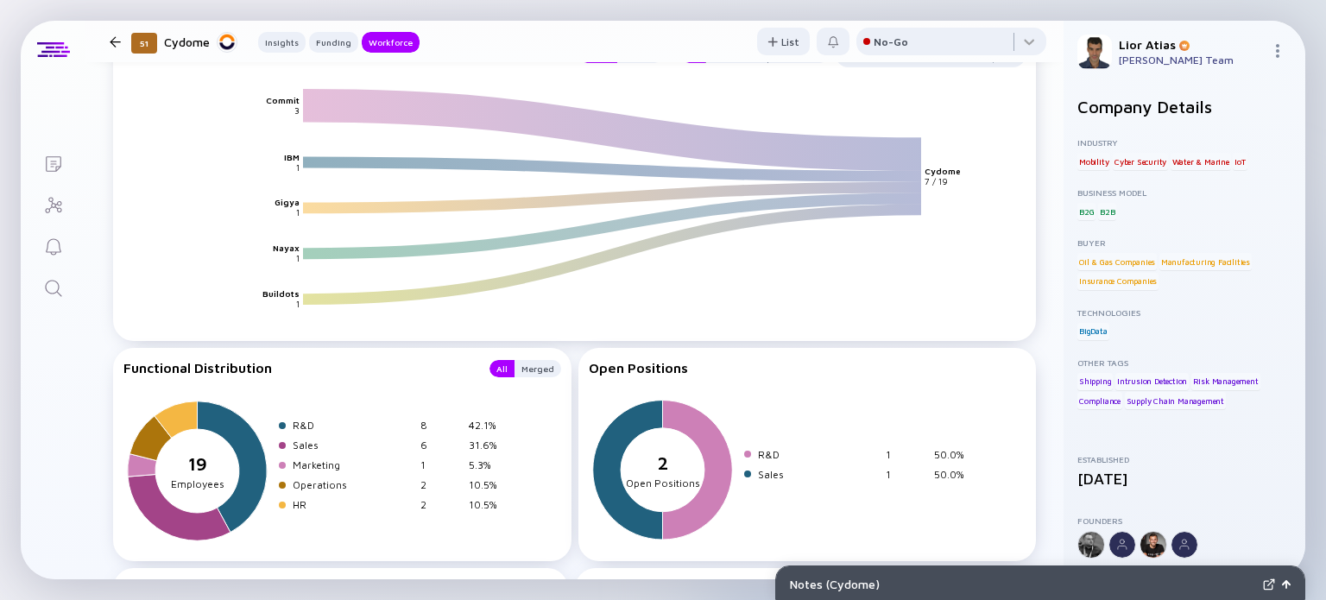
click at [98, 41] on header "51 Cydome Insights Funding Workforce List No-Go" at bounding box center [574, 41] width 978 height 41
click at [110, 41] on div at bounding box center [115, 41] width 11 height 11
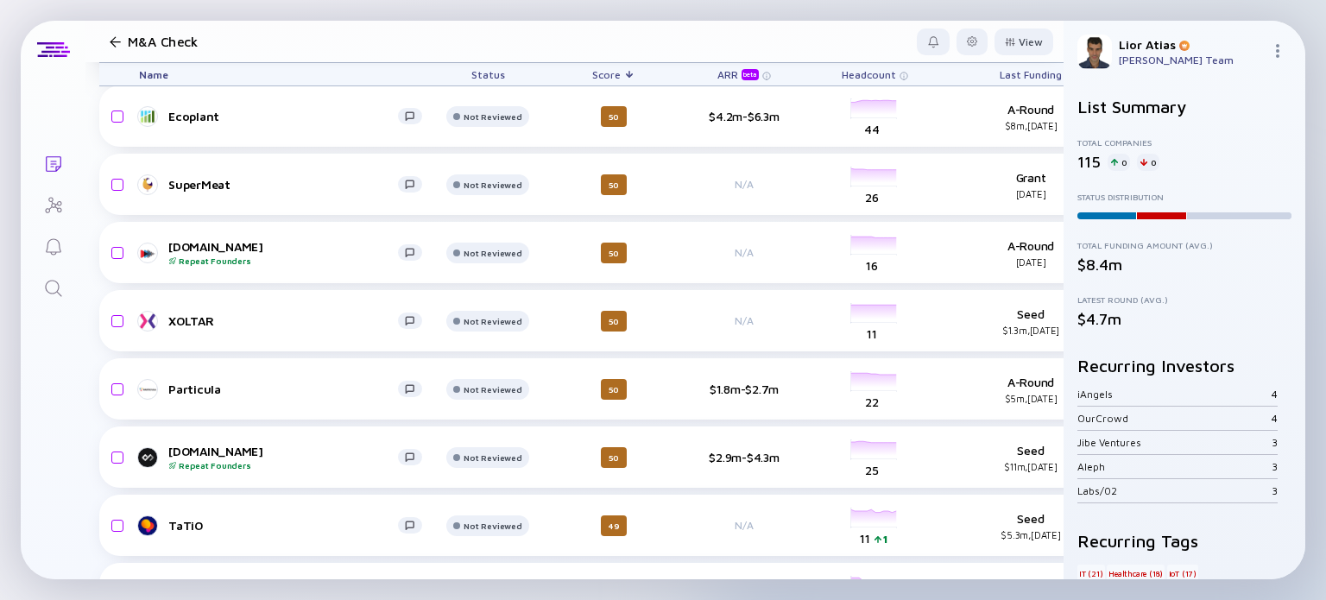
scroll to position [3674, 0]
click at [266, 110] on div "Ecoplant" at bounding box center [283, 116] width 230 height 15
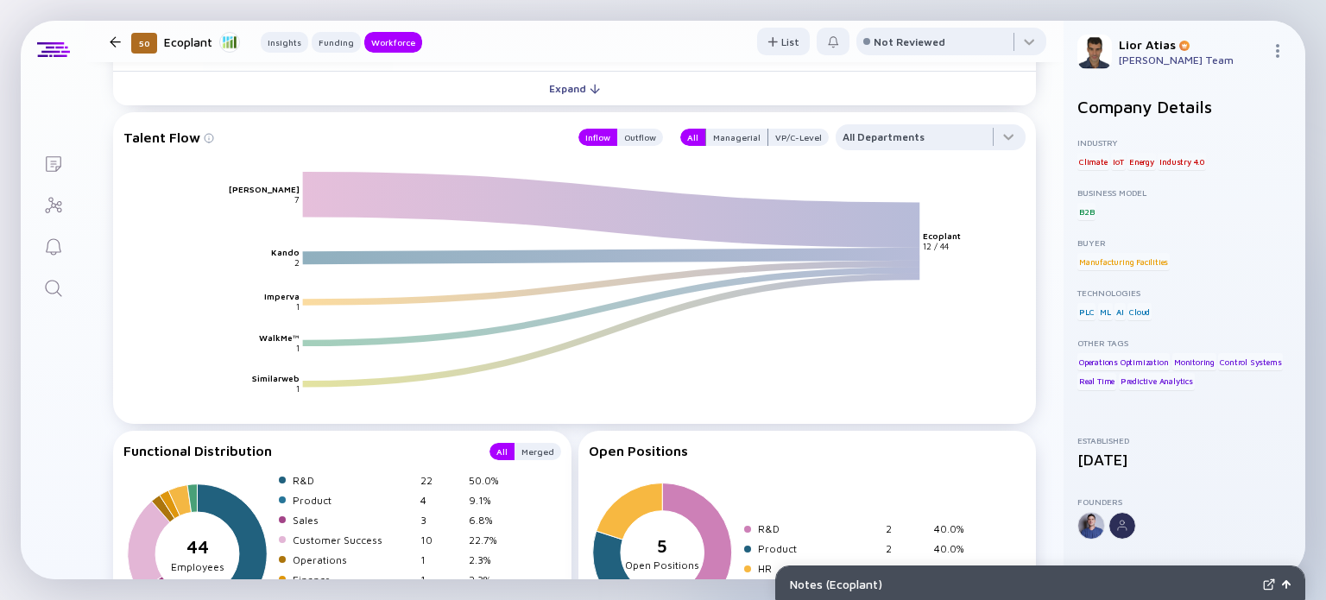
scroll to position [2230, 0]
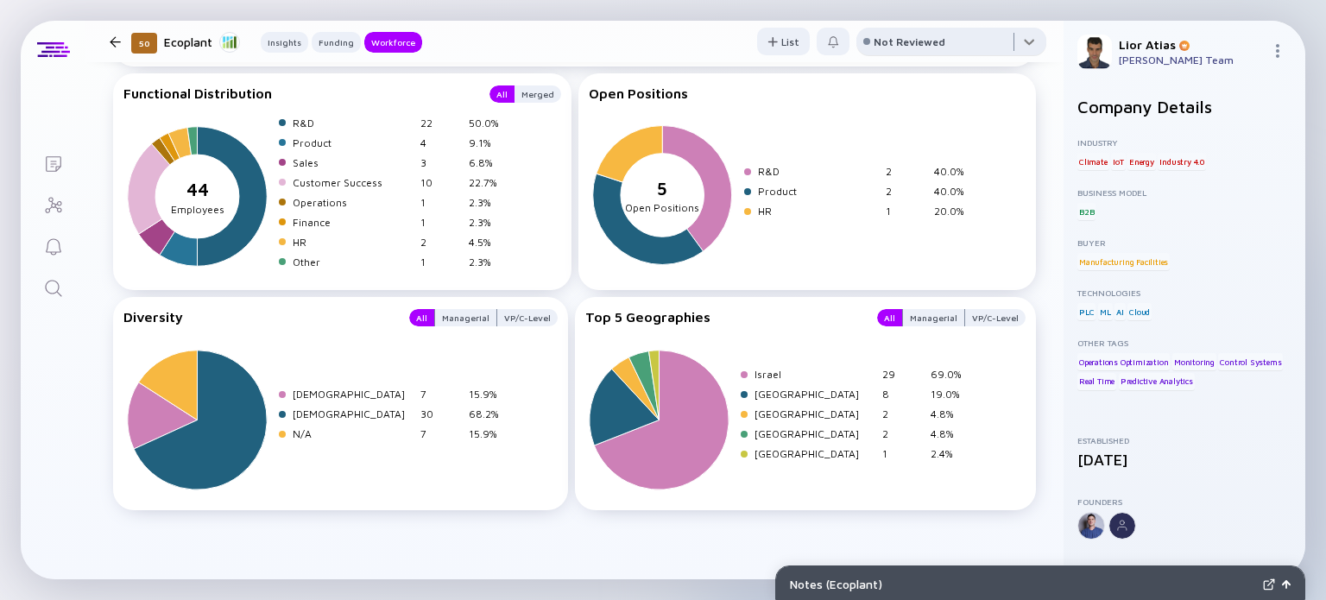
click at [984, 41] on div at bounding box center [951, 45] width 190 height 35
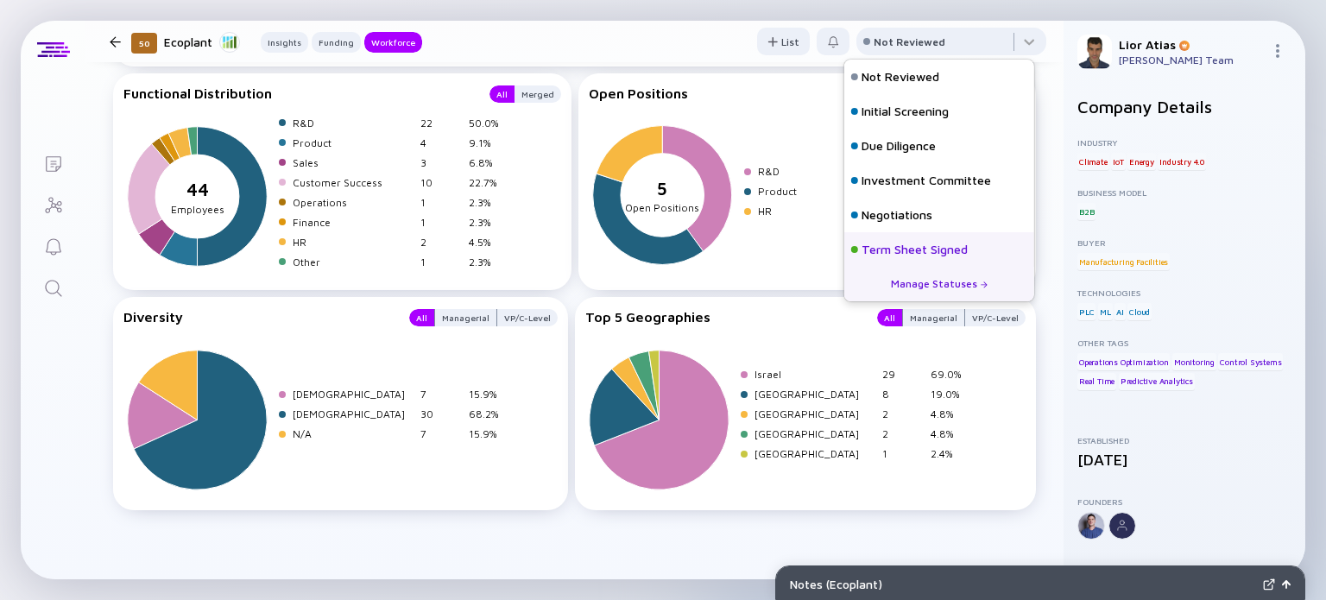
scroll to position [76, 0]
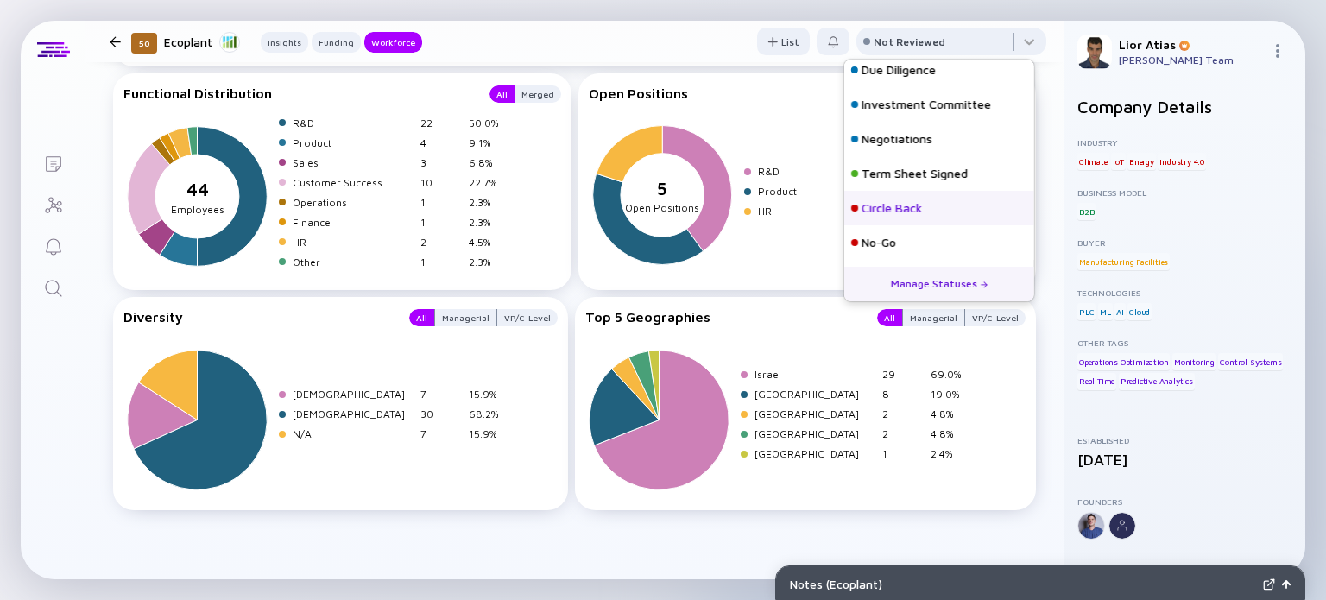
click at [912, 205] on div "Circle Back" at bounding box center [891, 207] width 60 height 17
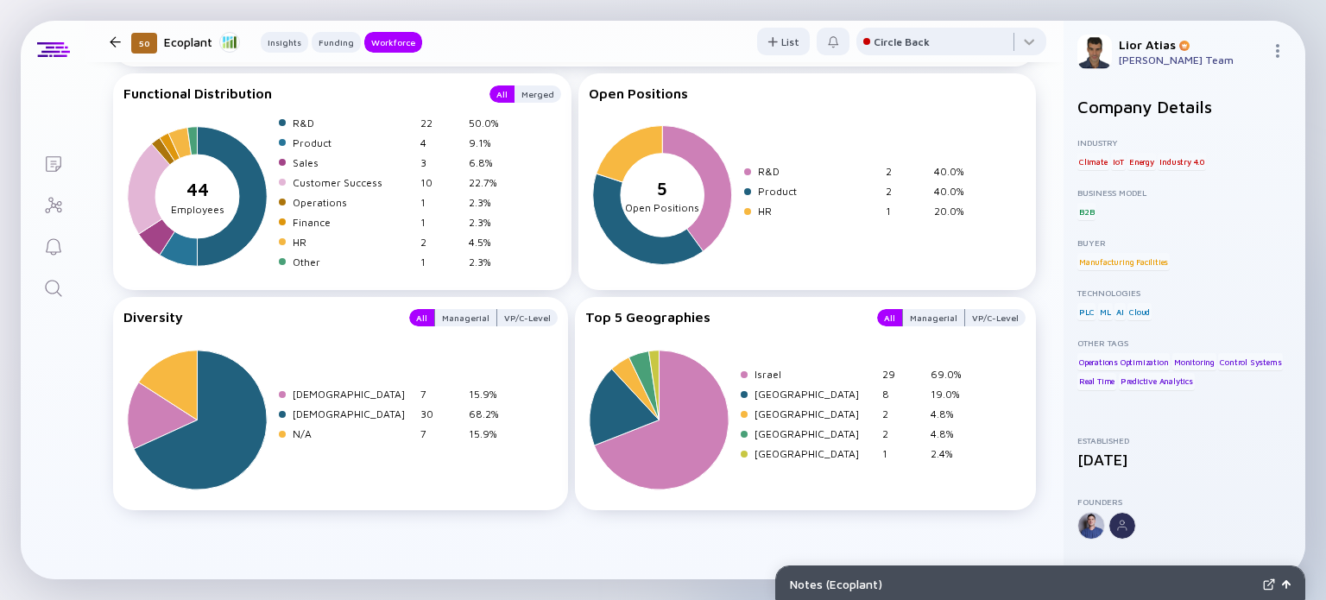
click at [122, 32] on div "50 Ecoplant Insights Funding Workforce" at bounding box center [262, 41] width 319 height 23
click at [110, 47] on div "50 Ecoplant Insights Funding Workforce" at bounding box center [262, 41] width 319 height 23
click at [116, 36] on div at bounding box center [115, 41] width 11 height 11
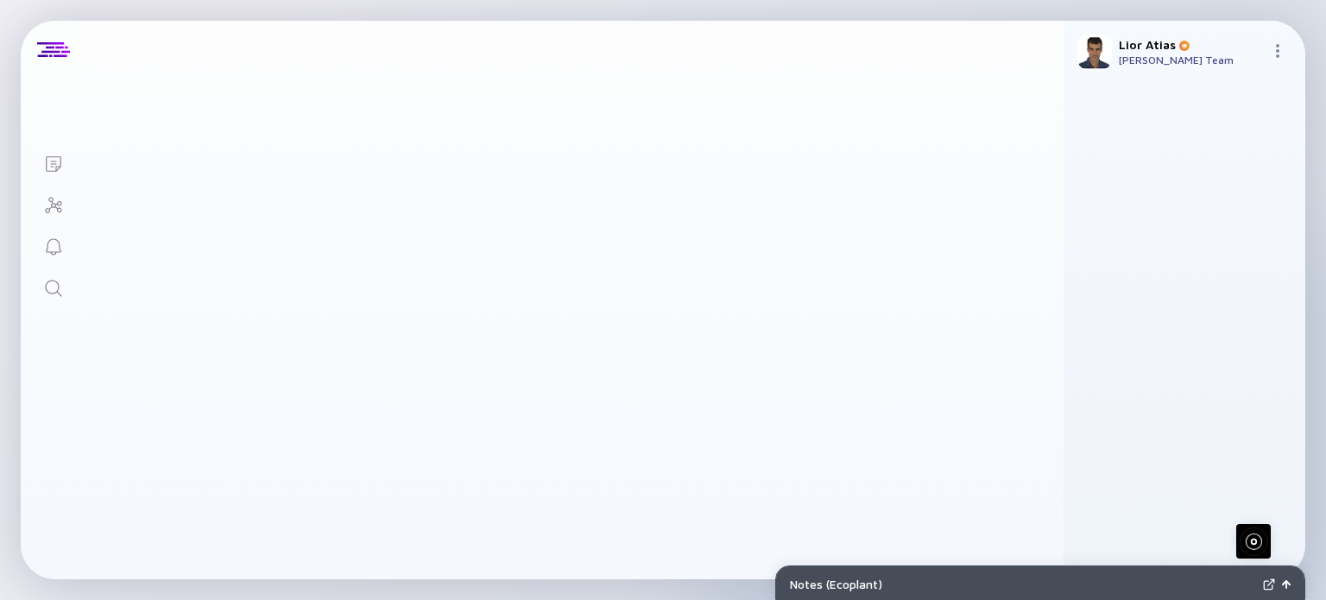
scroll to position [3674, 0]
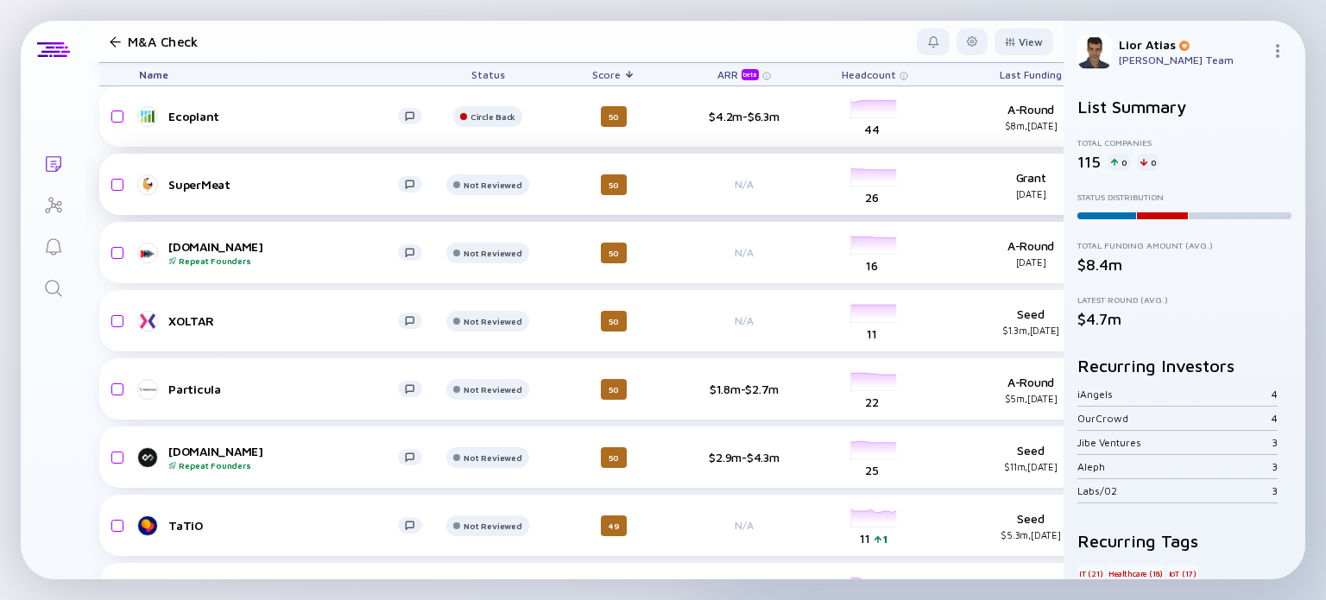
click at [300, 186] on div "SuperMeat" at bounding box center [283, 184] width 230 height 15
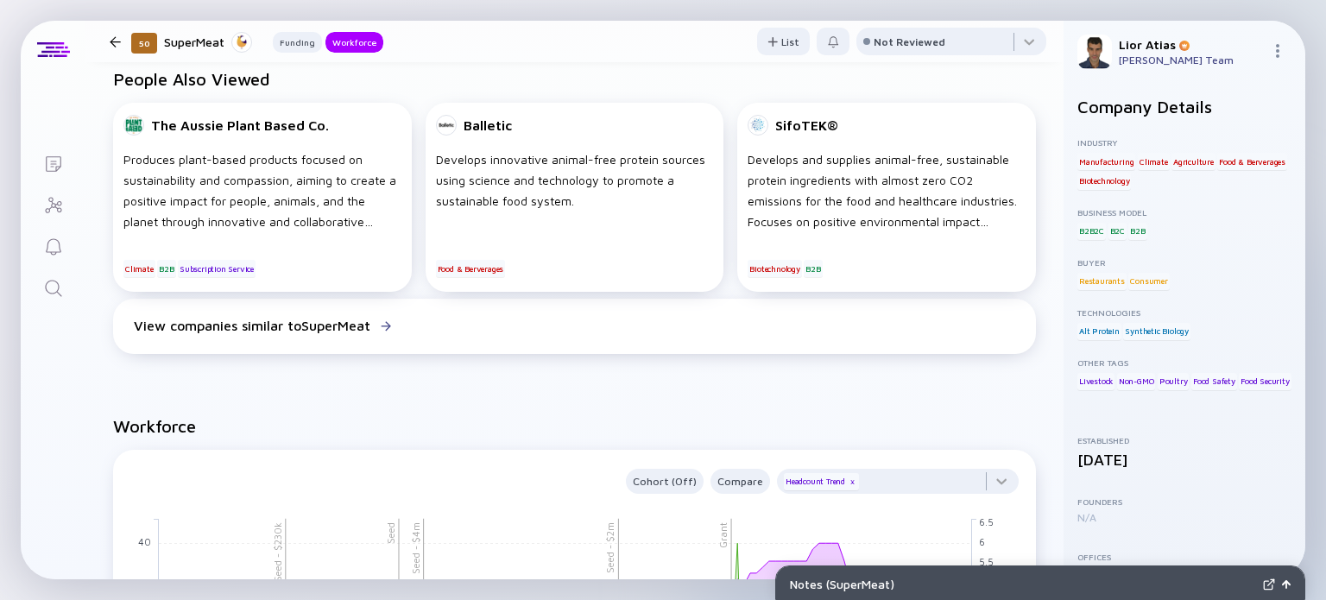
scroll to position [1334, 0]
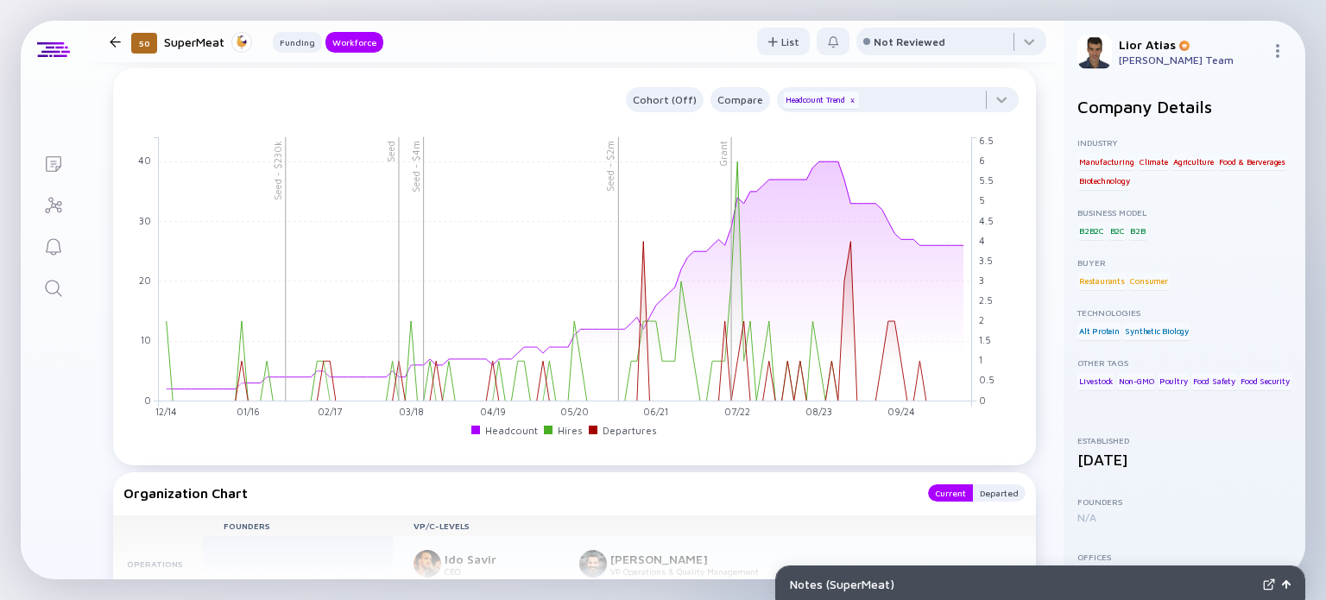
drag, startPoint x: 1043, startPoint y: 255, endPoint x: 1030, endPoint y: 274, distance: 22.3
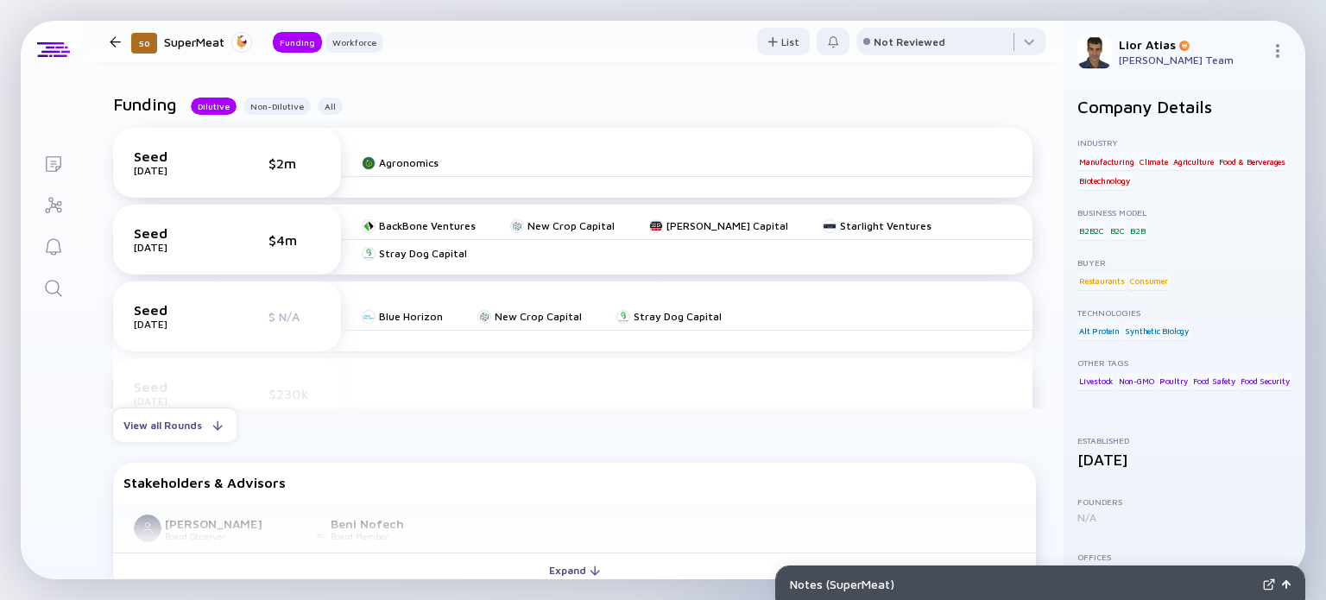
scroll to position [0, 0]
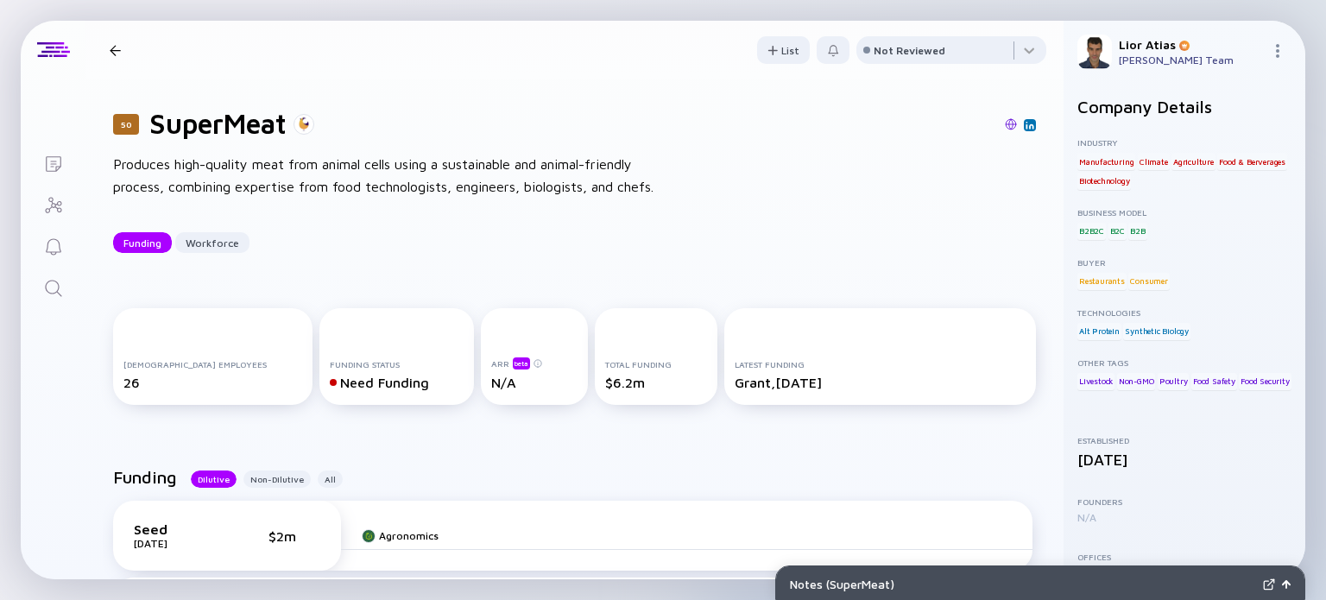
click at [114, 41] on div "50 SuperMeat Funding Workforce" at bounding box center [243, 50] width 281 height 23
click at [116, 47] on div at bounding box center [115, 50] width 11 height 11
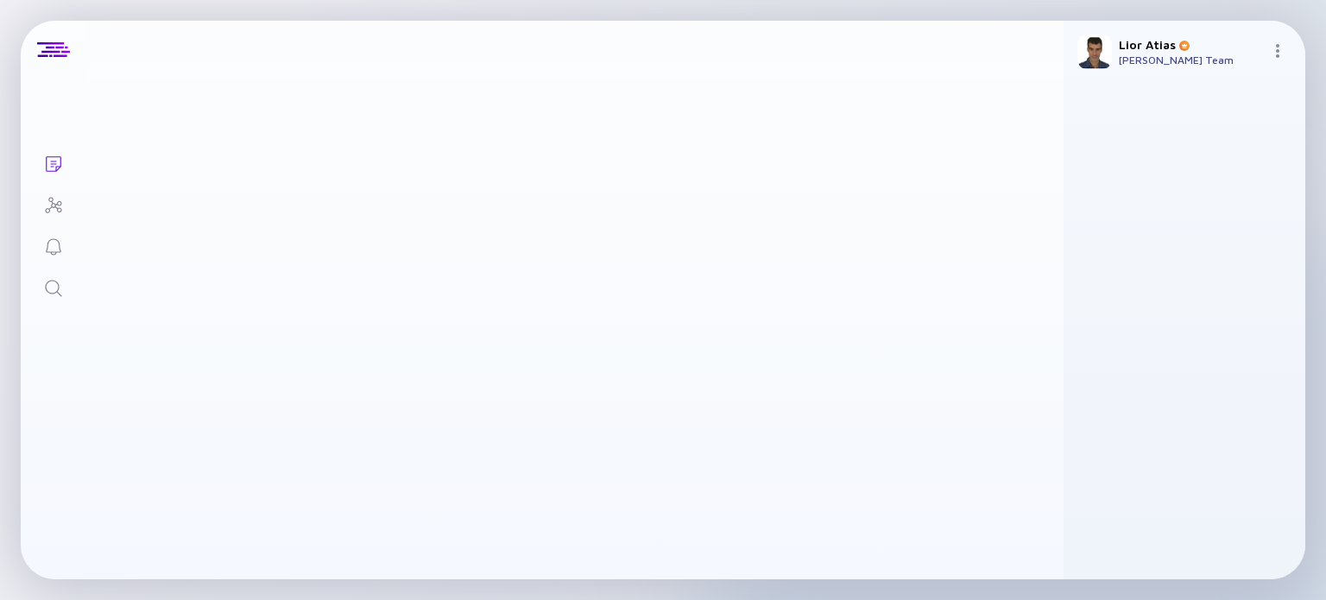
scroll to position [3674, 0]
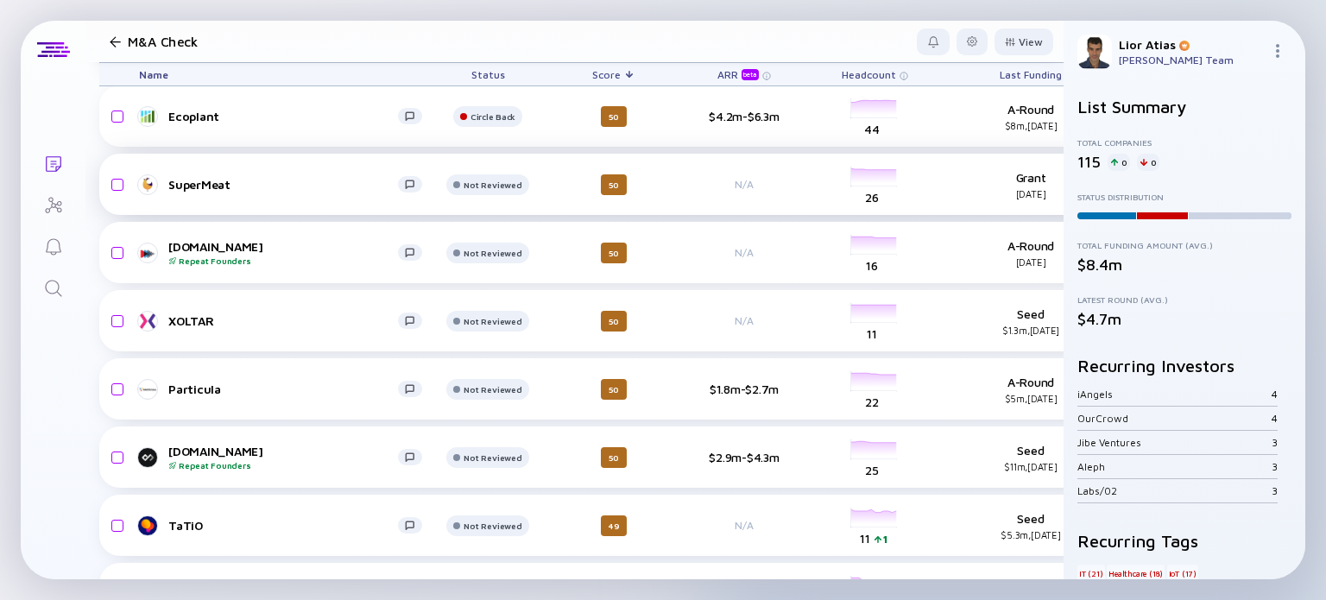
click at [228, 183] on div "SuperMeat" at bounding box center [283, 184] width 230 height 15
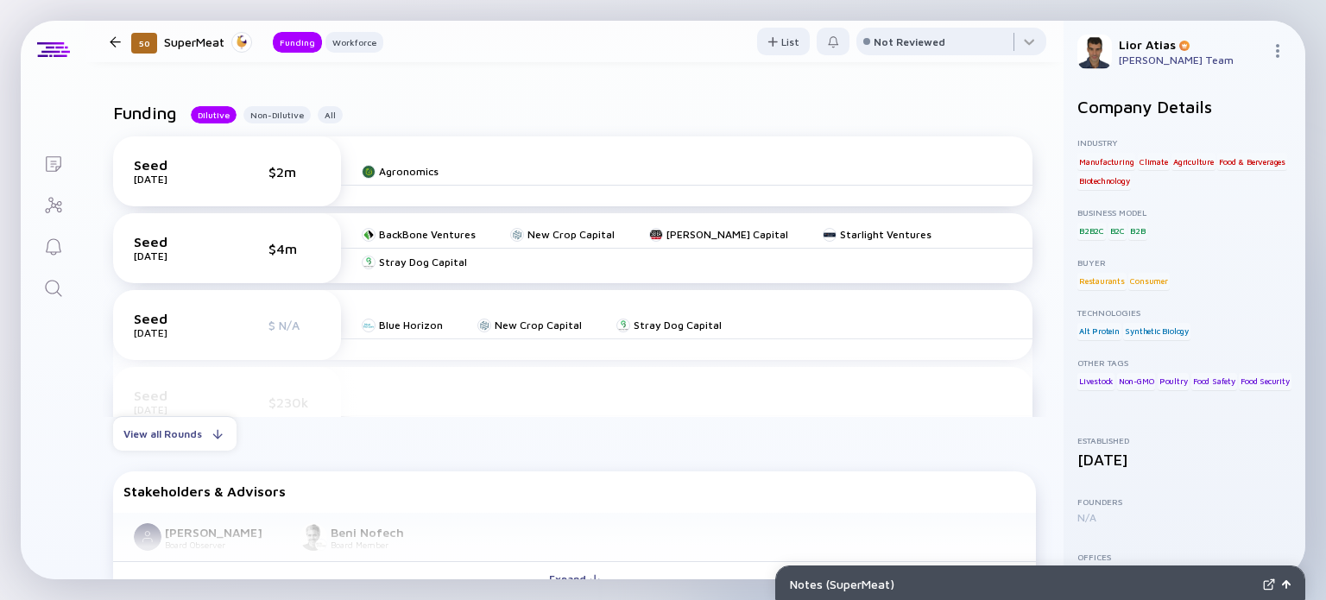
scroll to position [365, 0]
click at [896, 45] on div "Not Reviewed" at bounding box center [910, 41] width 72 height 13
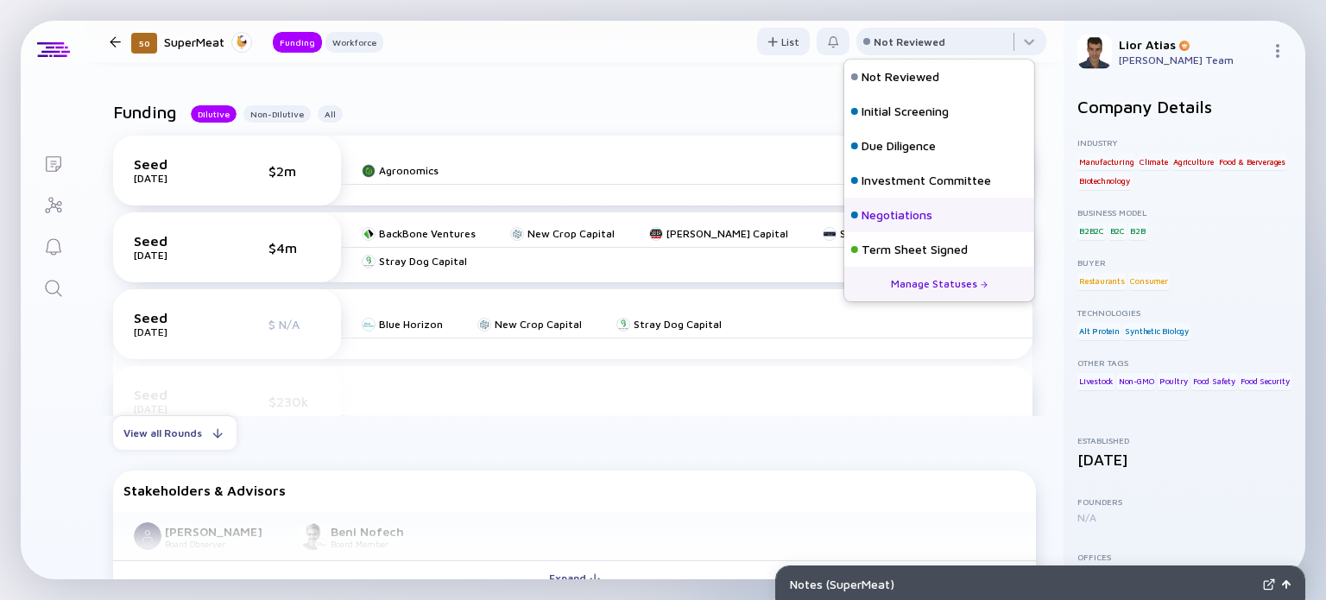
scroll to position [76, 0]
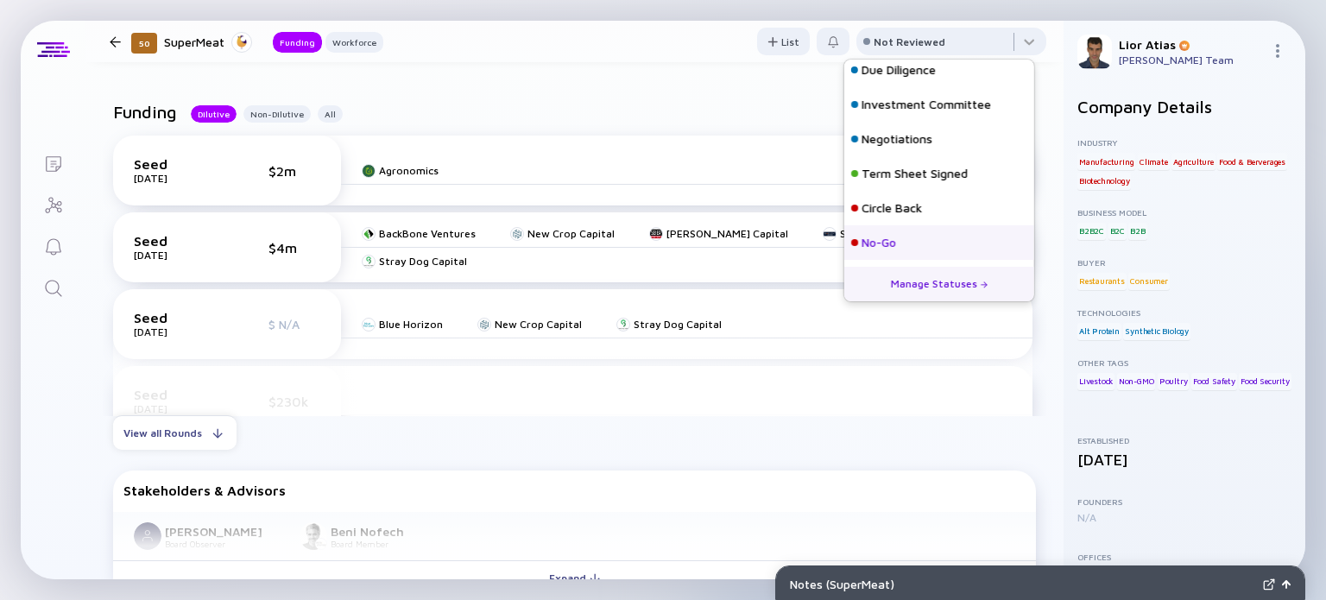
click at [894, 248] on div "No-Go" at bounding box center [878, 242] width 35 height 17
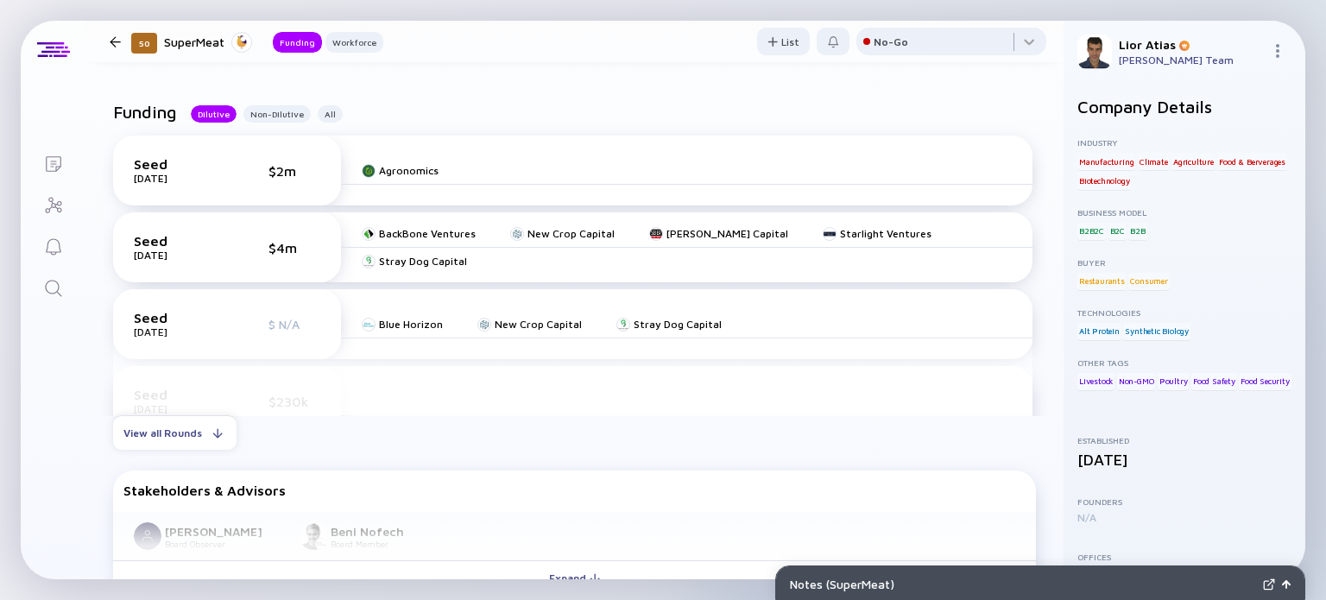
click at [108, 37] on div at bounding box center [115, 41] width 25 height 11
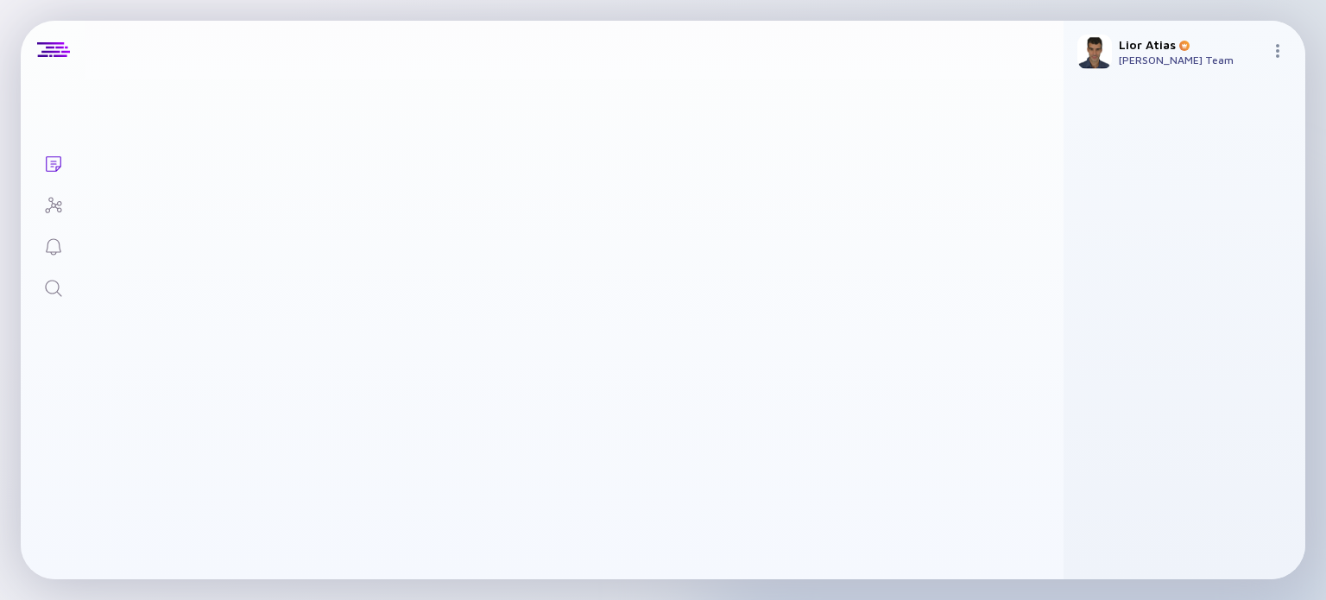
scroll to position [3674, 0]
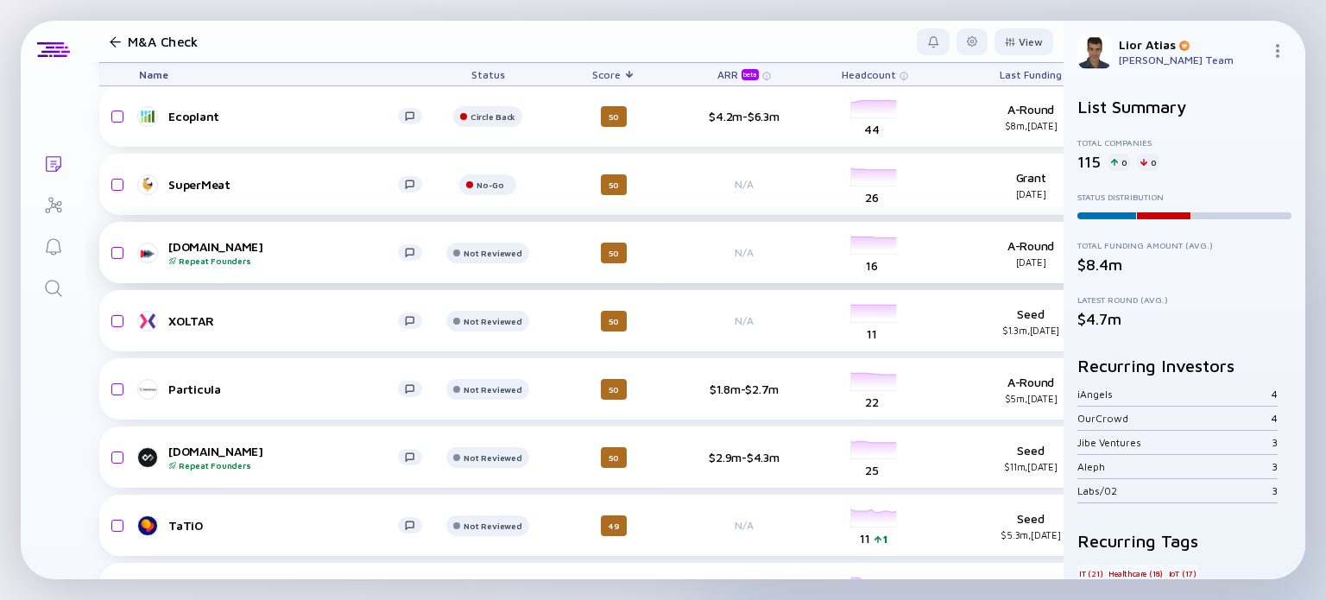
click at [280, 248] on div "DriveU.auto Repeat Founders" at bounding box center [283, 252] width 230 height 27
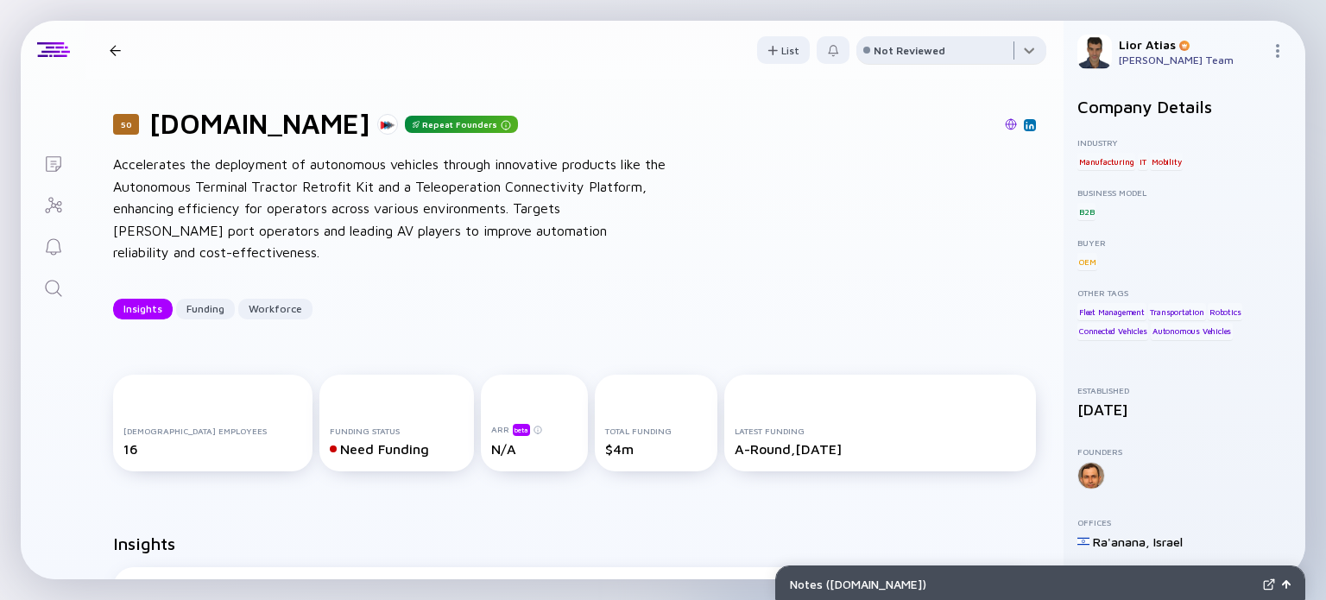
click at [977, 56] on div at bounding box center [951, 53] width 190 height 35
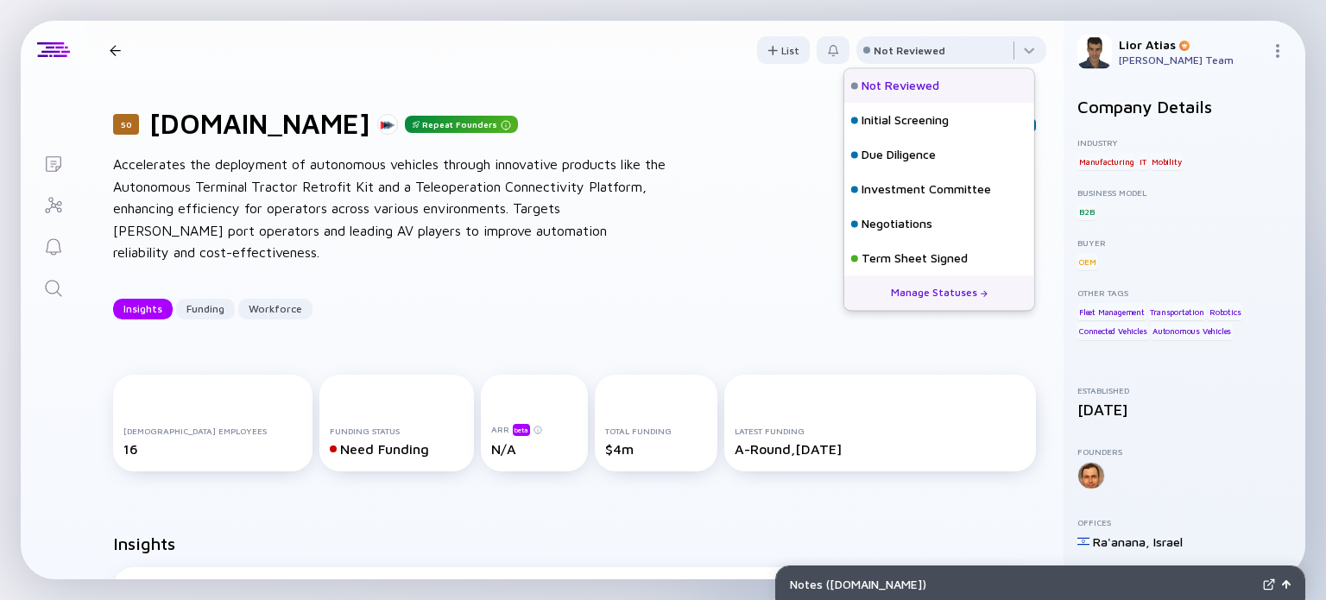
scroll to position [76, 0]
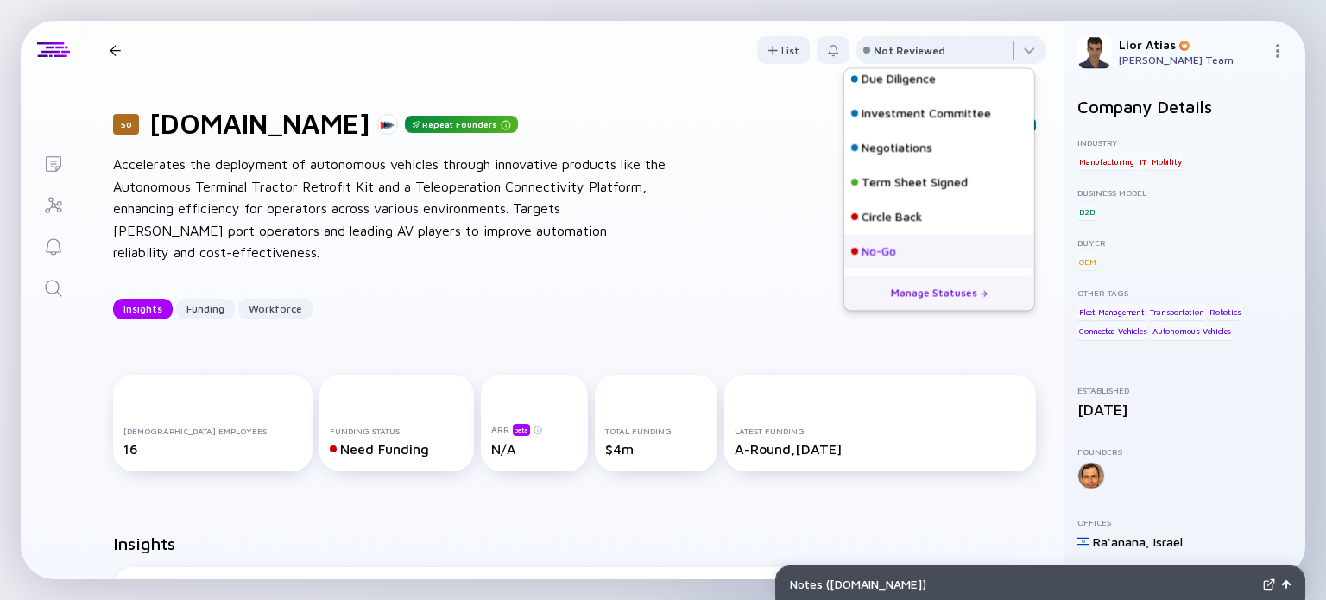
click at [908, 251] on div "No-Go" at bounding box center [939, 251] width 190 height 35
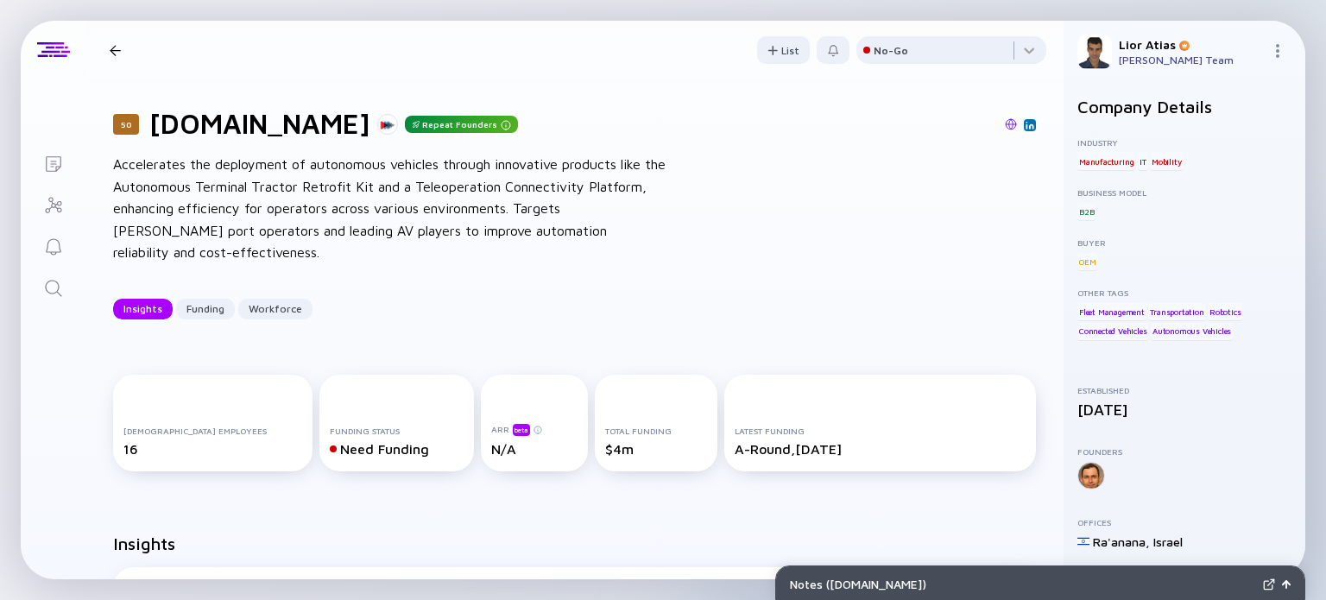
click at [116, 49] on div at bounding box center [115, 50] width 11 height 11
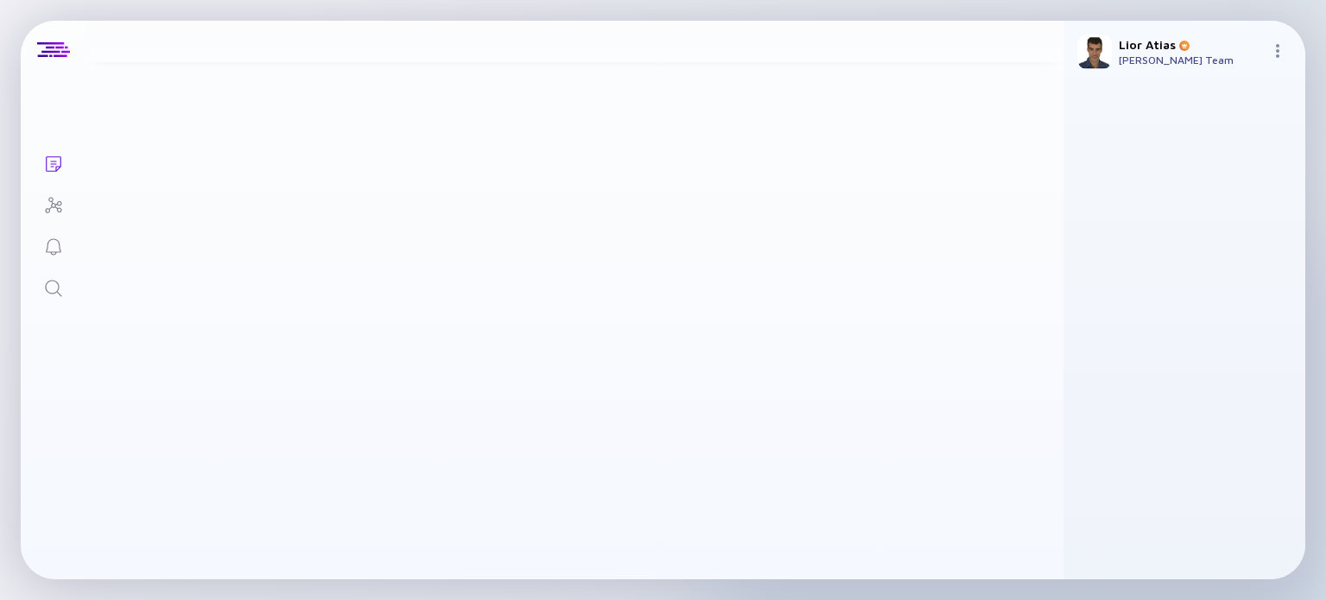
scroll to position [3674, 0]
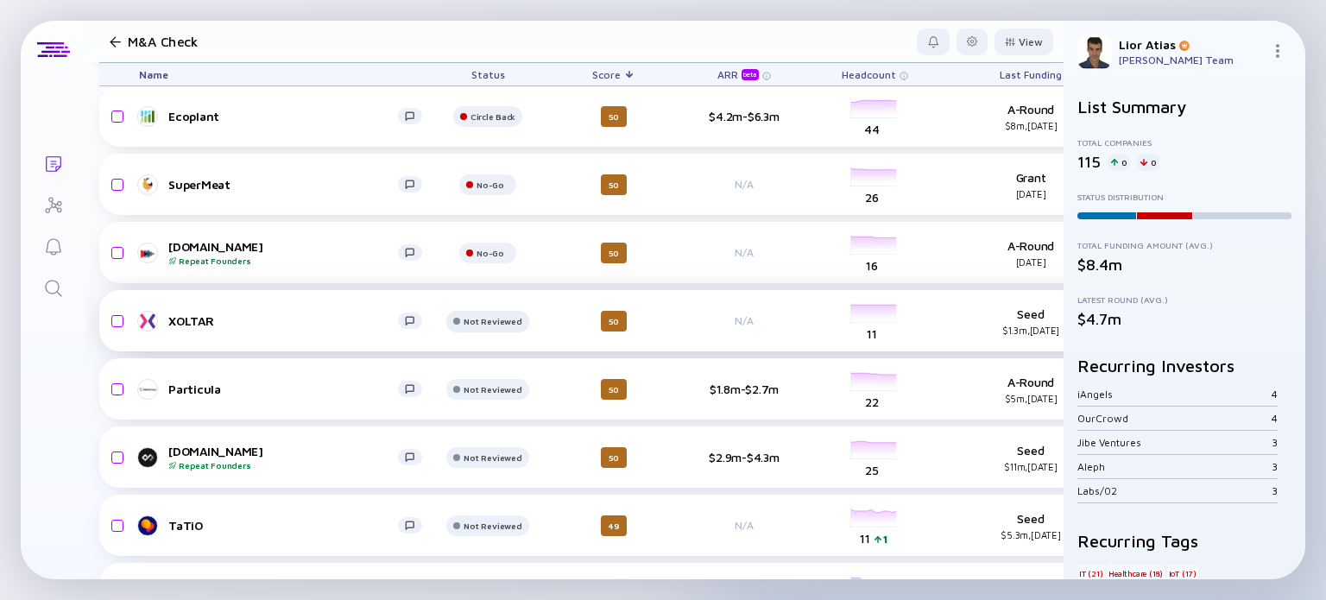
click at [501, 54] on div "Not Reviewed" at bounding box center [492, 48] width 45 height 10
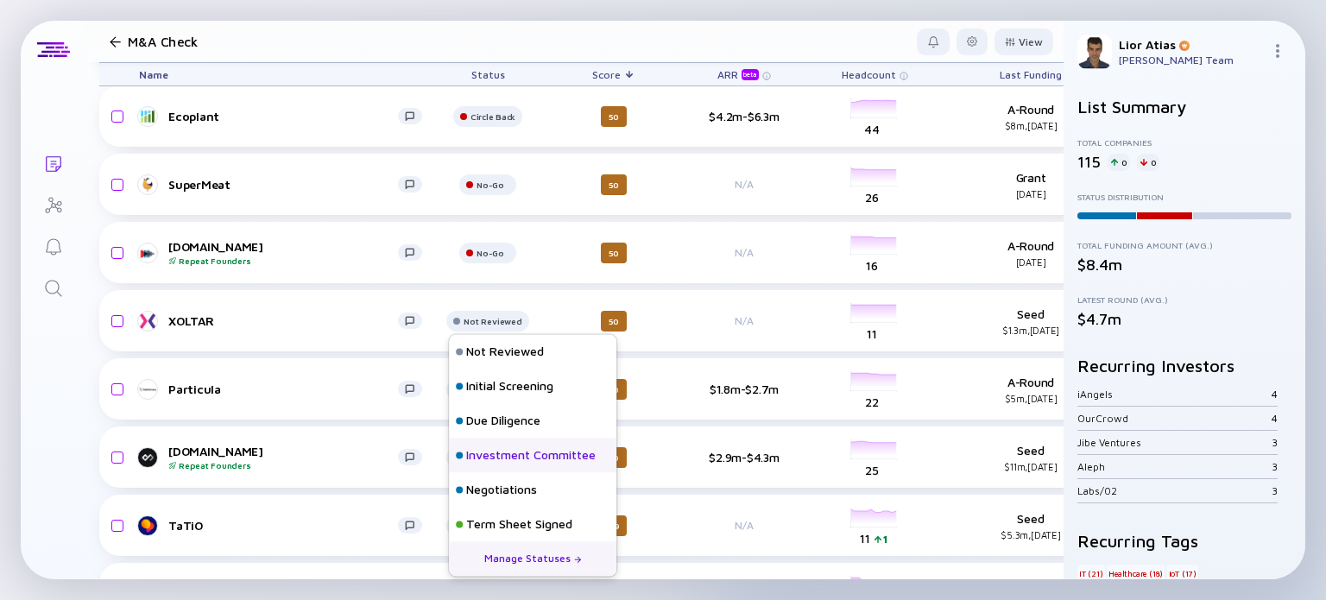
scroll to position [76, 0]
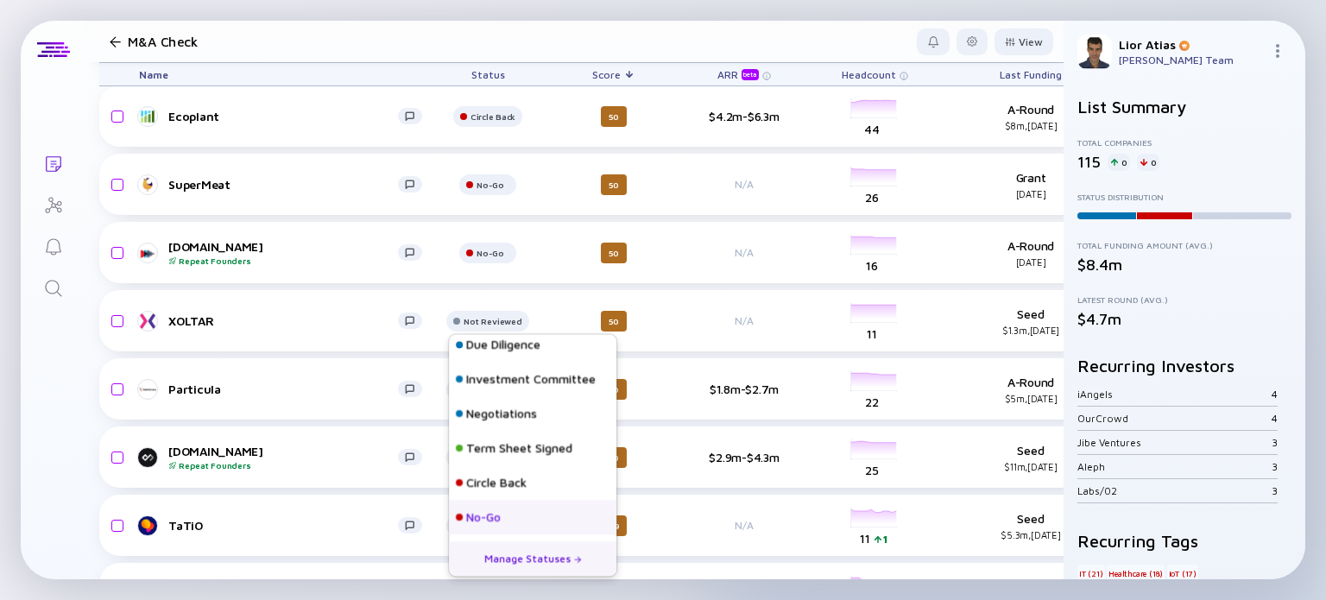
click at [523, 509] on div "No-Go" at bounding box center [532, 517] width 167 height 35
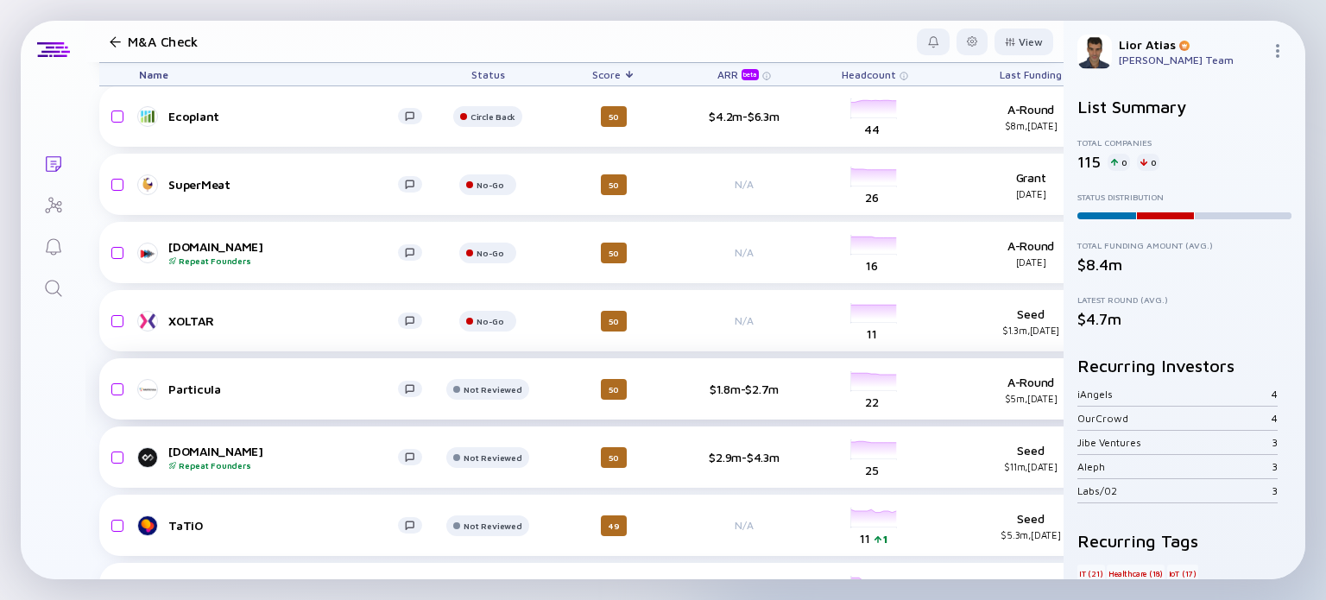
click at [303, 392] on div "Particula" at bounding box center [283, 389] width 230 height 15
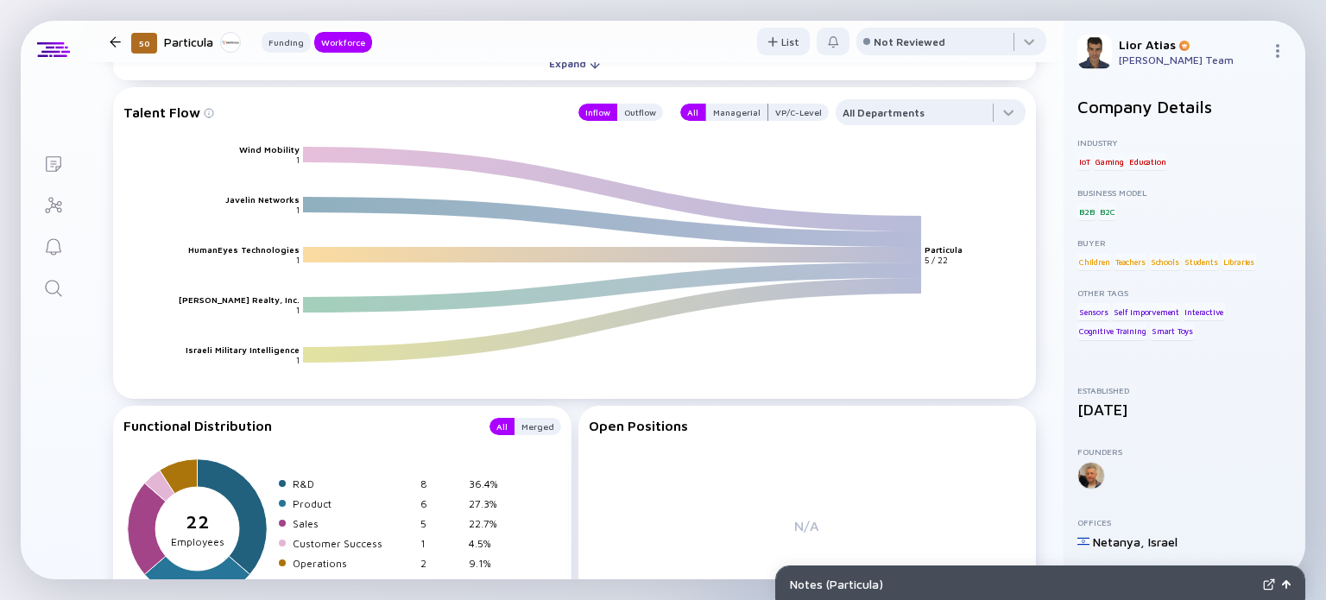
scroll to position [1958, 0]
click at [976, 42] on div at bounding box center [951, 45] width 190 height 35
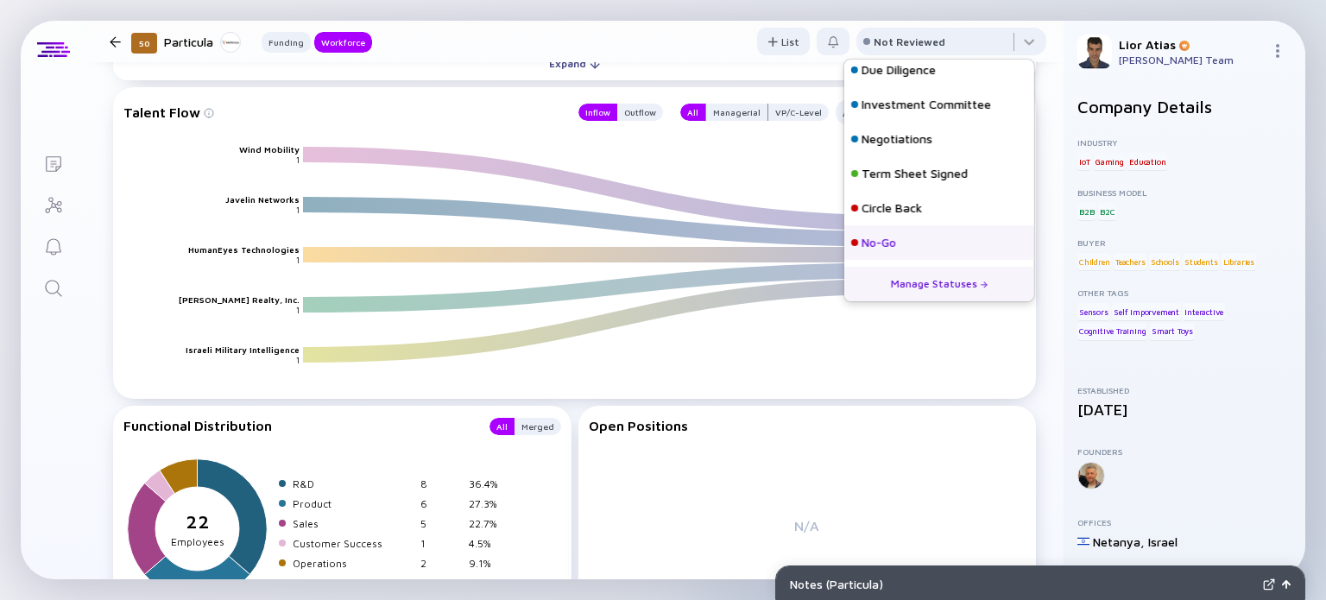
scroll to position [75, 0]
click at [903, 247] on div "No-Go" at bounding box center [939, 243] width 190 height 35
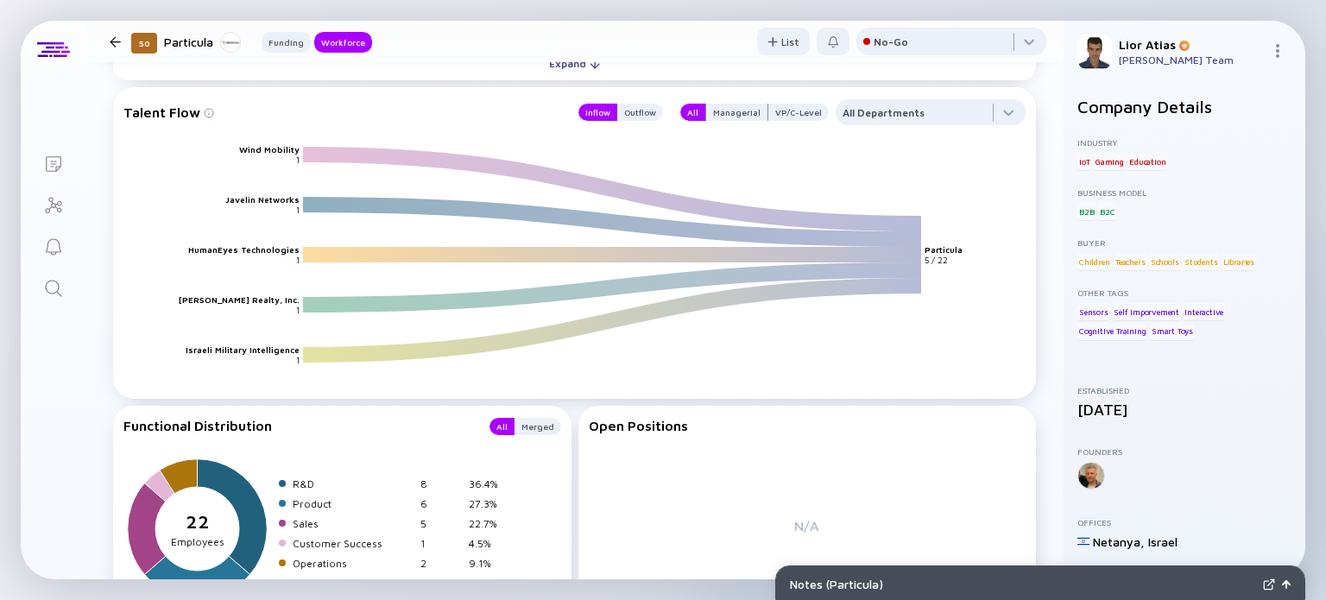
click at [116, 37] on div at bounding box center [115, 41] width 11 height 11
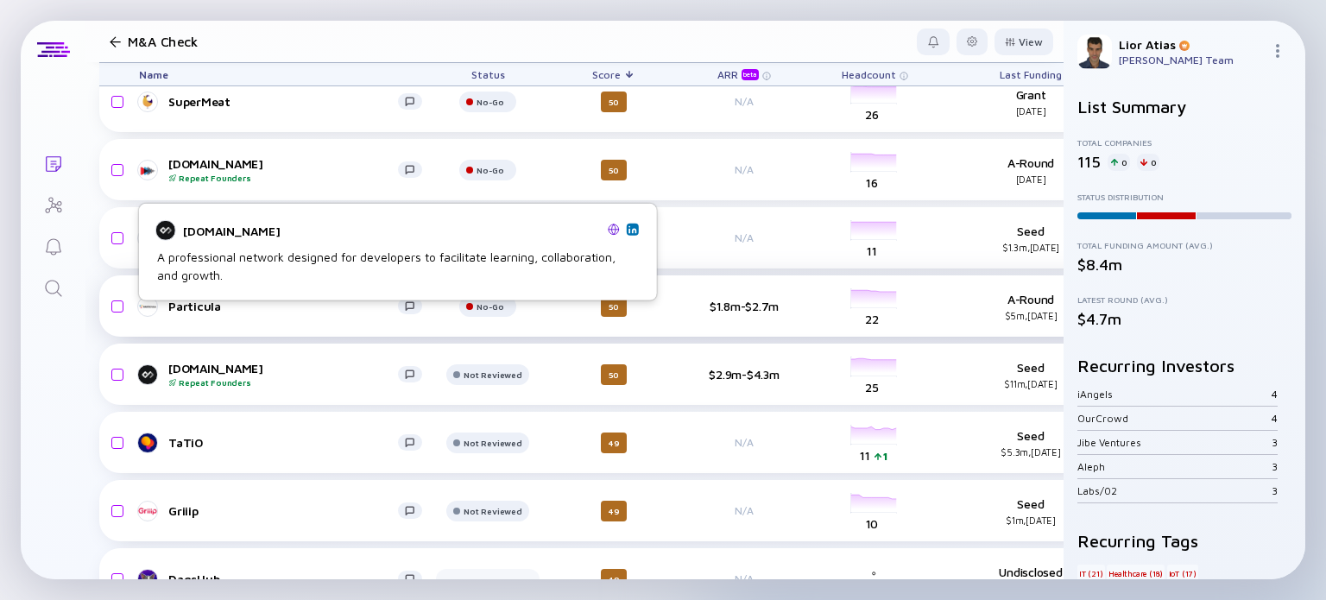
scroll to position [3832, 0]
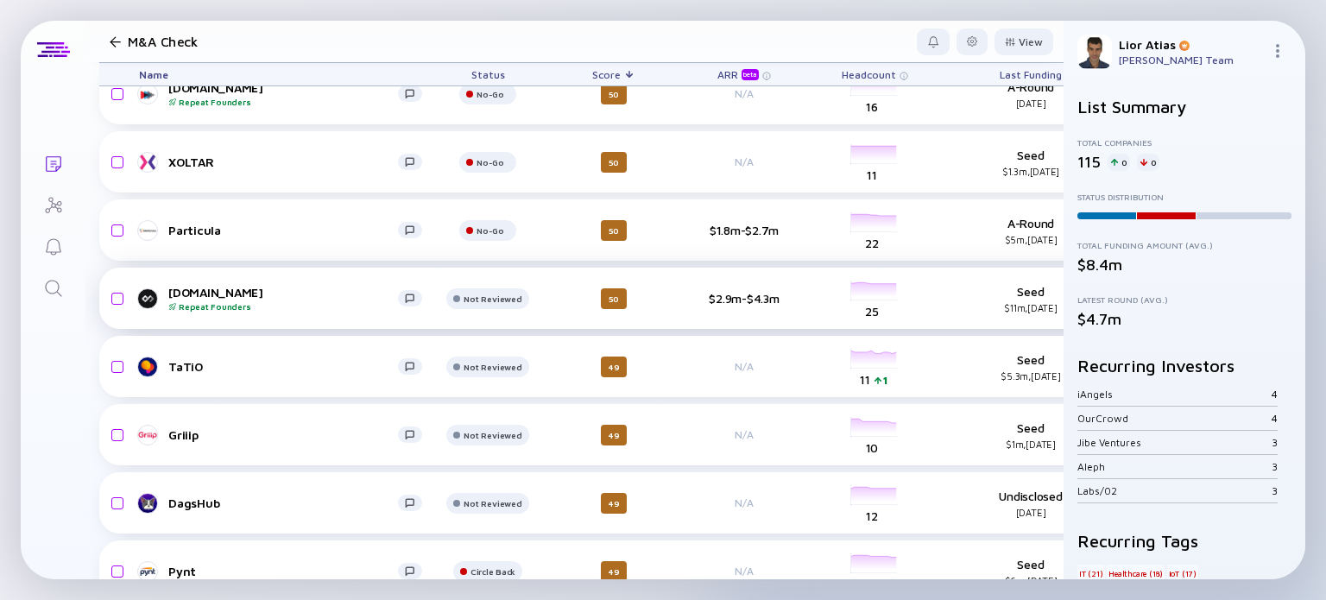
click at [283, 287] on div "daily.dev Repeat Founders" at bounding box center [283, 298] width 230 height 27
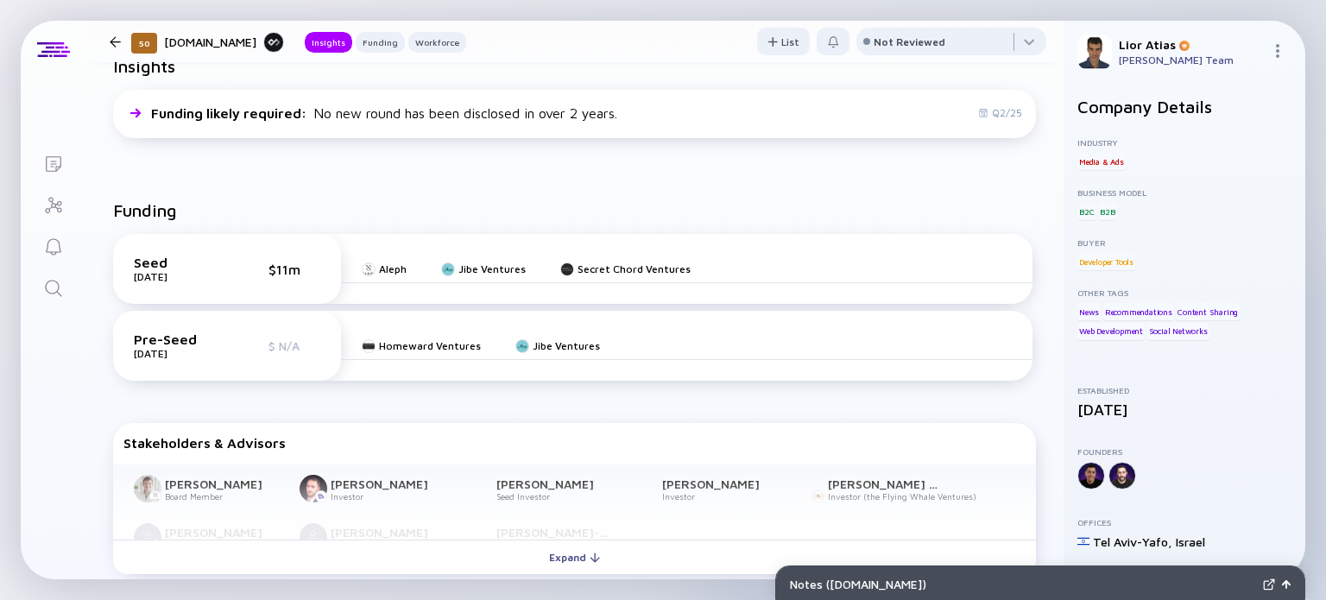
scroll to position [140, 0]
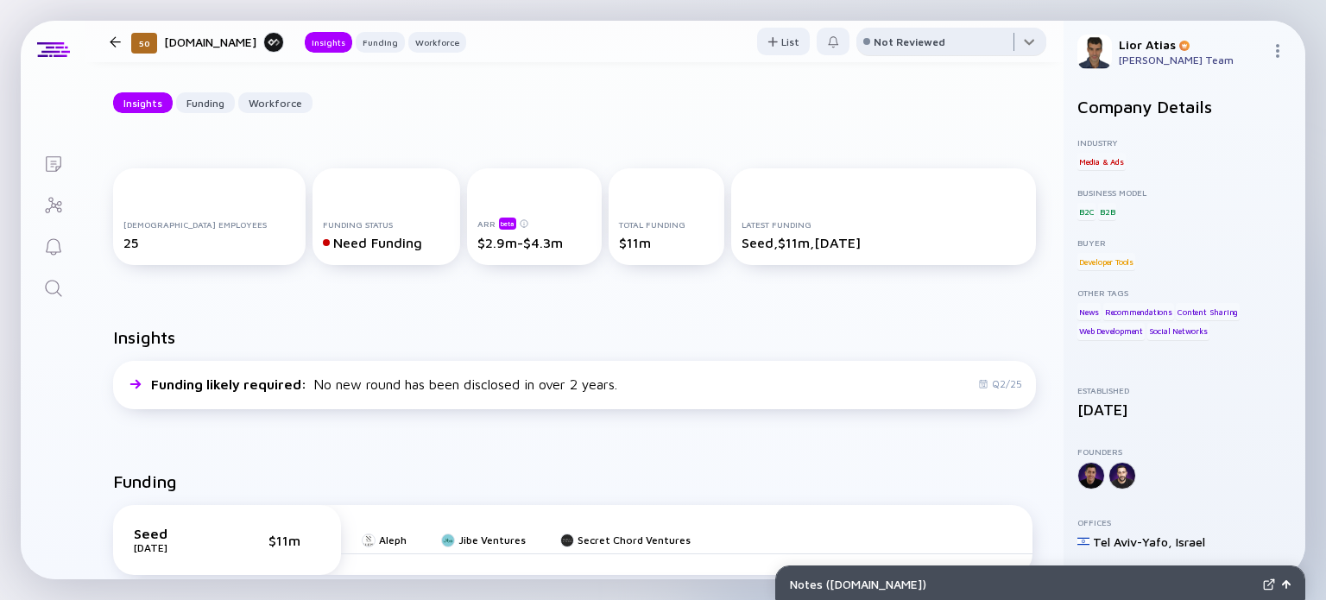
click at [937, 37] on div at bounding box center [951, 45] width 190 height 35
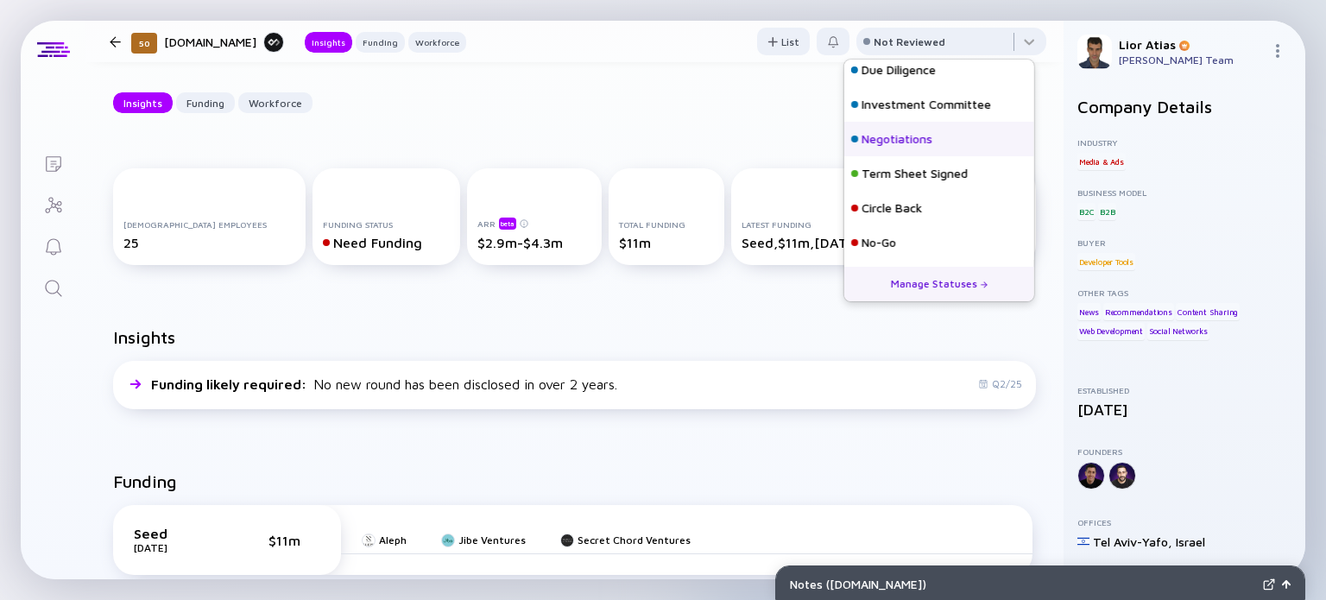
scroll to position [0, 0]
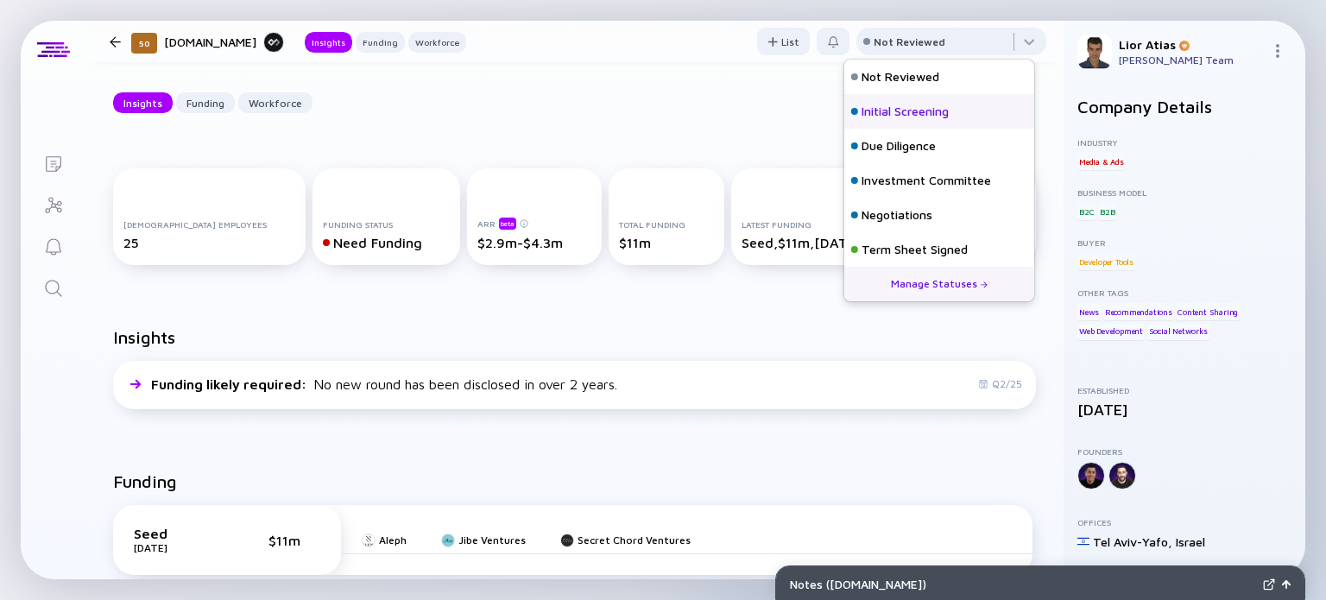
click at [943, 115] on div "Initial Screening" at bounding box center [904, 111] width 87 height 17
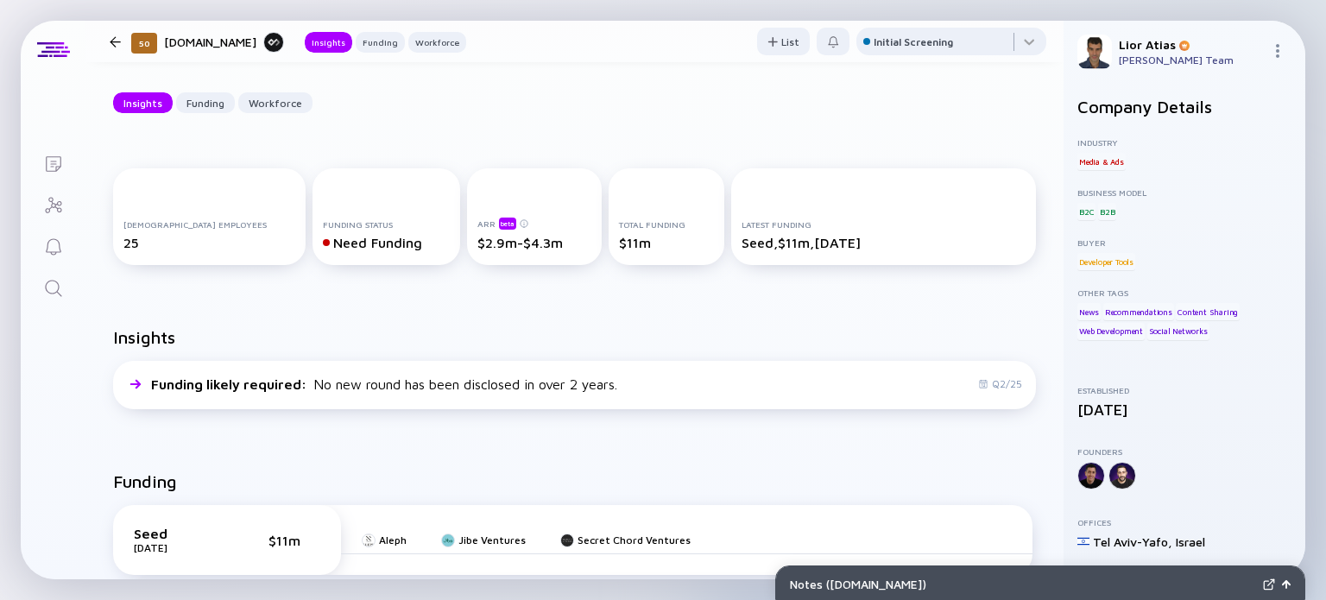
click at [107, 43] on div at bounding box center [115, 41] width 25 height 11
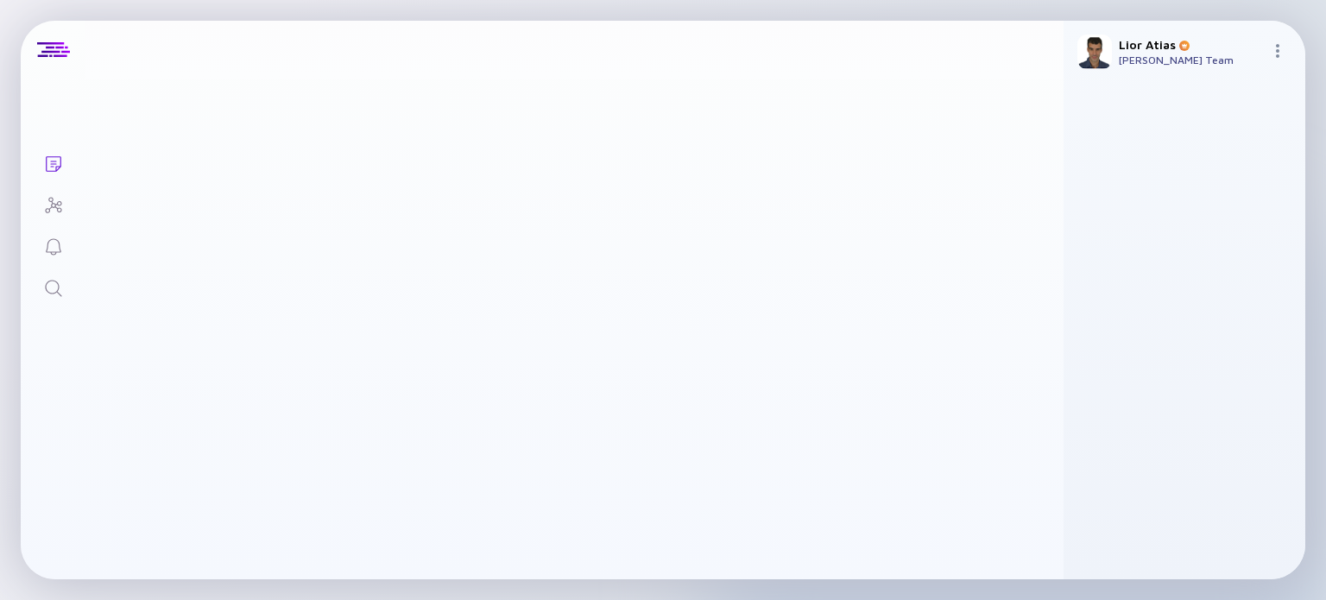
scroll to position [3833, 0]
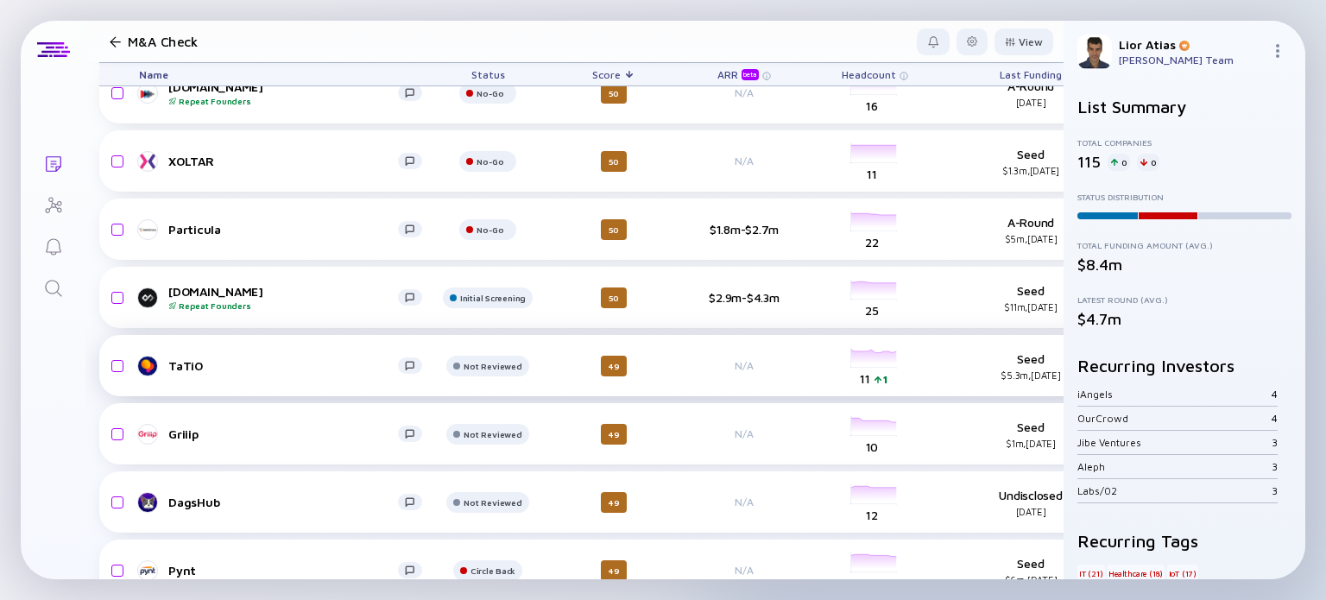
click at [258, 356] on link "TaTiO" at bounding box center [287, 366] width 297 height 21
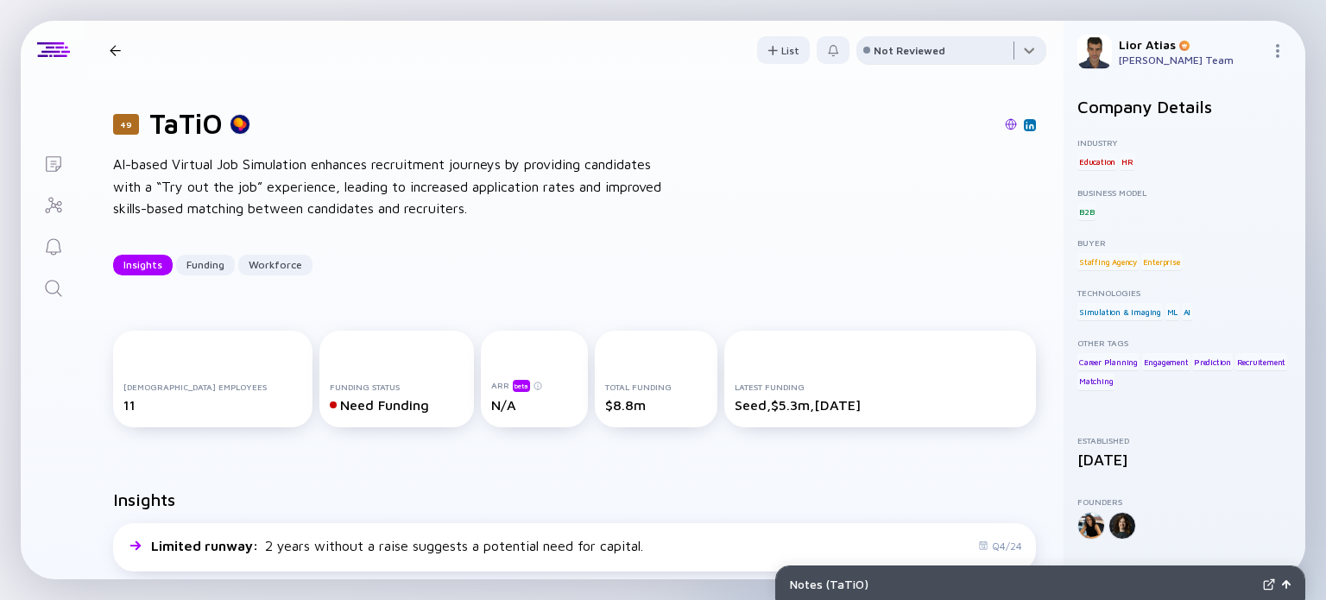
click at [943, 54] on div at bounding box center [951, 53] width 190 height 35
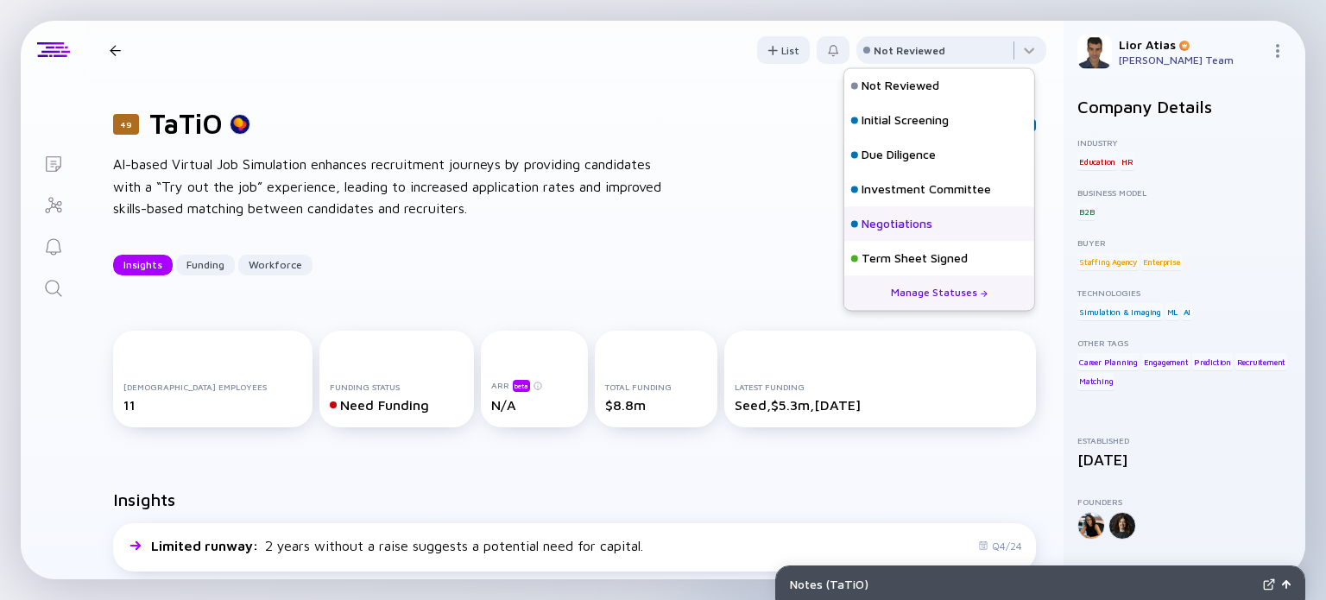
scroll to position [76, 0]
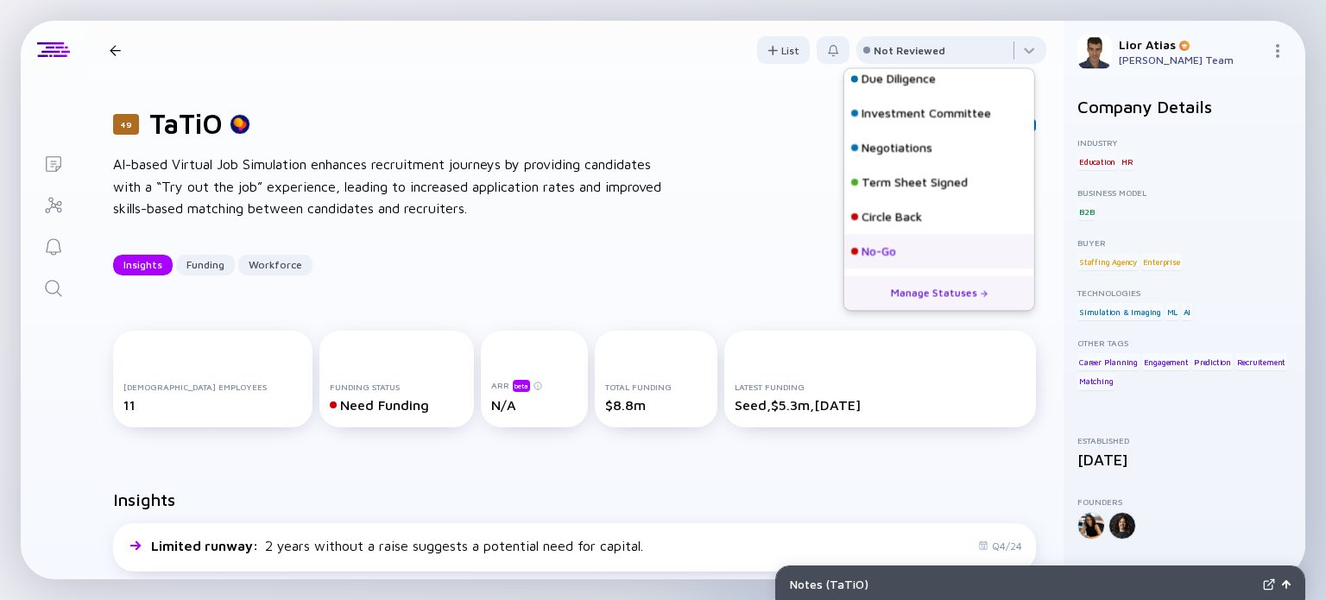
click at [881, 259] on div "No-Go" at bounding box center [878, 251] width 35 height 17
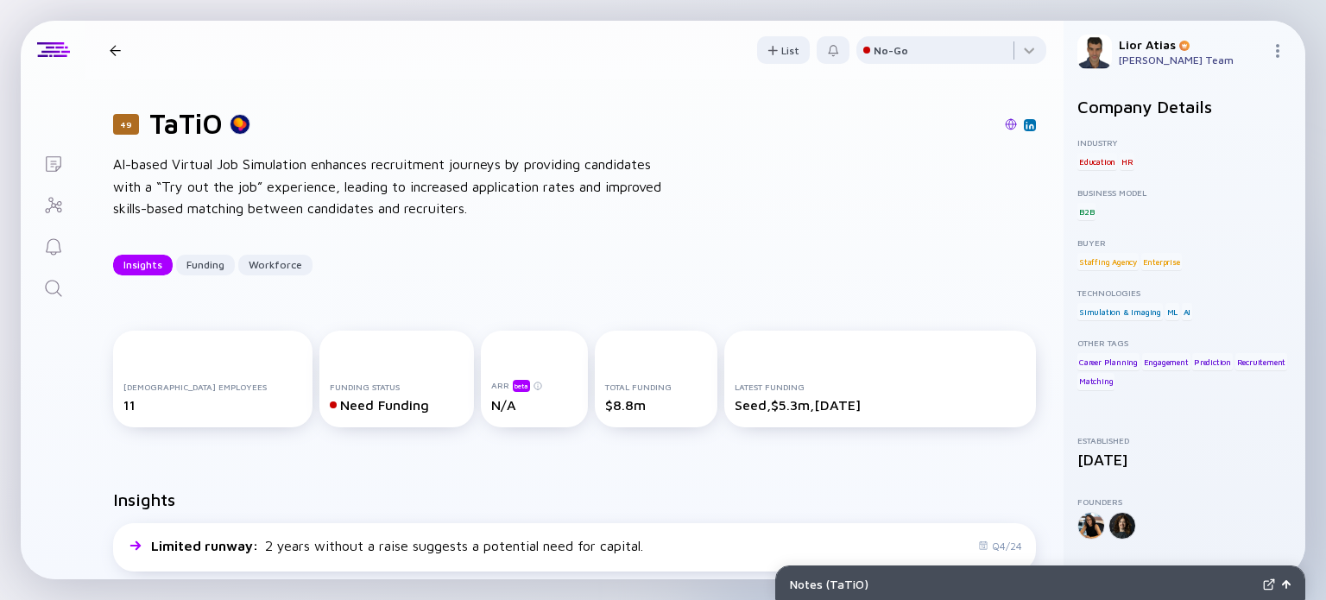
click at [121, 51] on div at bounding box center [115, 50] width 25 height 11
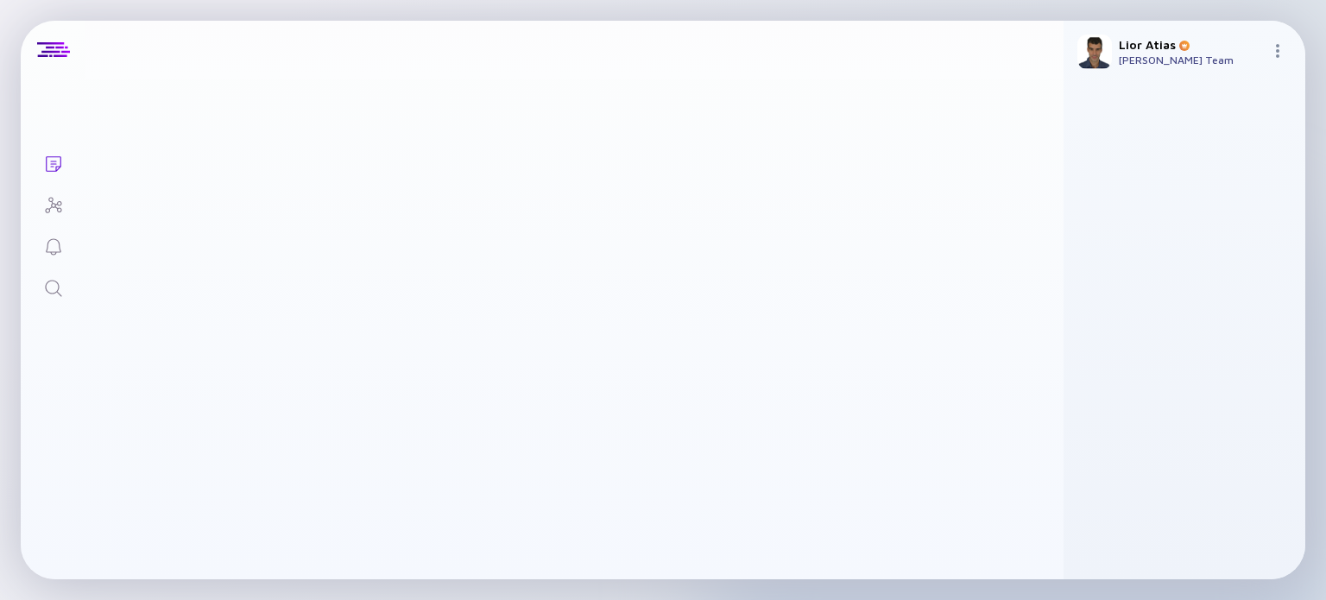
scroll to position [3833, 0]
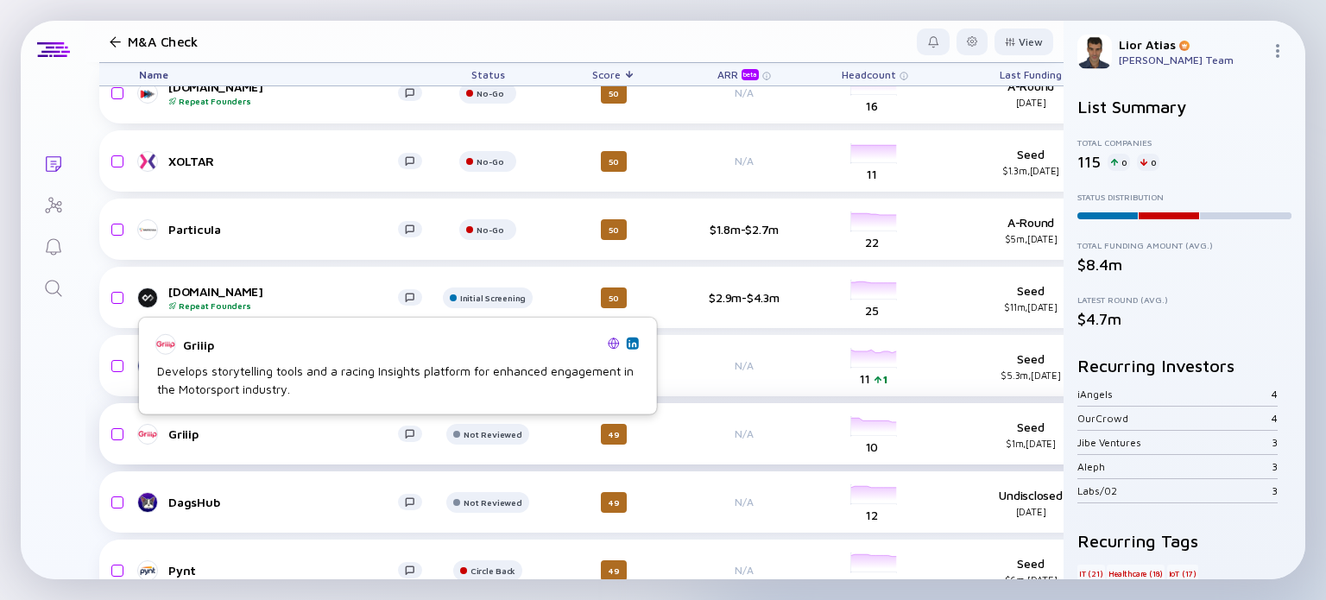
click at [269, 432] on div "Griiip" at bounding box center [283, 433] width 230 height 15
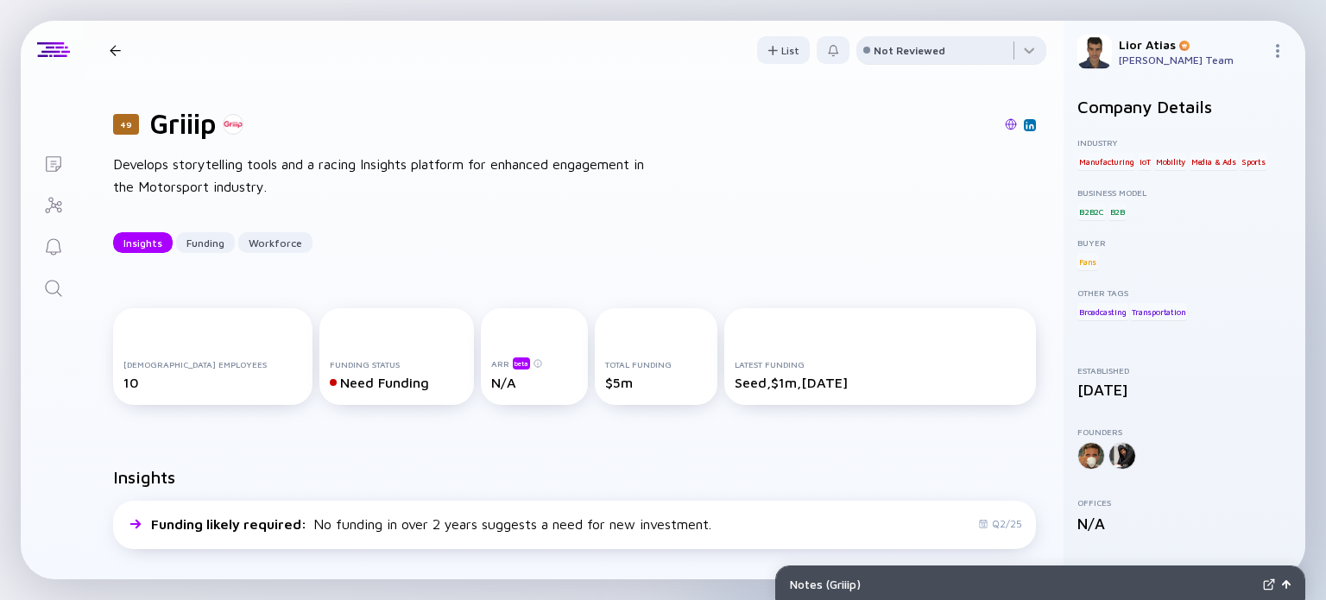
click at [898, 54] on div "Not Reviewed" at bounding box center [910, 50] width 72 height 13
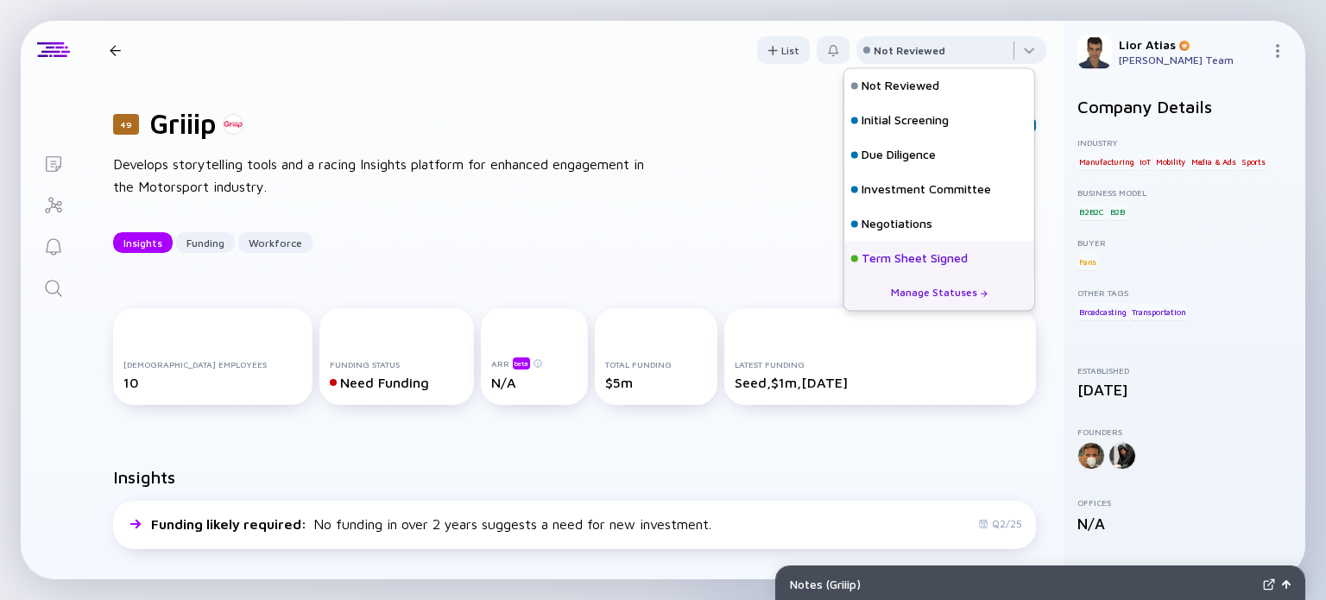
scroll to position [76, 0]
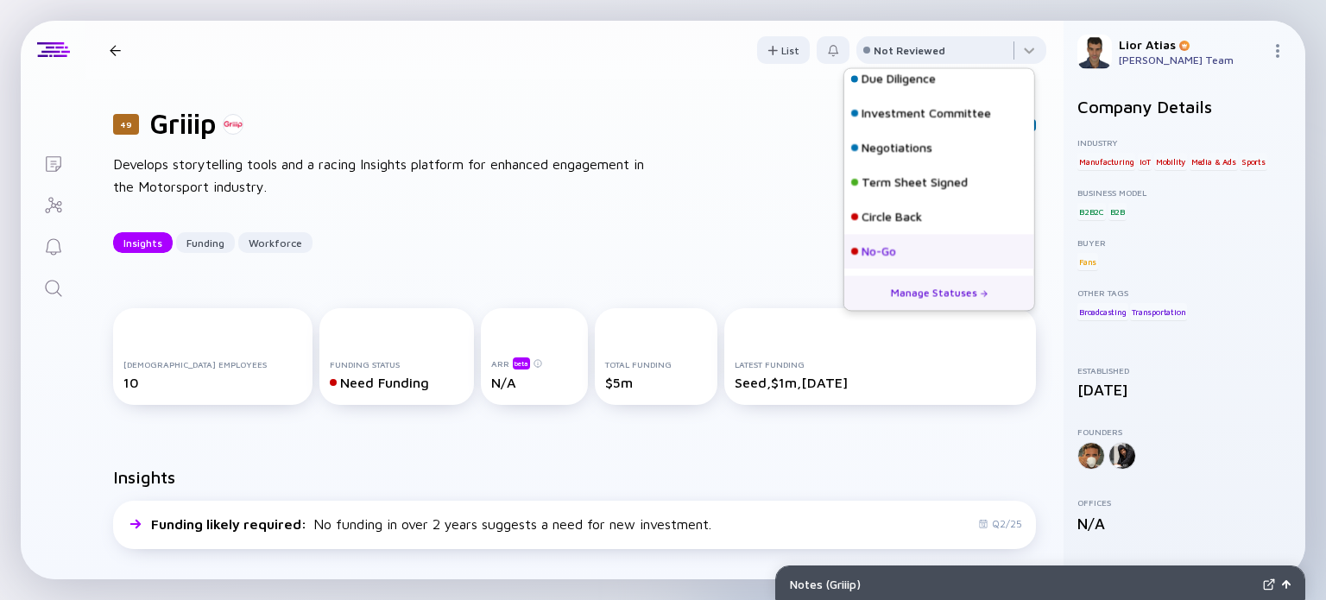
click at [901, 251] on div "No-Go" at bounding box center [939, 251] width 190 height 35
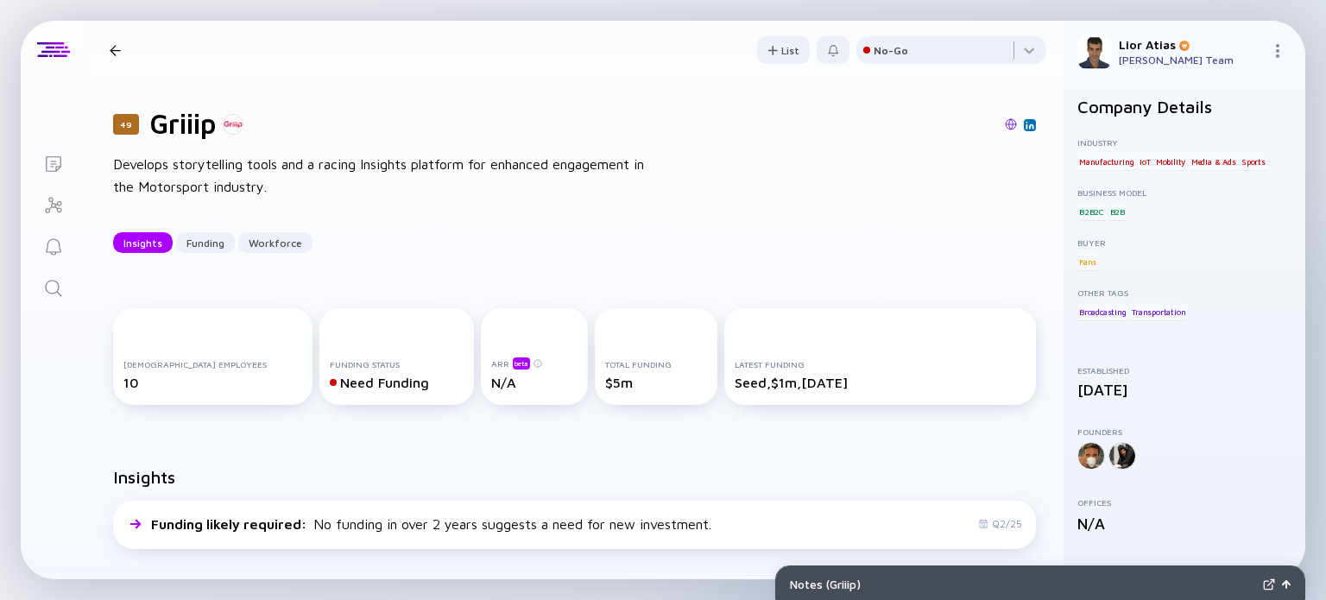
click at [114, 50] on div at bounding box center [115, 50] width 11 height 11
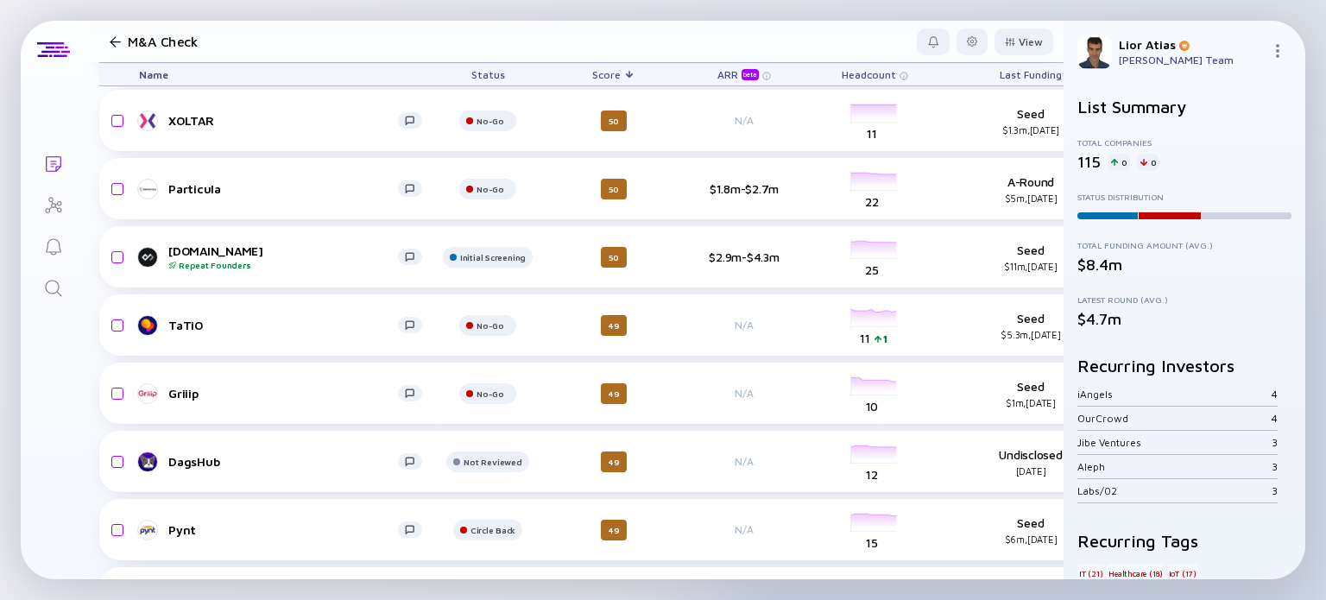
scroll to position [3876, 0]
click at [306, 464] on div "DagsHub" at bounding box center [283, 459] width 230 height 15
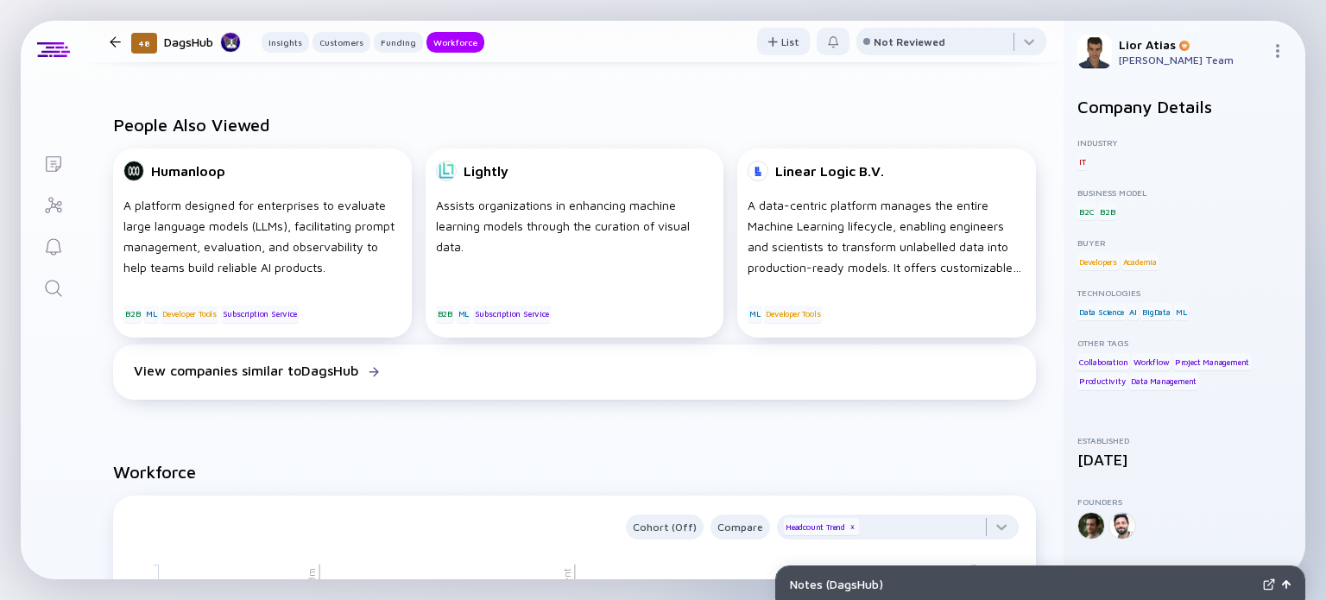
scroll to position [1124, 0]
click at [1001, 33] on div at bounding box center [951, 45] width 190 height 35
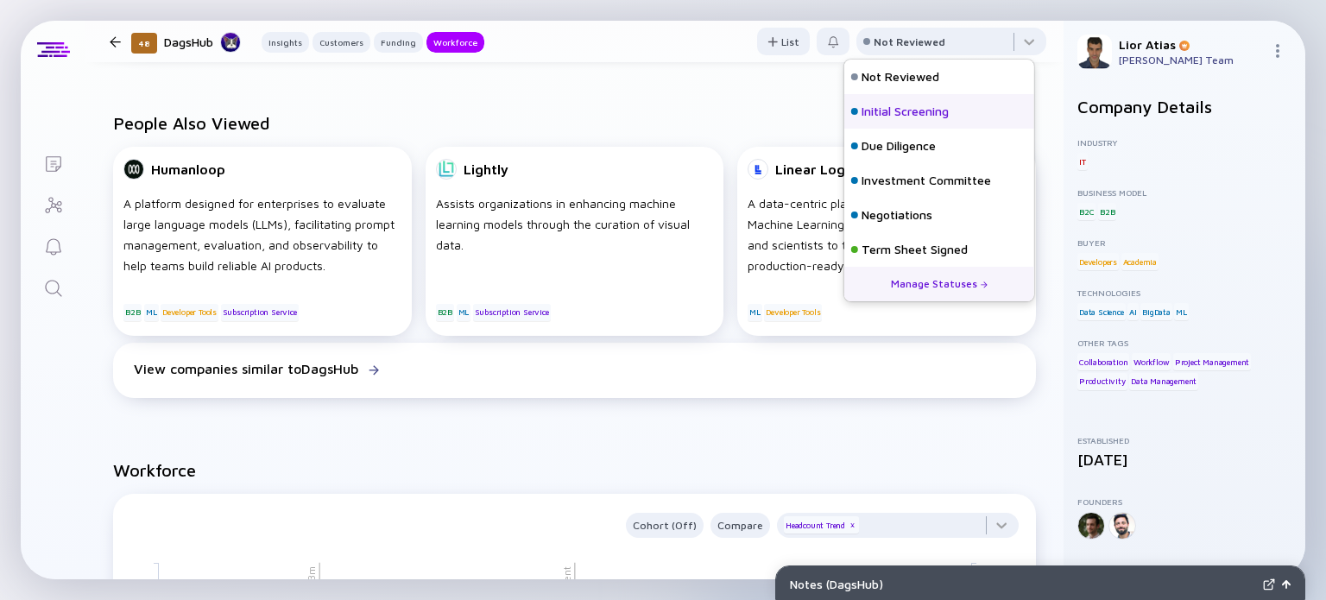
click at [943, 117] on div "Initial Screening" at bounding box center [904, 111] width 87 height 17
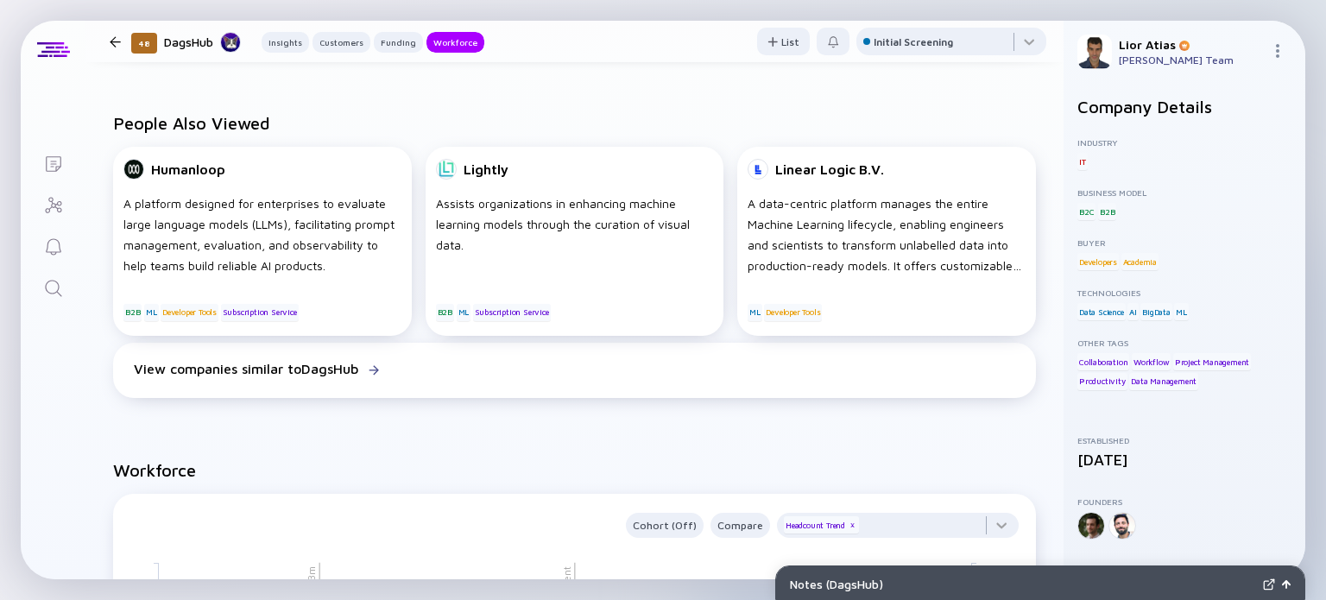
click at [107, 49] on div "48 DagsHub Insights Customers Funding Workforce" at bounding box center [294, 41] width 382 height 23
click at [111, 44] on div at bounding box center [115, 41] width 11 height 11
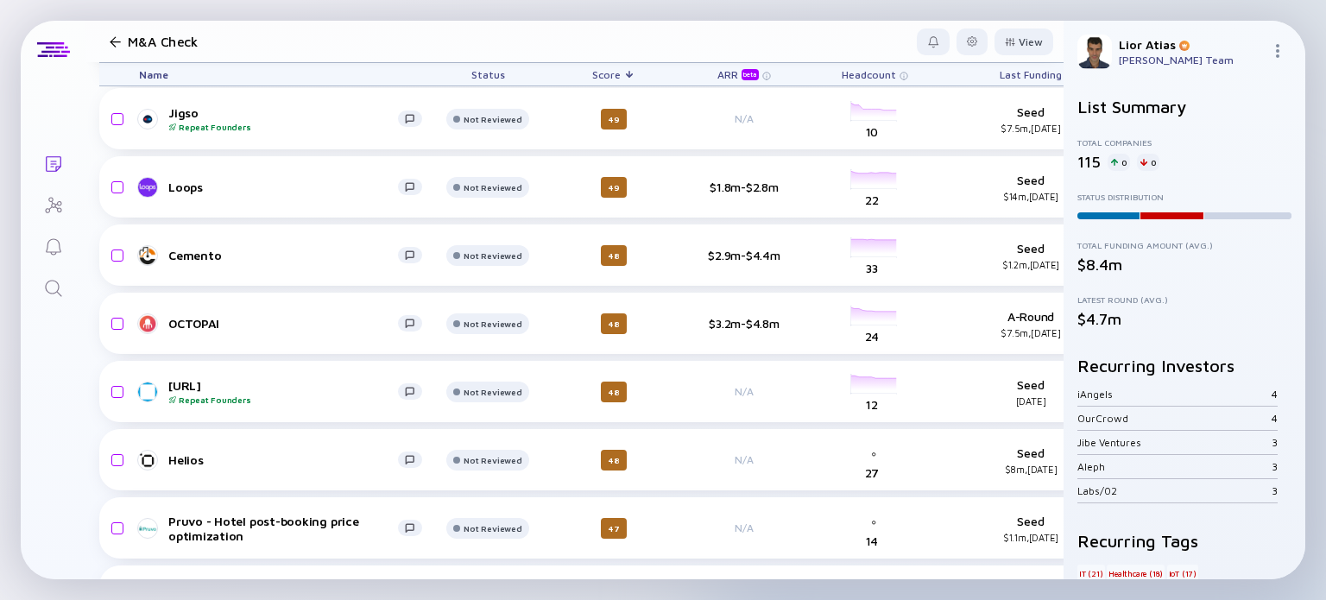
scroll to position [4359, 0]
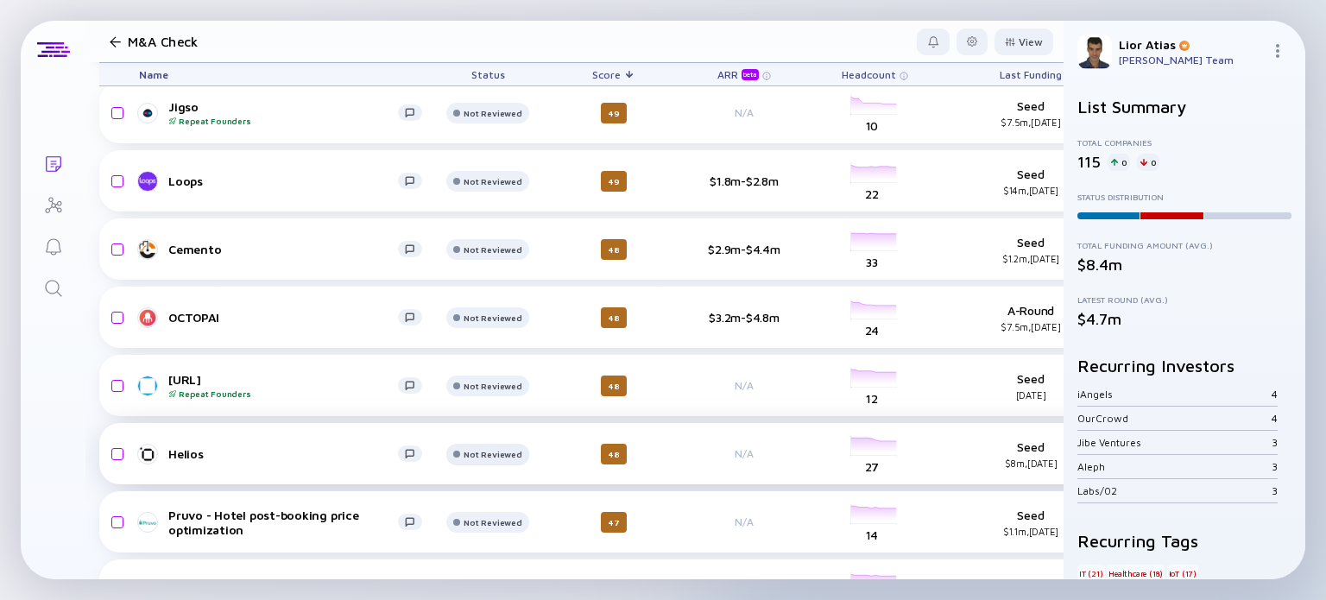
click at [487, 50] on div "Not Reviewed" at bounding box center [492, 45] width 45 height 10
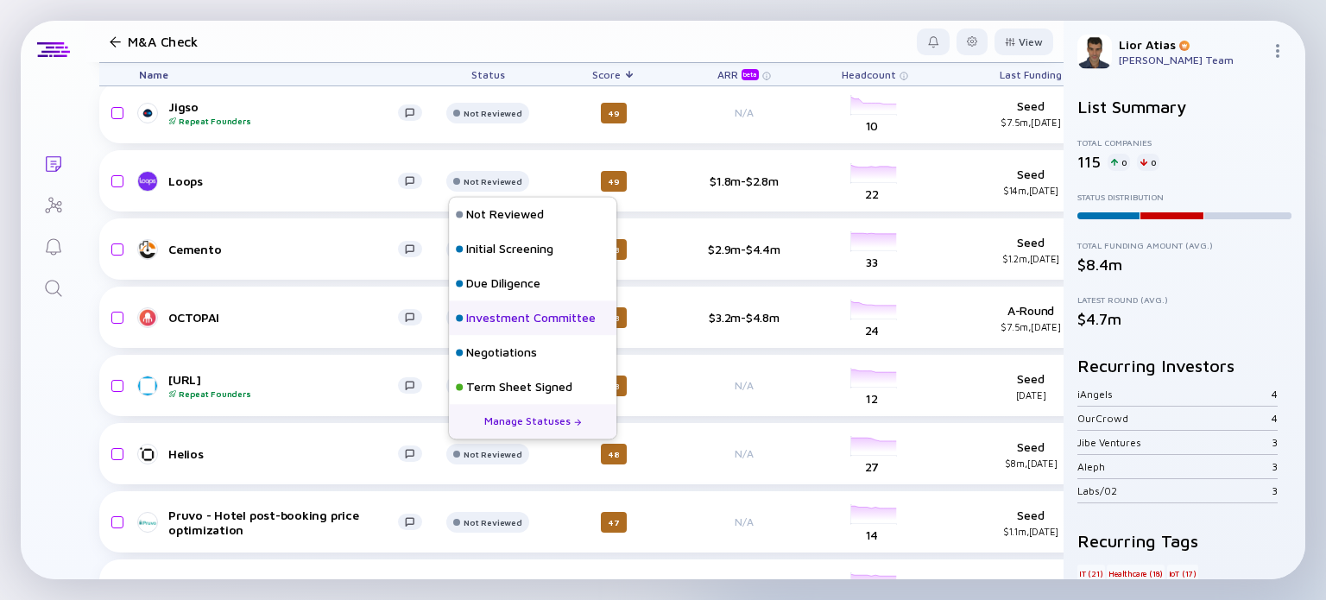
scroll to position [76, 0]
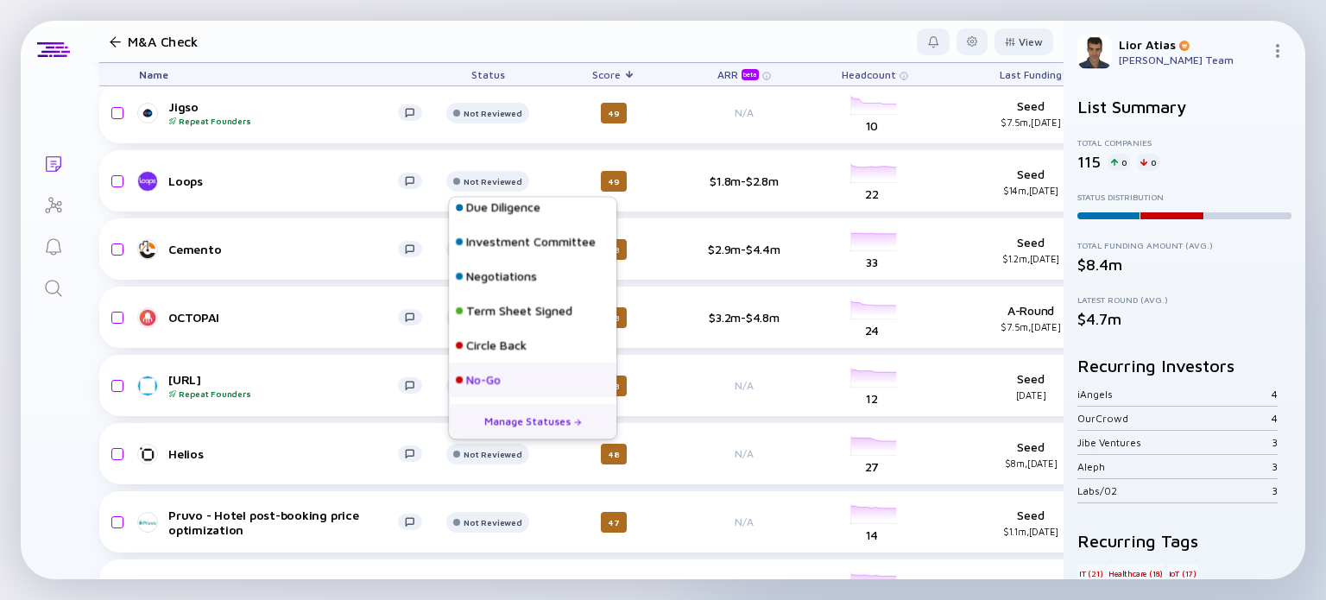
click at [485, 388] on div "No-Go" at bounding box center [483, 380] width 35 height 17
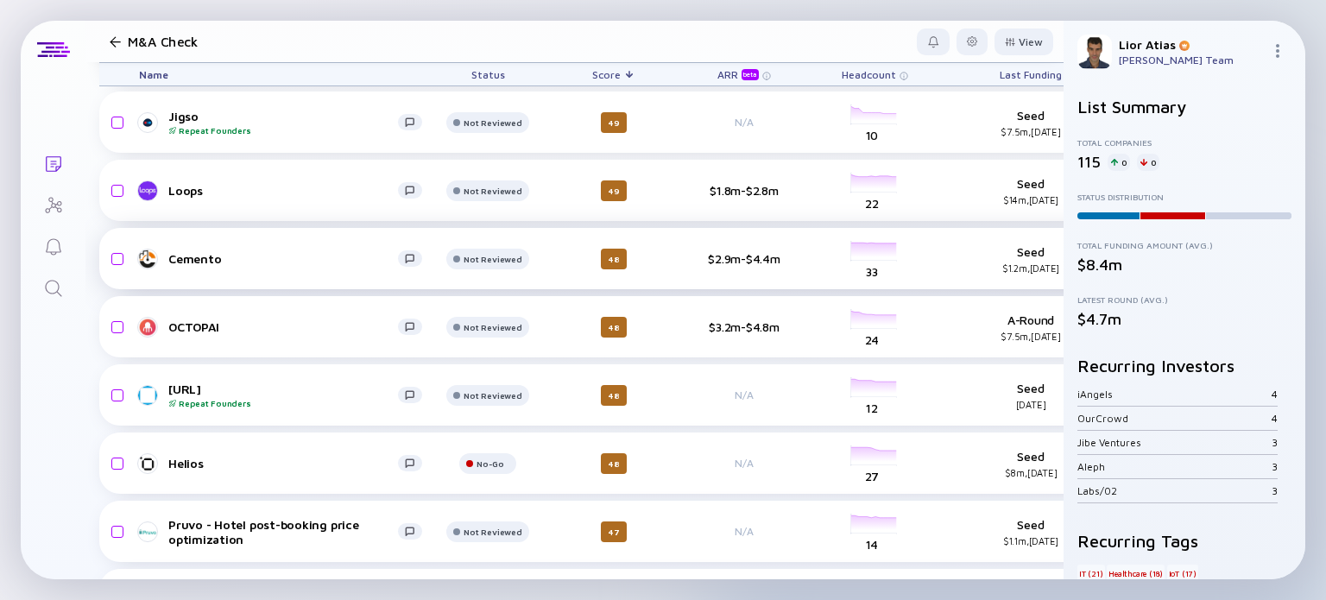
scroll to position [4350, 0]
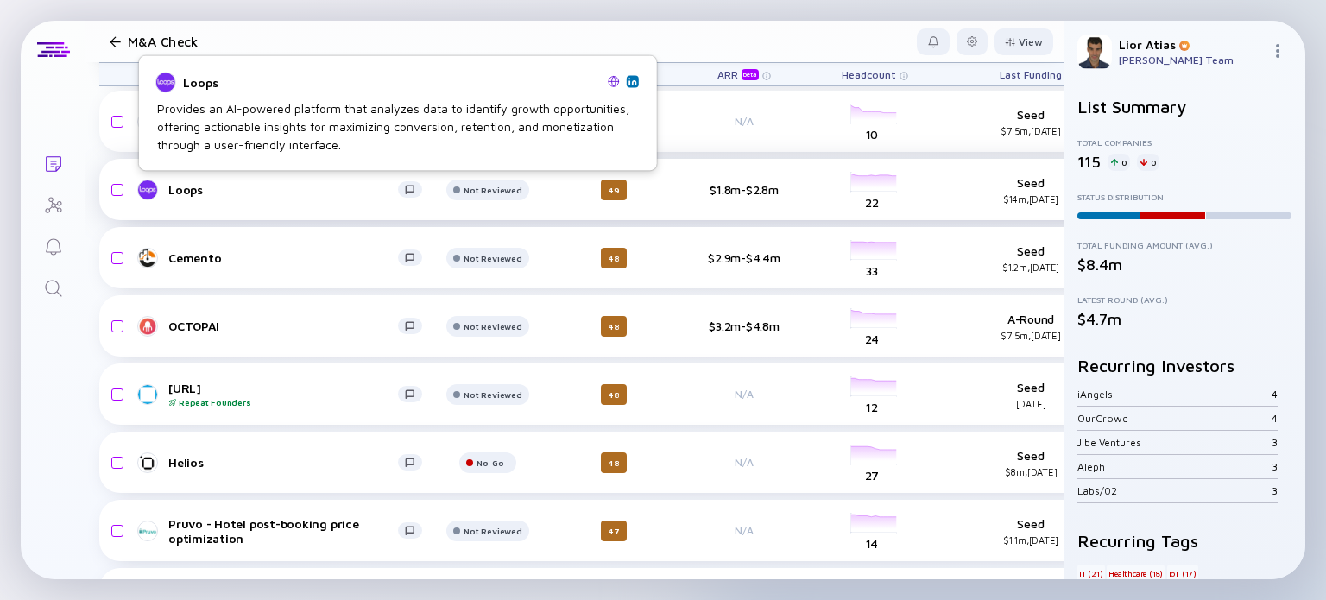
click at [281, 191] on div "Loops" at bounding box center [283, 189] width 230 height 15
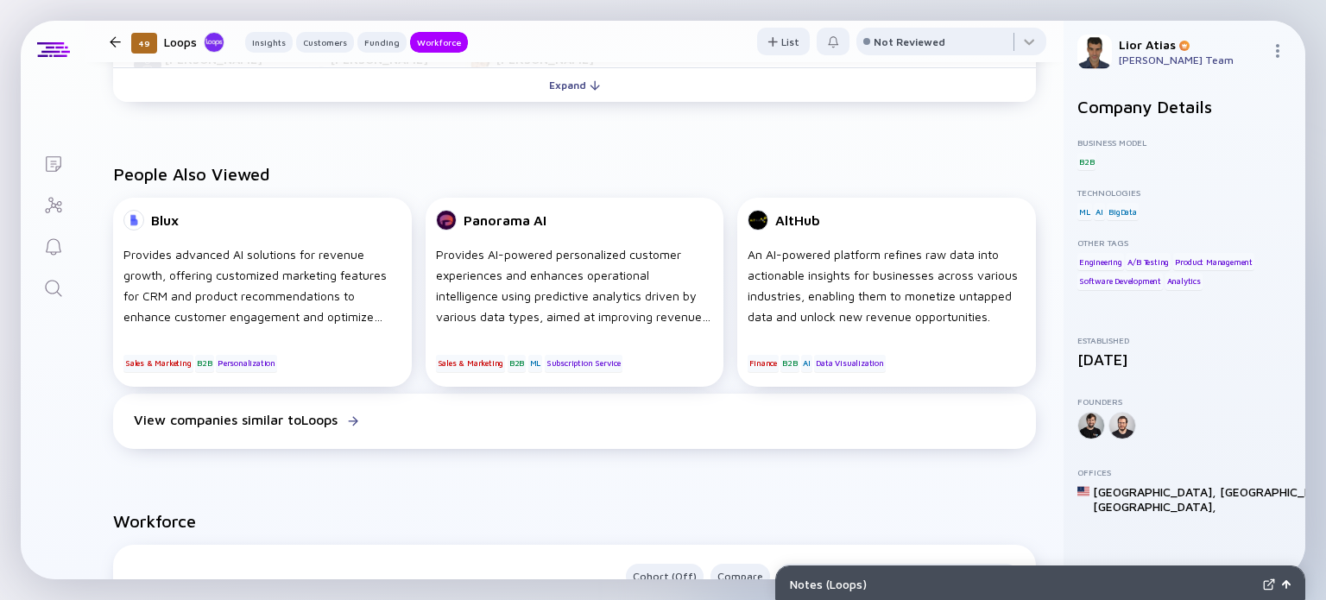
scroll to position [1595, 0]
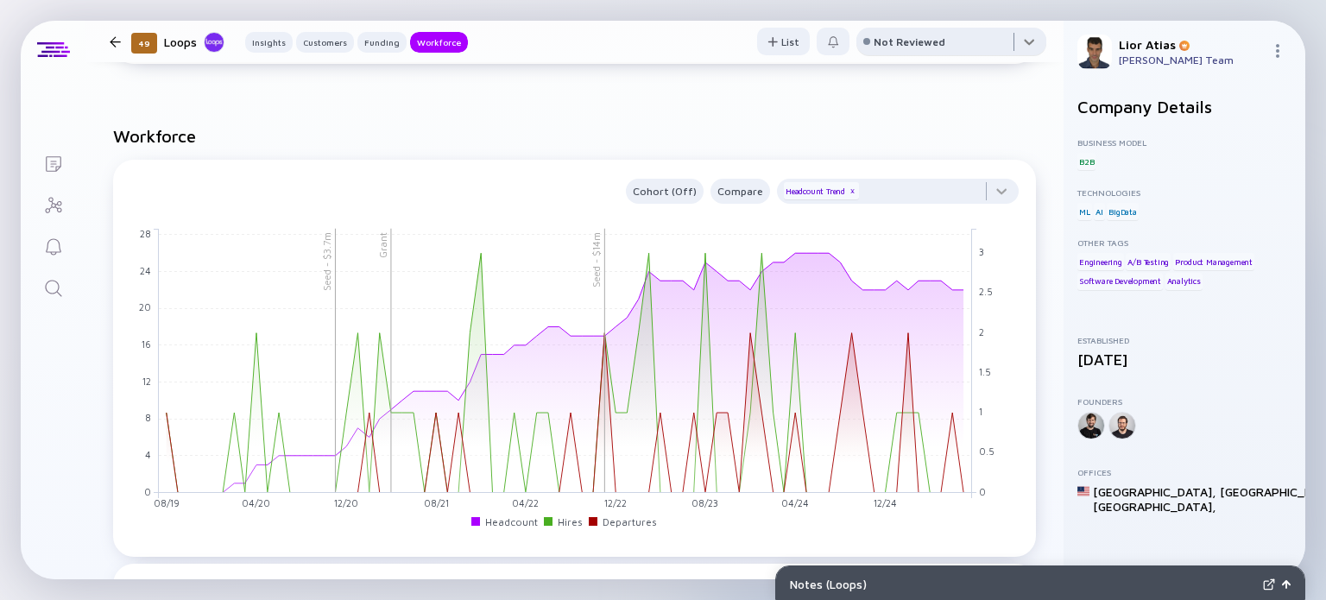
click at [965, 37] on div at bounding box center [951, 45] width 190 height 35
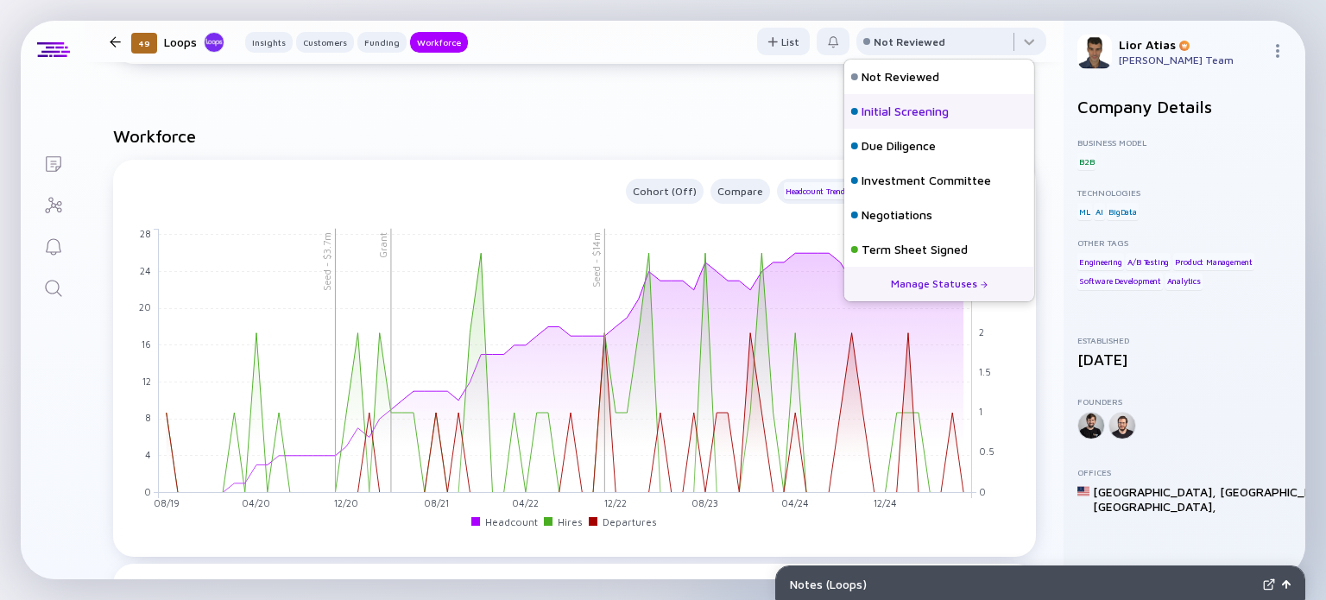
click at [943, 120] on div "Initial Screening" at bounding box center [939, 111] width 190 height 35
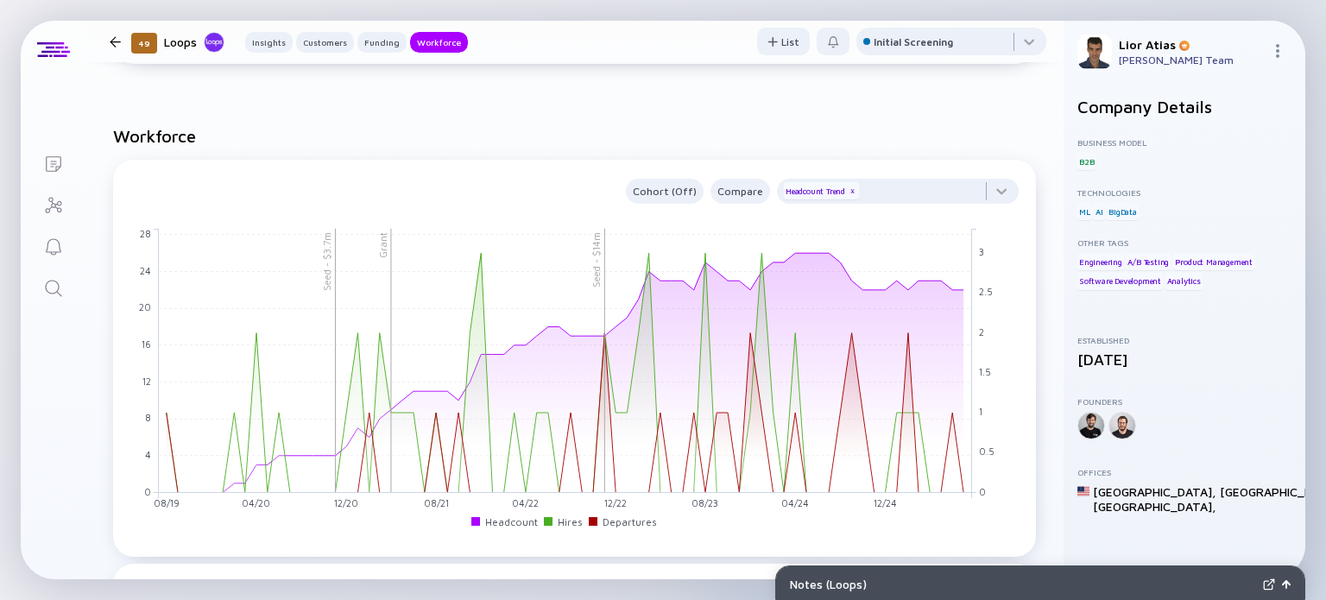
click at [110, 36] on div at bounding box center [115, 41] width 11 height 11
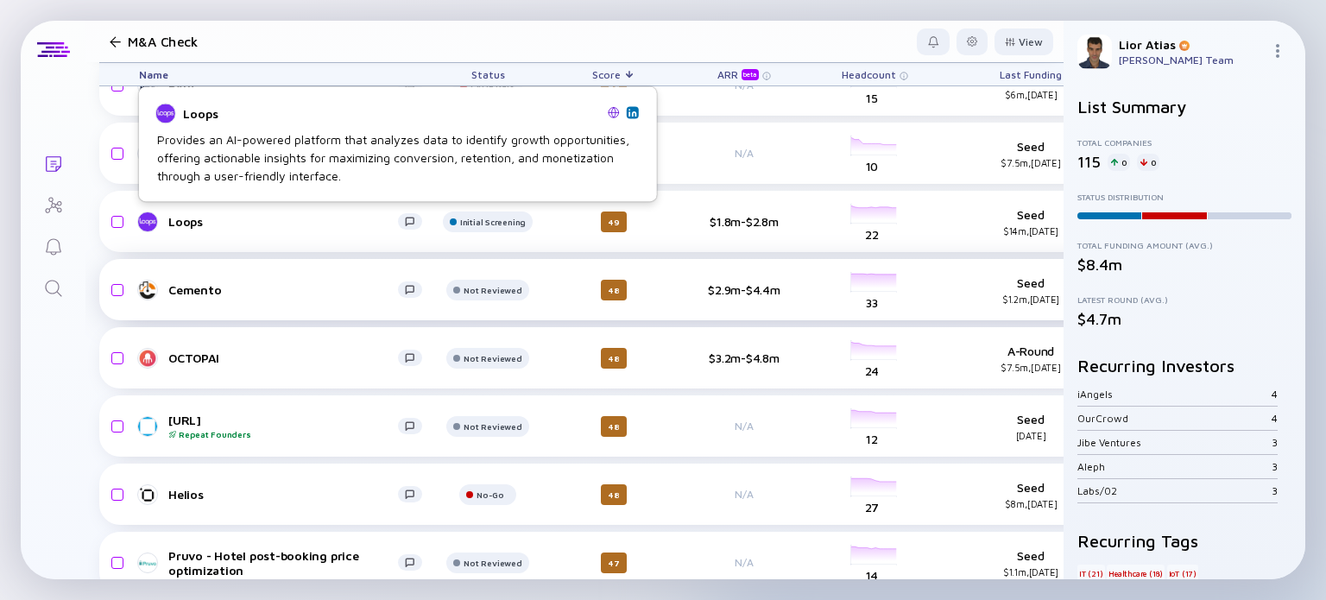
scroll to position [4319, 0]
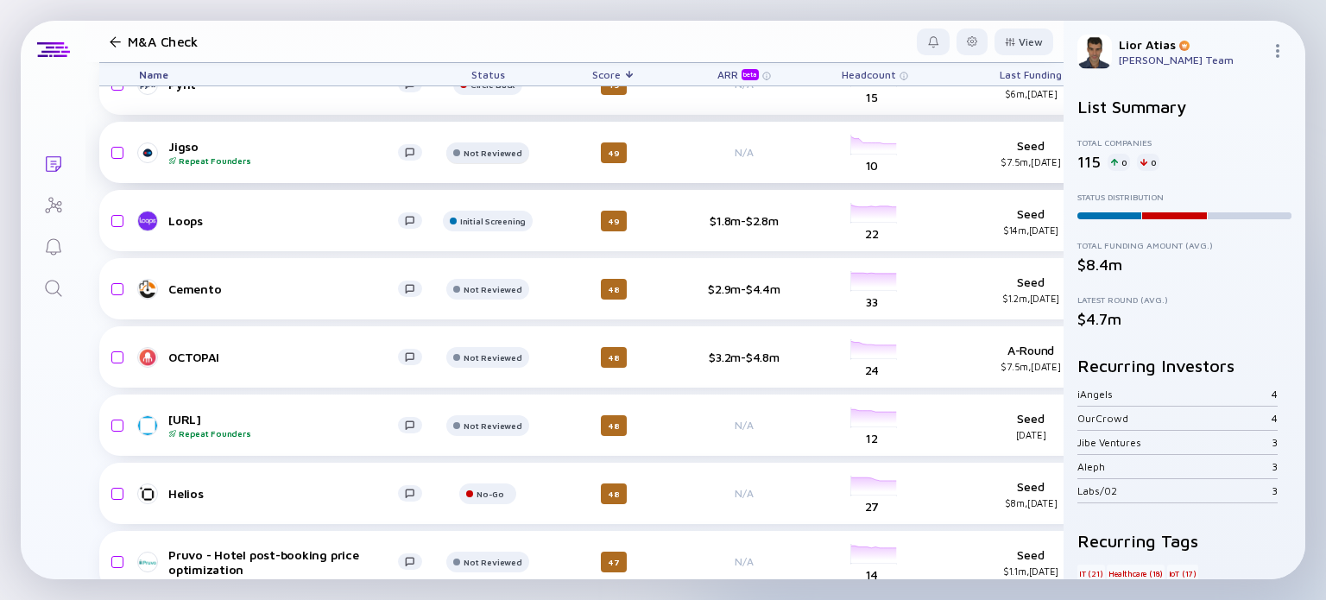
click at [508, 22] on div "Not Reviewed" at bounding box center [493, 16] width 66 height 10
click at [285, 166] on div "Jigso Repeat Founders Not Reviewed 49 N/A headcount-jigso 10 Headcount Seed $7.…" at bounding box center [748, 152] width 1298 height 61
click at [232, 143] on div "Jigso Repeat Founders" at bounding box center [283, 152] width 230 height 27
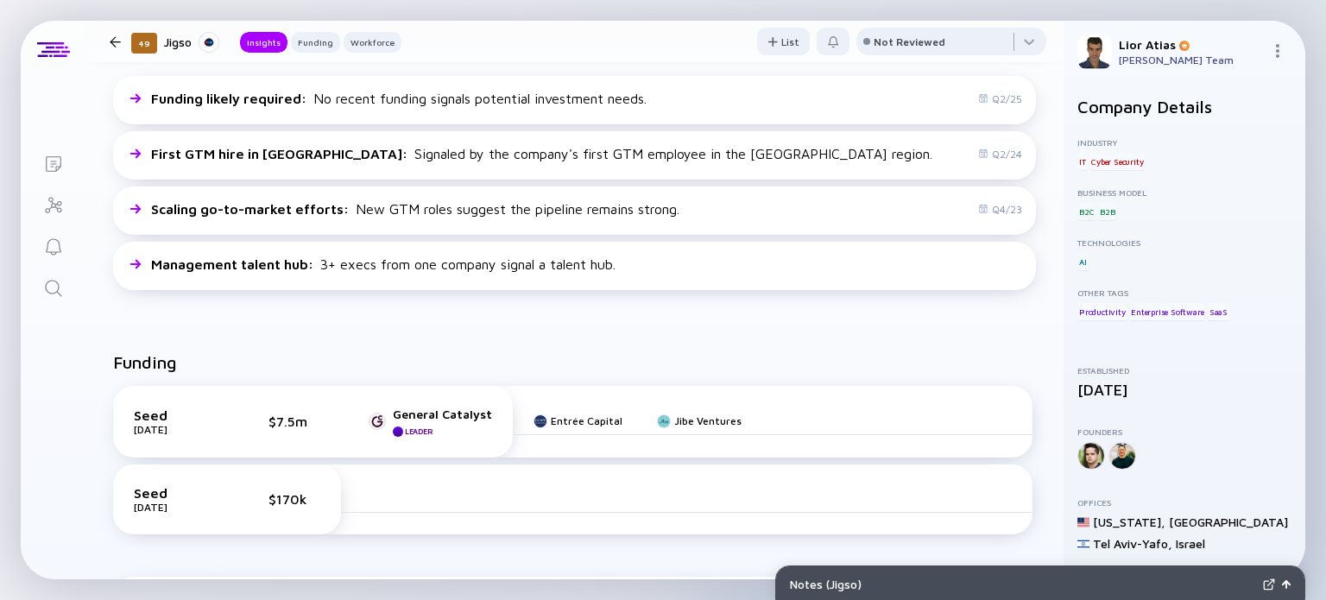
scroll to position [403, 0]
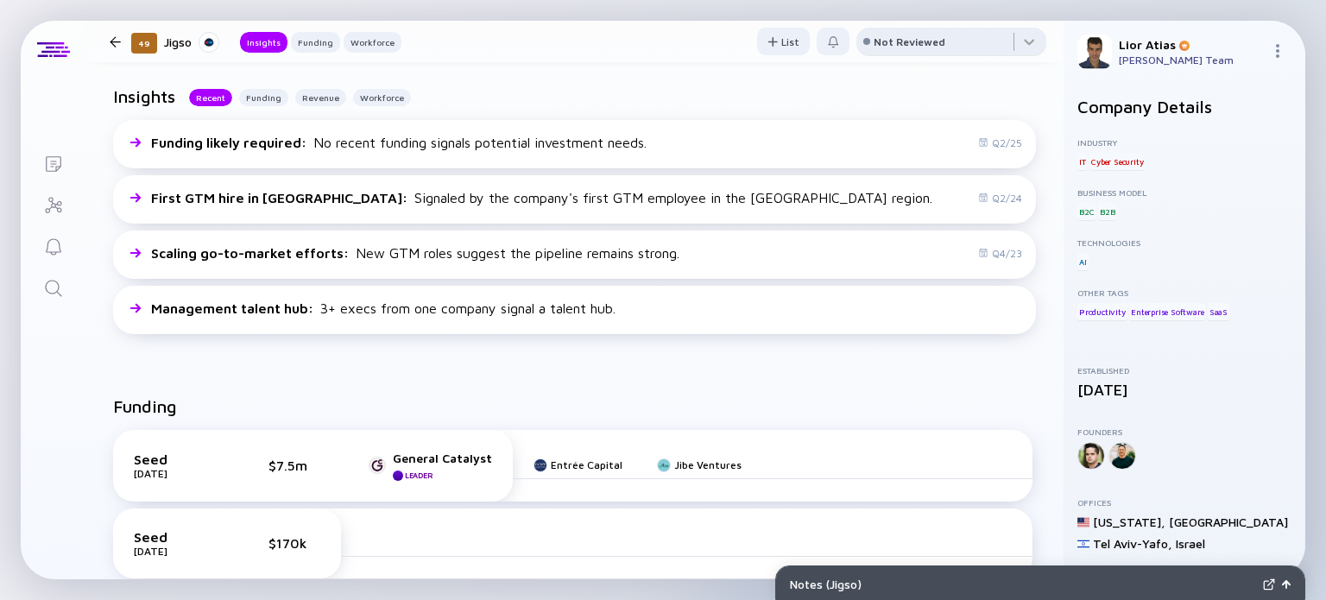
click at [891, 41] on div "Not Reviewed" at bounding box center [910, 41] width 72 height 13
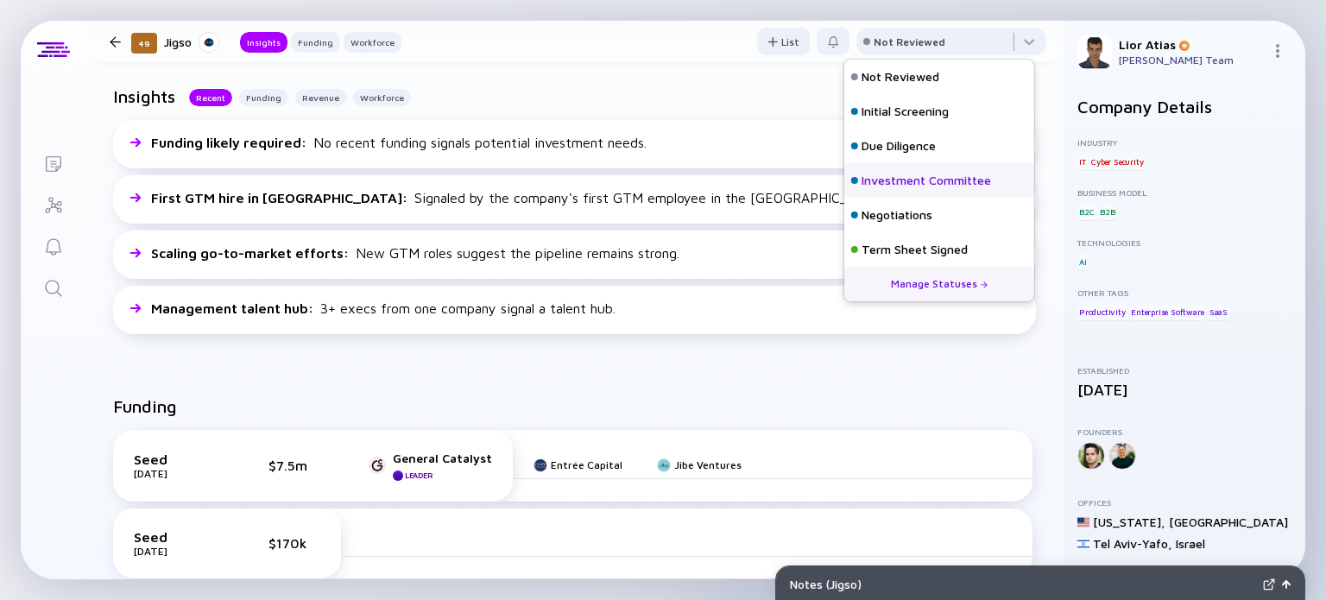
scroll to position [76, 0]
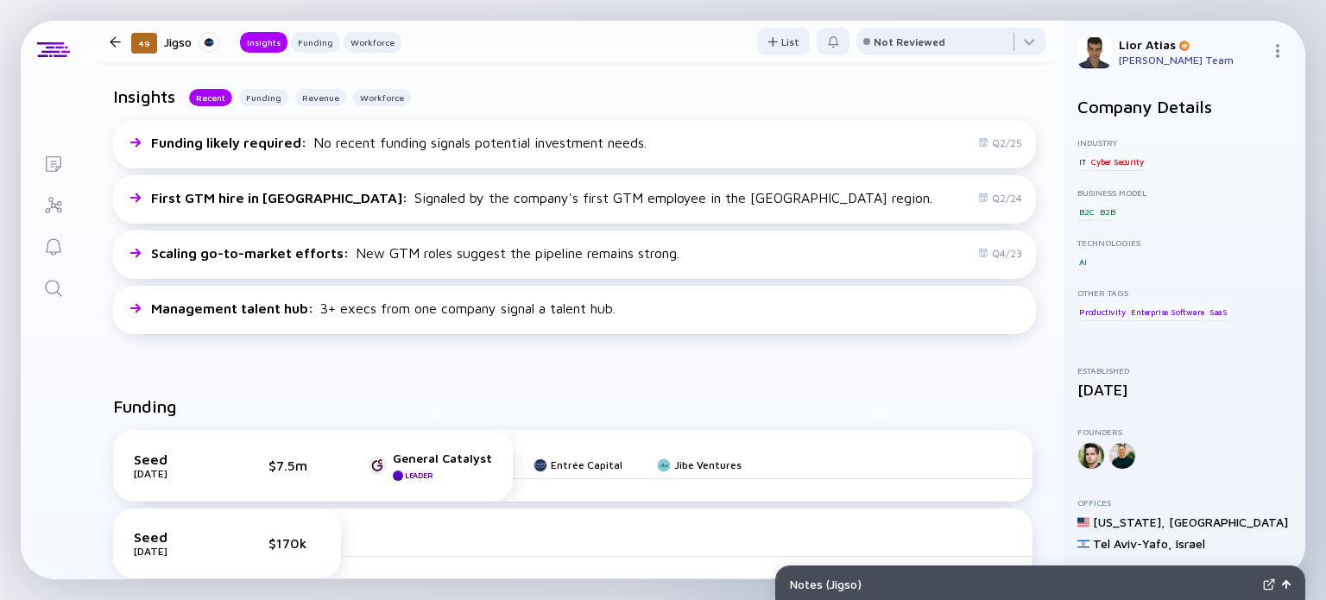
click at [760, 393] on div "Funding Seed Mar 2023 $7.5m General Catalyst Leader Entrée Capital Jibe Venture…" at bounding box center [574, 574] width 978 height 411
click at [977, 57] on div at bounding box center [951, 45] width 190 height 35
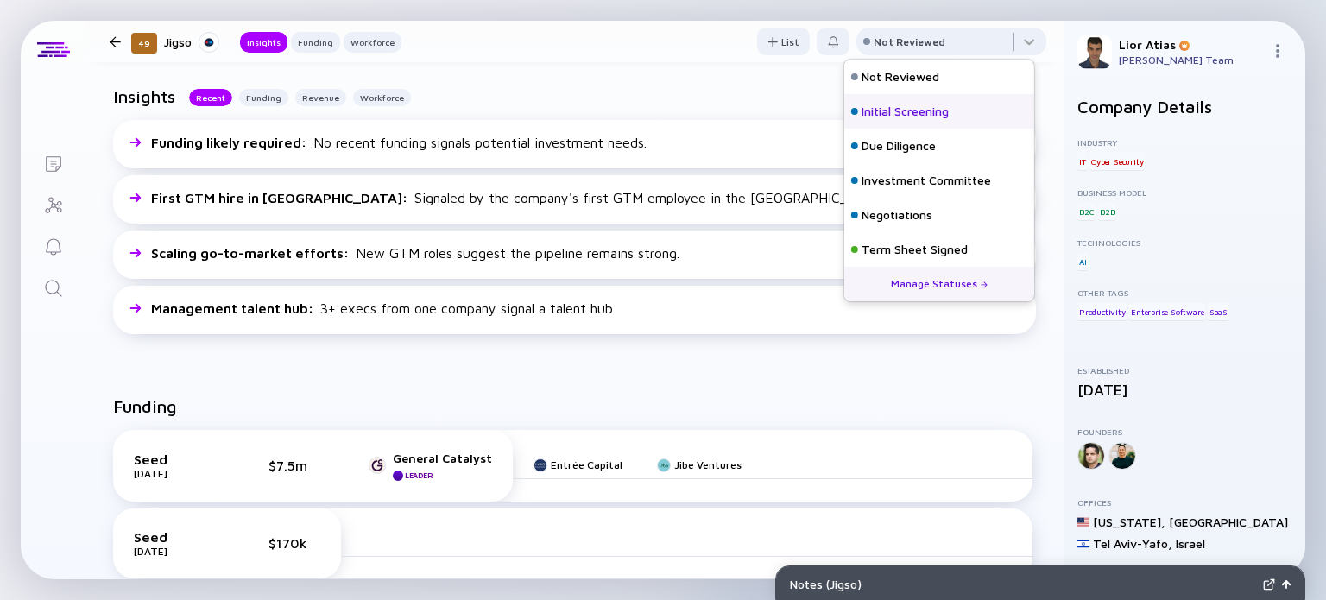
click at [974, 113] on div "Initial Screening" at bounding box center [939, 111] width 190 height 35
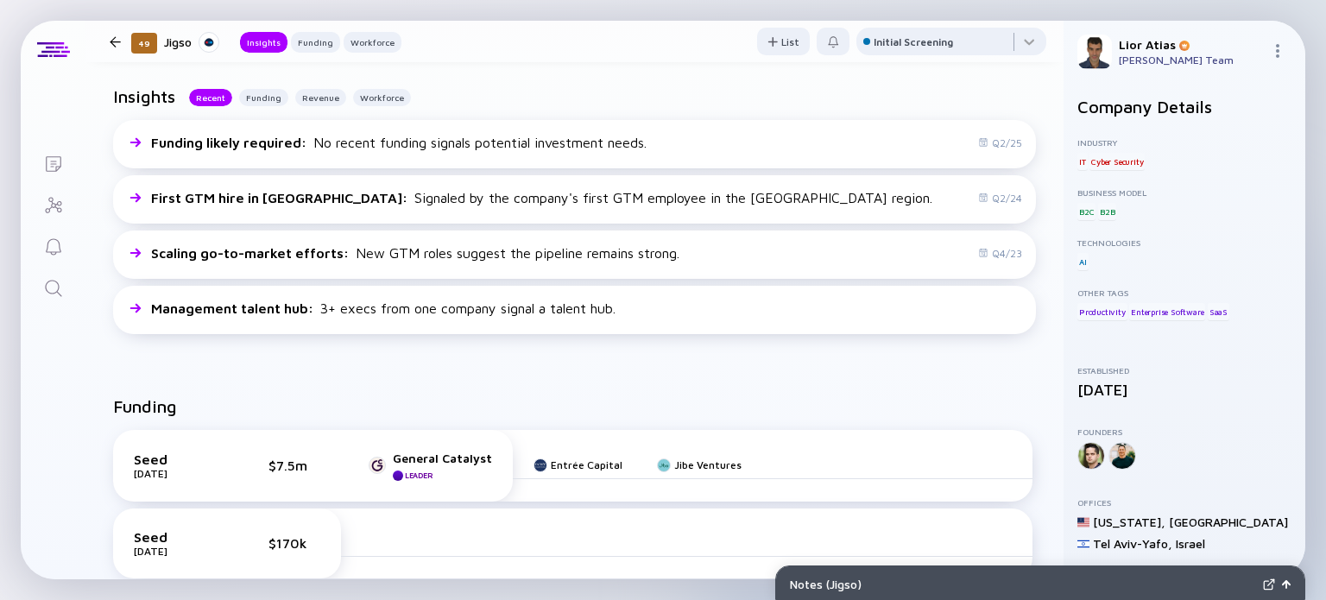
click at [117, 36] on div at bounding box center [115, 41] width 11 height 11
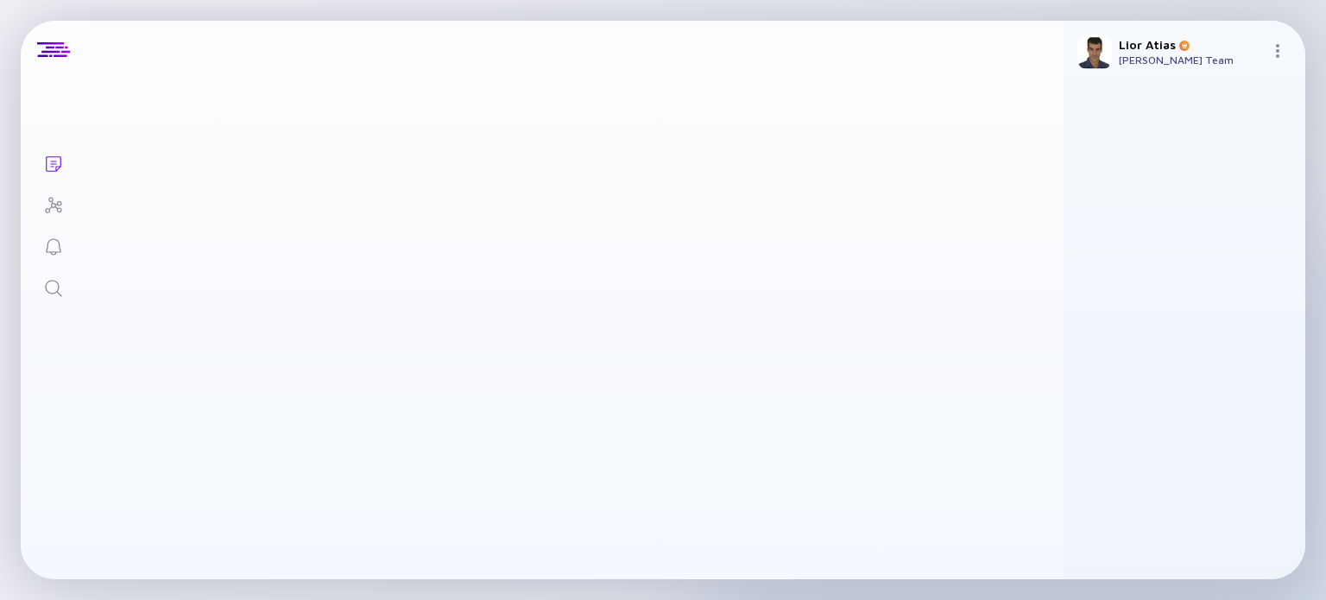
scroll to position [4319, 0]
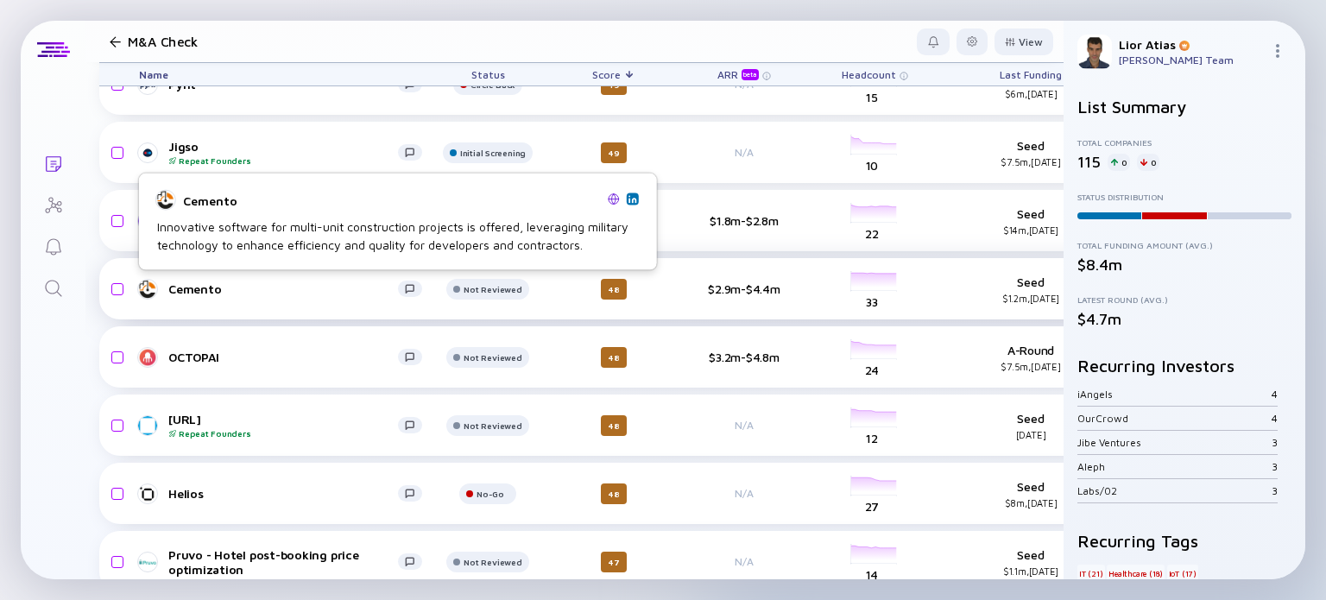
click at [307, 290] on div "Cemento" at bounding box center [283, 288] width 230 height 15
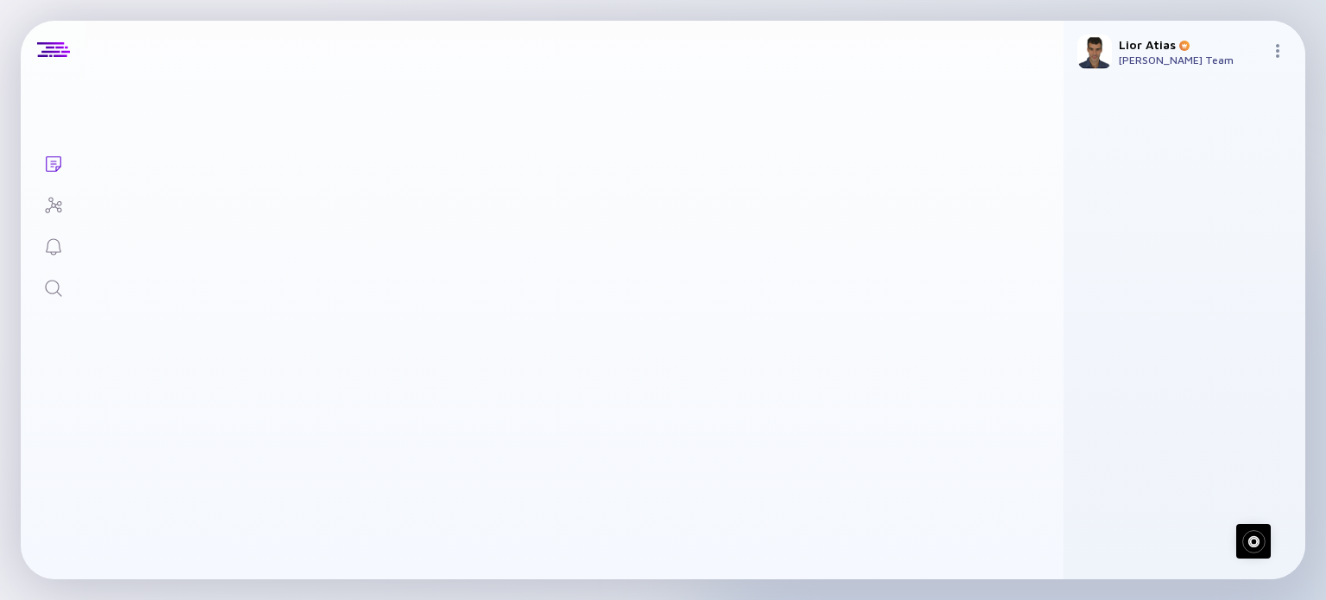
scroll to position [4305, 3]
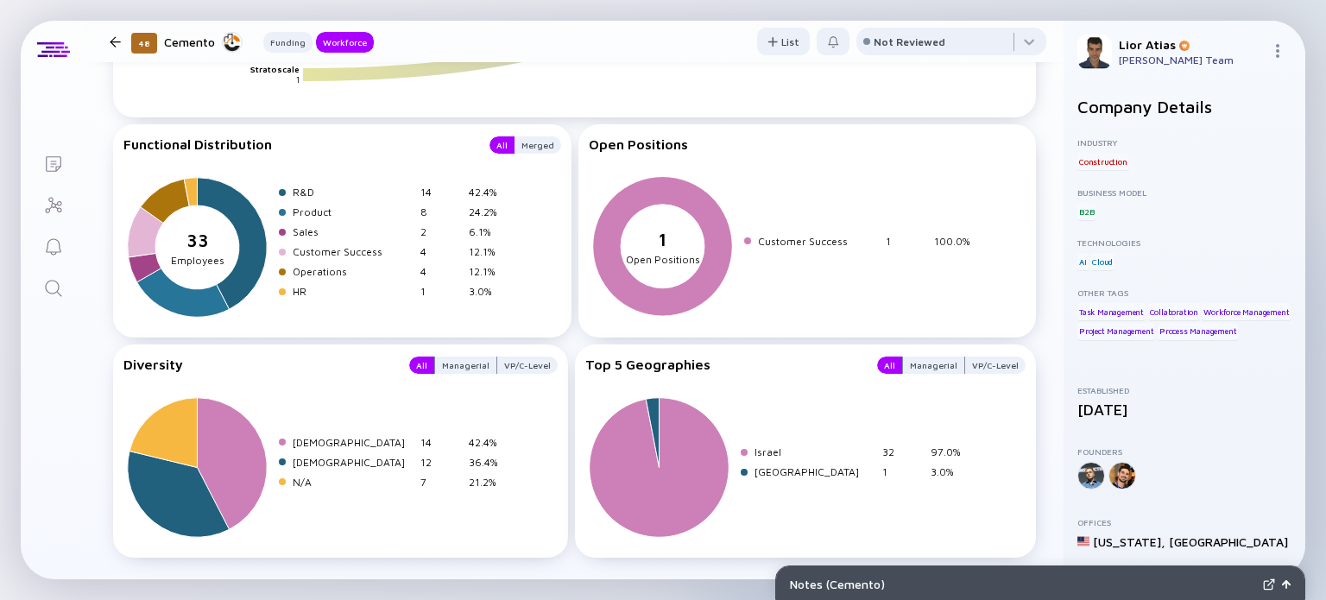
scroll to position [1861, 0]
click at [968, 52] on div at bounding box center [951, 45] width 190 height 35
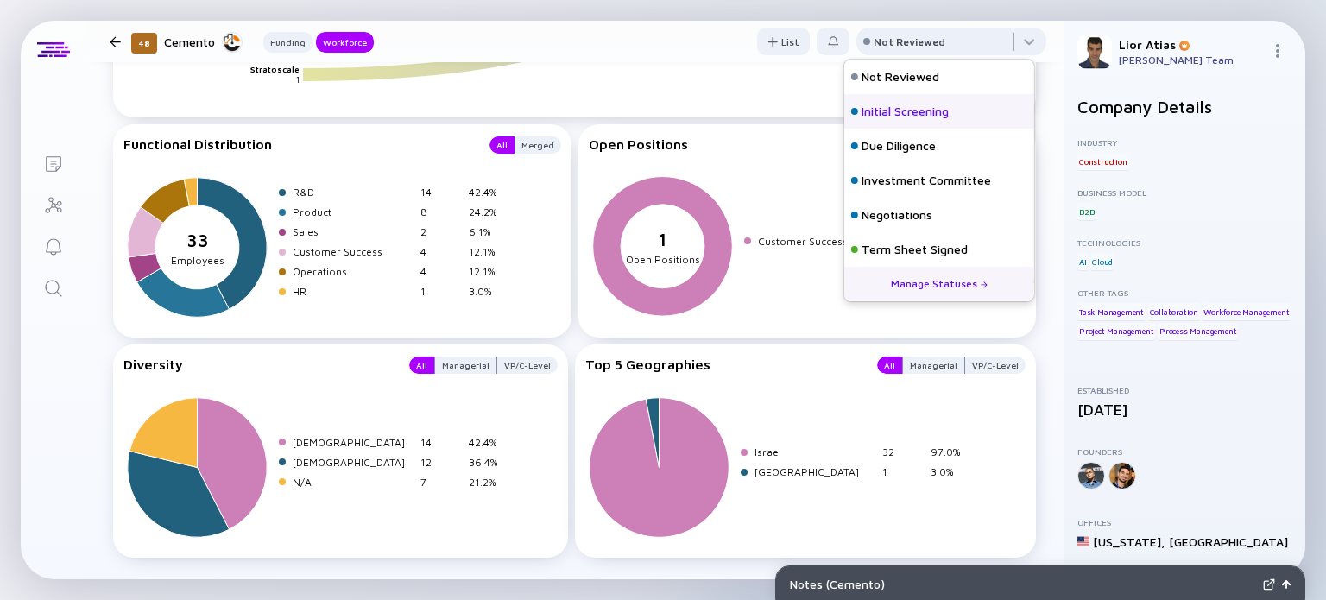
click at [936, 104] on div "Initial Screening" at bounding box center [904, 111] width 87 height 17
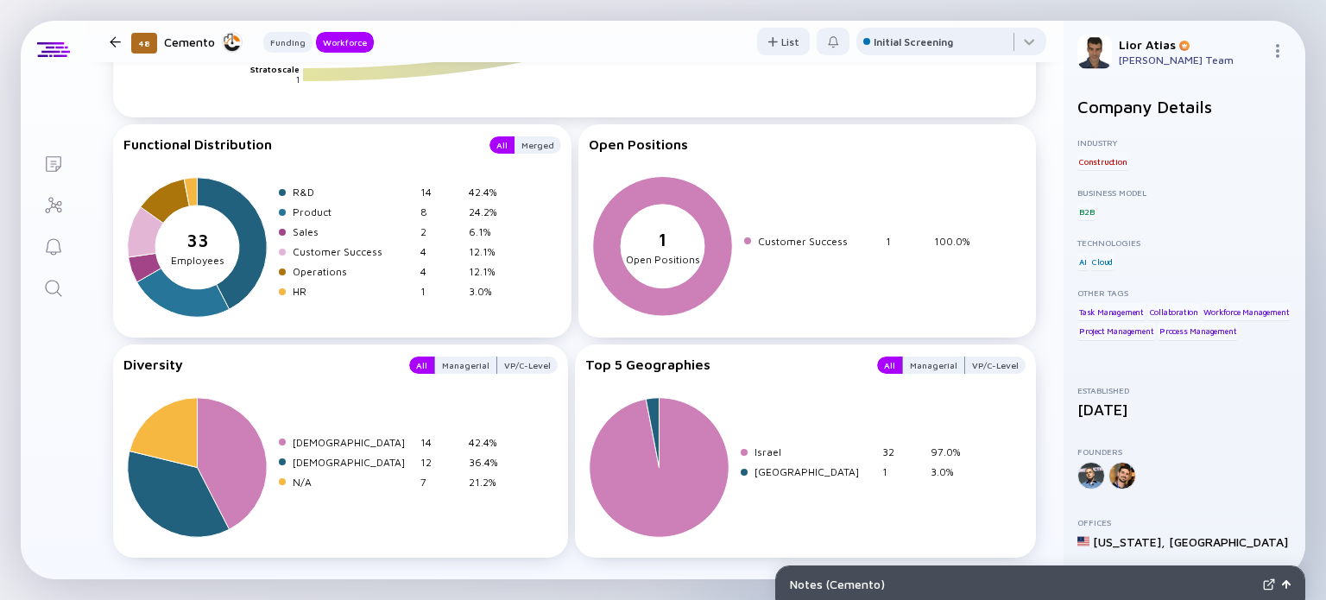
click at [117, 36] on div at bounding box center [115, 41] width 11 height 11
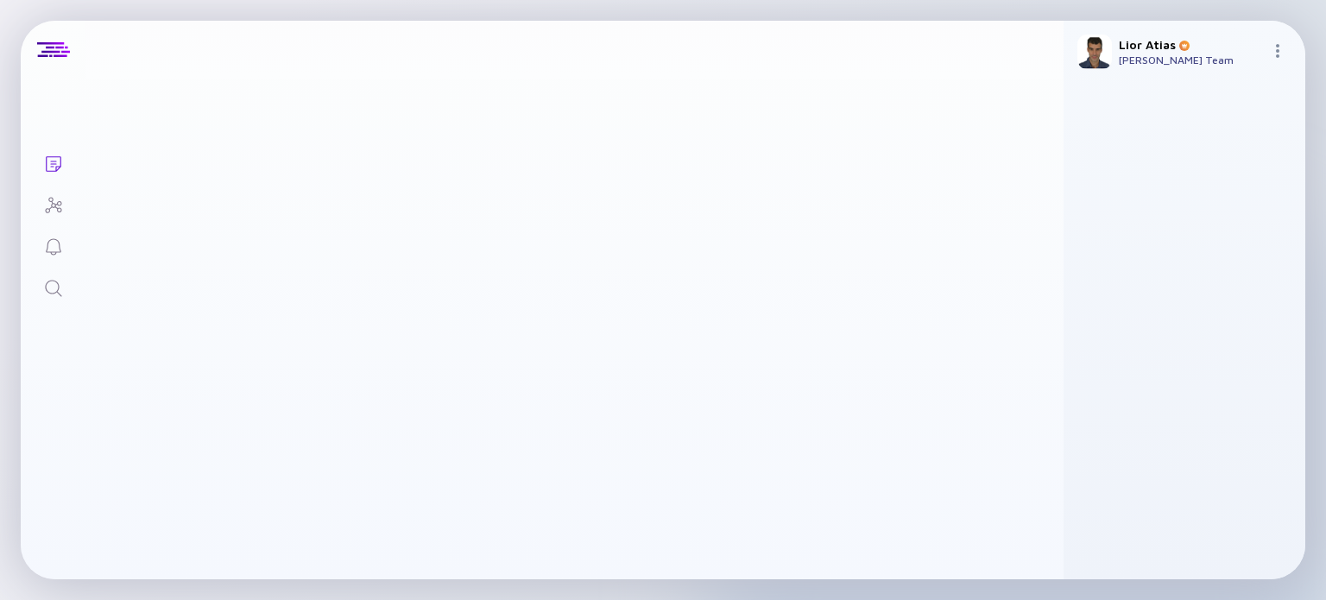
scroll to position [4319, 0]
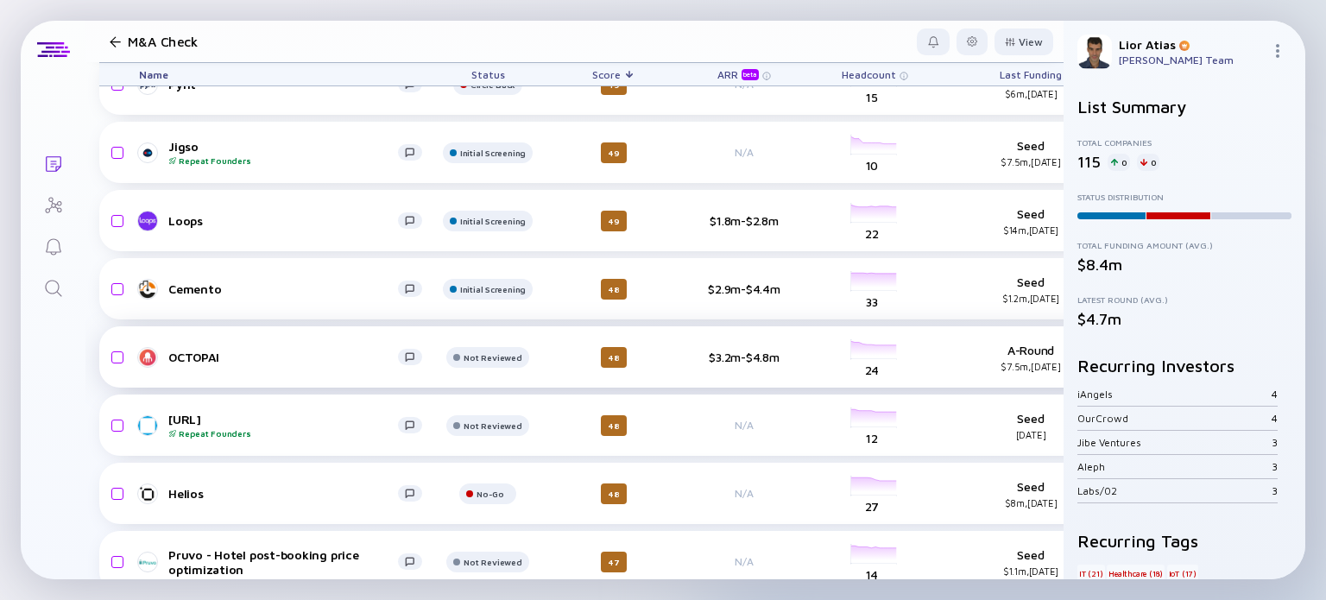
click at [224, 353] on div "OCTOPAI" at bounding box center [283, 357] width 230 height 15
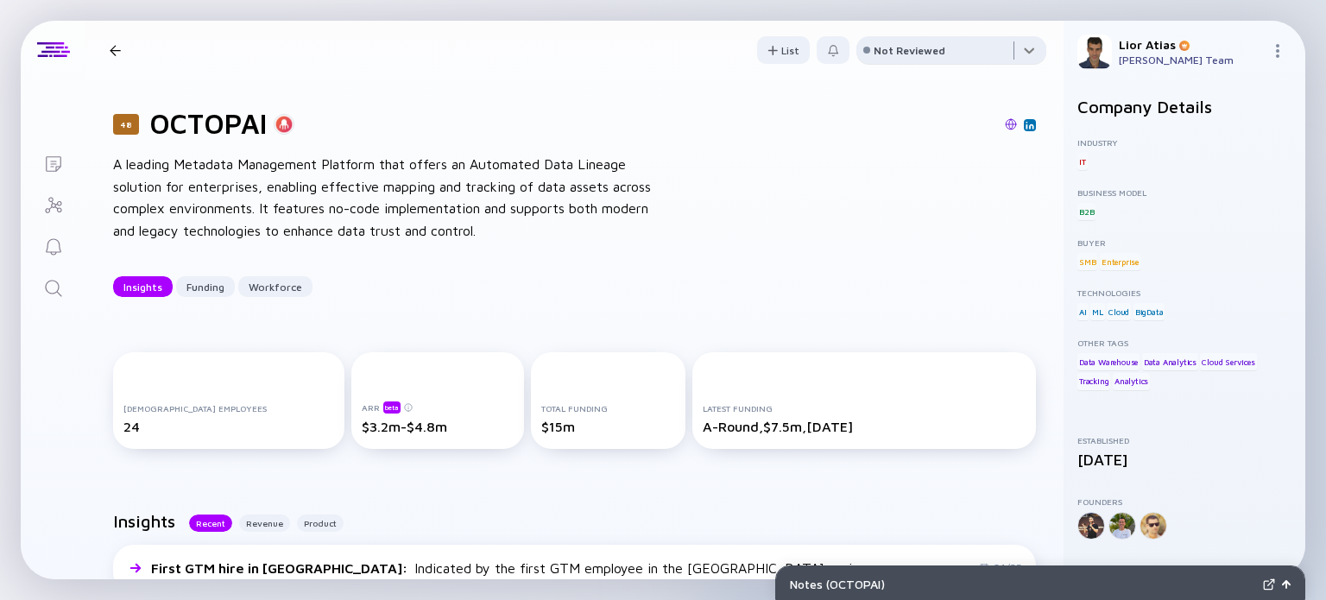
click at [930, 41] on div at bounding box center [951, 53] width 190 height 35
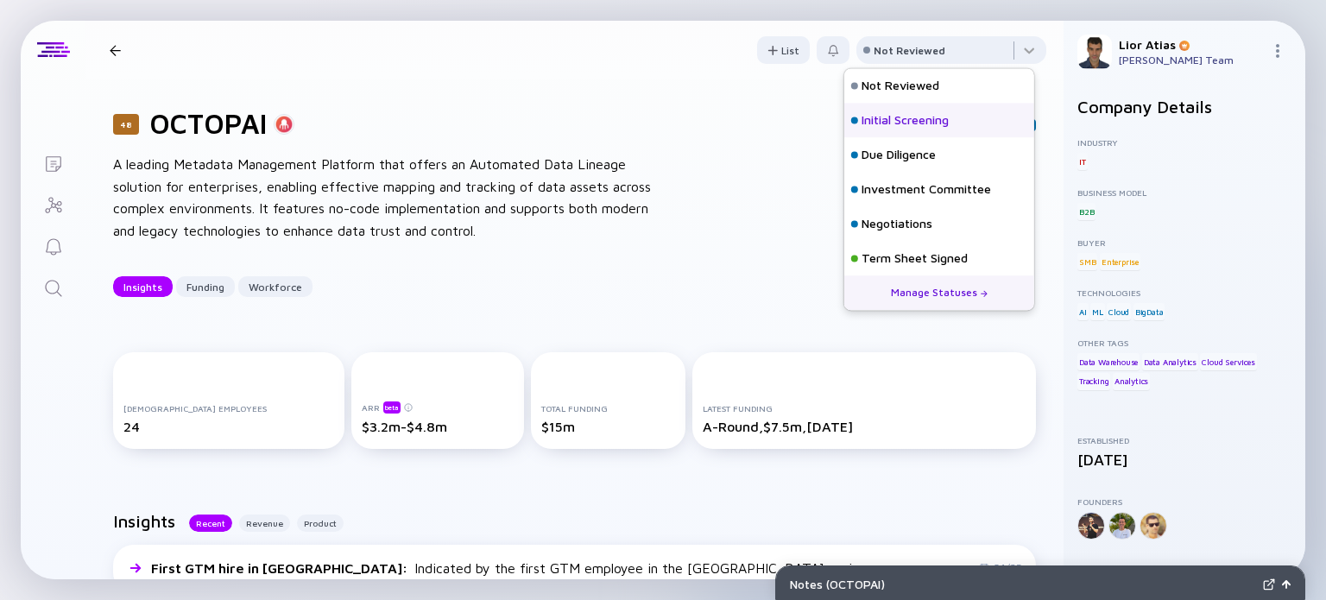
click at [912, 115] on div "Initial Screening" at bounding box center [904, 120] width 87 height 17
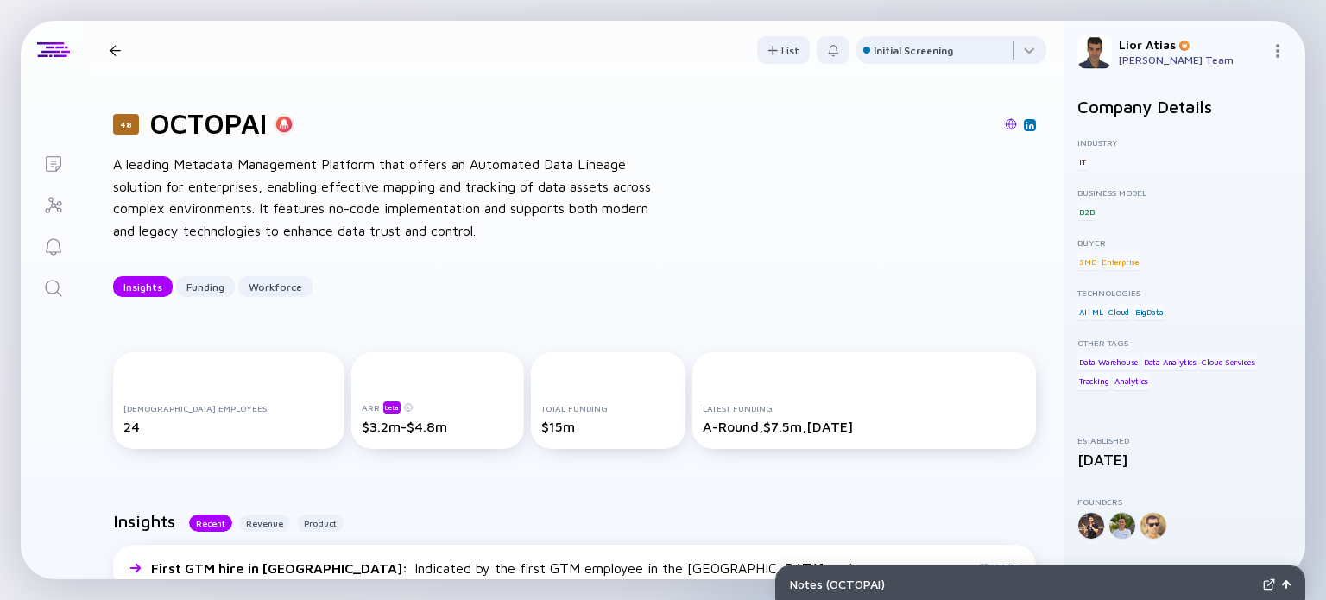
click at [112, 45] on div at bounding box center [115, 50] width 11 height 11
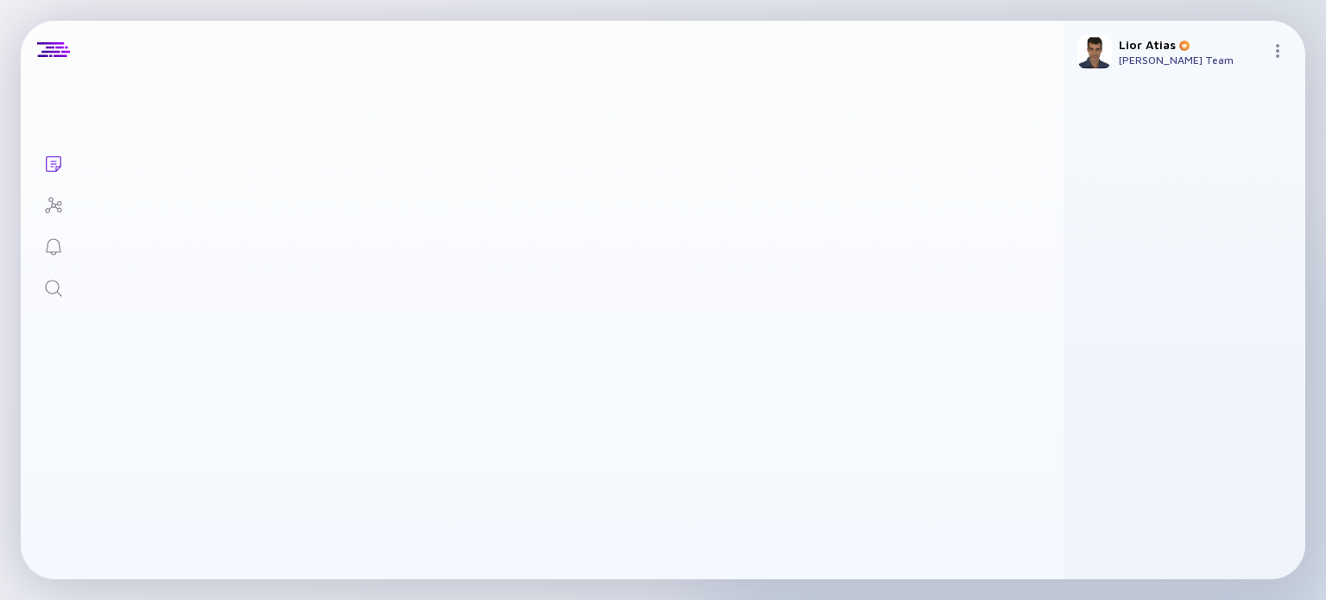
scroll to position [4319, 0]
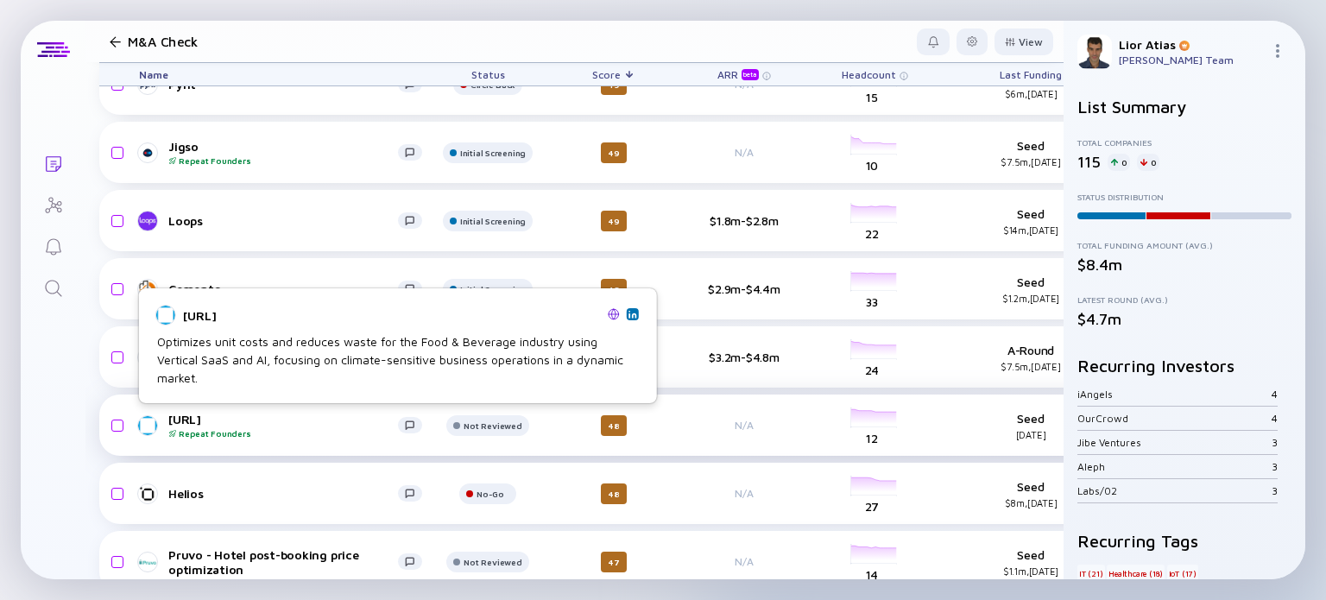
click at [300, 423] on div "[URL] Repeat Founders" at bounding box center [283, 425] width 230 height 27
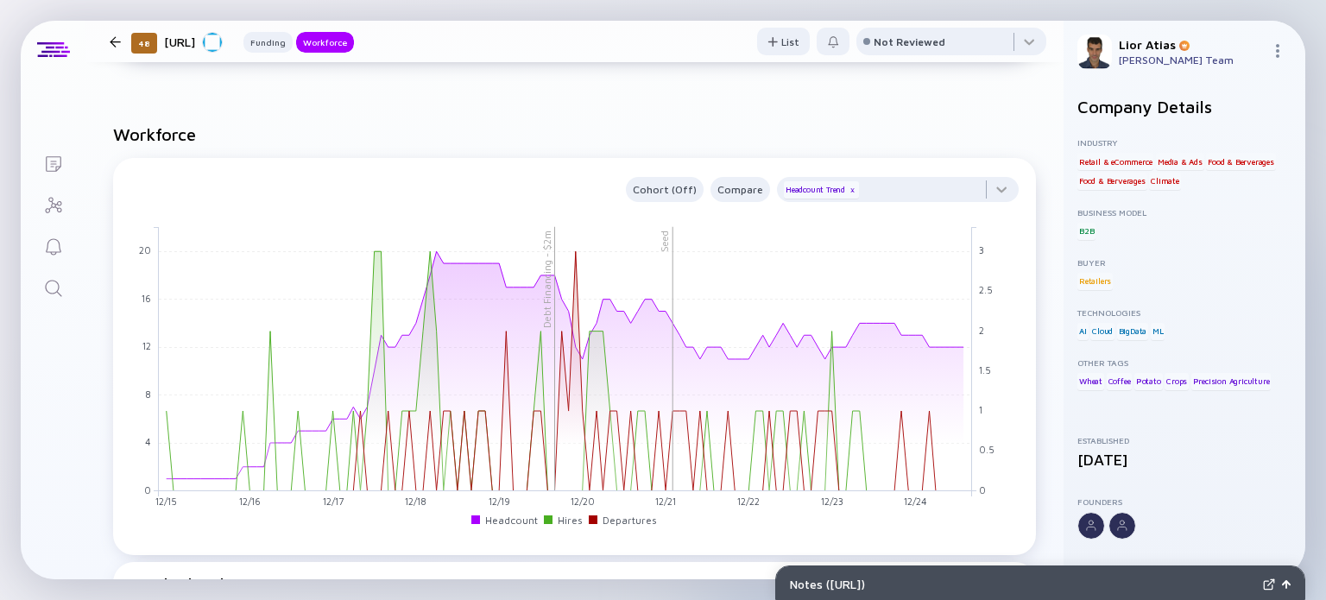
scroll to position [1022, 0]
click at [935, 52] on div at bounding box center [951, 45] width 190 height 35
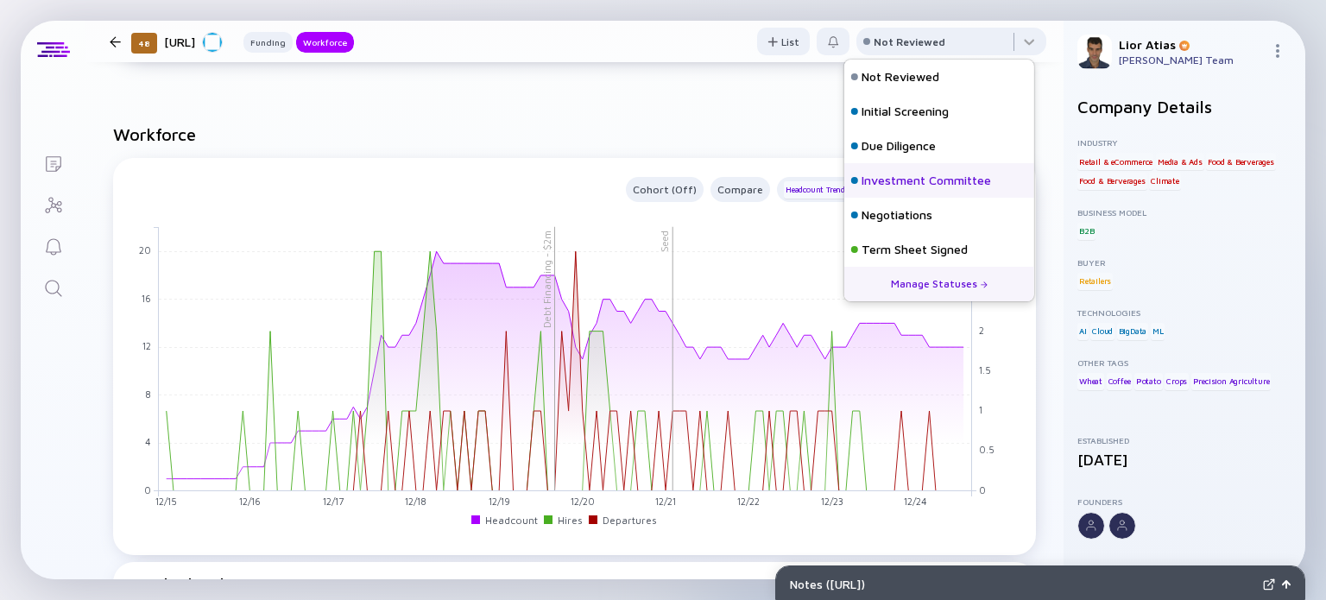
scroll to position [76, 0]
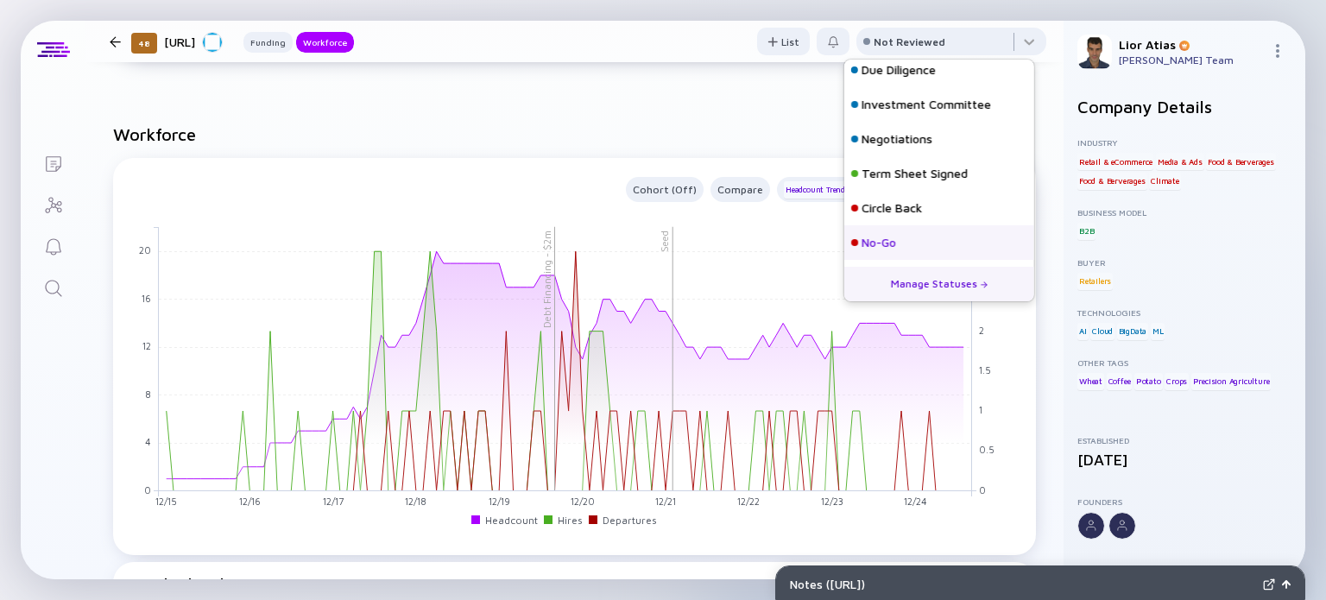
click at [913, 240] on div "No-Go" at bounding box center [939, 242] width 190 height 35
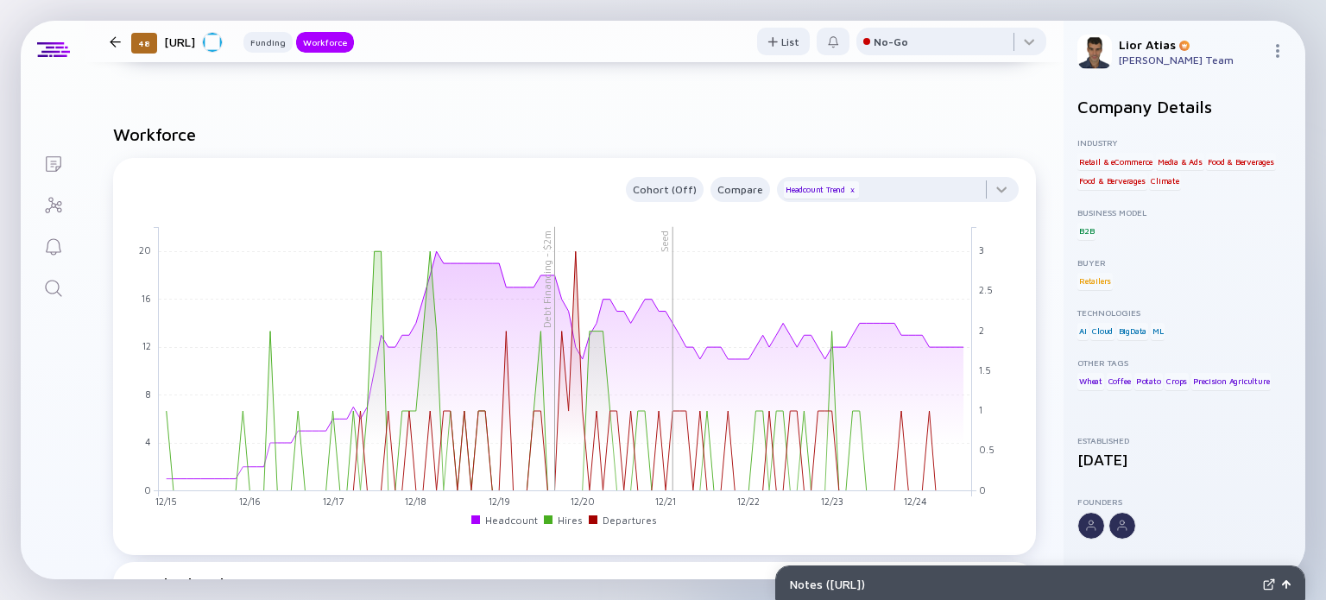
click at [119, 37] on div at bounding box center [115, 41] width 11 height 11
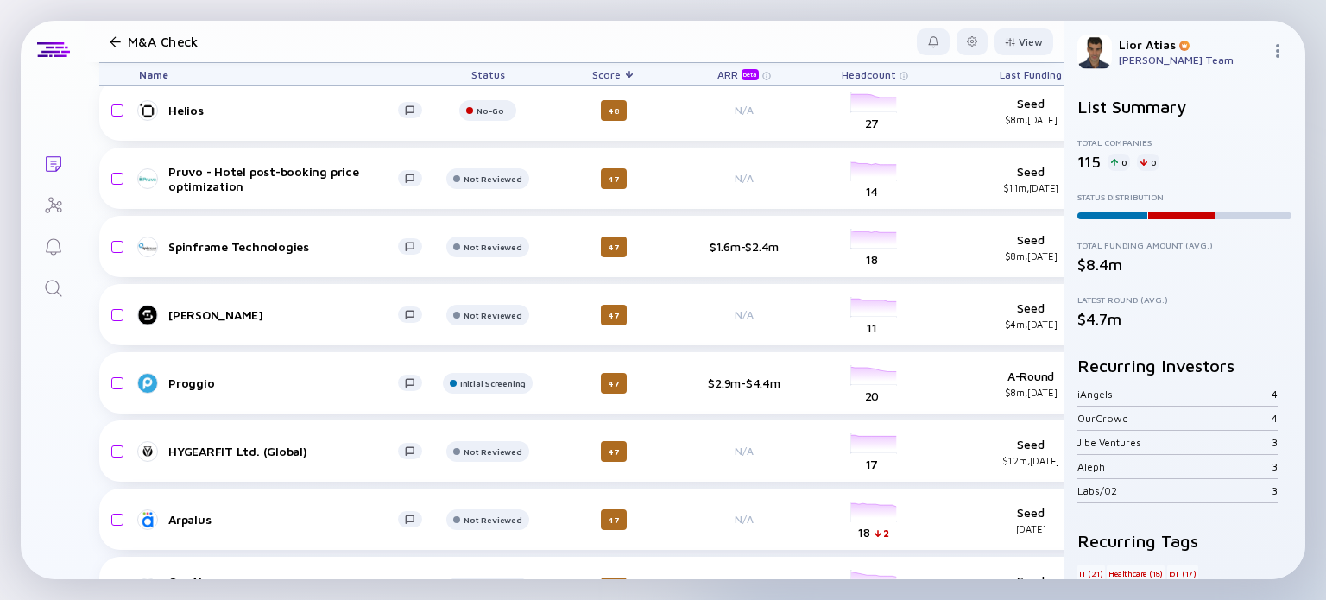
scroll to position [4701, 0]
